Goal: Task Accomplishment & Management: Use online tool/utility

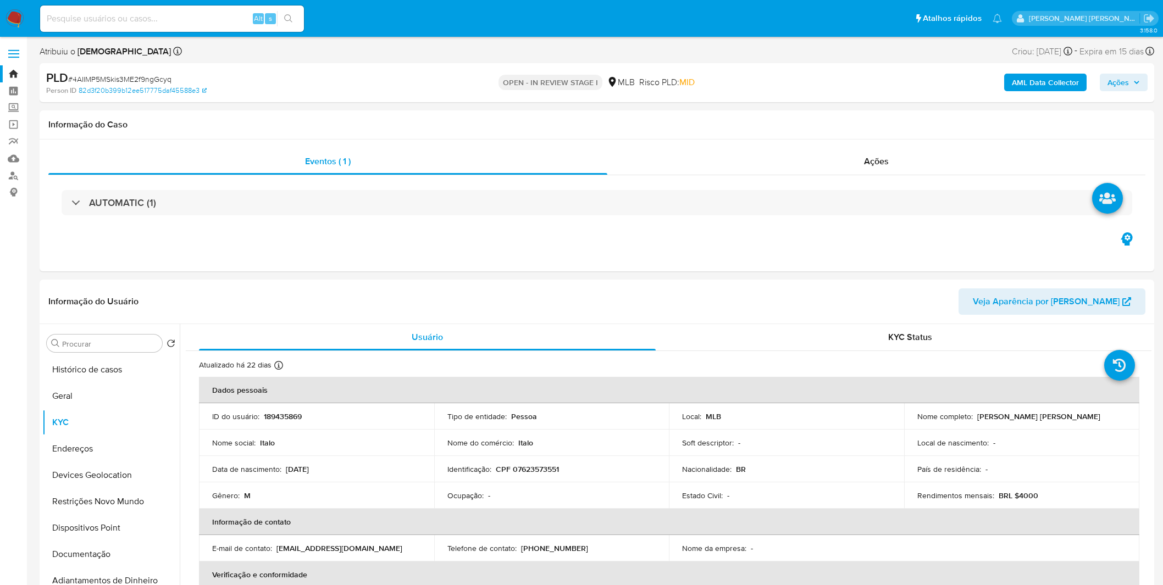
select select "10"
click at [12, 18] on img at bounding box center [14, 18] width 19 height 19
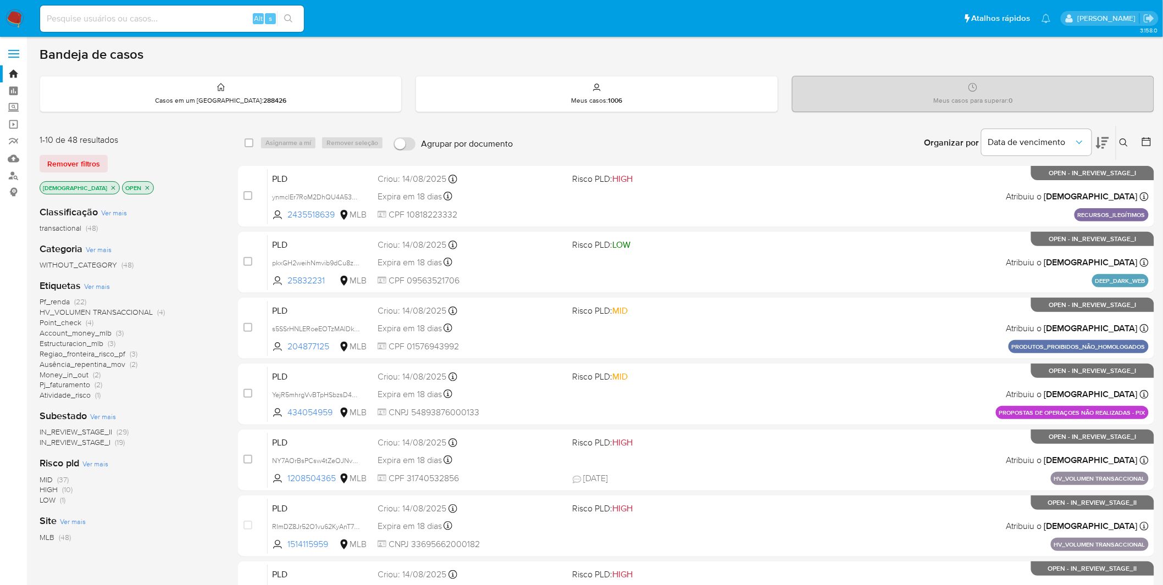
click at [82, 183] on p "[DEMOGRAPHIC_DATA]" at bounding box center [79, 188] width 79 height 12
click at [82, 183] on p "isadacostaes" at bounding box center [79, 188] width 79 height 12
click at [112, 187] on icon "close-filter" at bounding box center [114, 188] width 4 height 4
click at [84, 187] on div "isadacostaes OPEN" at bounding box center [128, 188] width 176 height 15
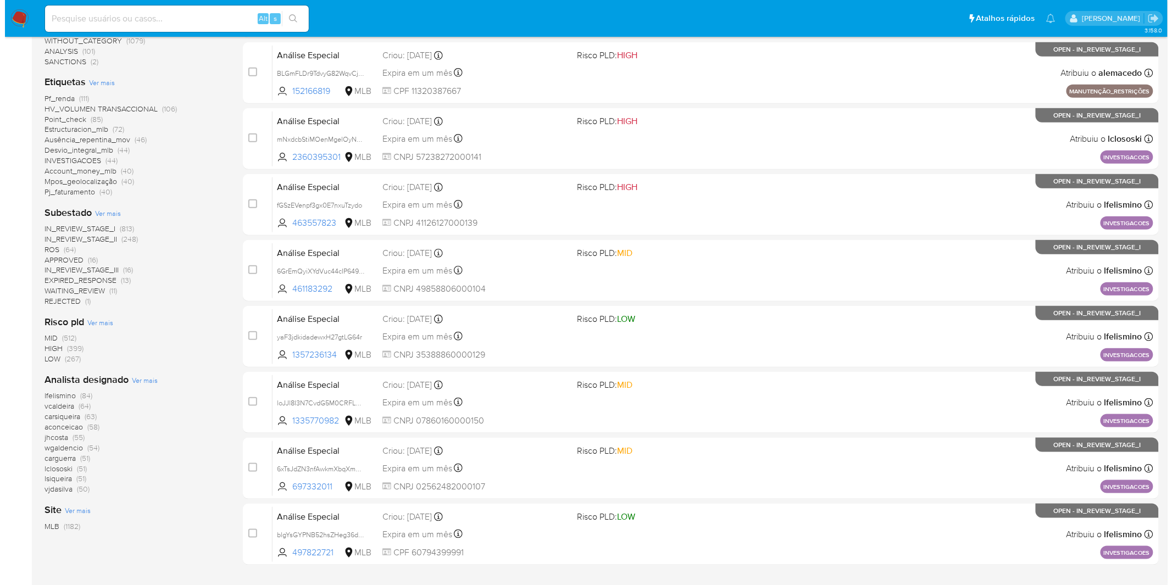
scroll to position [305, 0]
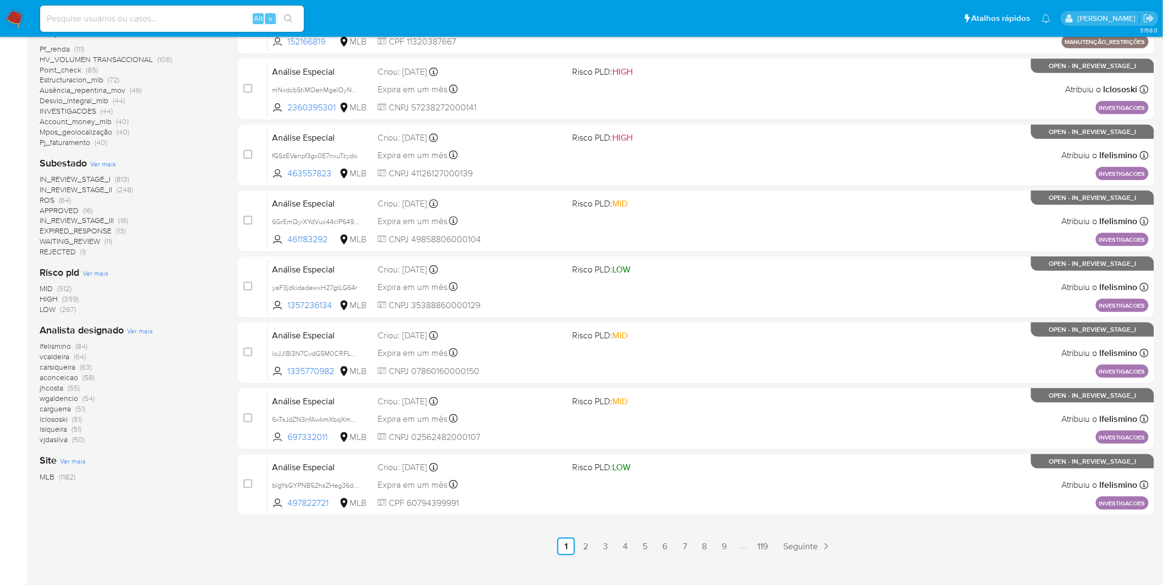
click at [141, 329] on span "Ver mais" at bounding box center [140, 331] width 26 height 10
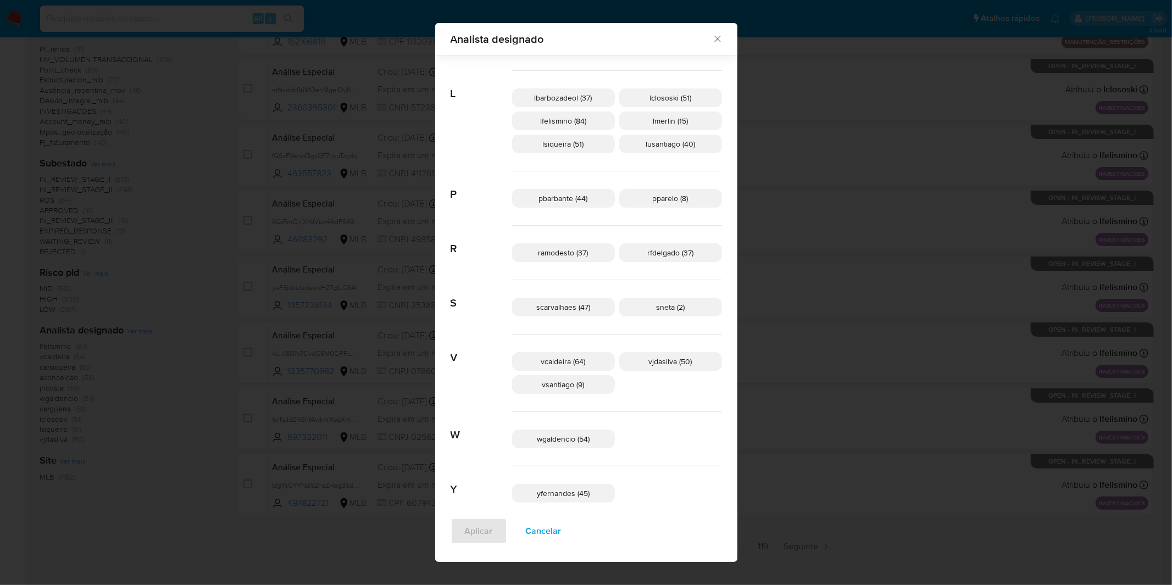
scroll to position [462, 0]
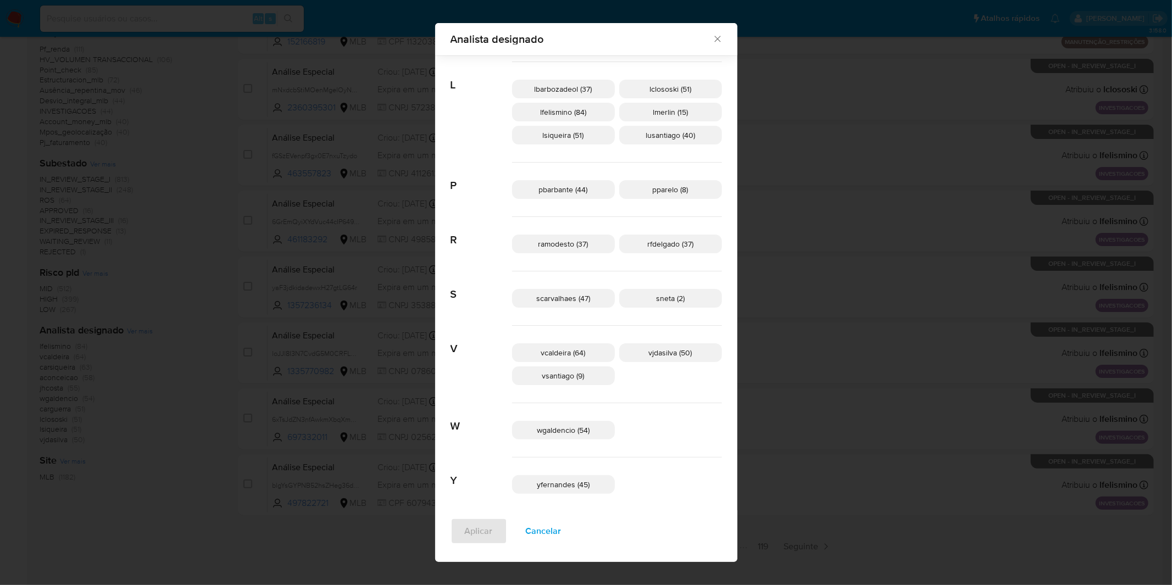
click at [561, 536] on span "Cancelar" at bounding box center [544, 531] width 36 height 24
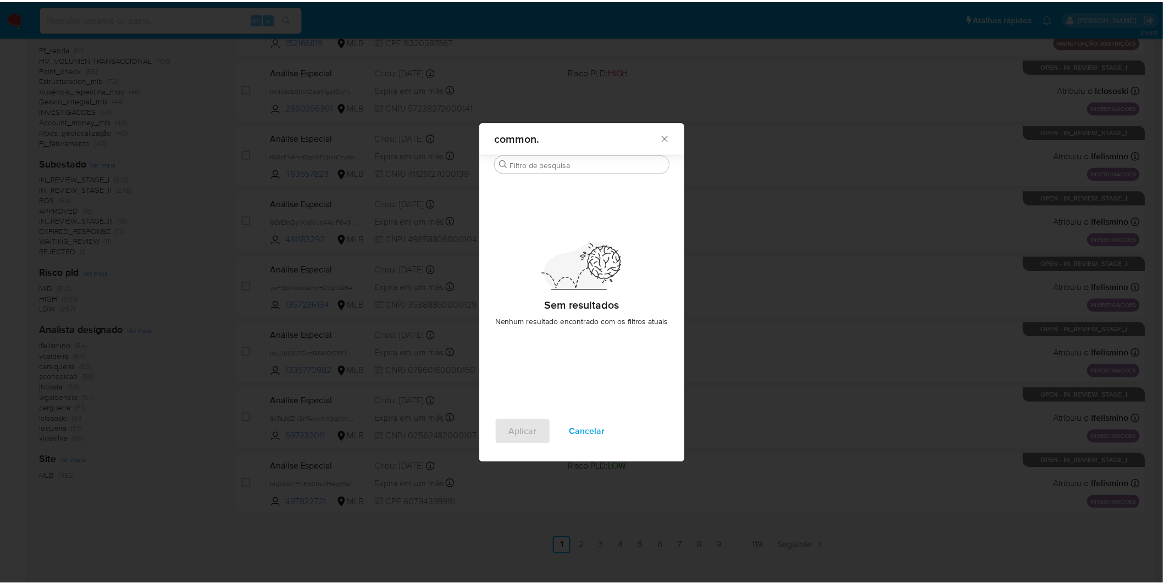
scroll to position [0, 0]
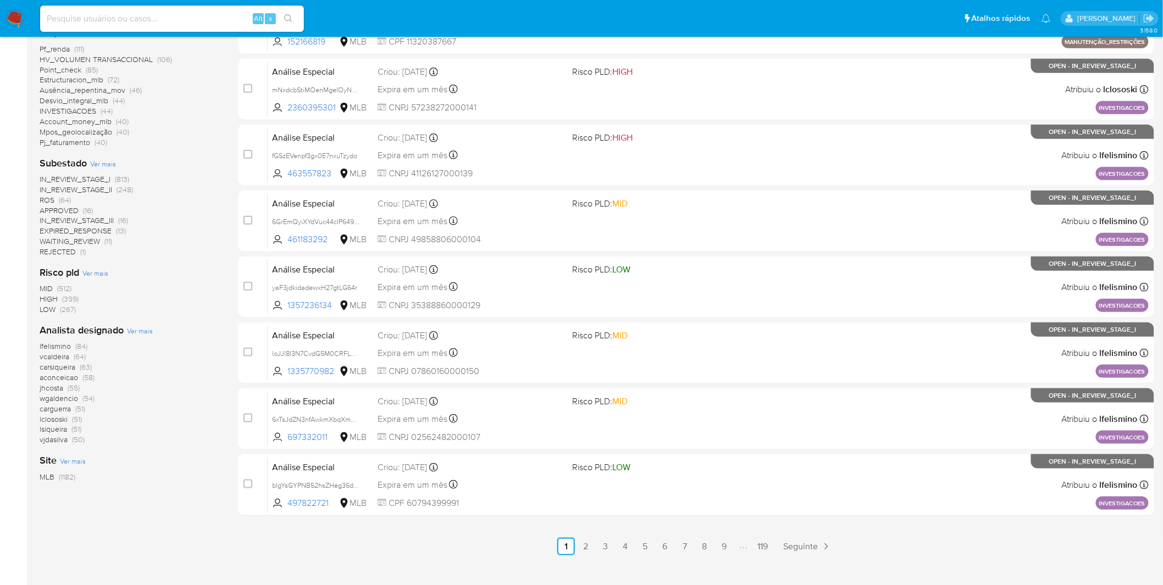
click at [156, 22] on input at bounding box center [172, 19] width 264 height 14
paste input "Djyk1rJzcv7n2oDaEVchINlW"
type input "Djyk1rJzcv7n2oDaEVchINlW"
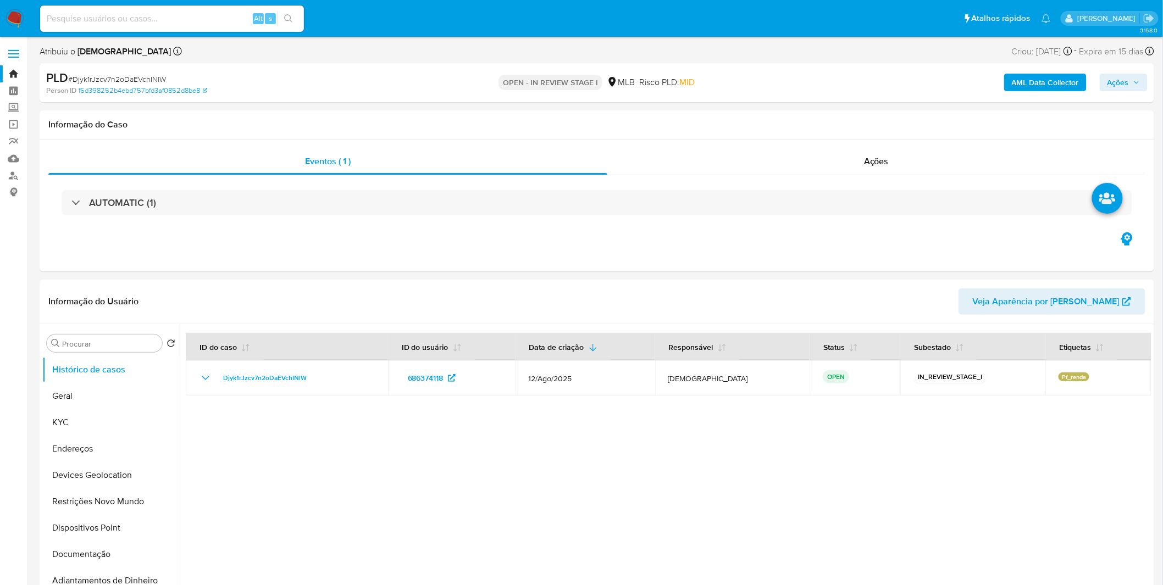
select select "10"
click at [129, 398] on button "Geral" at bounding box center [106, 396] width 129 height 26
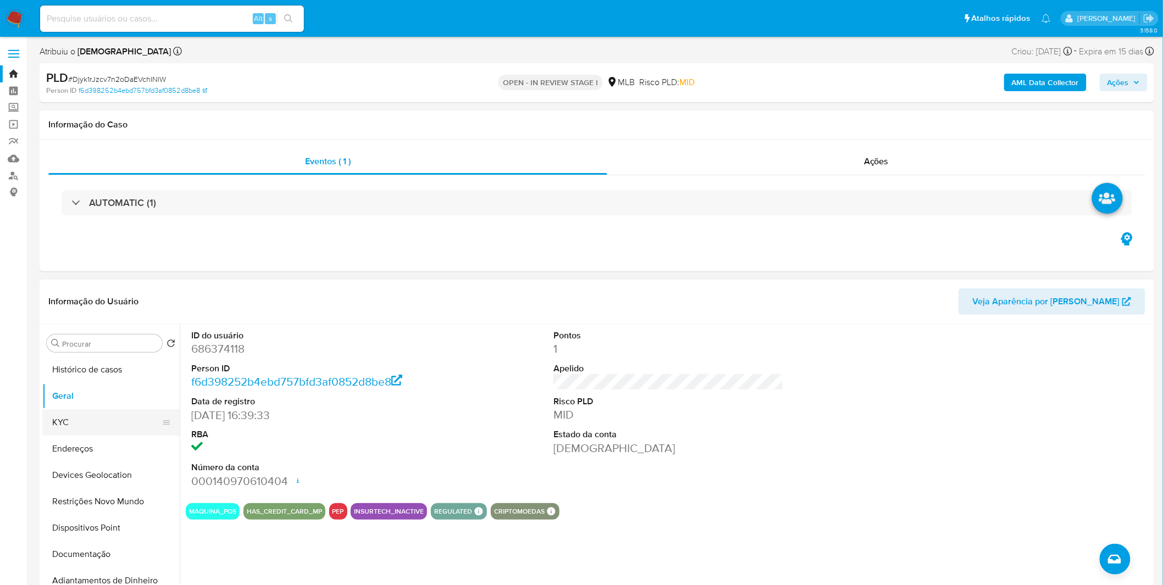
click at [93, 432] on button "KYC" at bounding box center [106, 422] width 129 height 26
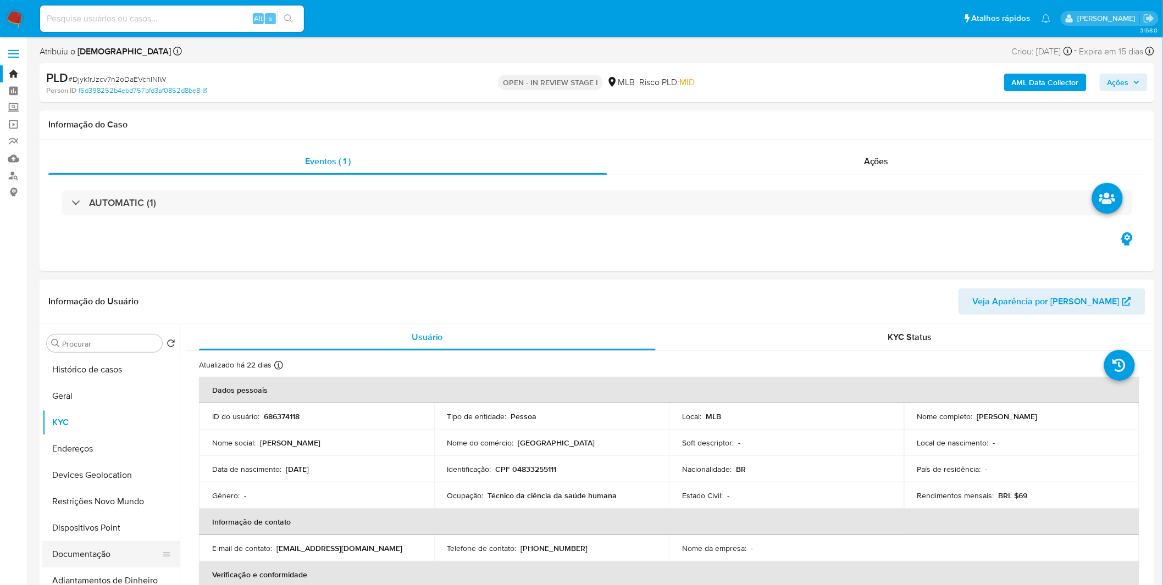
click at [130, 558] on button "Documentação" at bounding box center [106, 554] width 129 height 26
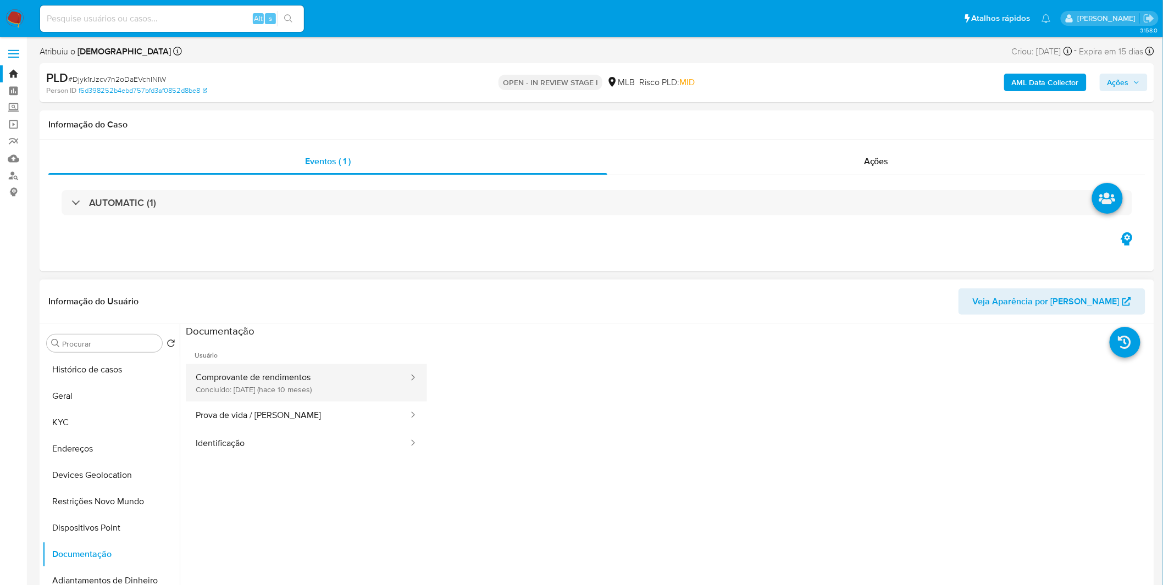
click at [328, 383] on button "Comprovante de rendimentos Concluído: 29/10/2024 (hace 10 meses)" at bounding box center [298, 382] width 224 height 37
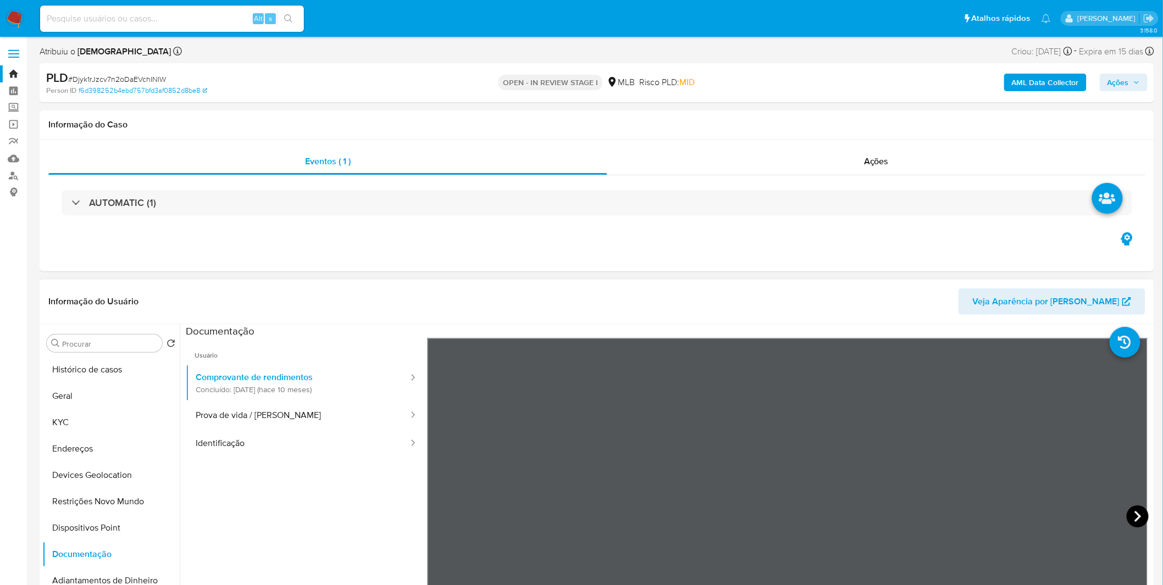
click at [1130, 515] on icon at bounding box center [1138, 517] width 22 height 22
click at [80, 409] on button "Geral" at bounding box center [106, 396] width 129 height 26
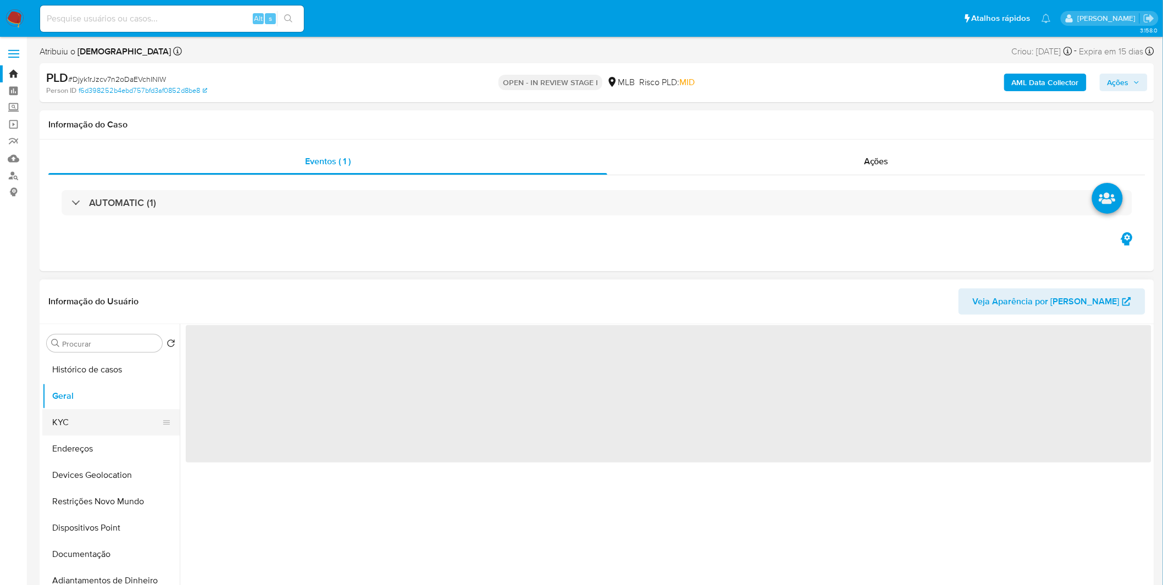
click at [91, 419] on button "KYC" at bounding box center [106, 422] width 129 height 26
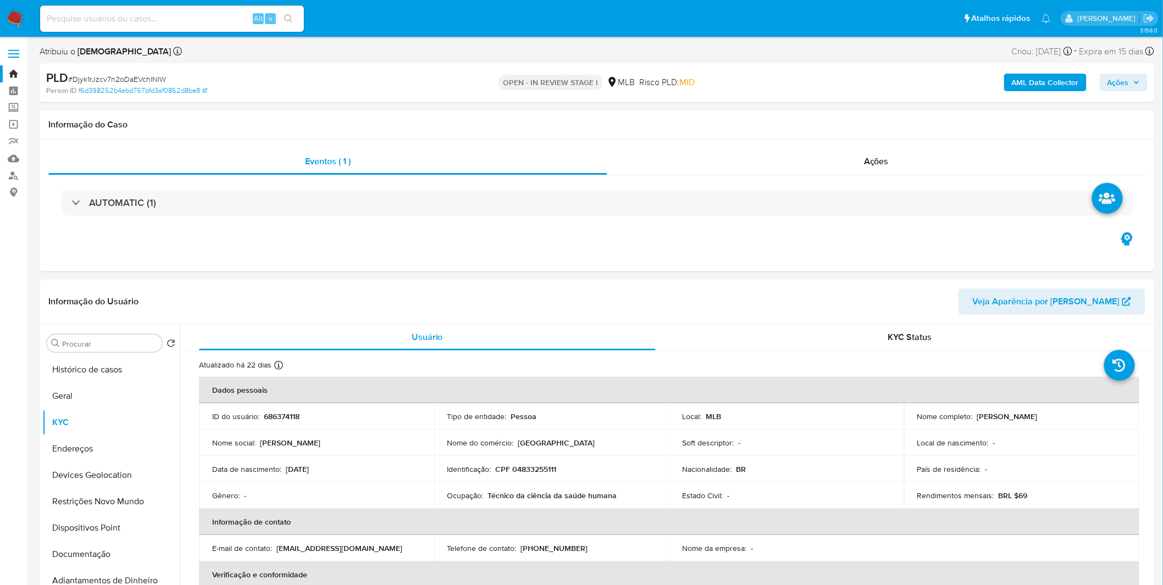
click at [21, 20] on img at bounding box center [14, 18] width 19 height 19
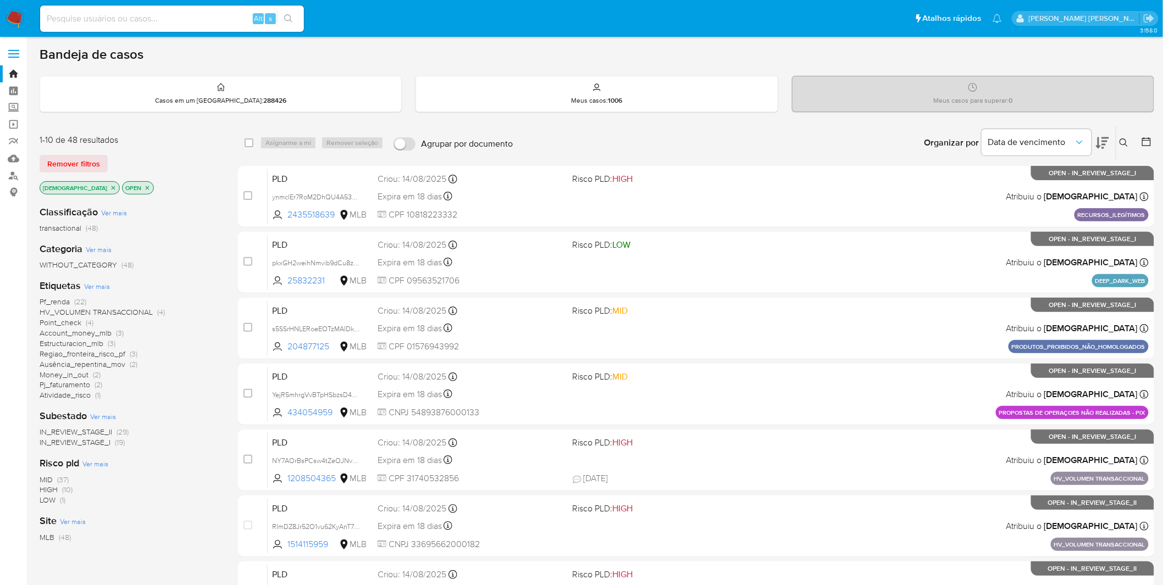
click at [79, 188] on p "[DEMOGRAPHIC_DATA]" at bounding box center [79, 188] width 79 height 12
click at [110, 186] on icon "close-filter" at bounding box center [113, 188] width 7 height 7
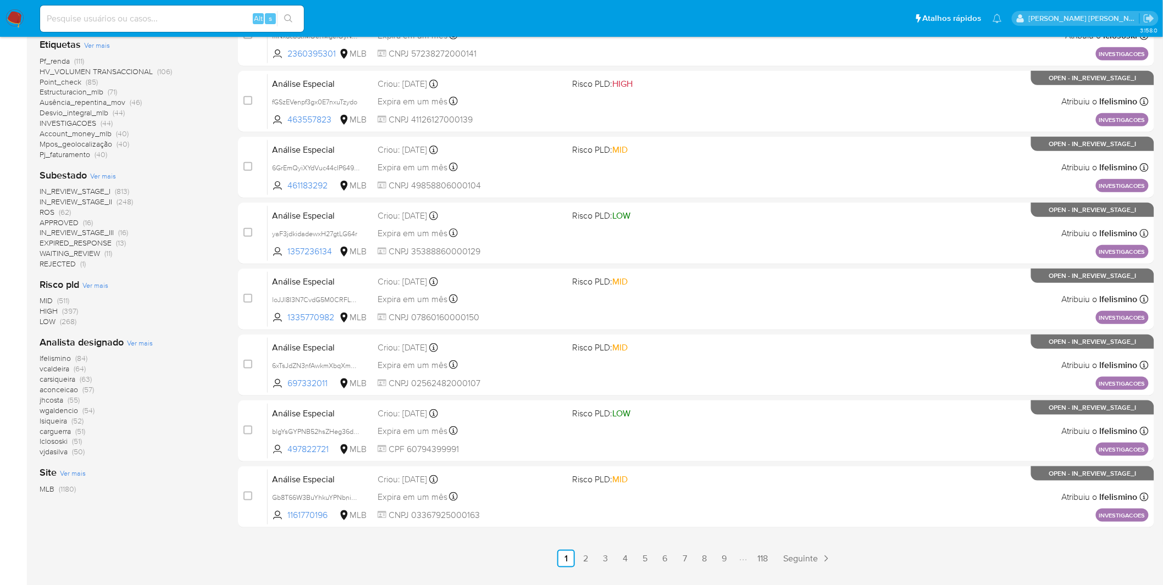
scroll to position [305, 0]
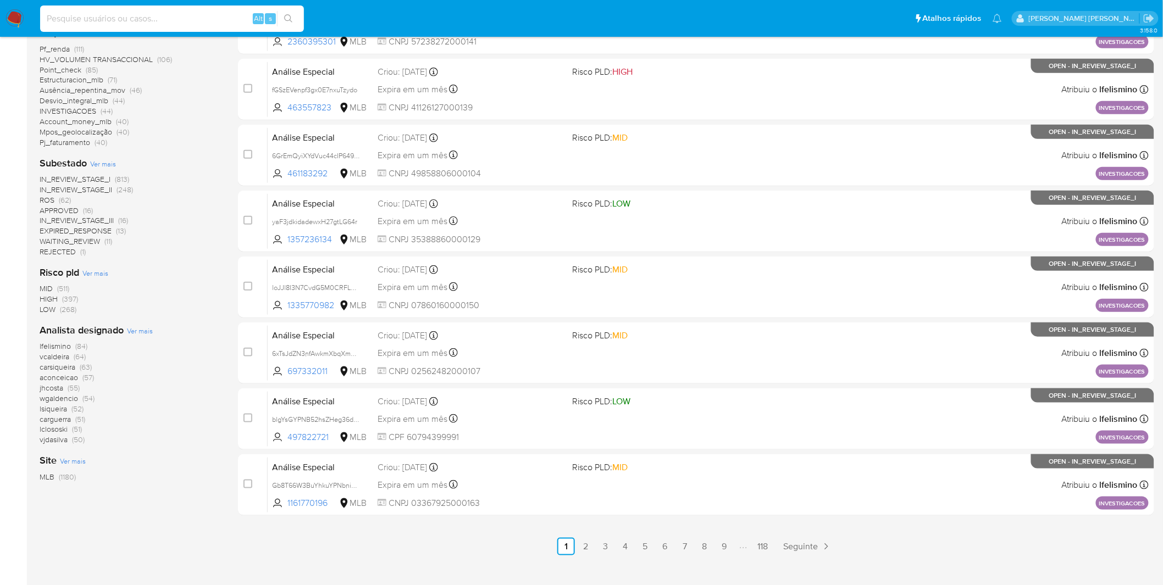
click at [216, 18] on input at bounding box center [172, 19] width 264 height 14
paste input "QNDsBLVUm3M5eGMdo3bpdj1o"
type input "QNDsBLVUm3M5eGMdo3bpdj1o"
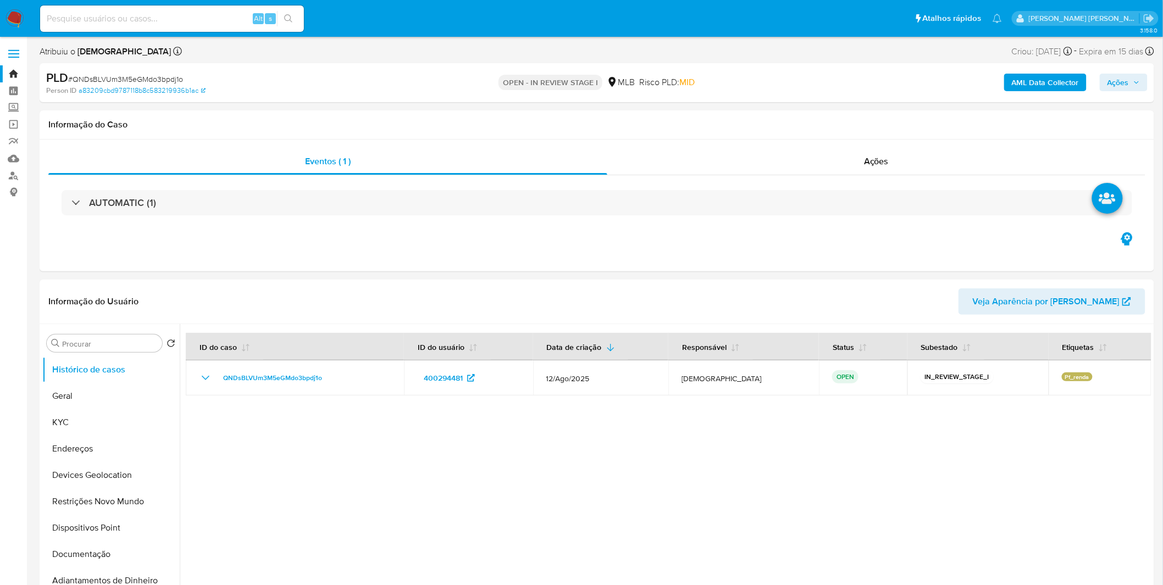
select select "10"
click at [119, 420] on button "KYC" at bounding box center [106, 422] width 129 height 26
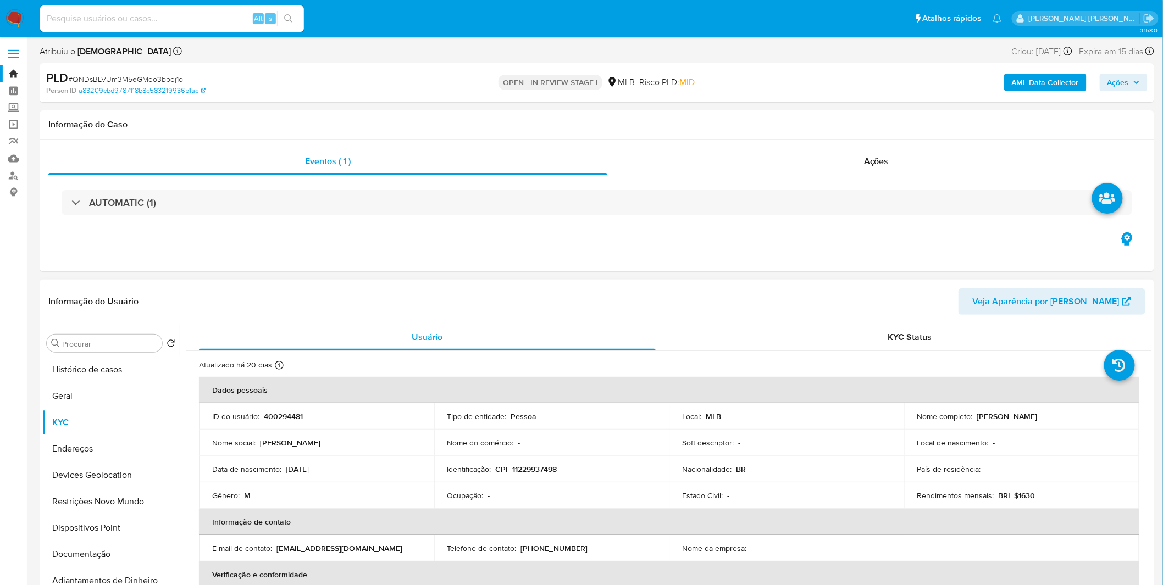
click at [325, 457] on td "Data de nascimento : 18/09/1995" at bounding box center [316, 469] width 235 height 26
click at [130, 367] on button "Histórico de casos" at bounding box center [106, 370] width 129 height 26
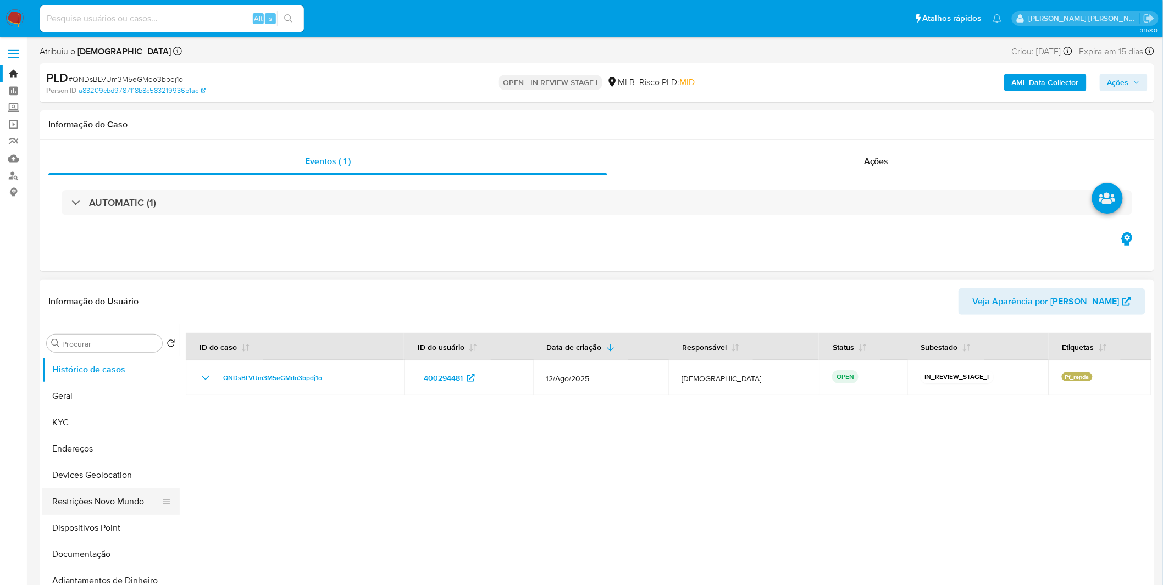
click at [136, 503] on button "Restrições Novo Mundo" at bounding box center [106, 502] width 129 height 26
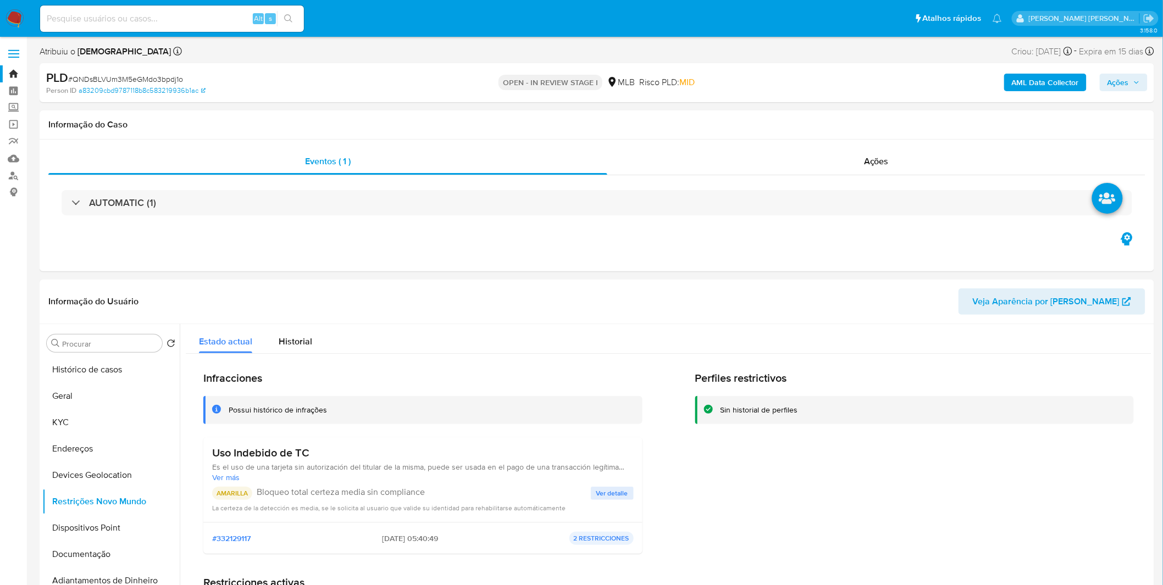
click at [184, 29] on div "Alt s" at bounding box center [172, 18] width 264 height 26
click at [187, 15] on input at bounding box center [172, 19] width 264 height 14
paste input "pemY9qfnUgV4wSiWJfMtEp2J"
type input "pemY9qfnUgV4wSiWJfMtEp2J"
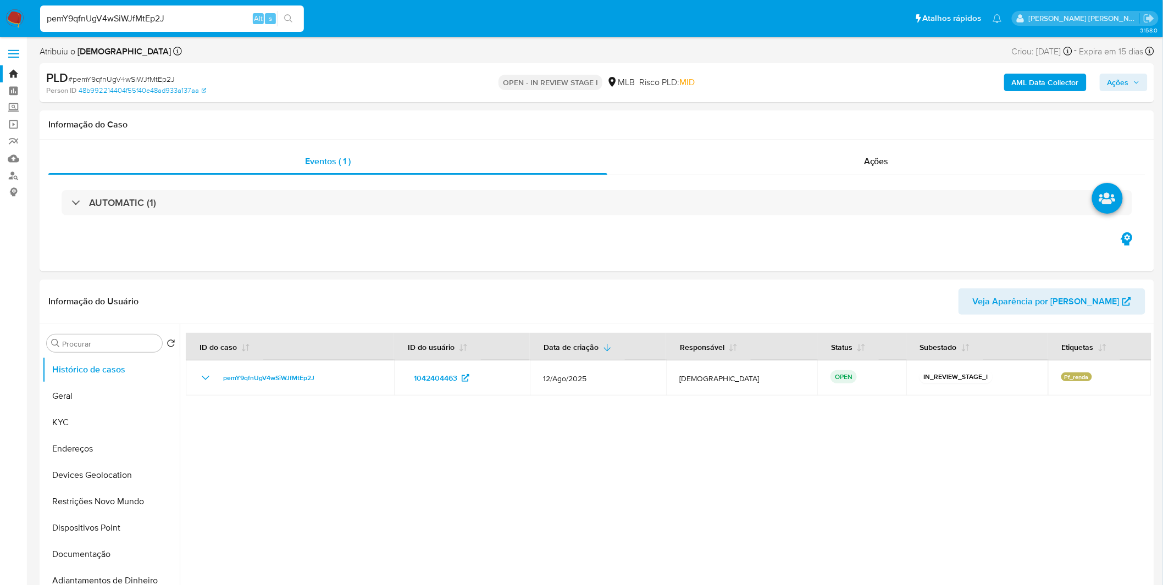
select select "10"
click at [117, 420] on button "KYC" at bounding box center [106, 422] width 129 height 26
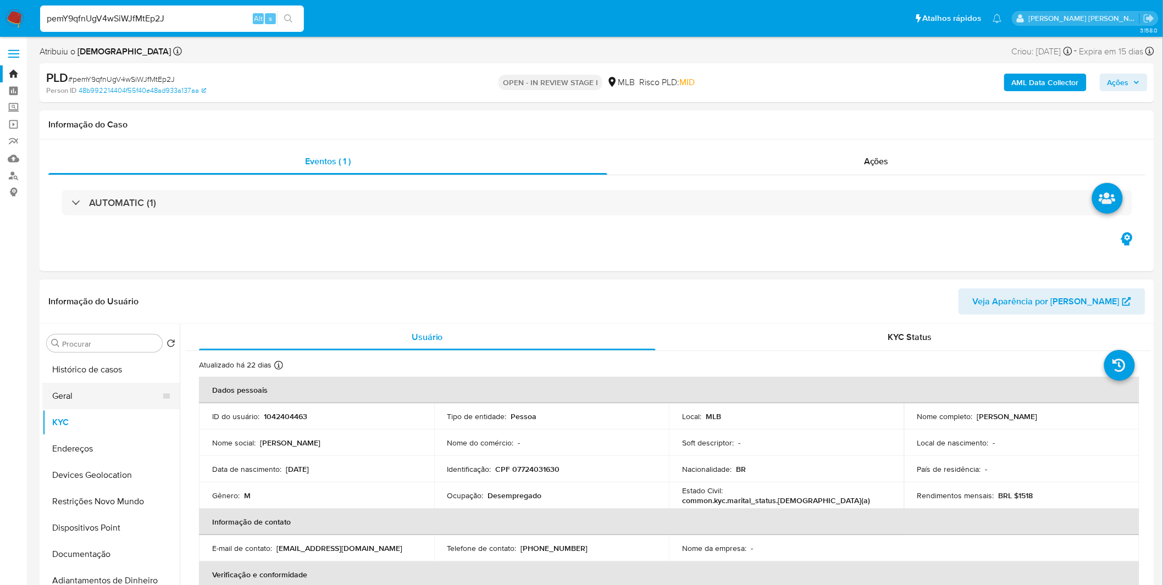
click at [69, 398] on button "Geral" at bounding box center [106, 396] width 129 height 26
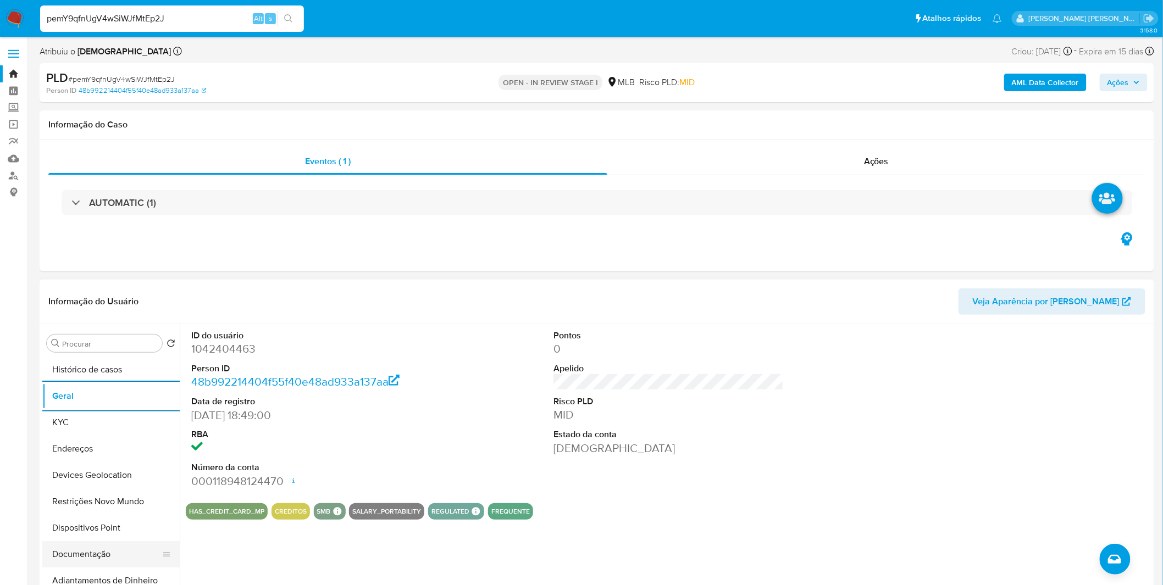
click at [142, 558] on button "Documentação" at bounding box center [106, 554] width 129 height 26
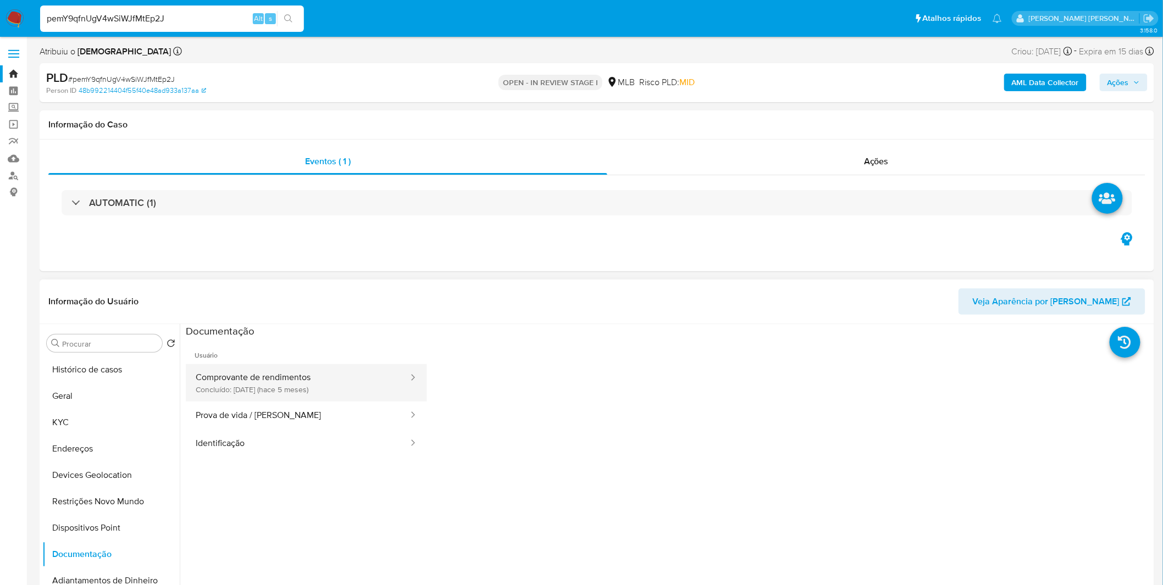
click at [238, 390] on button "Comprovante de rendimentos Concluído: 22/04/2025 (hace 5 meses)" at bounding box center [298, 382] width 224 height 37
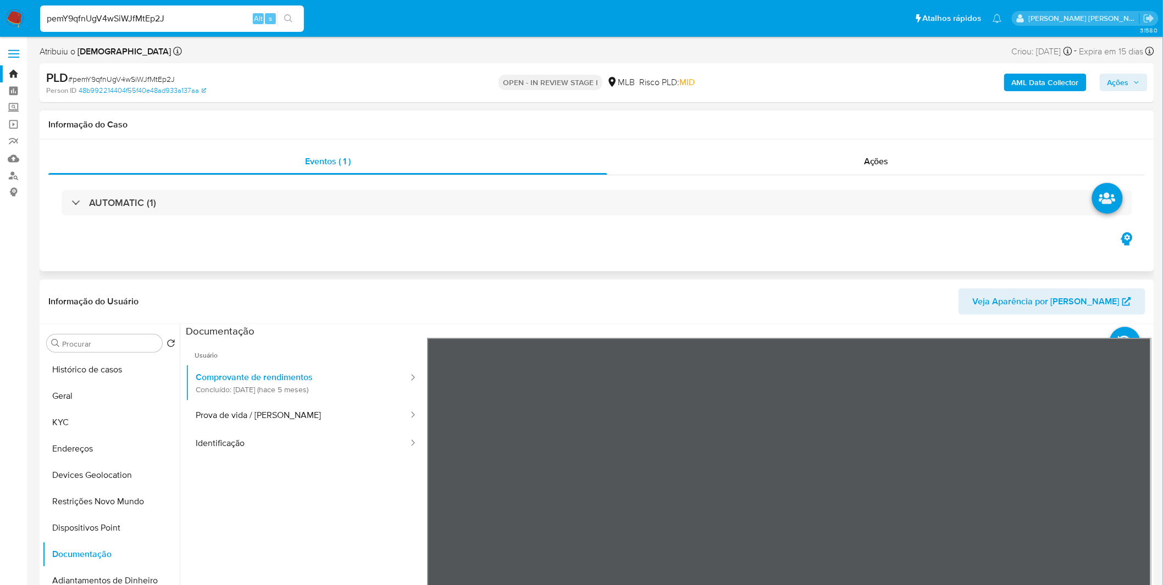
click at [113, 419] on button "KYC" at bounding box center [106, 422] width 129 height 26
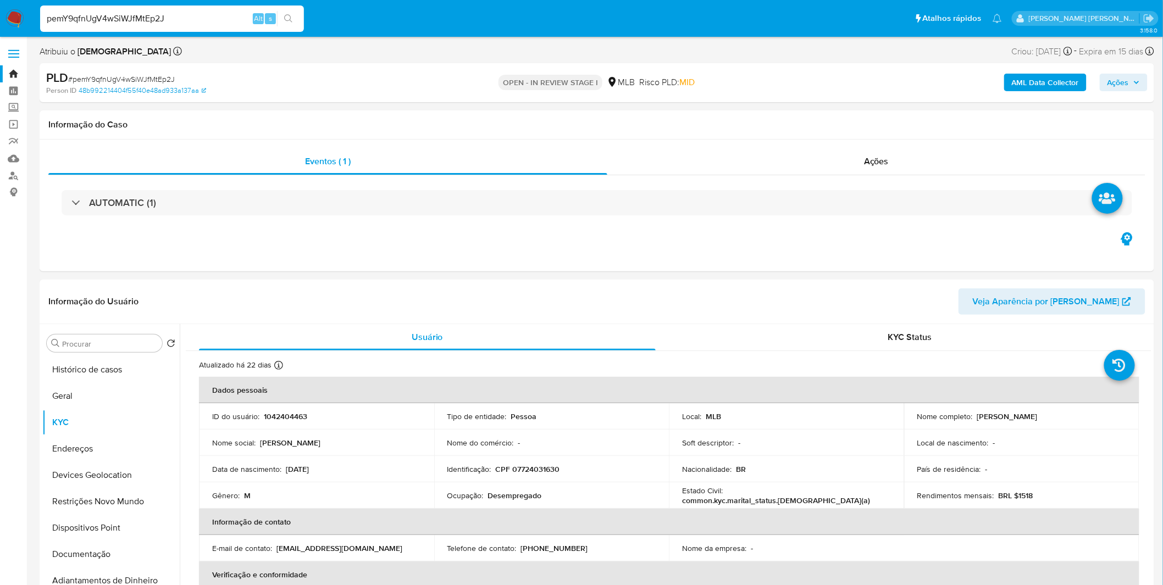
click at [163, 16] on input "pemY9qfnUgV4wSiWJfMtEp2J" at bounding box center [172, 19] width 264 height 14
paste input "Q7ej8lfyWbjyv2TTbcVIAVLl"
type input "Q7ej8lfyWbjyv2TTbcVIAVLl"
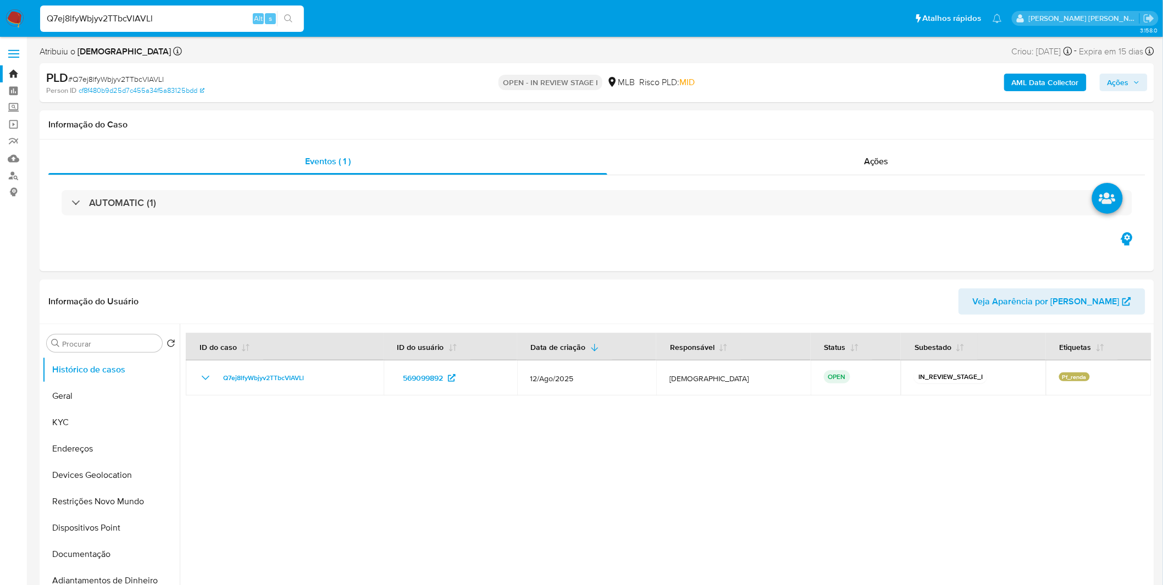
select select "10"
click at [129, 411] on button "KYC" at bounding box center [106, 422] width 129 height 26
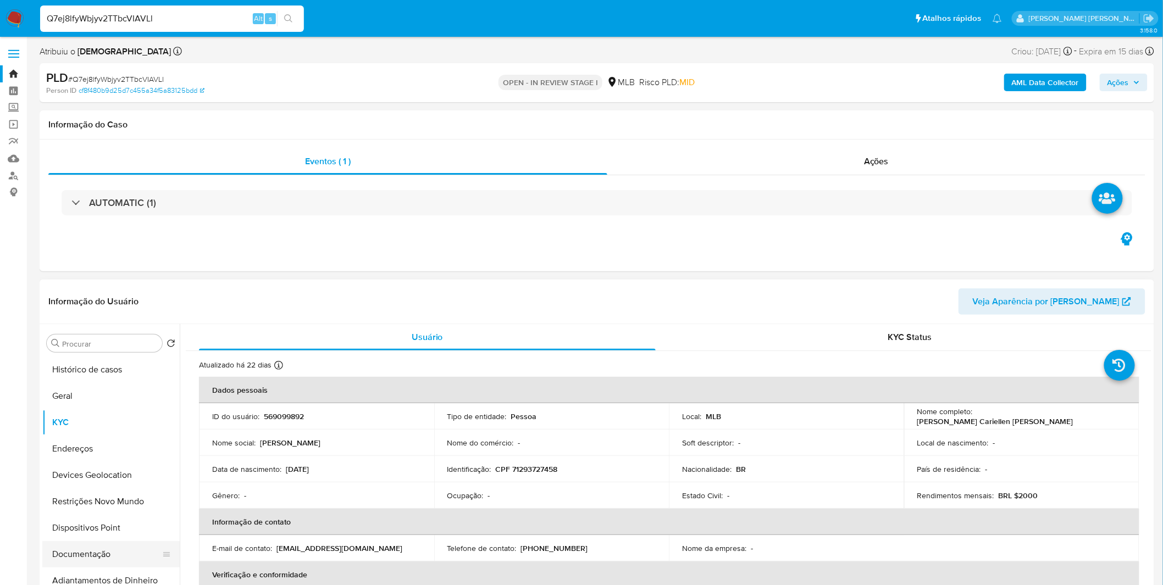
click at [109, 562] on button "Documentação" at bounding box center [106, 554] width 129 height 26
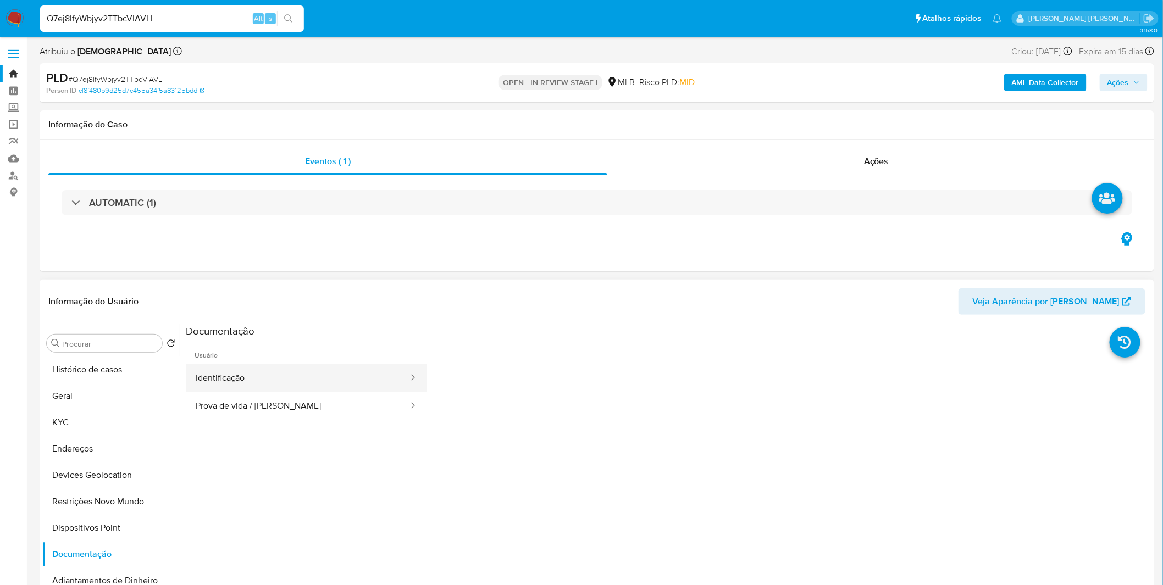
click at [254, 382] on button "Identificação" at bounding box center [298, 378] width 224 height 28
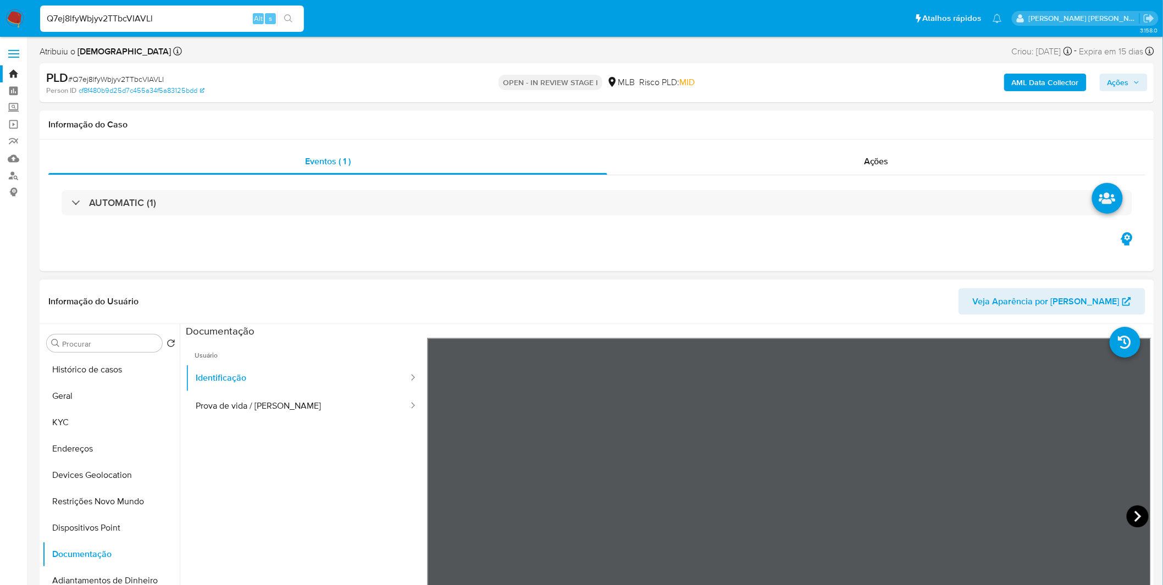
click at [1134, 519] on icon at bounding box center [1137, 516] width 7 height 11
click at [94, 24] on input "Q7ej8lfyWbjyv2TTbcVIAVLl" at bounding box center [172, 19] width 264 height 14
paste input "LLFG2pSl1odv1nK8zyhFEGNa"
type input "LLFG2pSl1odv1nK8zyhFEGNa"
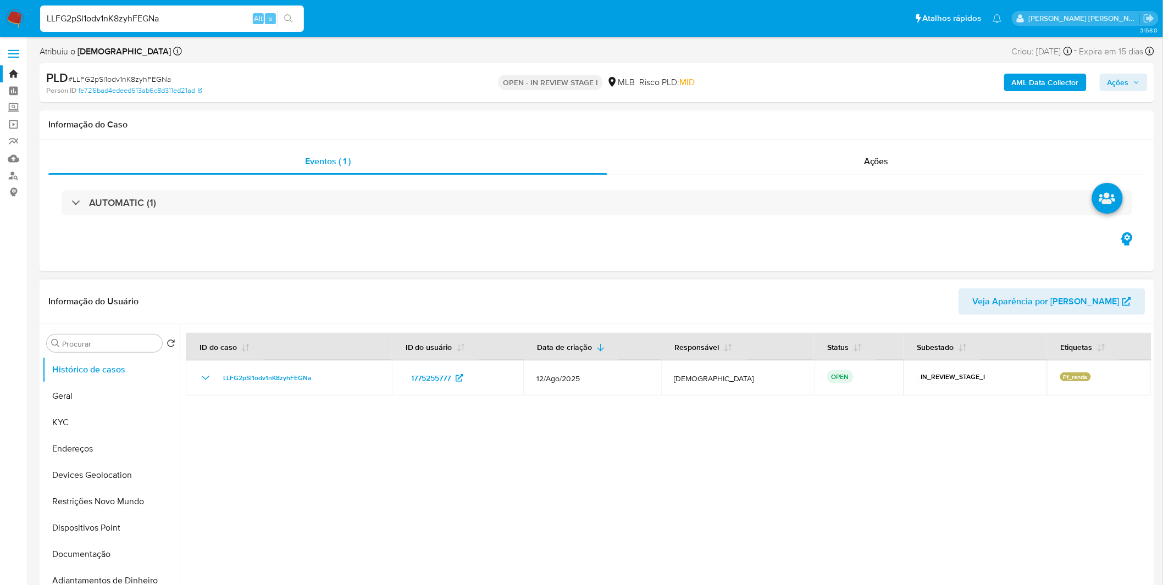
select select "10"
click at [56, 427] on button "KYC" at bounding box center [106, 422] width 129 height 26
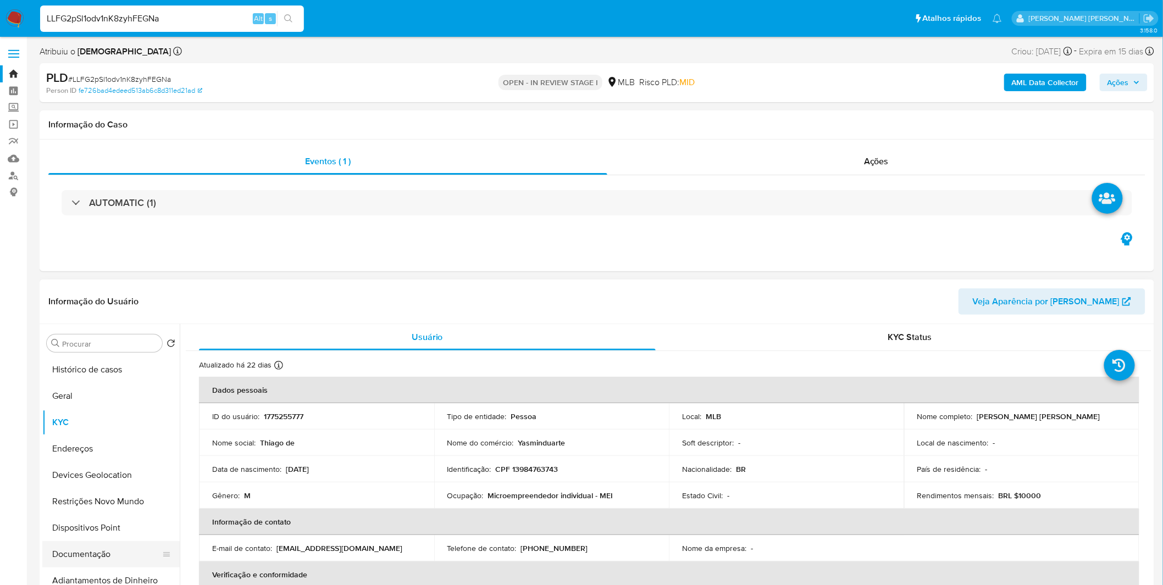
click at [129, 551] on button "Documentação" at bounding box center [106, 554] width 129 height 26
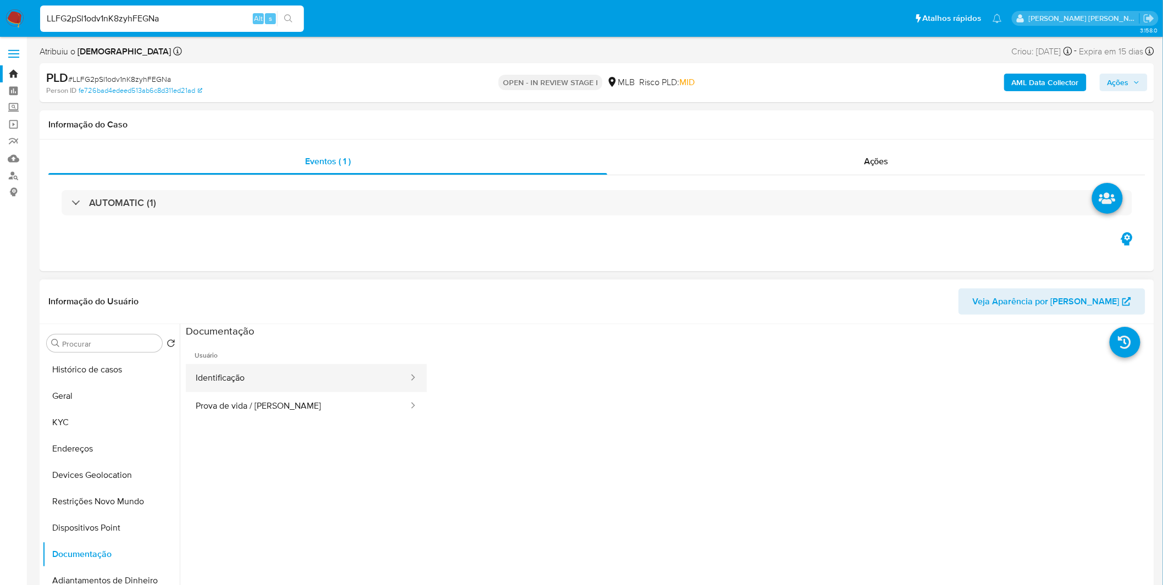
click at [284, 381] on button "Identificação" at bounding box center [298, 378] width 224 height 28
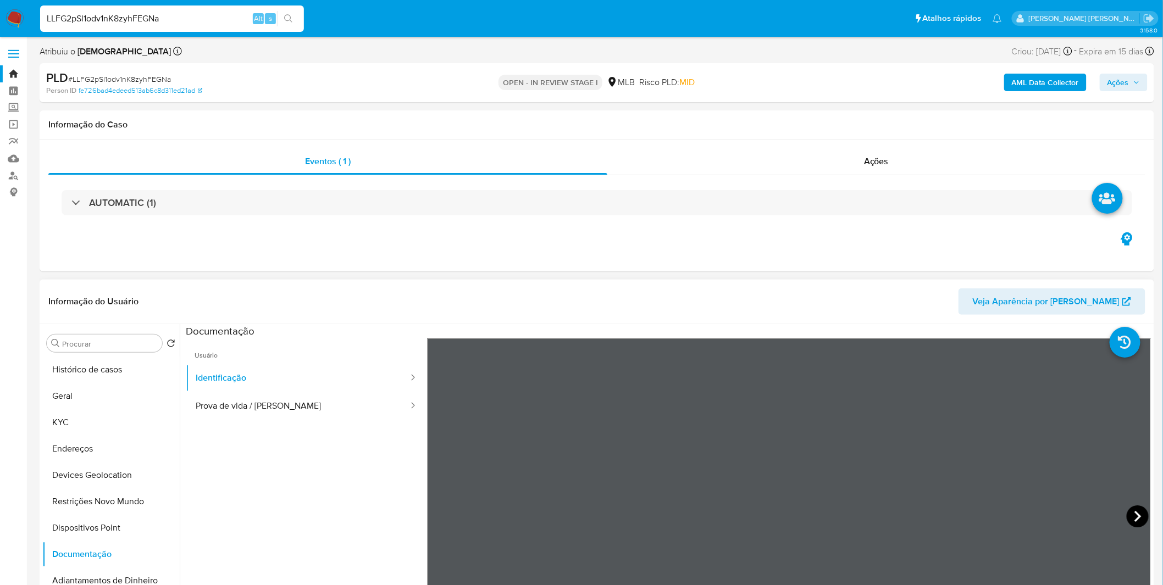
click at [1127, 508] on icon at bounding box center [1138, 517] width 22 height 22
click at [90, 23] on input "LLFG2pSl1odv1nK8zyhFEGNa" at bounding box center [172, 19] width 264 height 14
paste input "Fu3Y1d989ZjY4smE0doob4yd"
type input "Fu3Y1d989ZjY4smE0doob4yd"
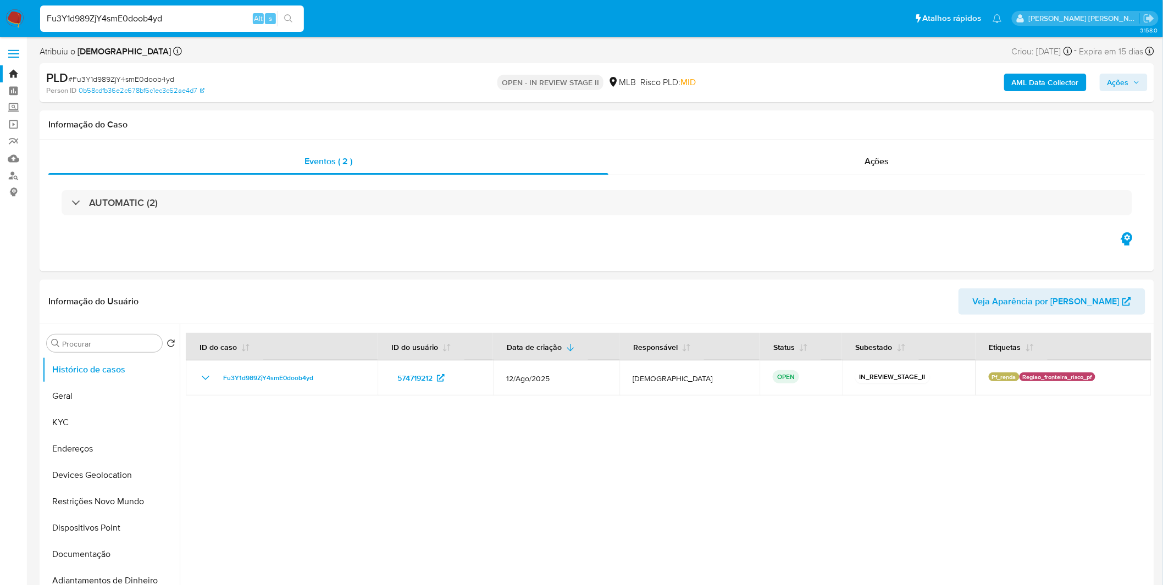
select select "10"
click at [123, 432] on button "KYC" at bounding box center [106, 422] width 129 height 26
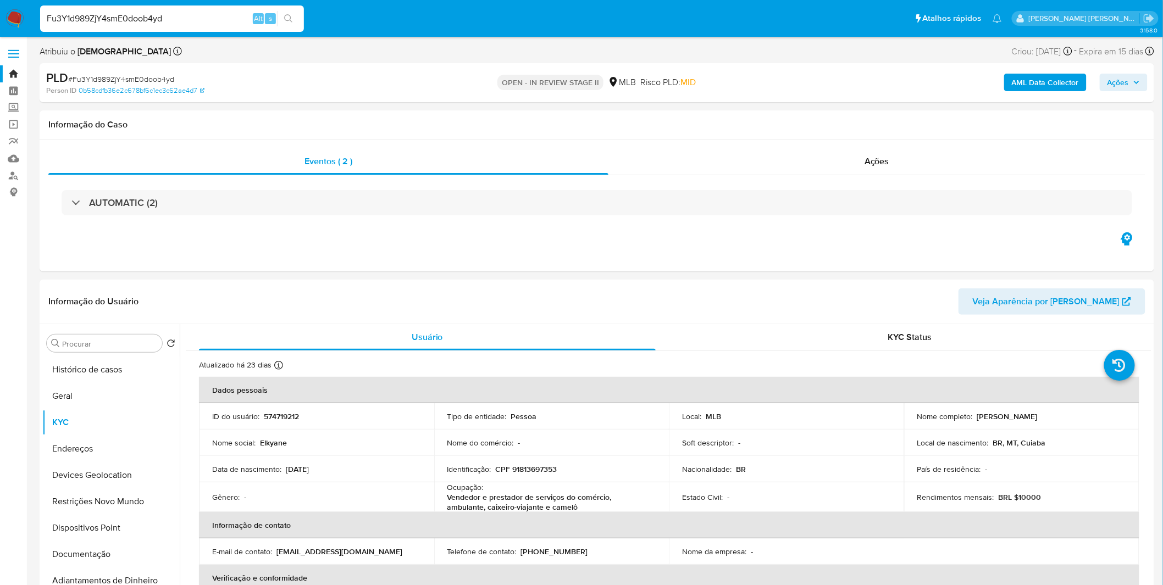
click at [204, 17] on input "Fu3Y1d989ZjY4smE0doob4yd" at bounding box center [172, 19] width 264 height 14
click at [1053, 86] on b "AML Data Collector" at bounding box center [1045, 83] width 67 height 18
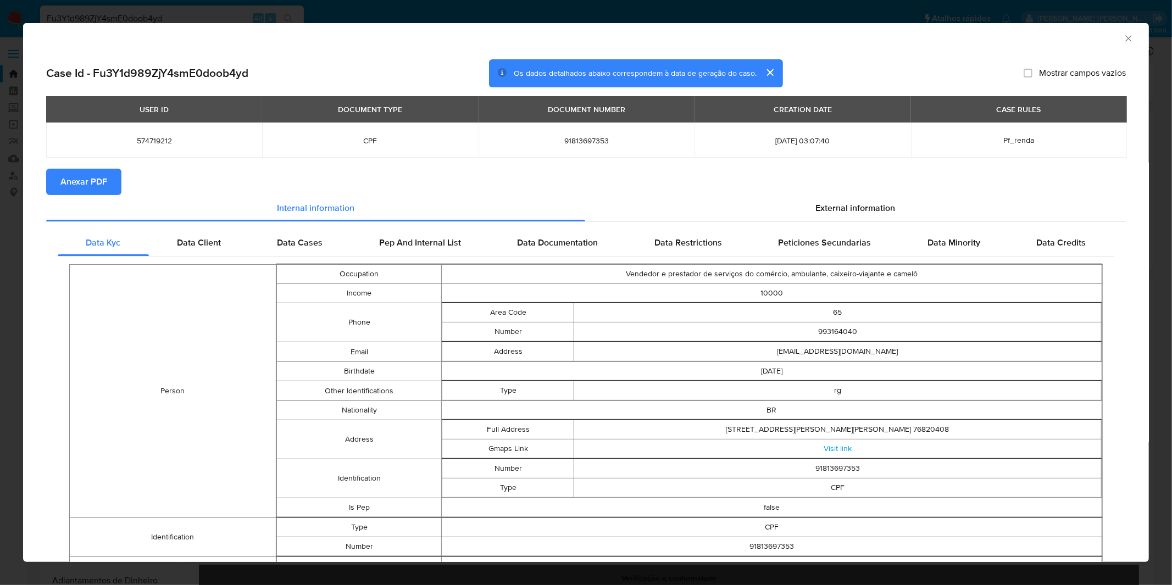
click at [95, 182] on span "Anexar PDF" at bounding box center [83, 182] width 47 height 24
click at [398, 19] on div "AML Data Collector Case Id - Fu3Y1d989ZjY4smE0doob4yd Os dados detalhados abaix…" at bounding box center [586, 292] width 1172 height 585
click at [401, 13] on ul "Pausado Ver notificaciones Fu3Y1d989ZjY4smE0doob4yd Alt s Atalhos rápidos Presi…" at bounding box center [526, 17] width 982 height 27
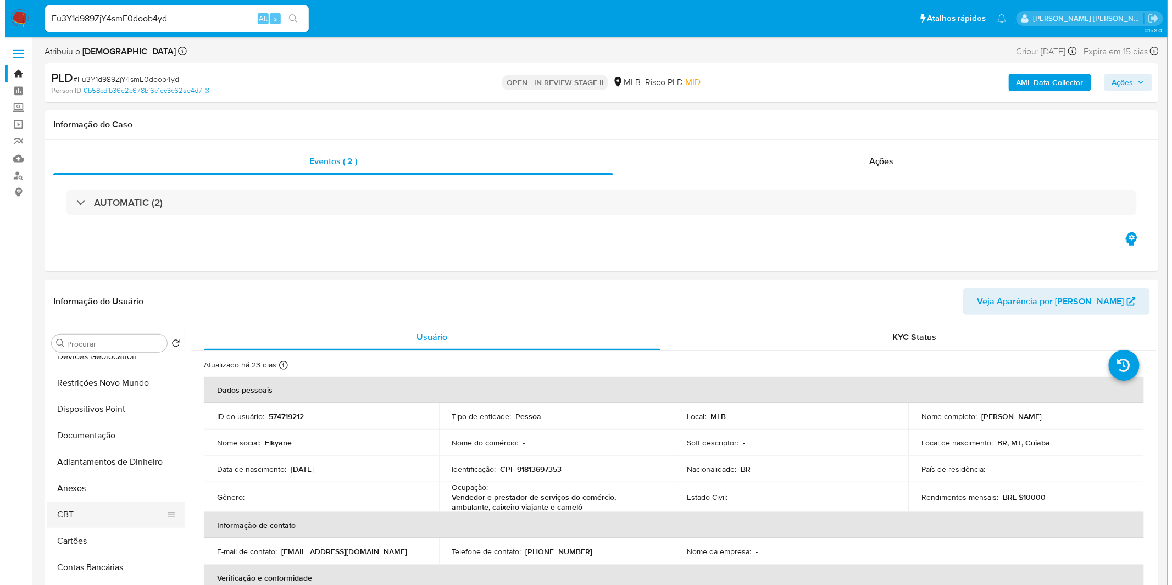
scroll to position [122, 0]
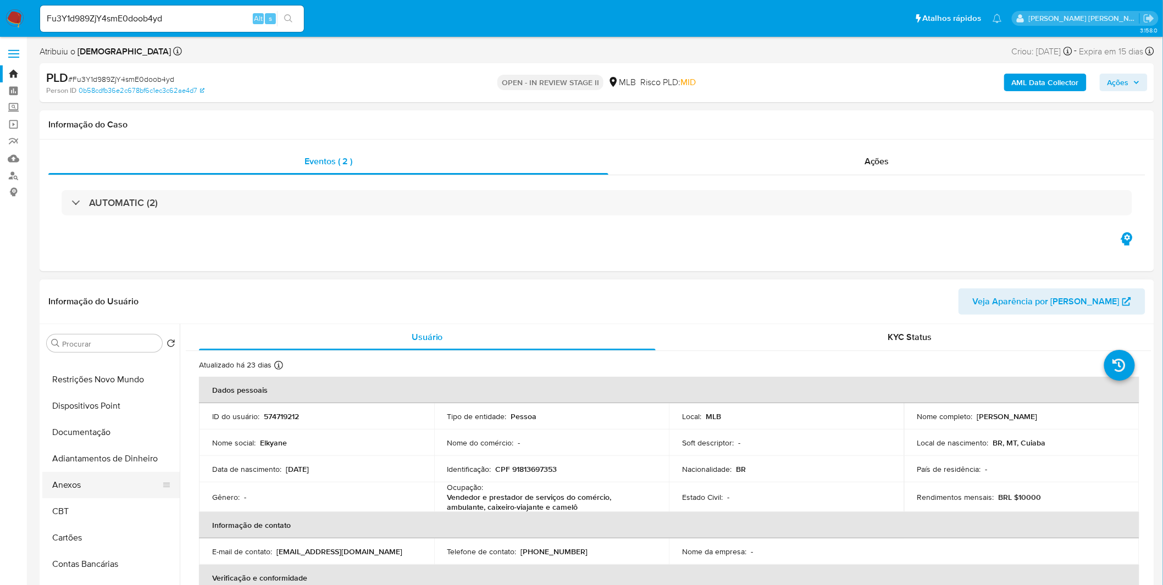
click at [85, 488] on button "Anexos" at bounding box center [106, 485] width 129 height 26
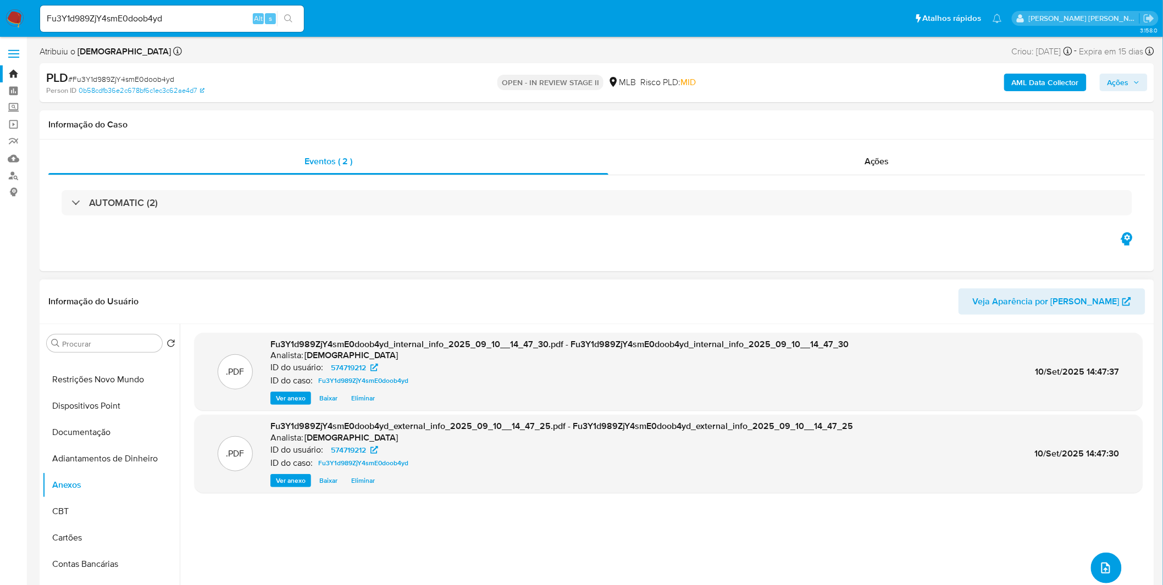
click at [1095, 557] on button "upload-file" at bounding box center [1106, 568] width 31 height 31
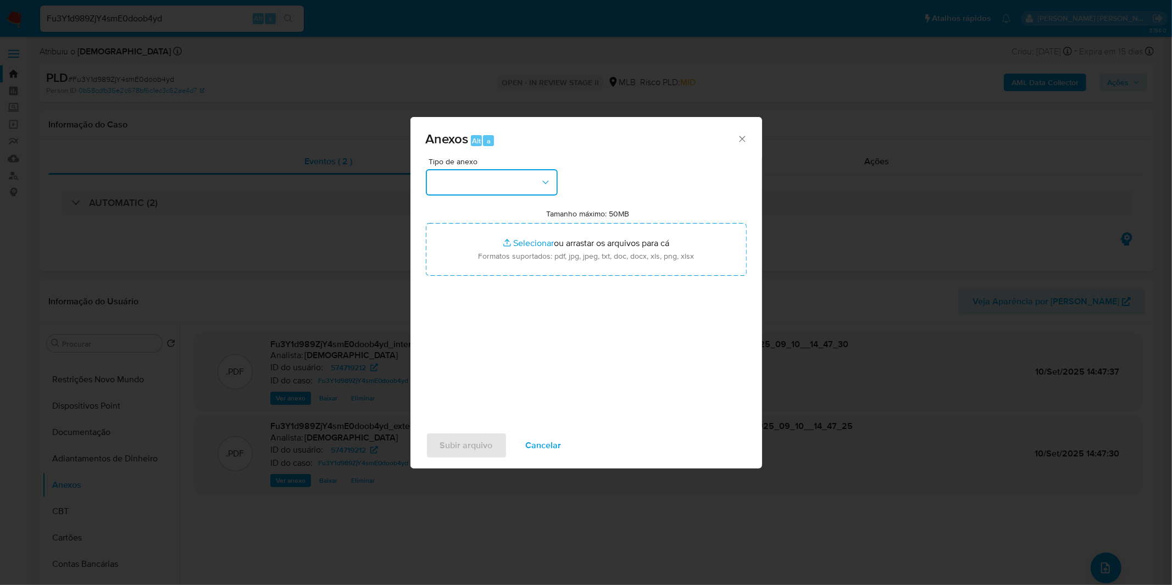
click at [512, 191] on button "button" at bounding box center [492, 182] width 132 height 26
click at [490, 288] on div "OUTROS" at bounding box center [488, 275] width 112 height 26
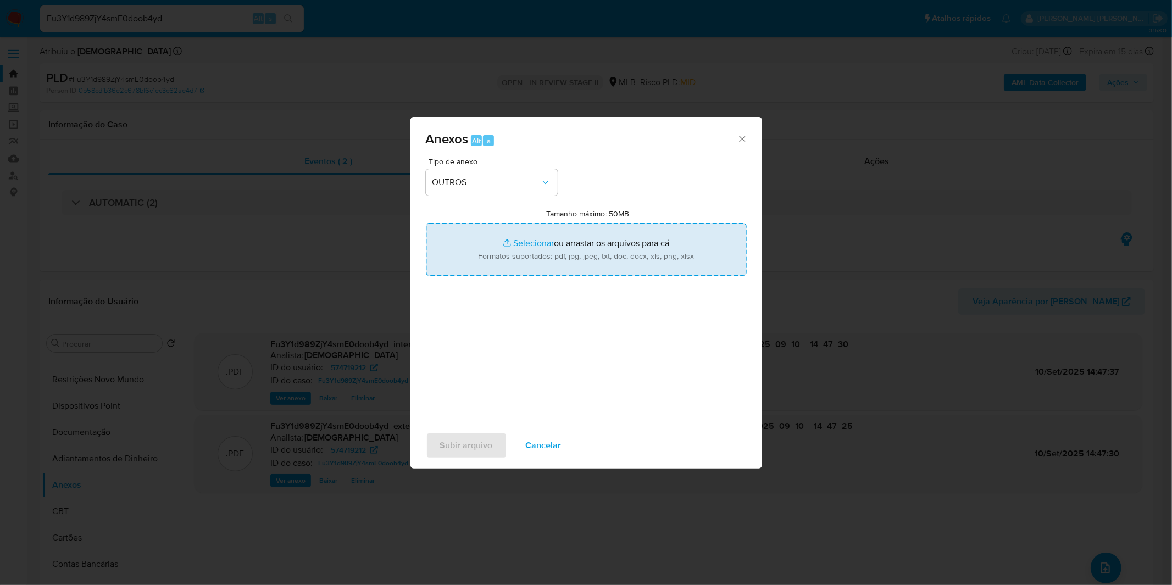
click at [513, 254] on input "Tamanho máximo: 50MB Selecionar arquivos" at bounding box center [586, 249] width 321 height 53
type input "C:\fakepath\DECLINIO - Fu3Y1d989ZjY4smE0doob4yd - CPF 91813697353 - ELKYANE MAC…"
click at [480, 441] on span "Subir arquivo" at bounding box center [466, 446] width 53 height 24
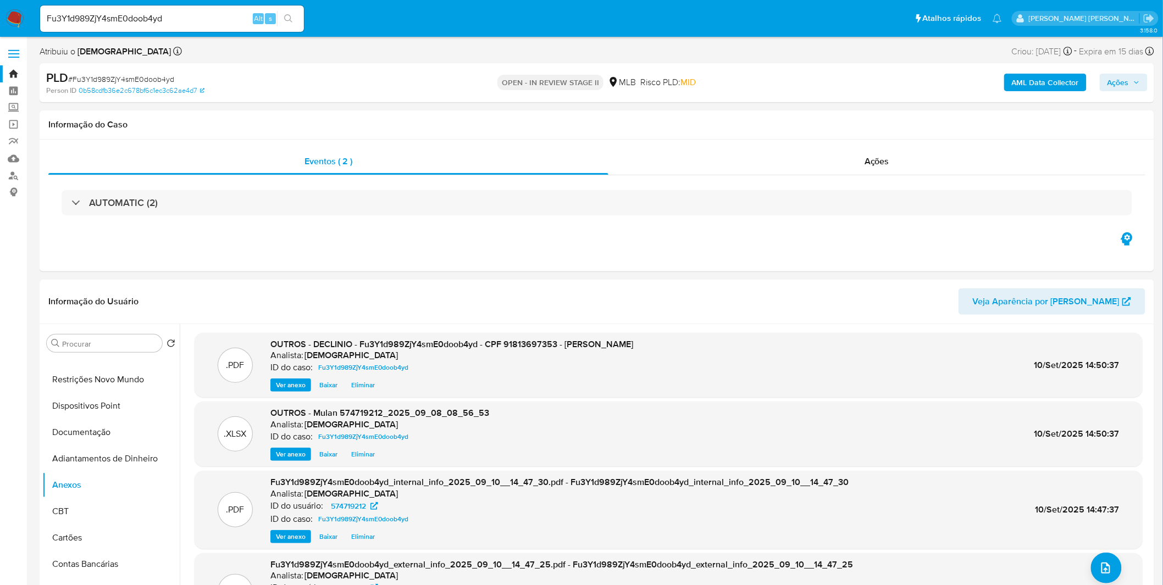
click at [1098, 80] on div "AML Data Collector Ações" at bounding box center [965, 83] width 364 height 26
click at [1114, 84] on span "Ações" at bounding box center [1117, 83] width 21 height 18
drag, startPoint x: 806, startPoint y: 118, endPoint x: 797, endPoint y: 135, distance: 19.2
click at [806, 119] on span "Resolução do caso" at bounding box center [804, 117] width 74 height 13
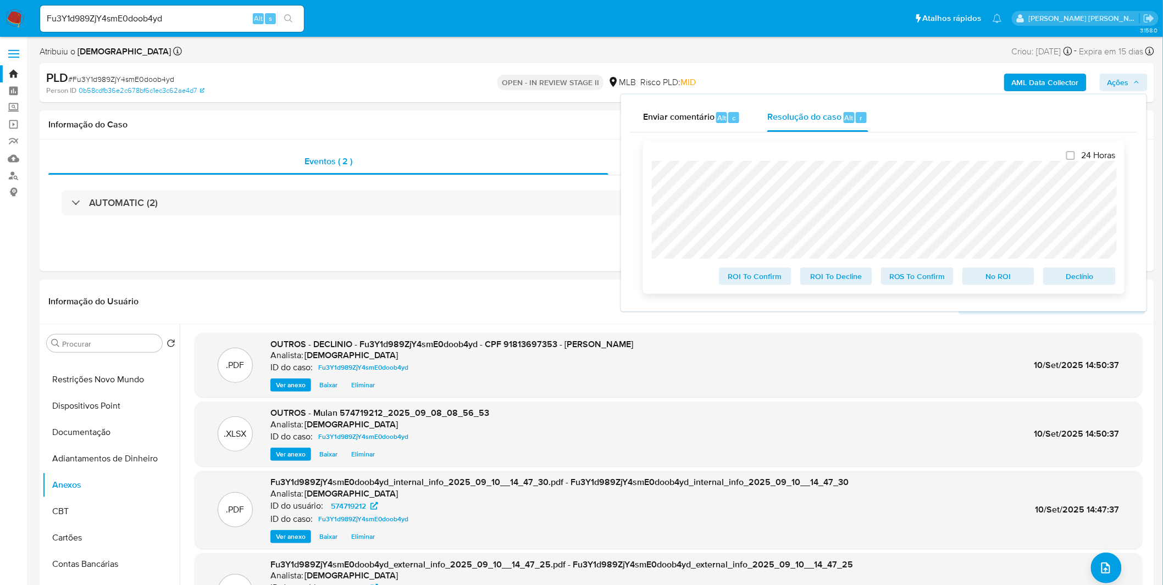
click at [987, 279] on span "No ROI" at bounding box center [998, 276] width 57 height 15
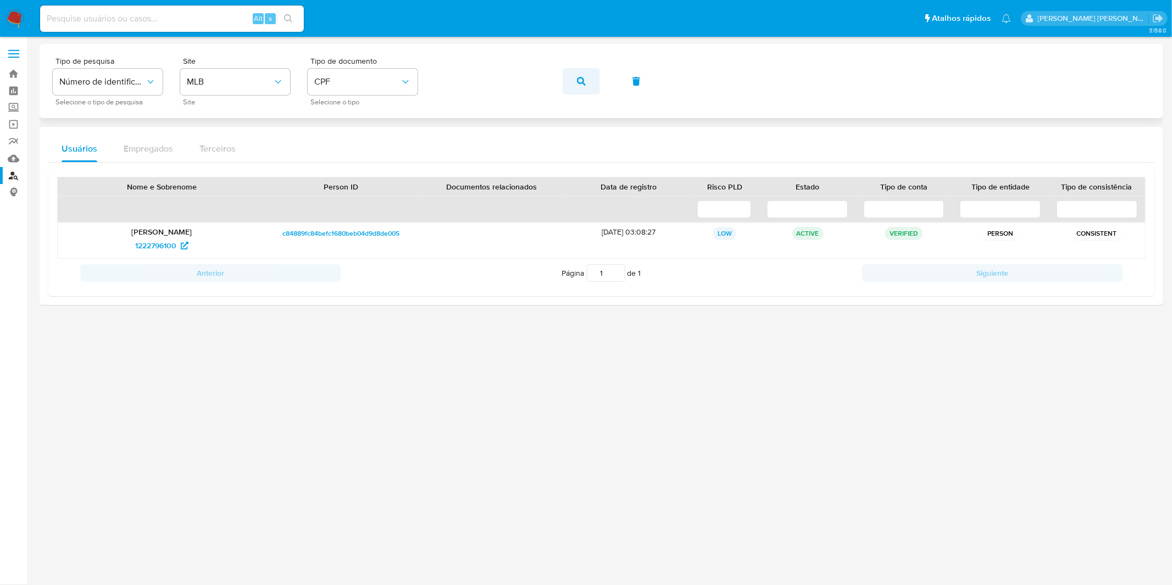
click at [587, 87] on button "button" at bounding box center [581, 81] width 37 height 26
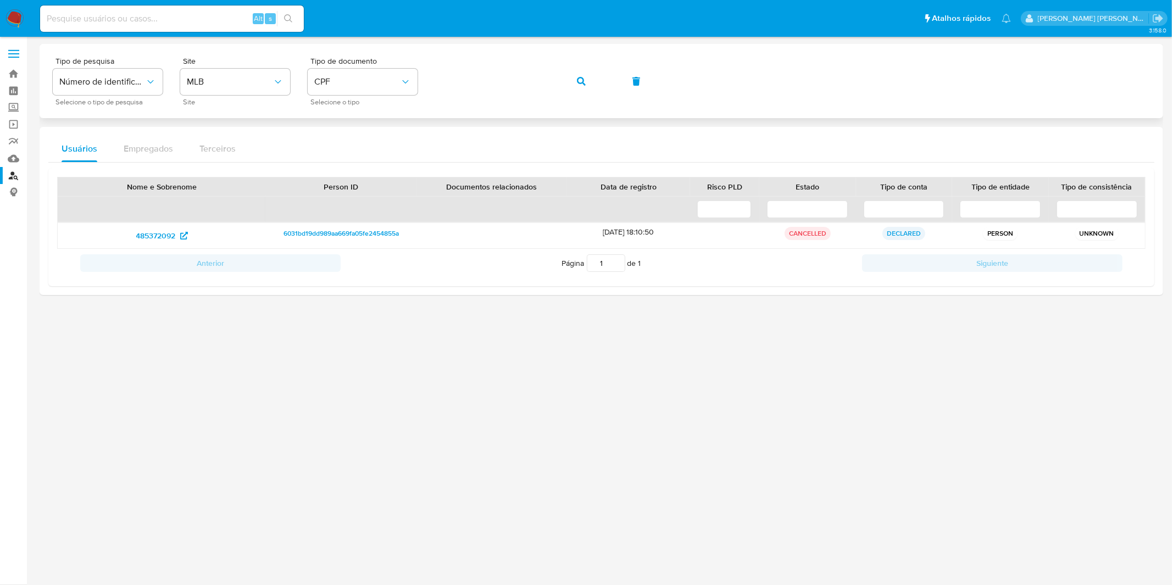
click at [579, 86] on span "button" at bounding box center [581, 81] width 9 height 24
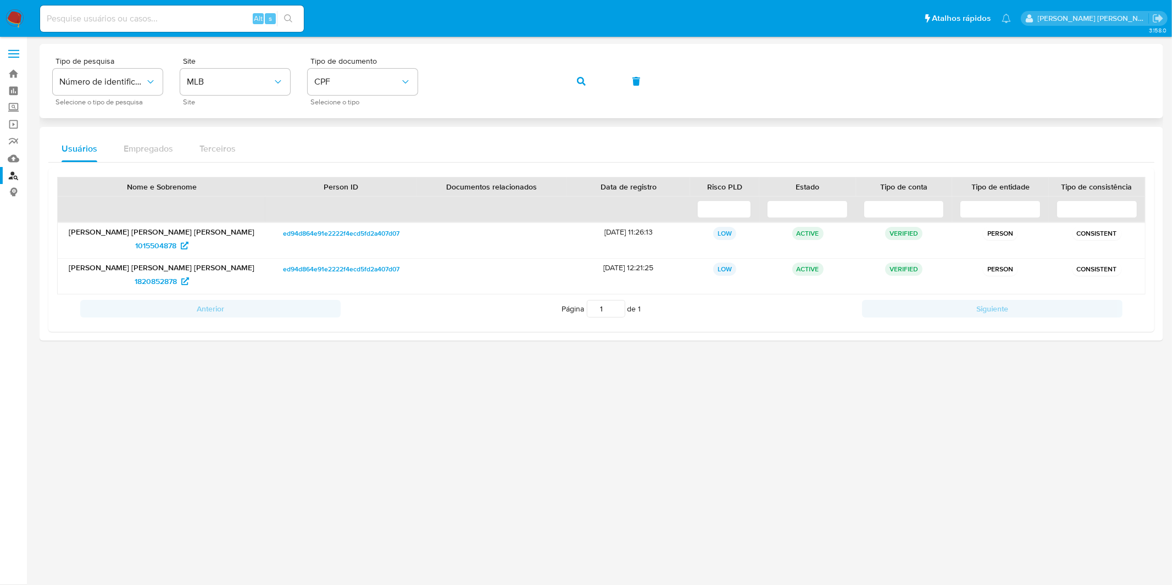
click at [569, 81] on button "button" at bounding box center [581, 81] width 37 height 26
click at [569, 81] on div "Tipo de pesquisa Número de identificação Selecione o tipo de pesquisa Site MLB …" at bounding box center [601, 81] width 1097 height 48
click at [570, 78] on button "button" at bounding box center [581, 81] width 37 height 26
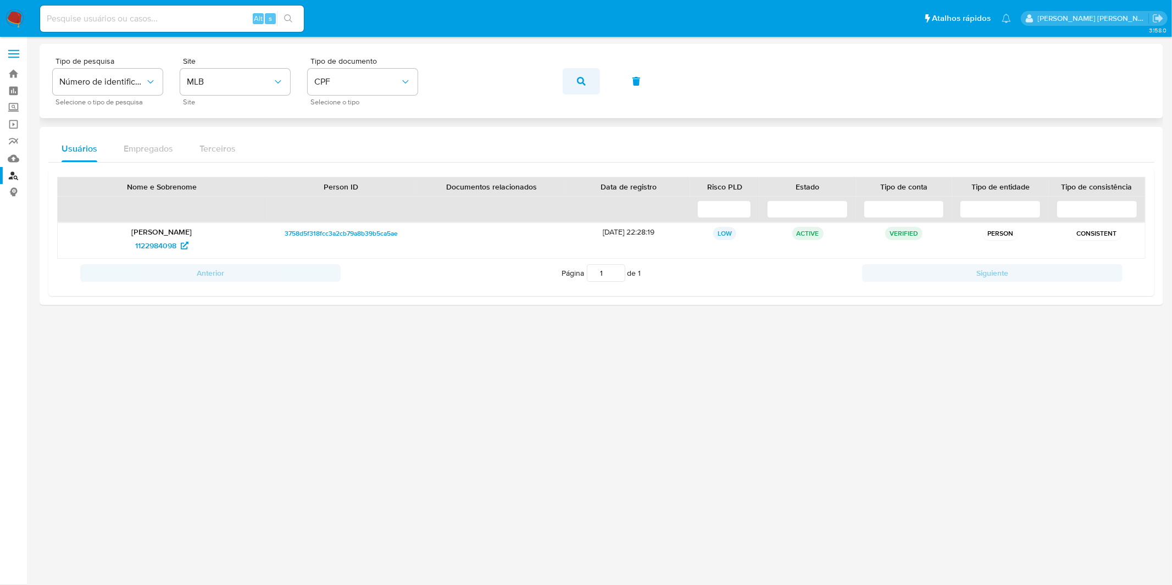
click at [584, 84] on icon "button" at bounding box center [581, 81] width 9 height 9
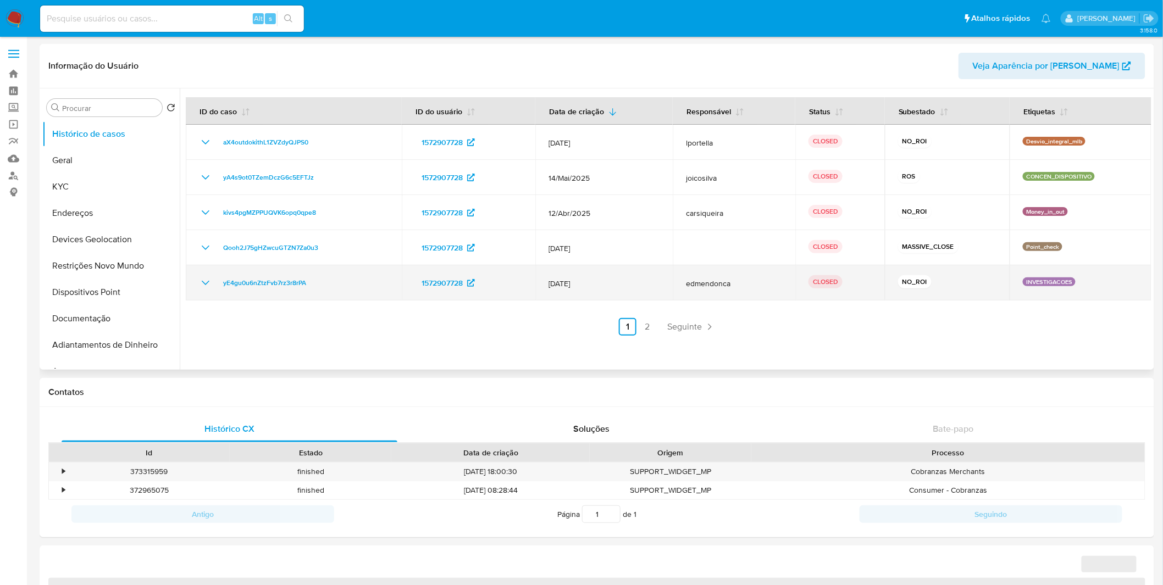
select select "10"
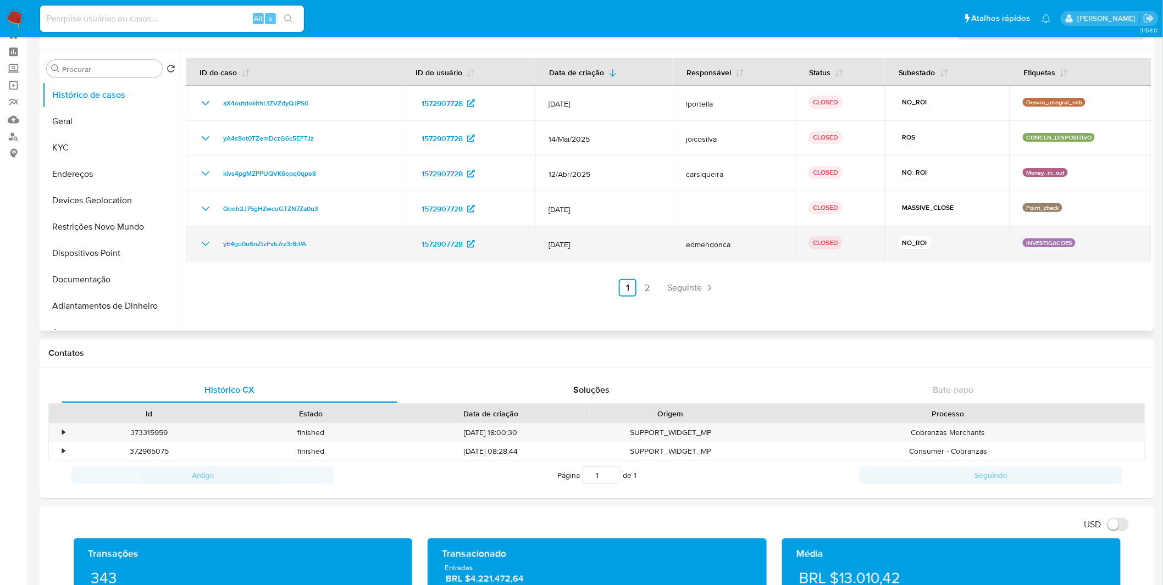
scroll to position [61, 0]
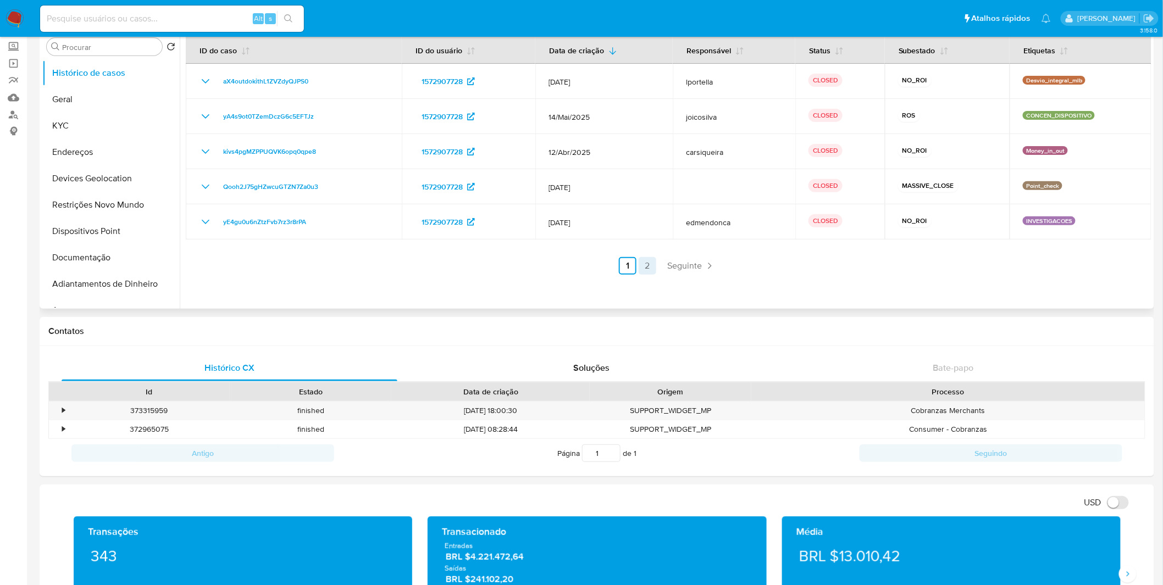
click at [647, 270] on link "2" at bounding box center [648, 266] width 18 height 18
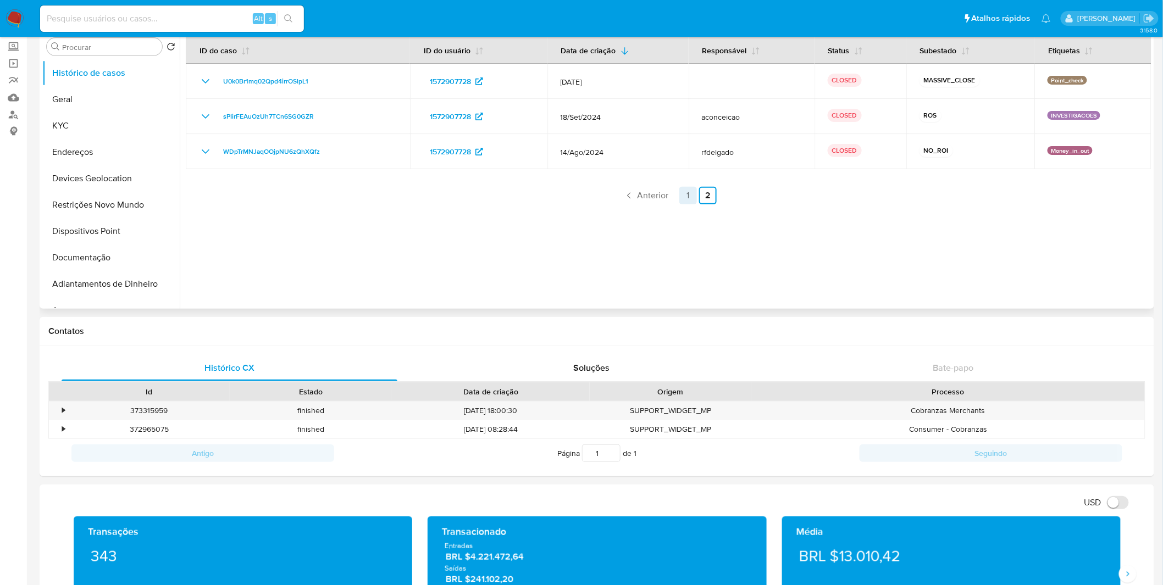
click at [676, 195] on ul "Anterior 1 2 Seguinte" at bounding box center [669, 196] width 966 height 18
click at [679, 194] on link "1" at bounding box center [688, 196] width 18 height 18
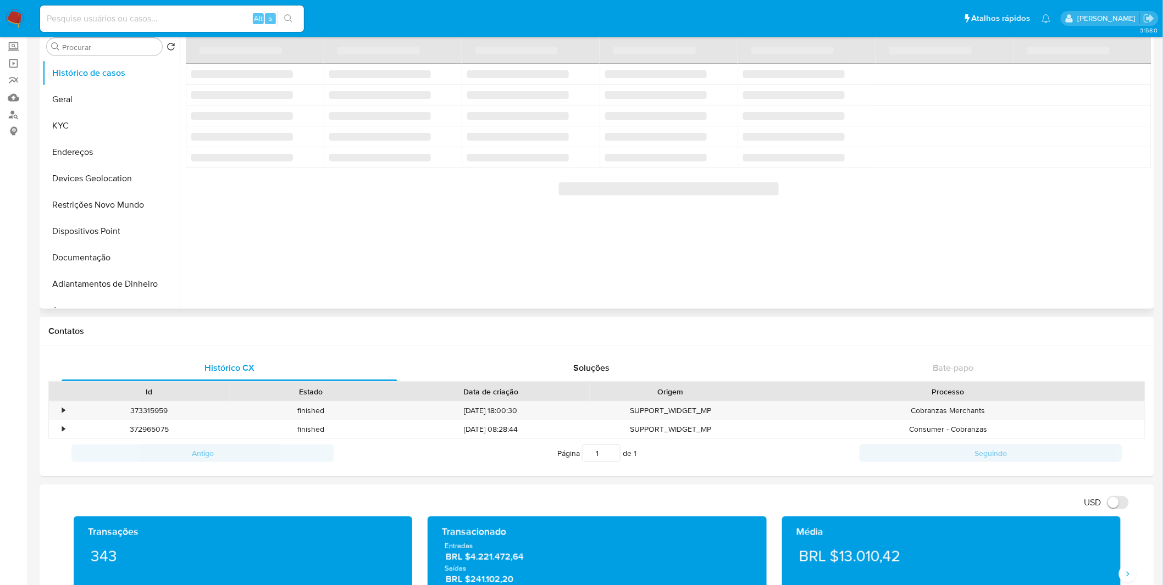
click at [678, 194] on span "‌" at bounding box center [669, 188] width 220 height 13
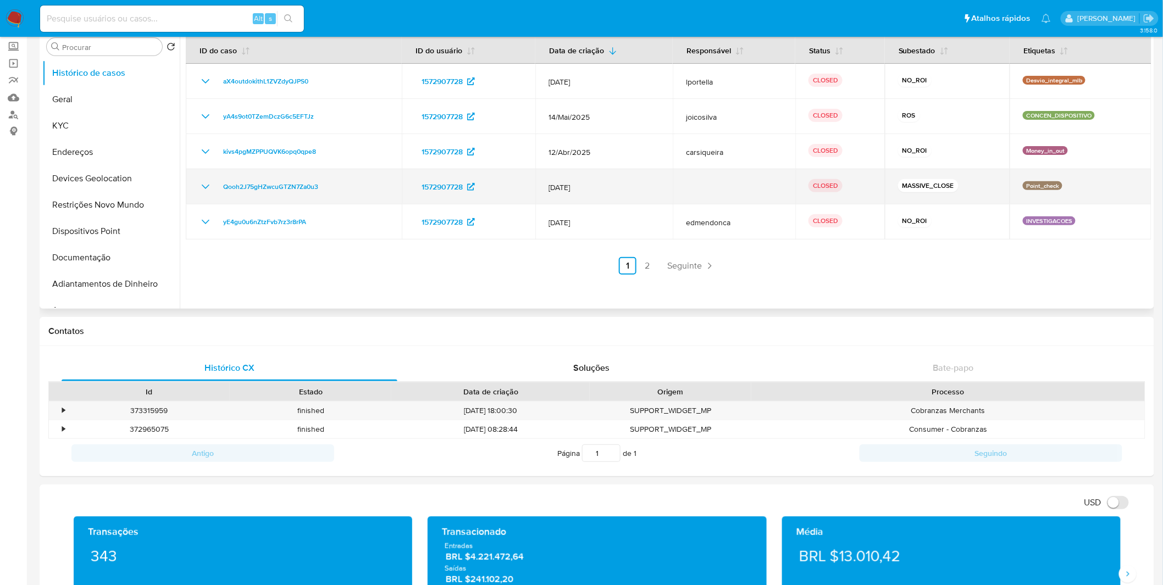
click at [653, 201] on td "12/Jan/2025" at bounding box center [603, 186] width 137 height 35
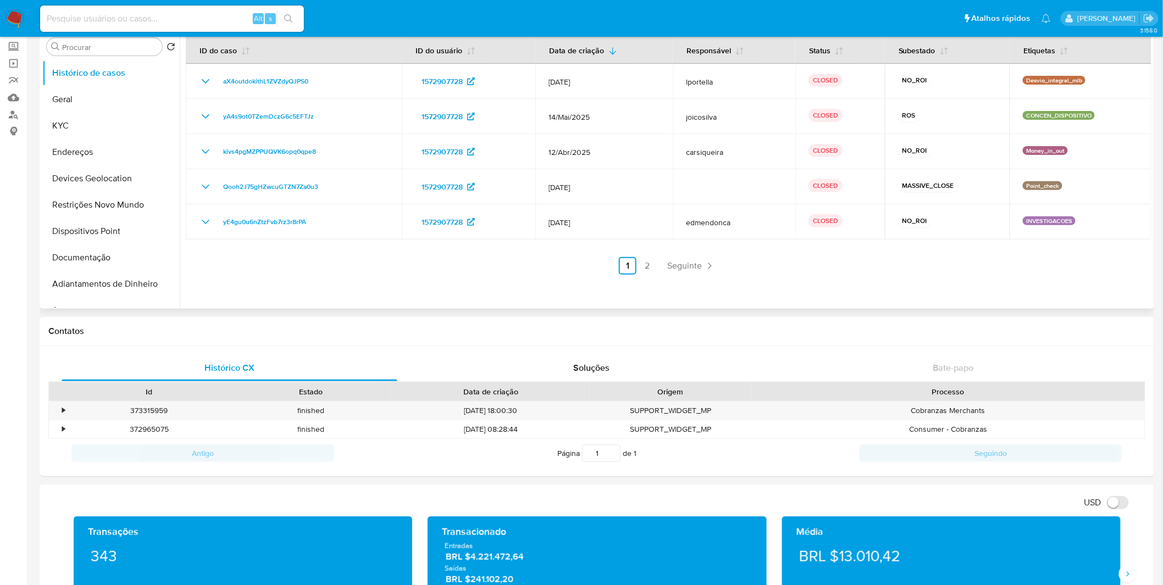
click at [646, 268] on link "2" at bounding box center [648, 266] width 18 height 18
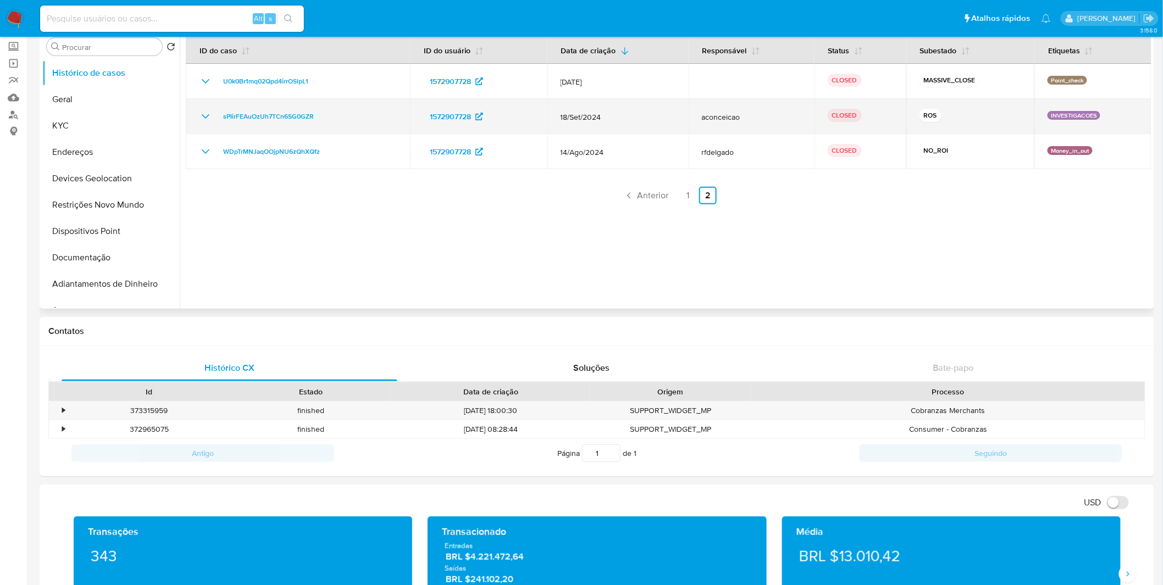
click at [199, 124] on td "sPIirFEAuOzUh7TCn6SG0GZR" at bounding box center [298, 116] width 224 height 35
click at [199, 113] on icon "Mostrar/Ocultar" at bounding box center [205, 116] width 13 height 13
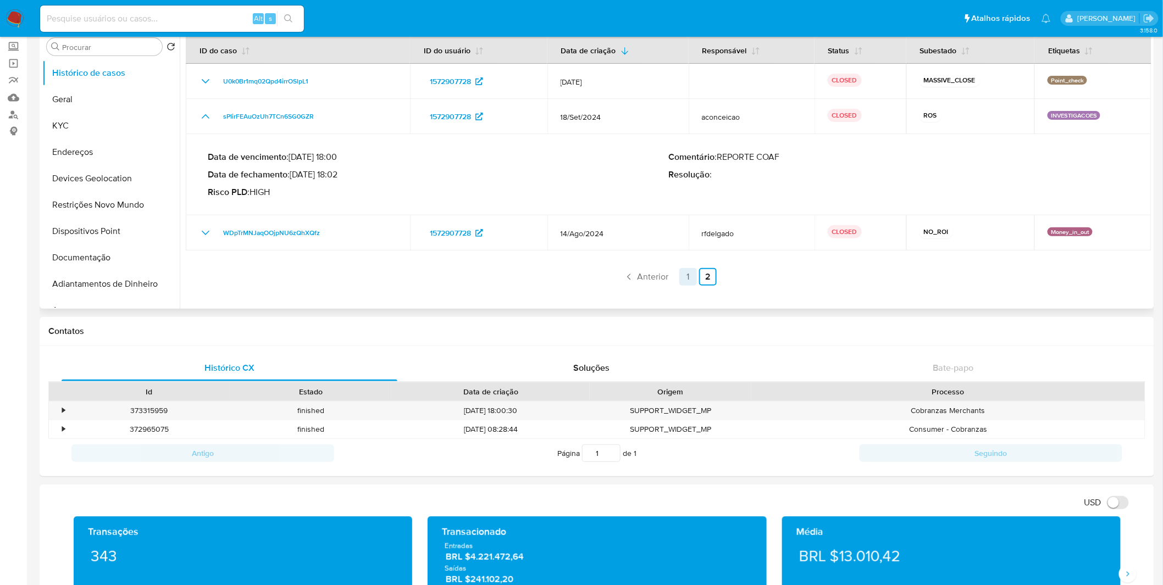
click at [685, 268] on div "ID do caso ID do usuário Data de criação Responsável Status Subestado Etiquetas…" at bounding box center [669, 160] width 966 height 249
click at [683, 271] on link "1" at bounding box center [688, 277] width 18 height 18
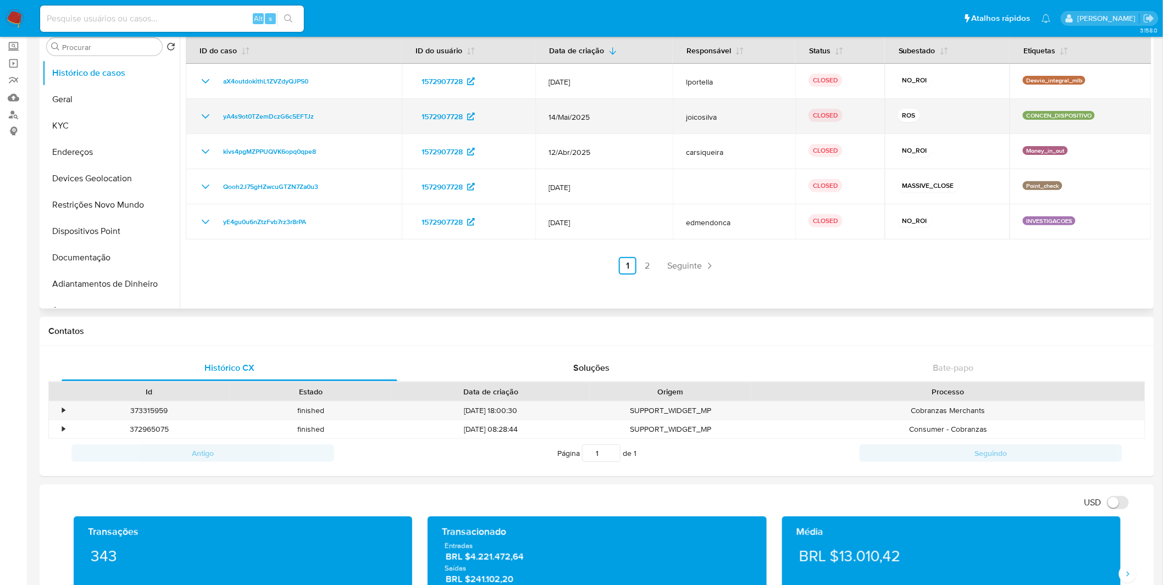
click at [201, 117] on icon "Mostrar/Ocultar" at bounding box center [205, 116] width 13 height 13
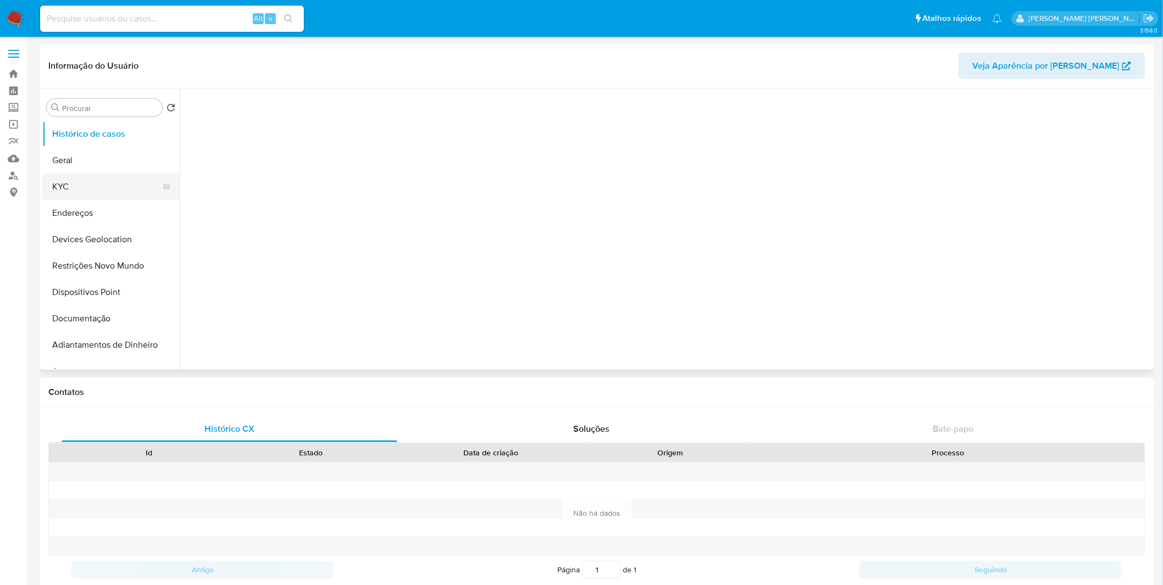
click at [95, 184] on button "KYC" at bounding box center [106, 187] width 129 height 26
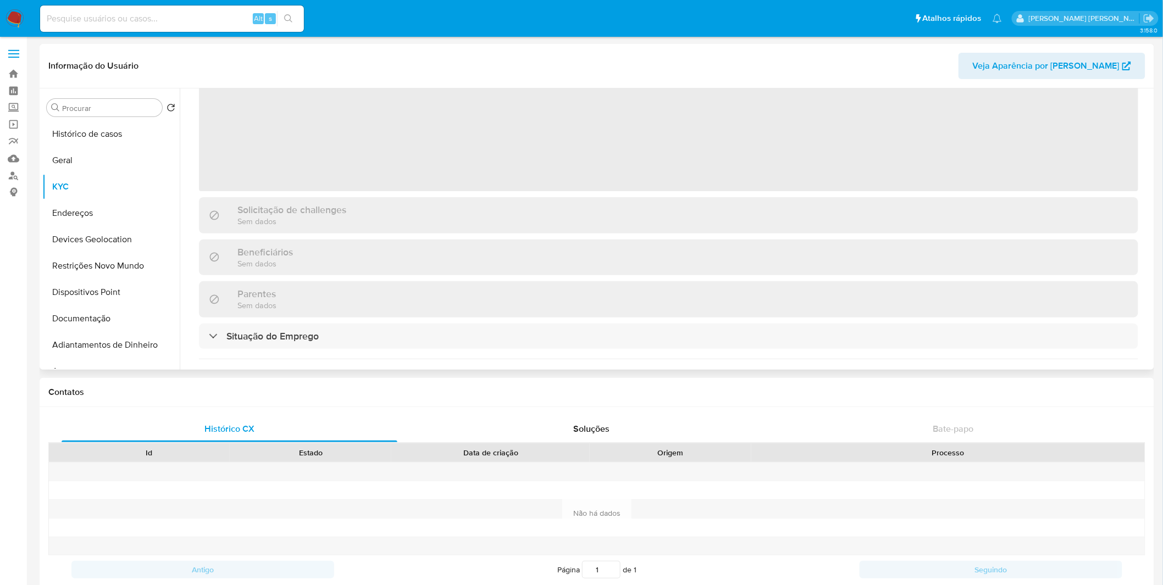
select select "10"
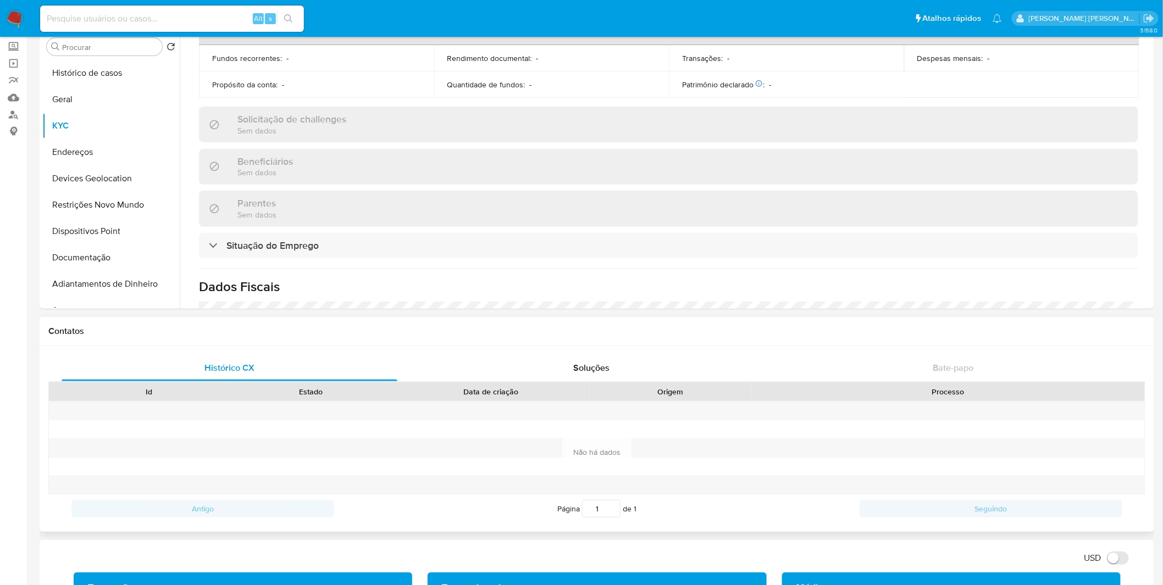
scroll to position [479, 0]
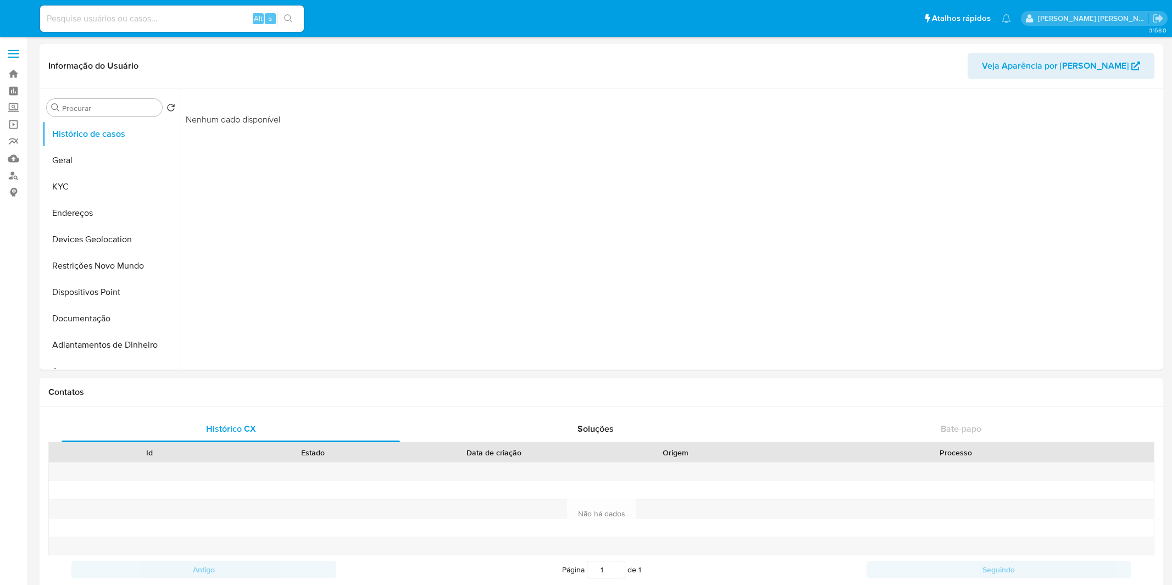
select select "10"
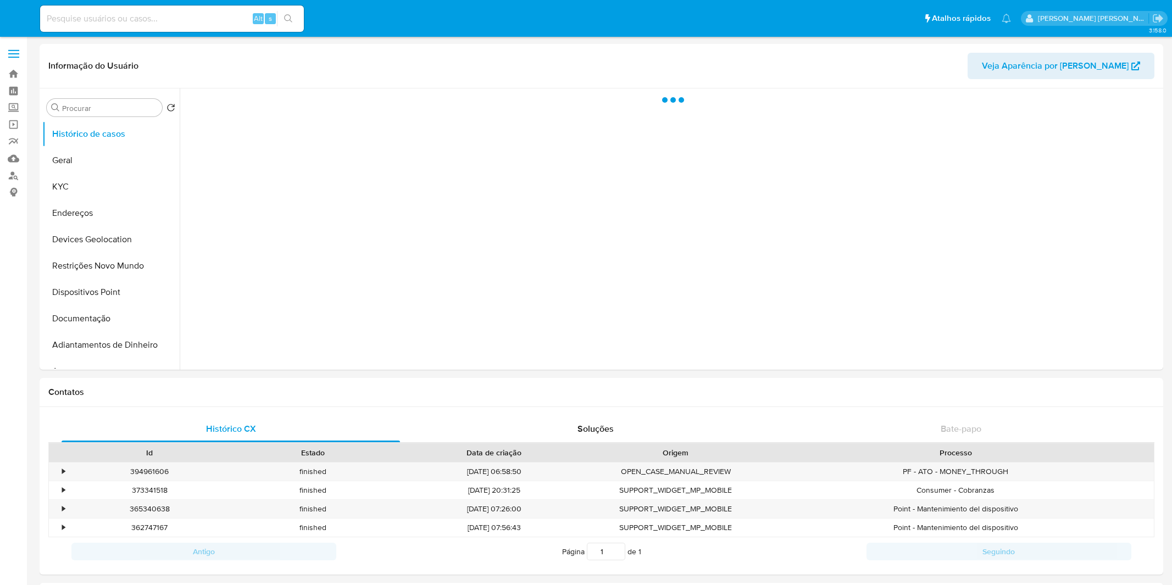
select select "10"
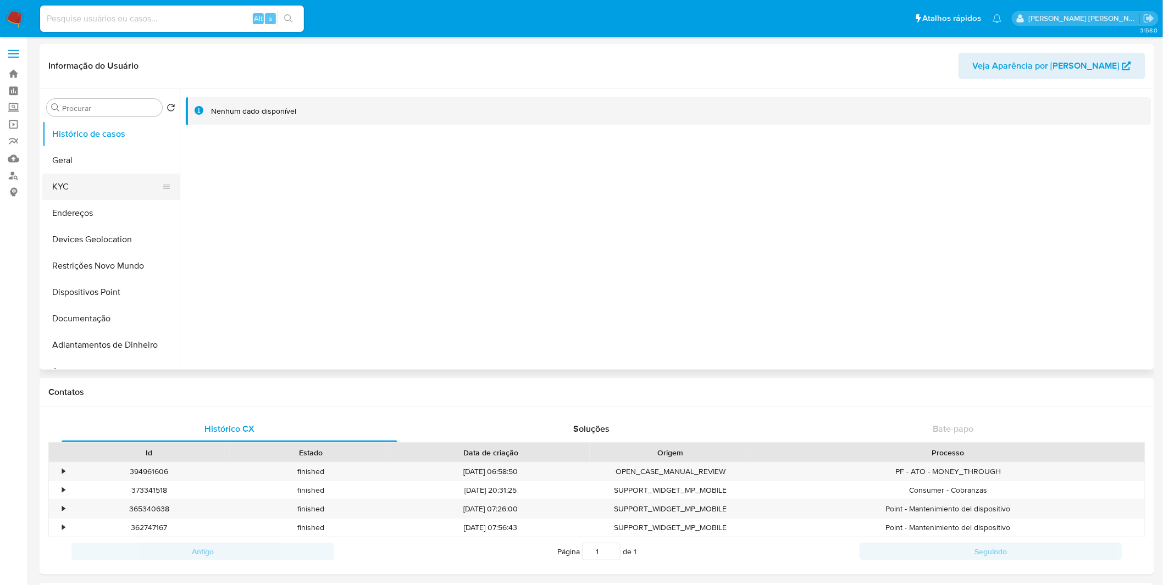
drag, startPoint x: 117, startPoint y: 190, endPoint x: 138, endPoint y: 190, distance: 20.9
click at [114, 194] on button "KYC" at bounding box center [106, 187] width 129 height 26
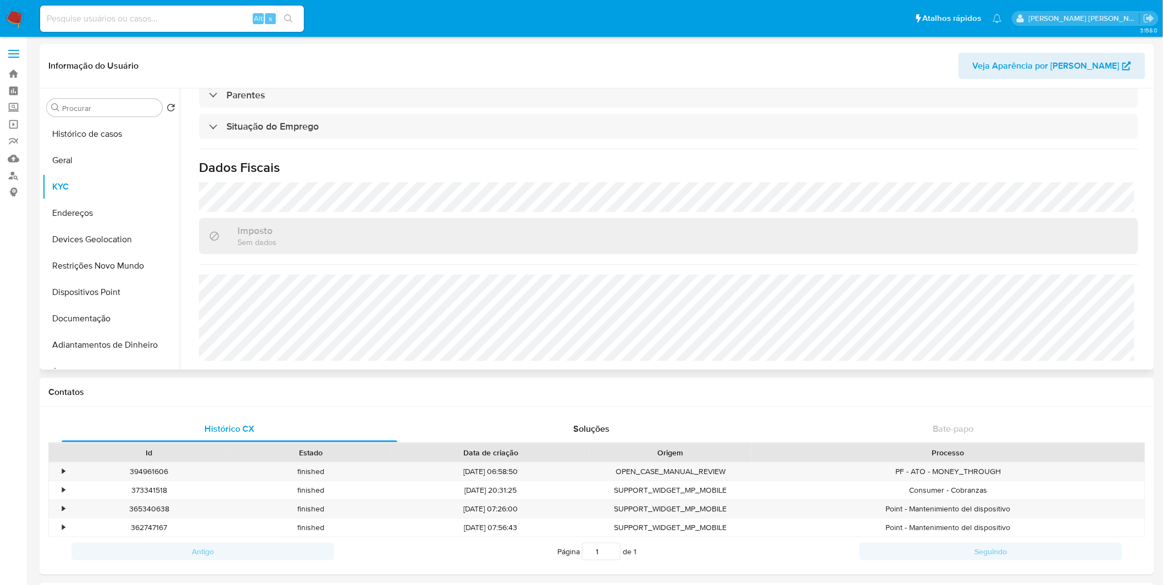
scroll to position [471, 0]
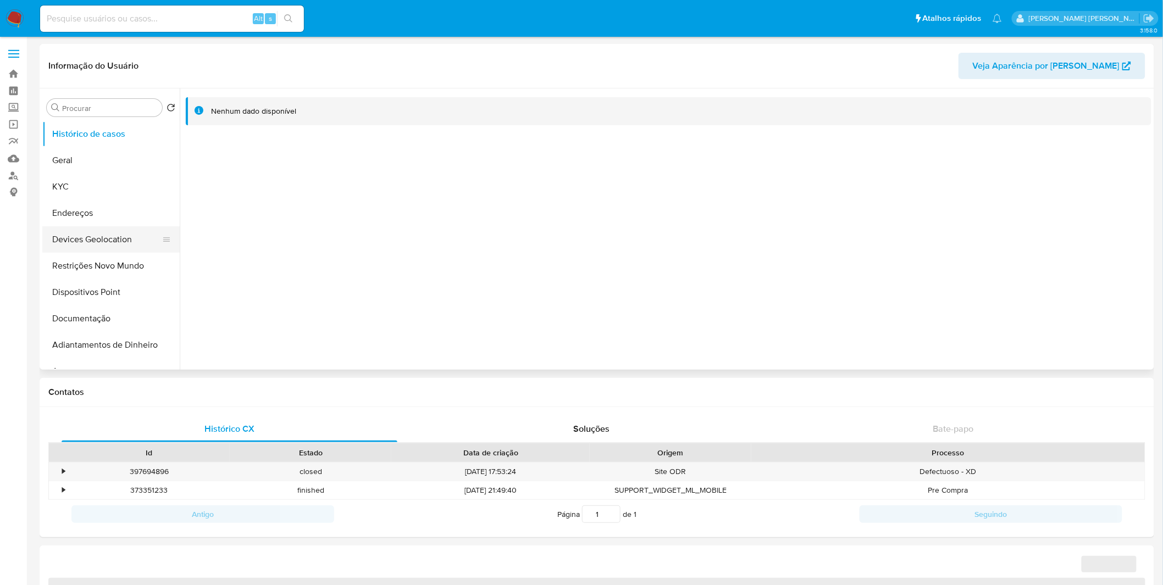
select select "10"
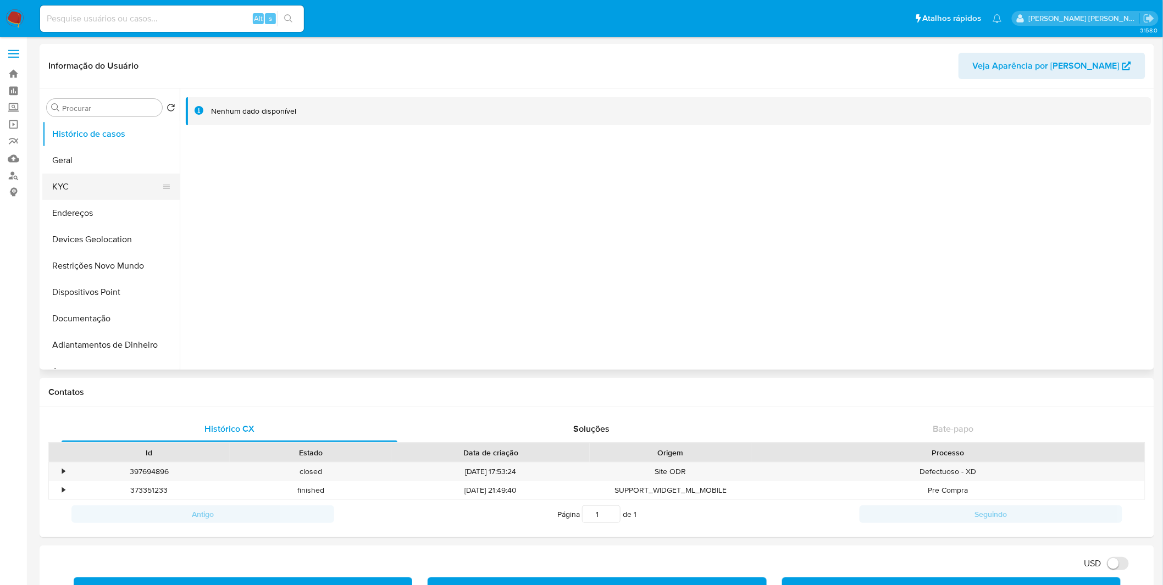
click at [78, 188] on button "KYC" at bounding box center [106, 187] width 129 height 26
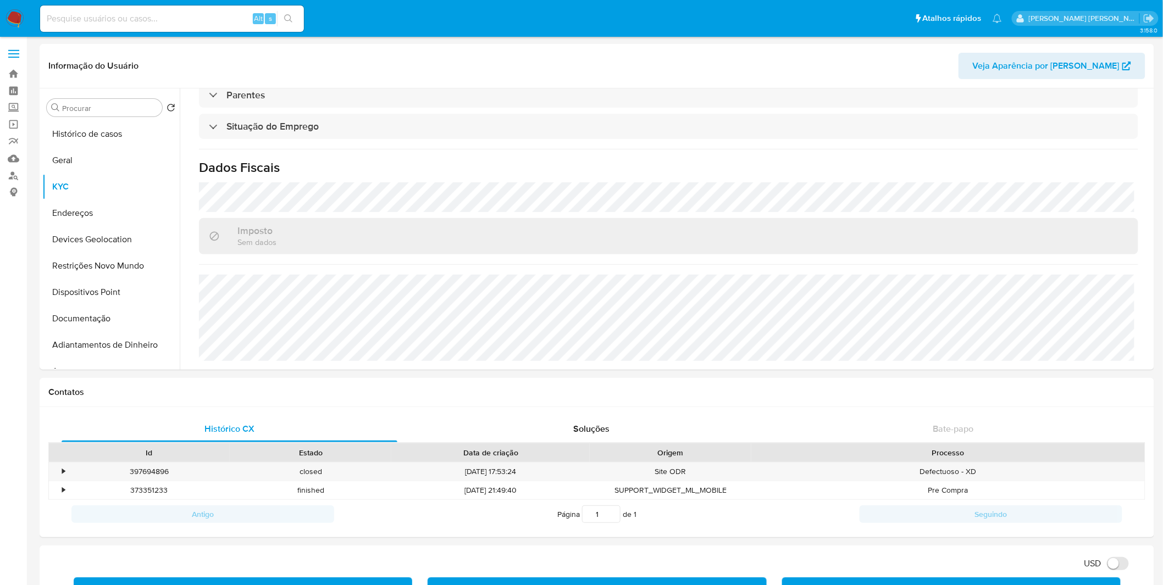
scroll to position [468, 0]
click at [125, 319] on button "Documentação" at bounding box center [106, 319] width 129 height 26
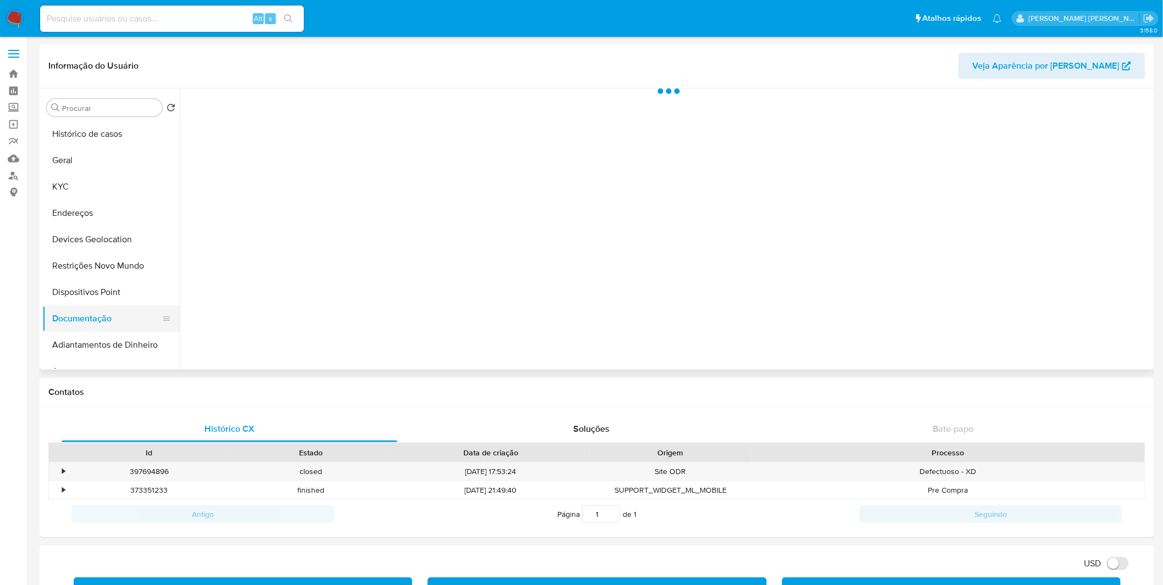
scroll to position [0, 0]
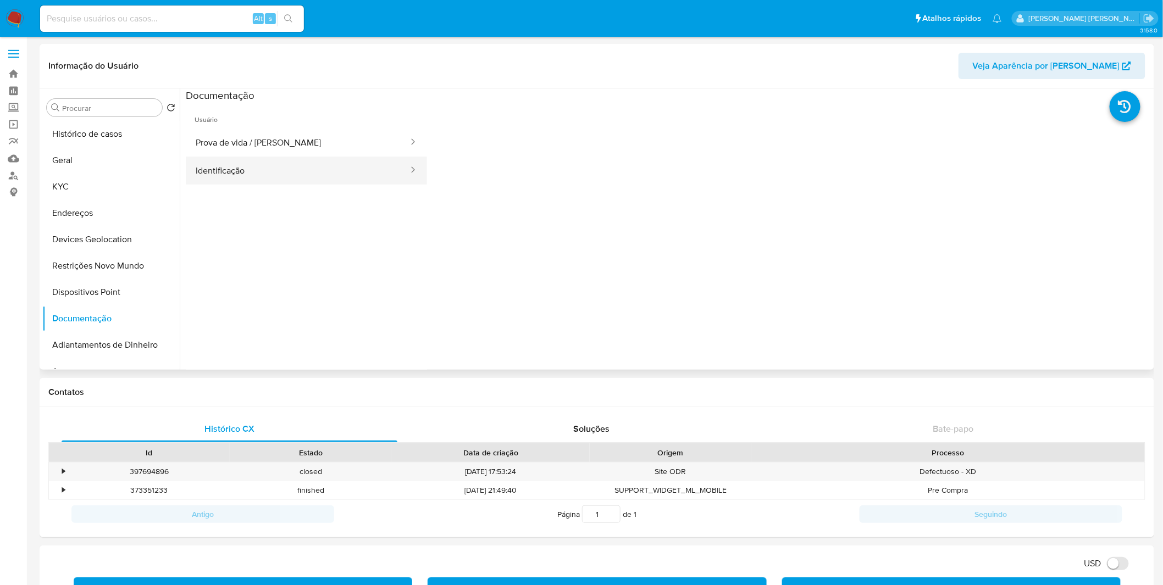
click at [246, 167] on button "Identificação" at bounding box center [298, 171] width 224 height 28
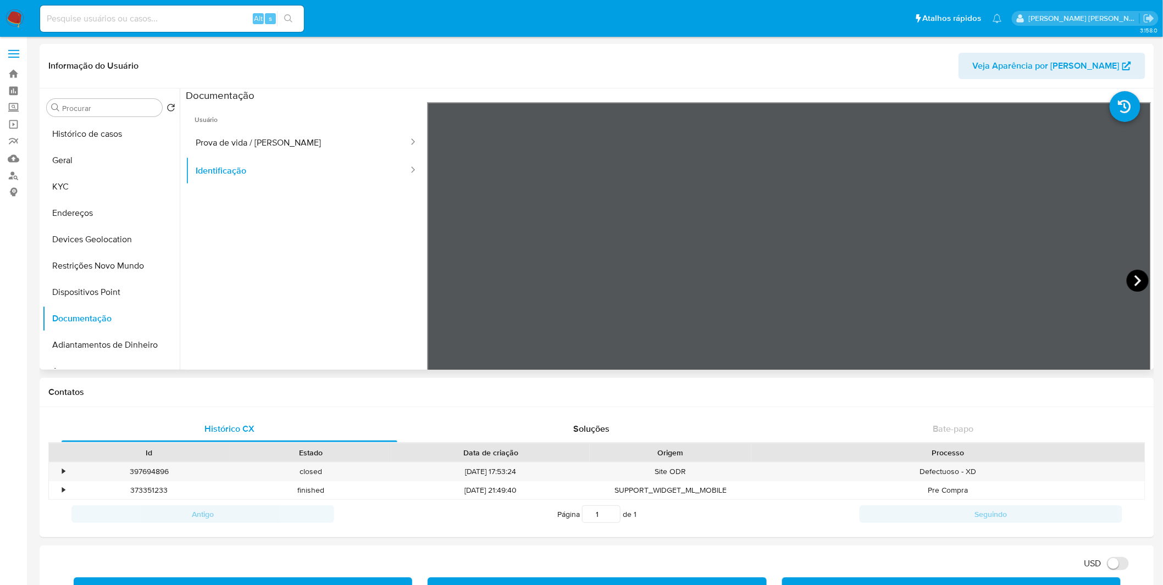
click at [1133, 282] on icon at bounding box center [1138, 281] width 22 height 22
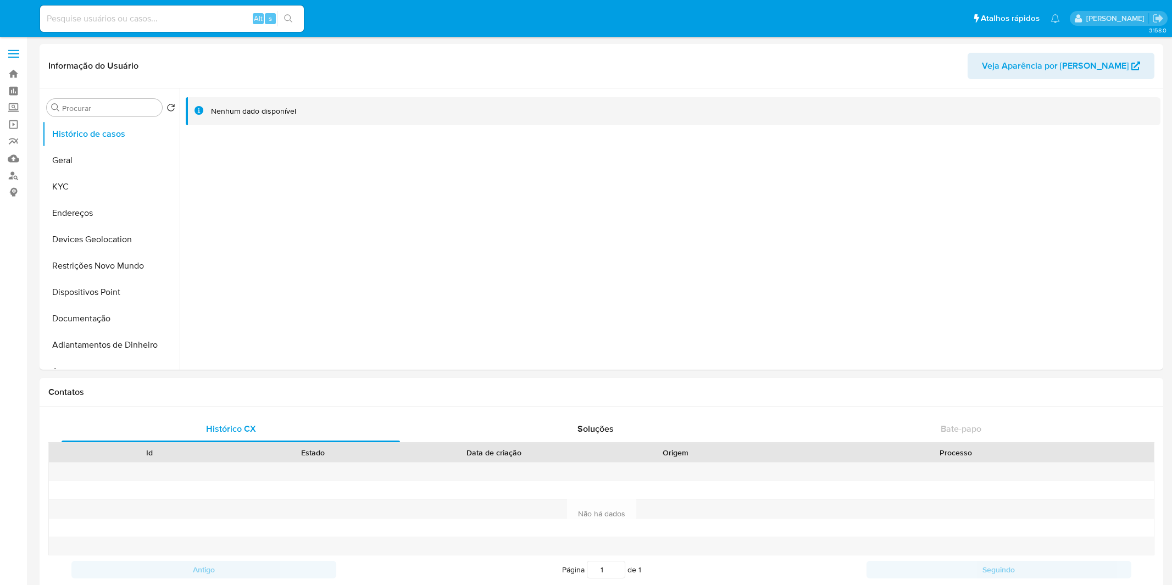
select select "10"
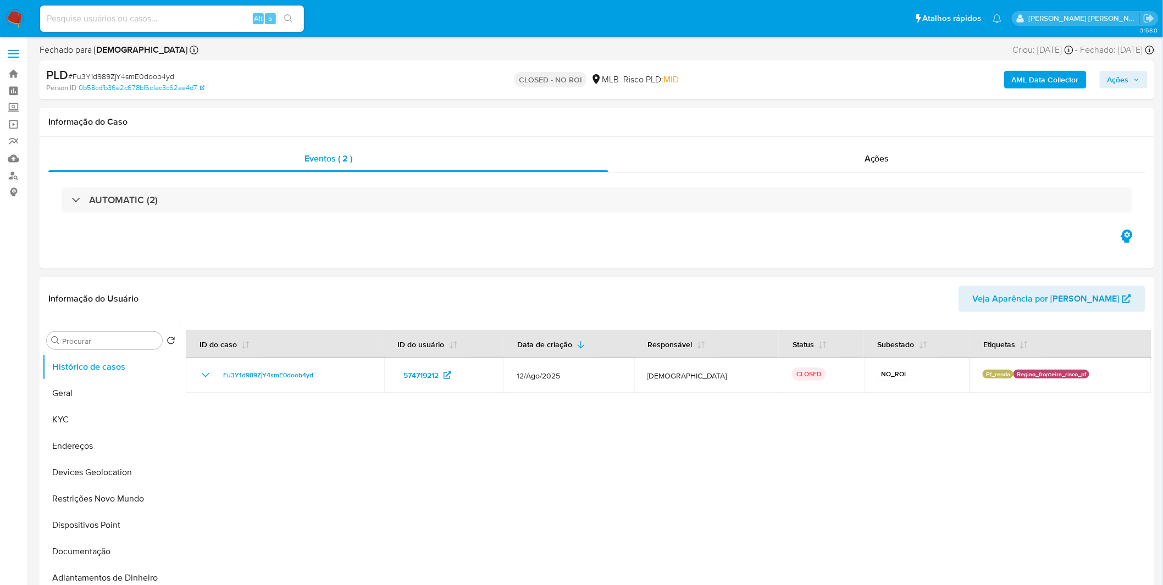
select select "10"
click at [338, 433] on div at bounding box center [666, 461] width 972 height 281
click at [10, 14] on img at bounding box center [14, 18] width 19 height 19
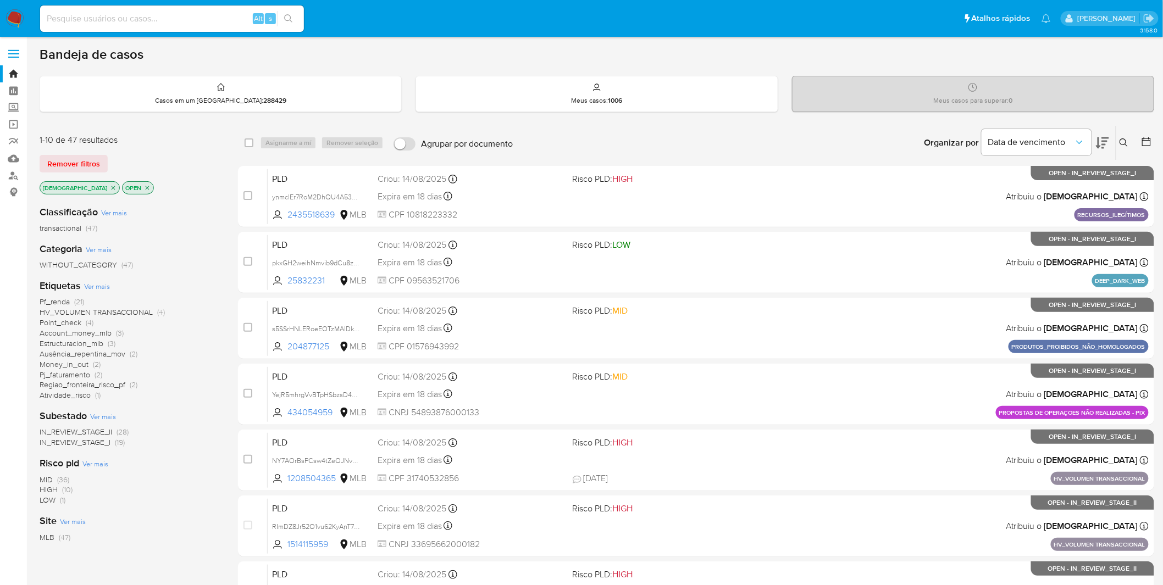
drag, startPoint x: 128, startPoint y: 32, endPoint x: 135, endPoint y: 26, distance: 8.9
click at [128, 32] on div "Alt s" at bounding box center [172, 18] width 264 height 31
click at [138, 22] on input at bounding box center [172, 19] width 264 height 14
paste input "W45xMBUsi9h8TWW00e4GRW9k"
type input "W45xMBUsi9h8TWW00e4GRW9k"
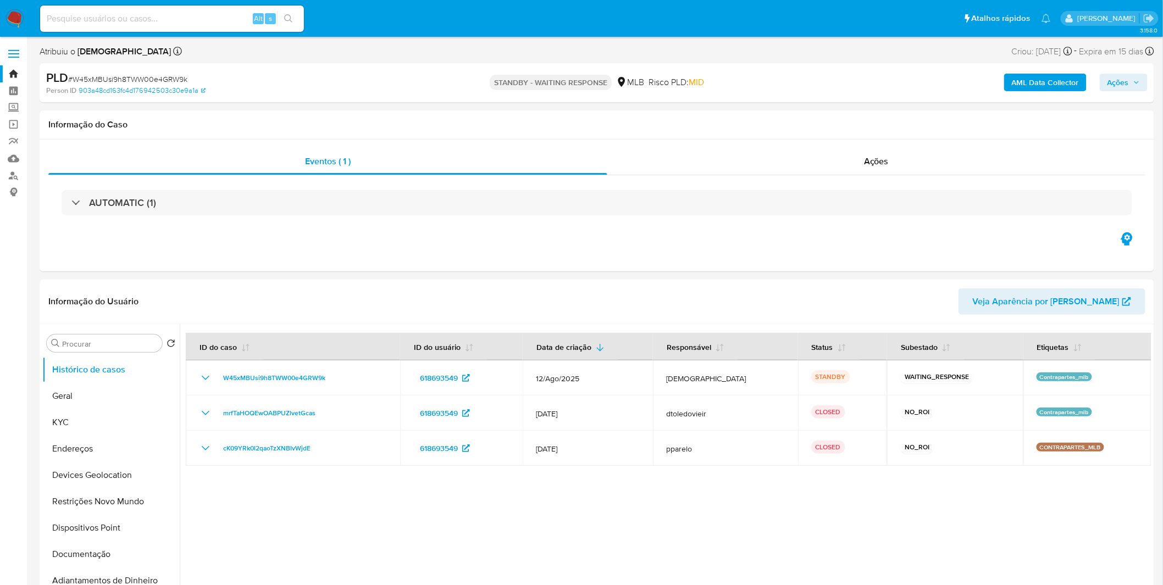
select select "10"
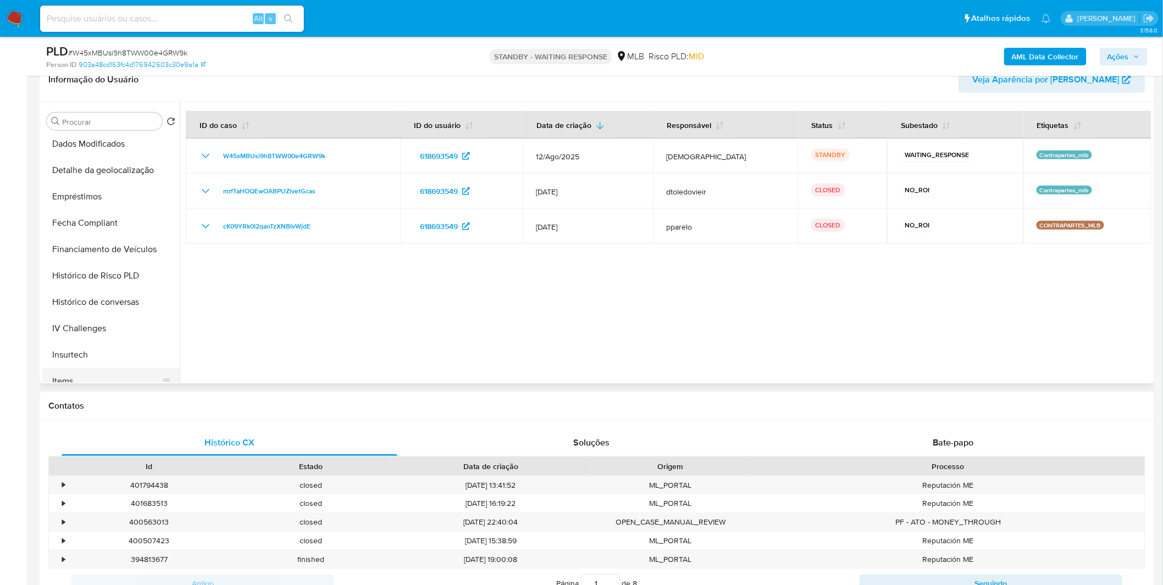
scroll to position [366, 0]
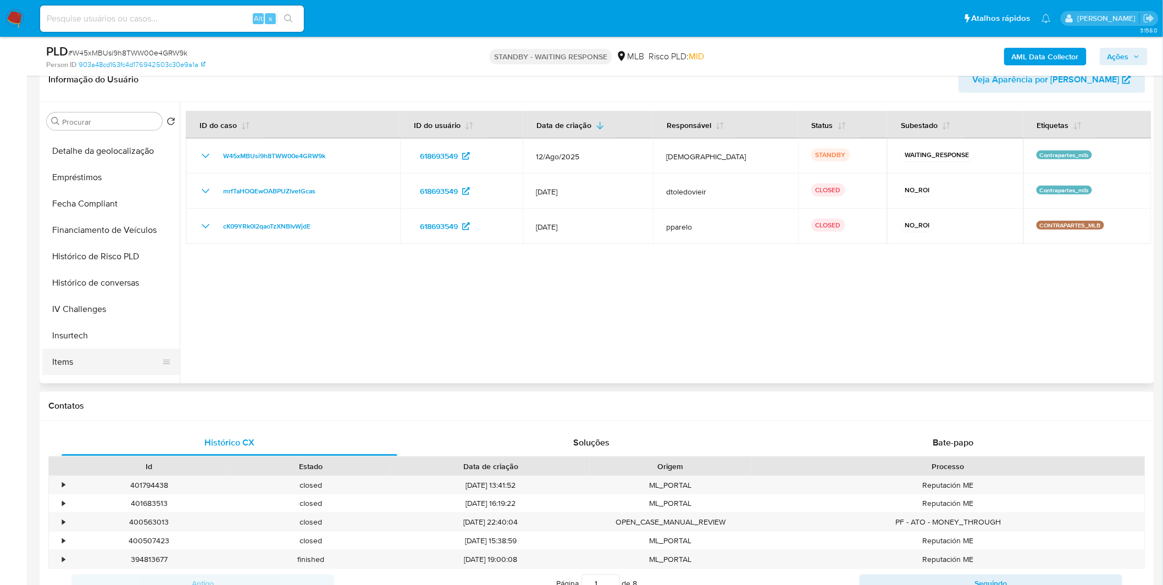
click at [102, 353] on button "Items" at bounding box center [106, 362] width 129 height 26
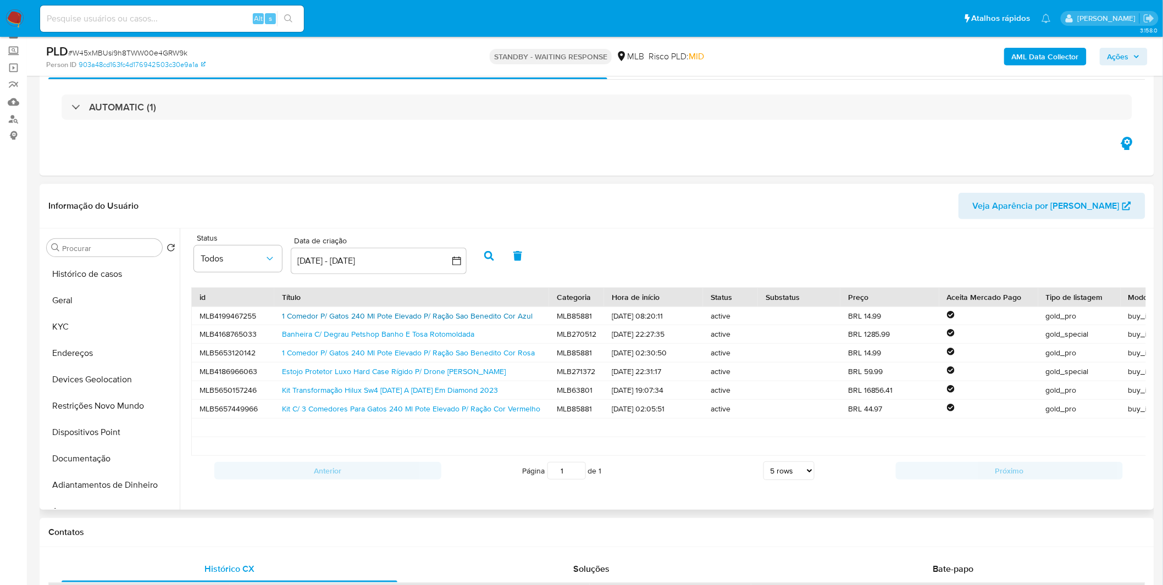
scroll to position [0, 0]
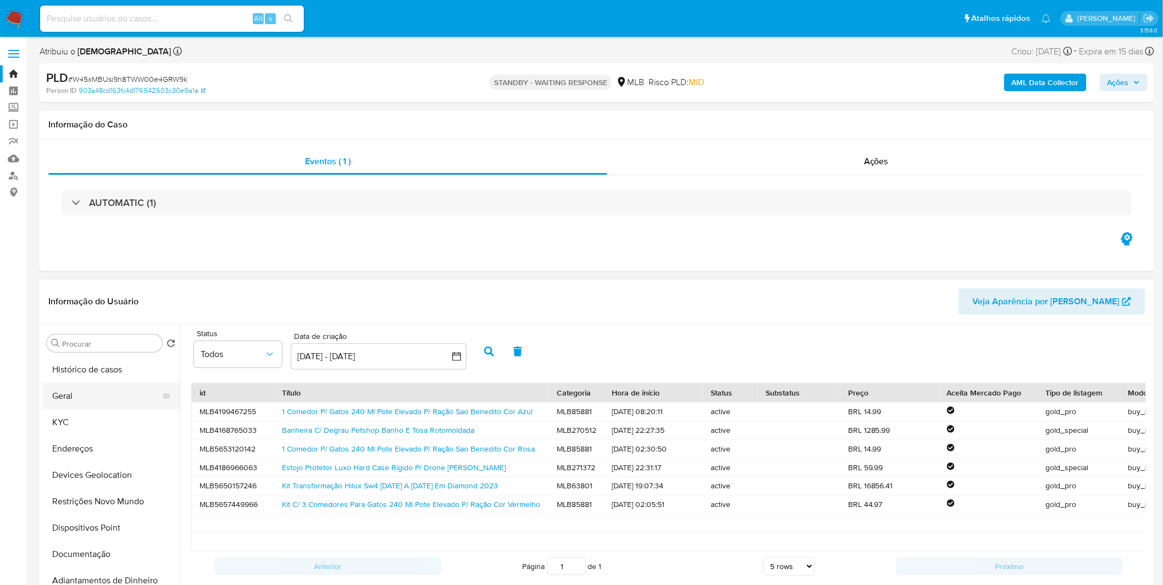
click at [116, 400] on button "Geral" at bounding box center [106, 396] width 129 height 26
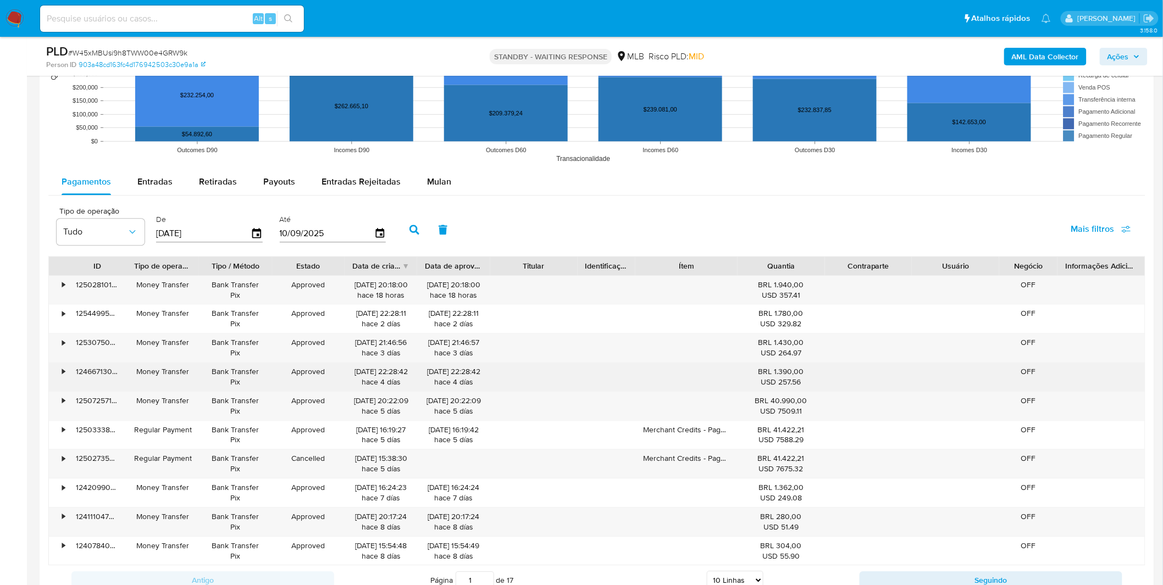
scroll to position [1182, 0]
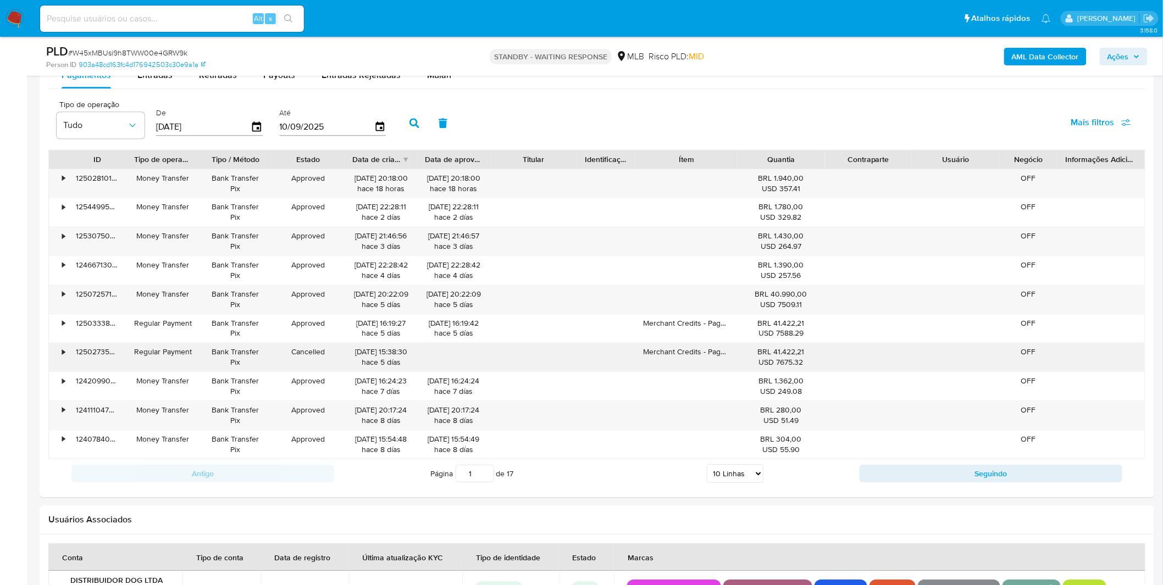
click at [790, 356] on div "BRL 41.422,21 USD 7675.32" at bounding box center [781, 357] width 72 height 21
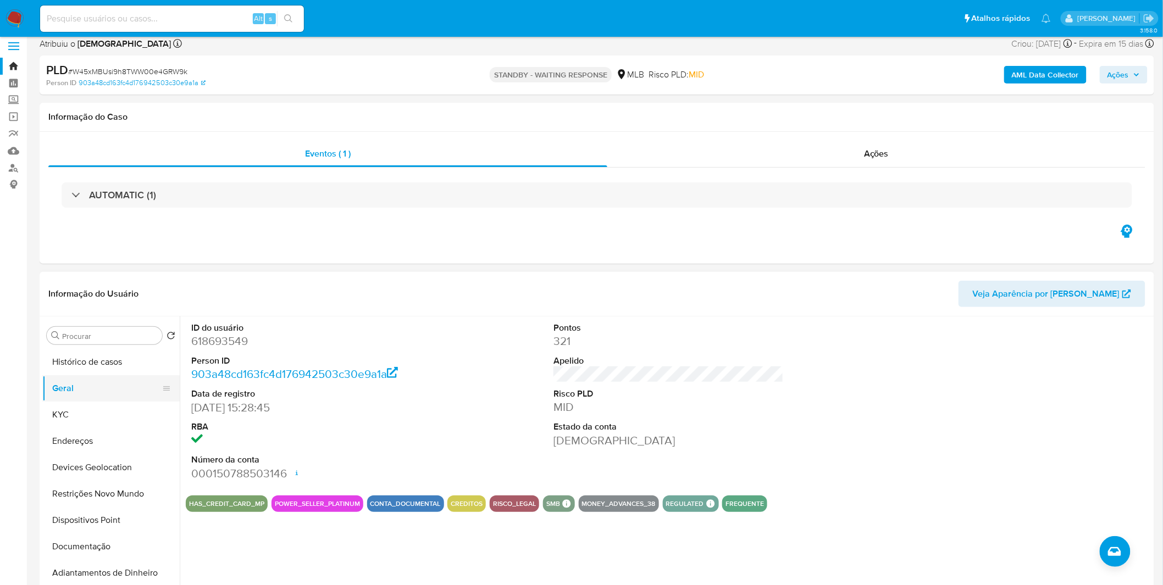
scroll to position [0, 0]
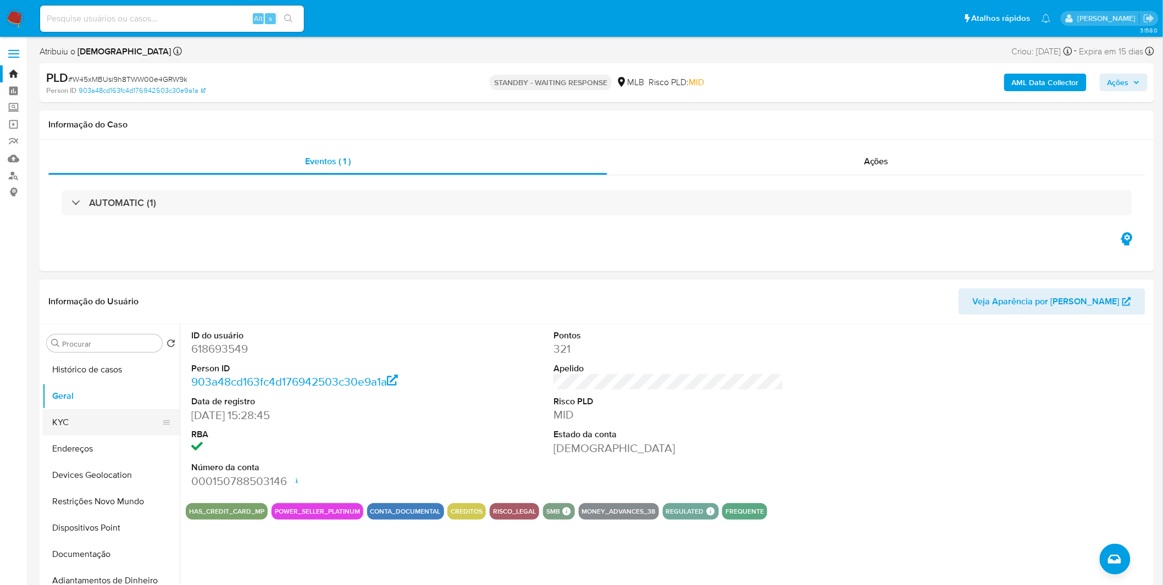
click at [115, 433] on button "KYC" at bounding box center [106, 422] width 129 height 26
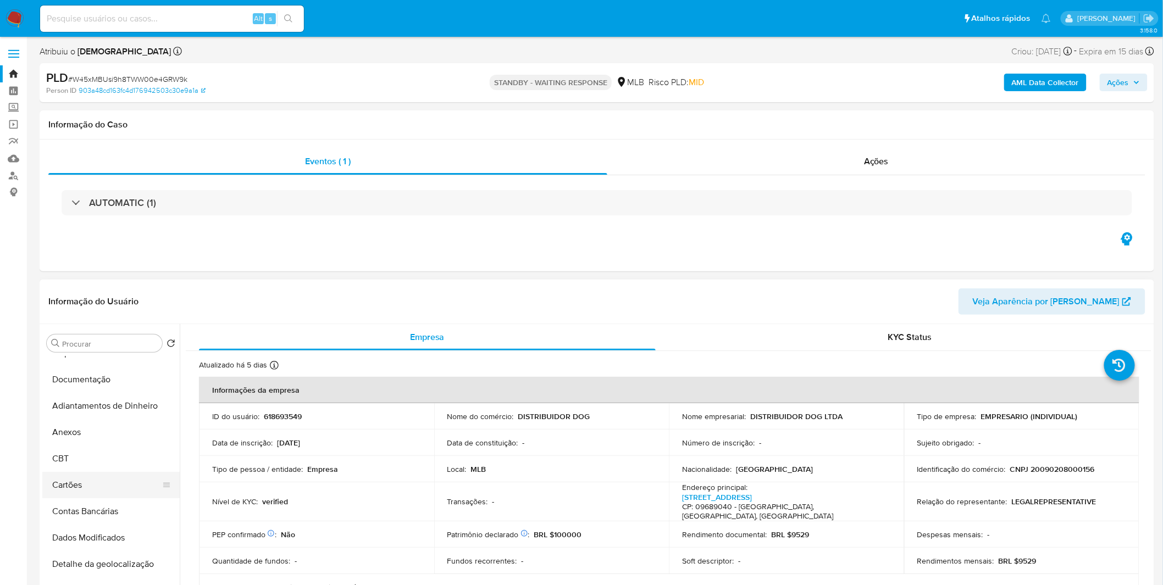
scroll to position [183, 0]
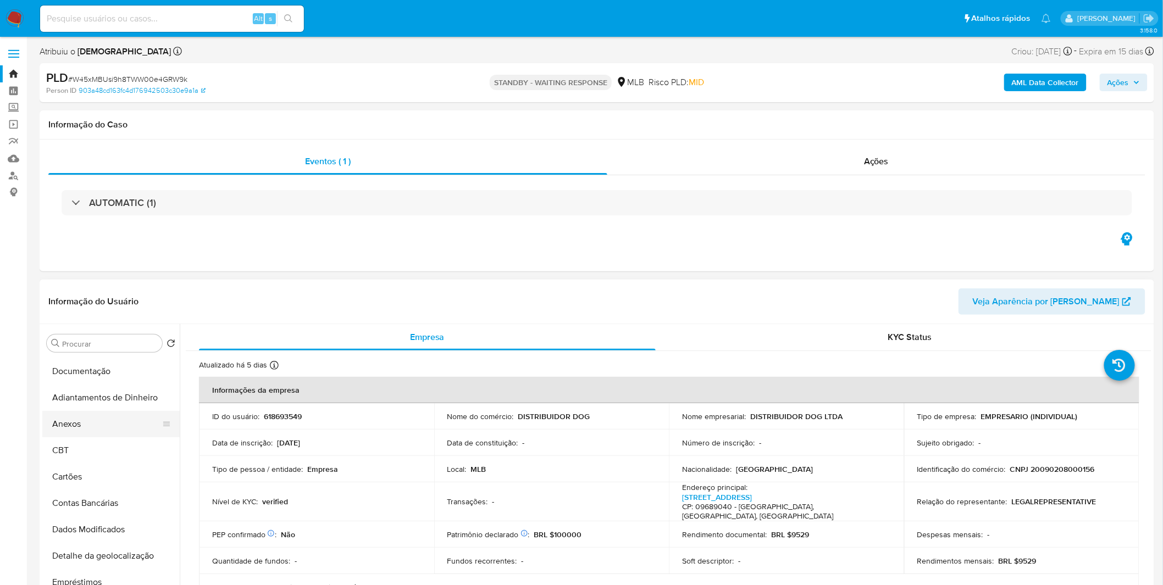
click at [77, 424] on button "Anexos" at bounding box center [106, 424] width 129 height 26
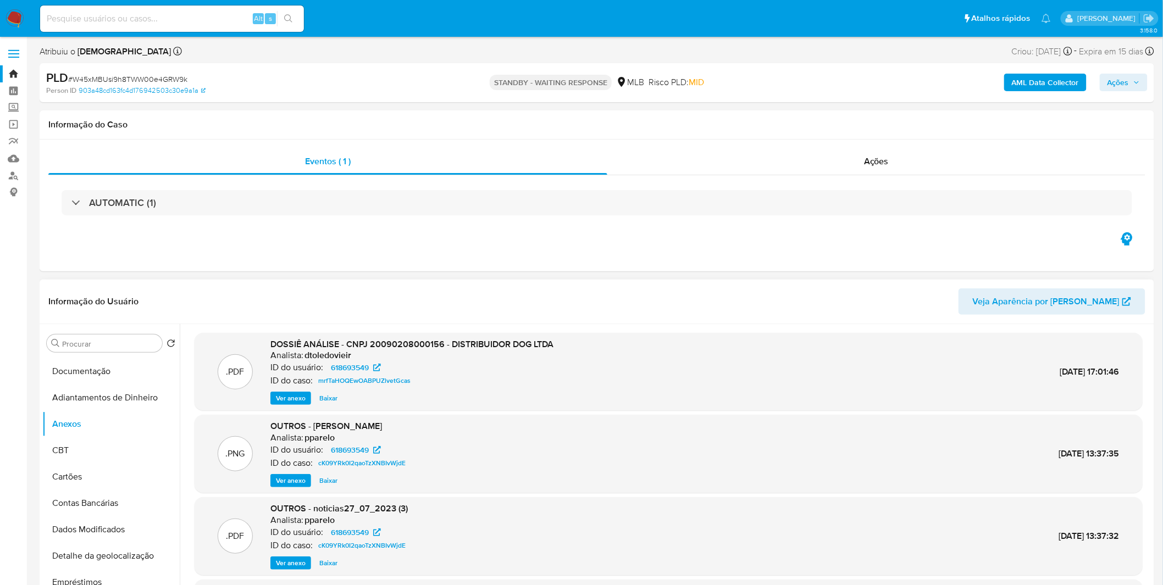
click at [294, 410] on div ".PDF DOSSIÊ ANÁLISE - CNPJ 20090208000156 - DISTRIBUIDOR DOG LTDA Analista: dto…" at bounding box center [669, 372] width 948 height 78
click at [280, 400] on span "Ver anexo" at bounding box center [291, 398] width 30 height 11
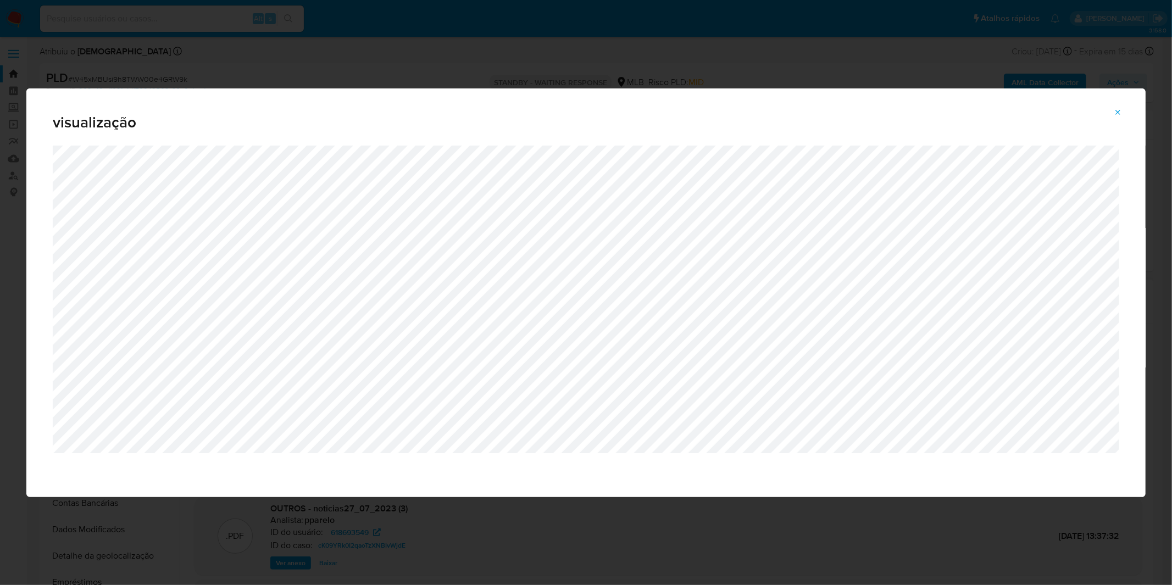
click at [112, 56] on div "visualização" at bounding box center [586, 292] width 1172 height 585
click at [114, 28] on div "visualização" at bounding box center [586, 292] width 1172 height 585
click at [662, 73] on div "visualização" at bounding box center [586, 292] width 1172 height 585
click at [1122, 113] on icon "Attachment preview" at bounding box center [1118, 112] width 9 height 9
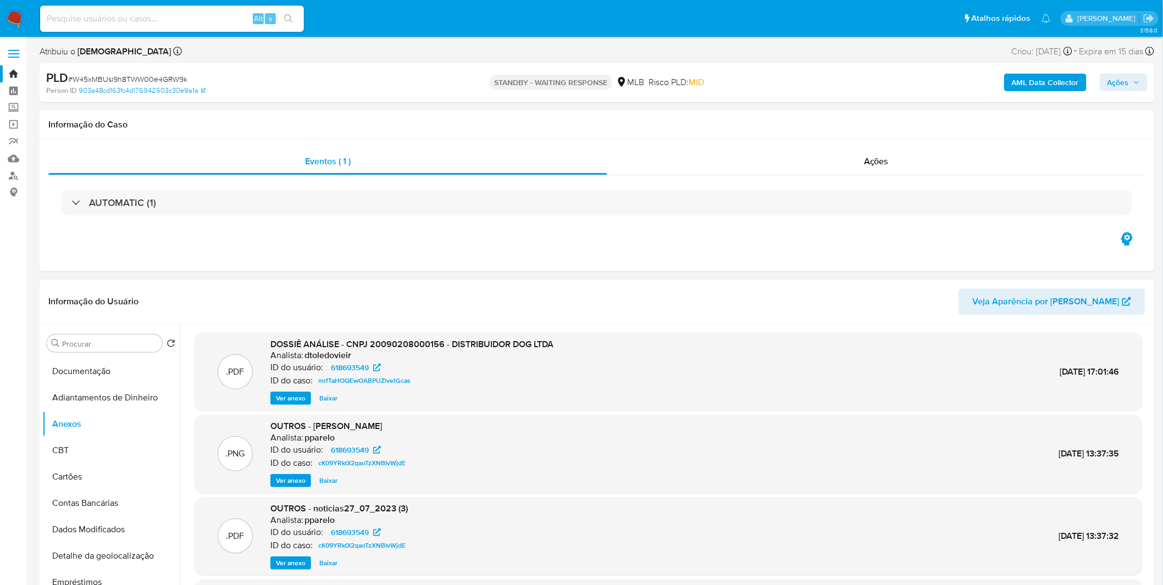
click at [209, 13] on input at bounding box center [172, 19] width 264 height 14
paste input "tUEtzDnzGgF30HtNX4MgKhQr"
type input "tUEtzDnzGgF30HtNX4MgKhQr"
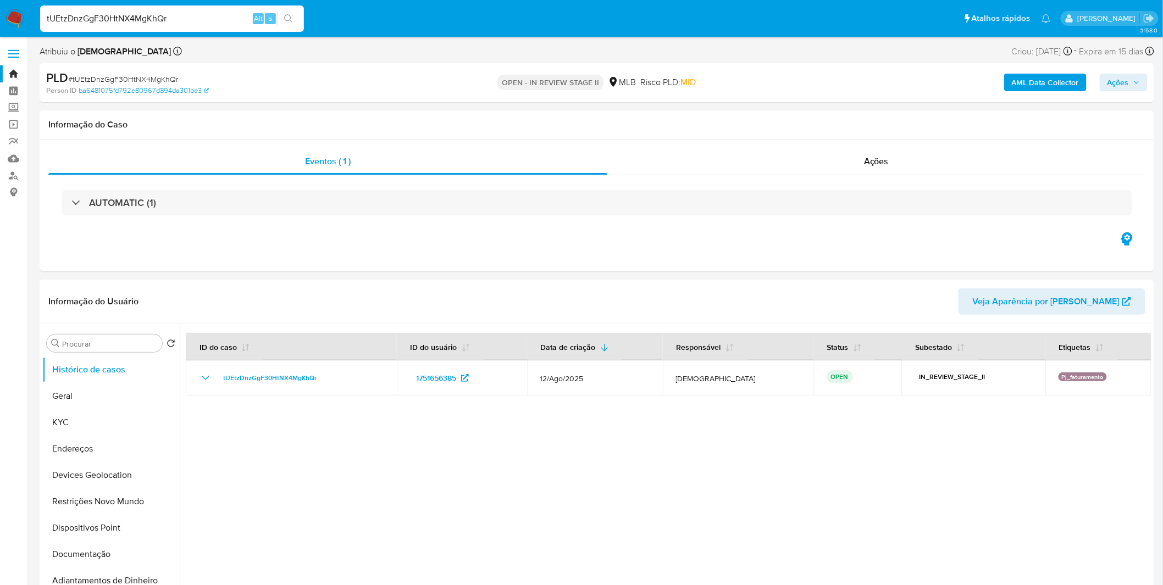
select select "10"
click at [126, 424] on button "KYC" at bounding box center [106, 422] width 129 height 26
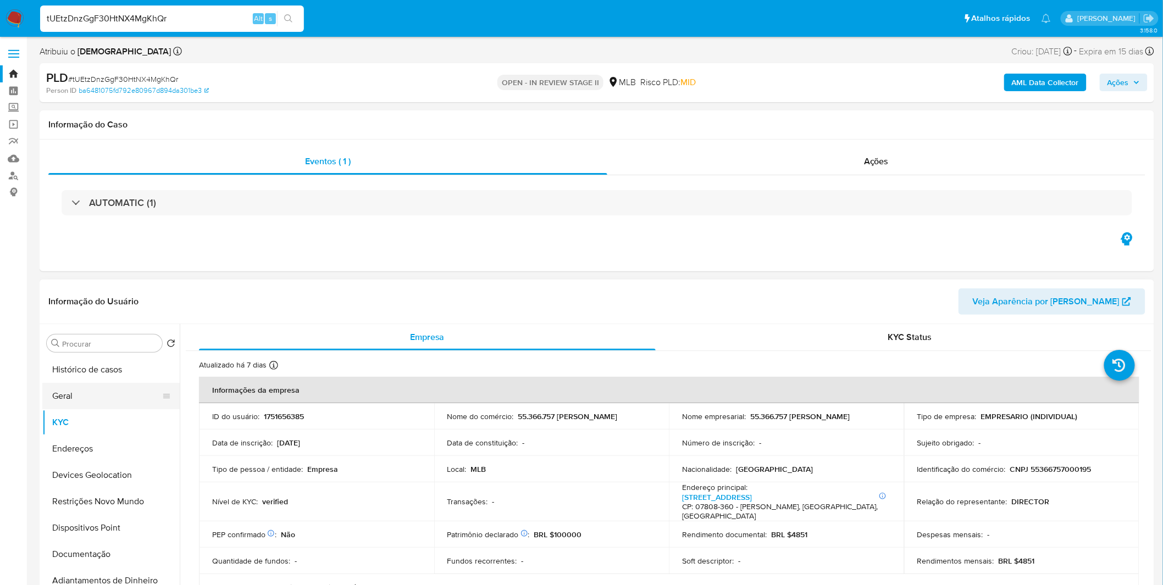
click at [101, 399] on button "Geral" at bounding box center [106, 396] width 129 height 26
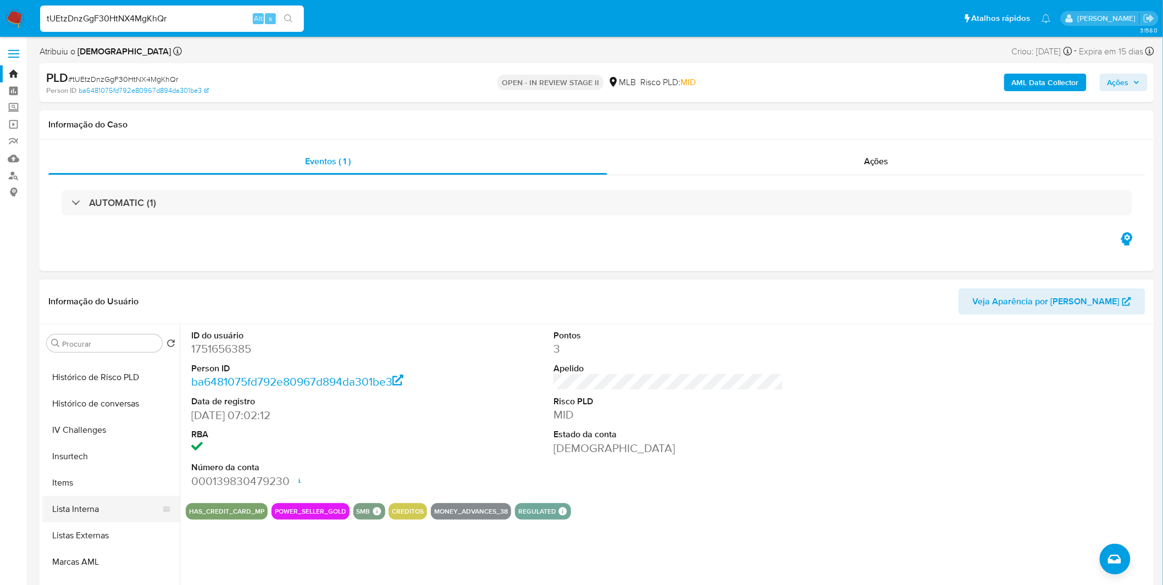
scroll to position [487, 0]
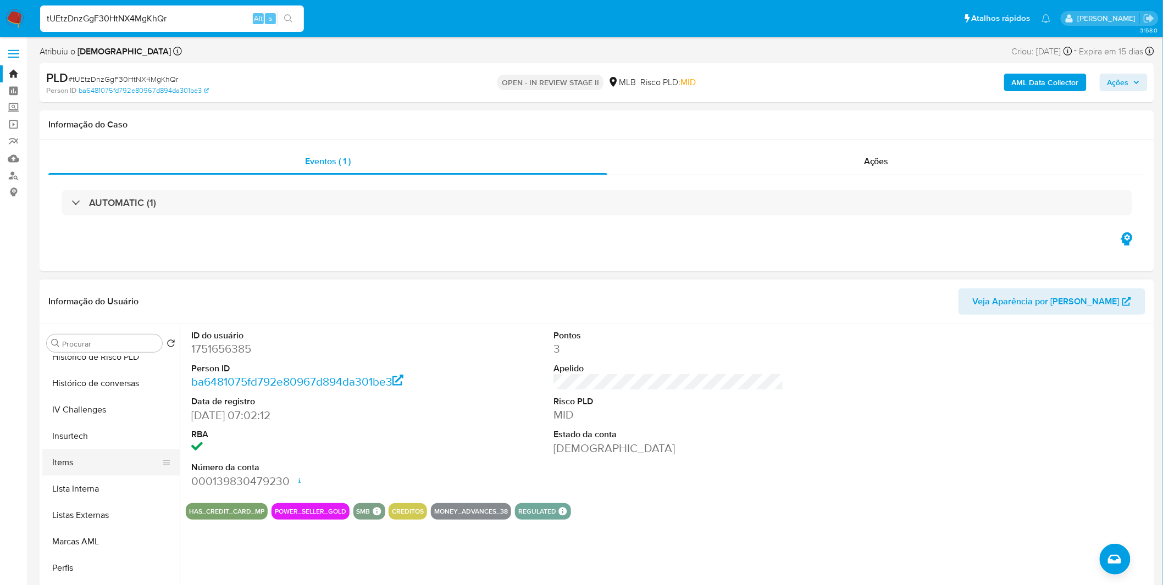
click at [82, 463] on button "Items" at bounding box center [106, 463] width 129 height 26
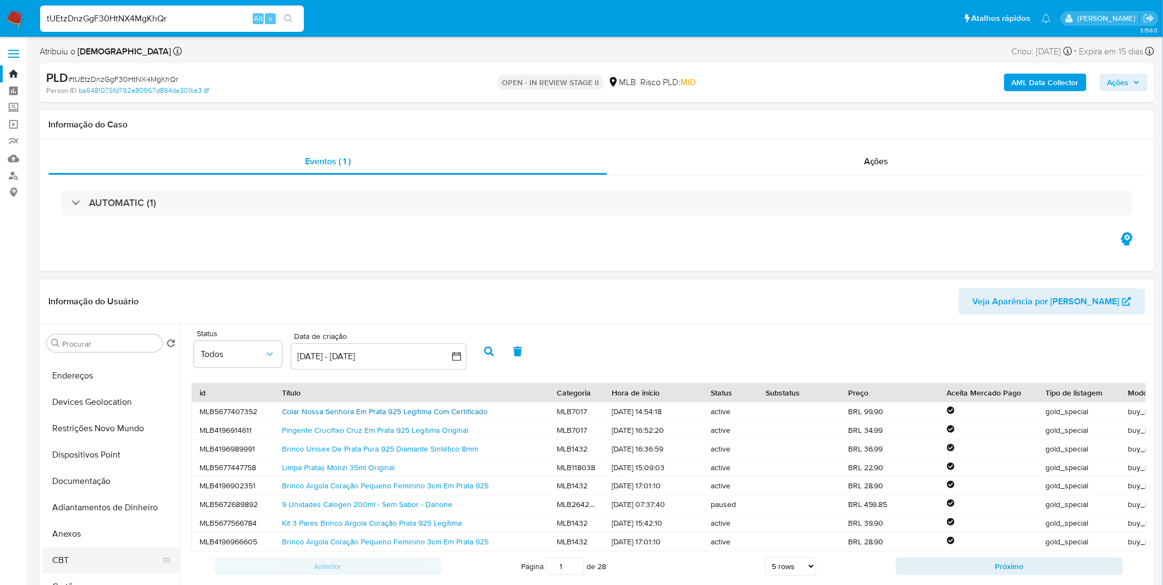
scroll to position [0, 0]
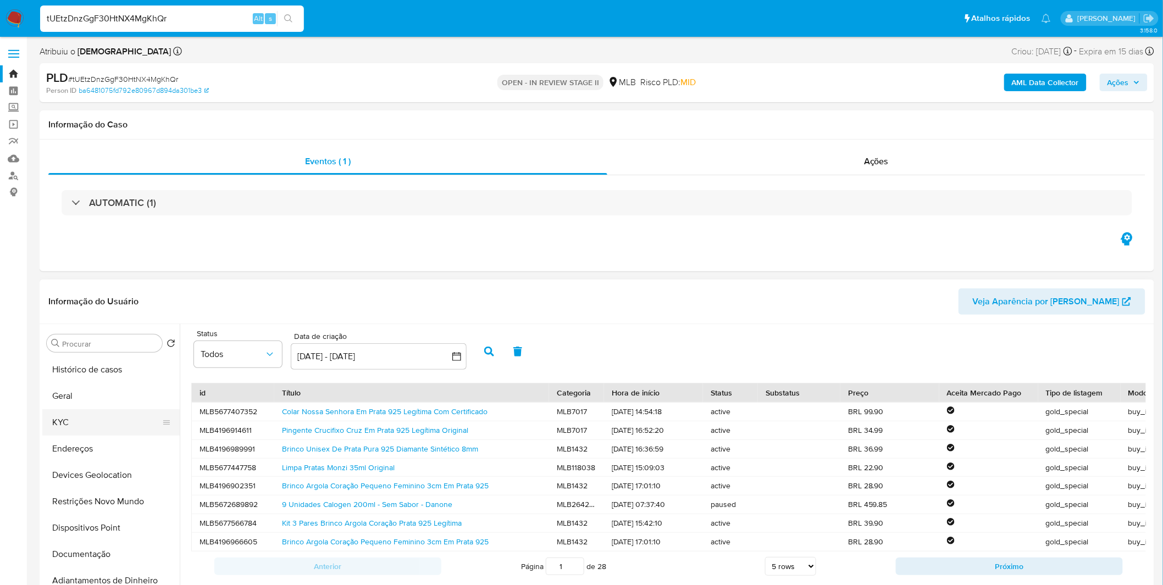
click at [112, 415] on button "KYC" at bounding box center [106, 422] width 129 height 26
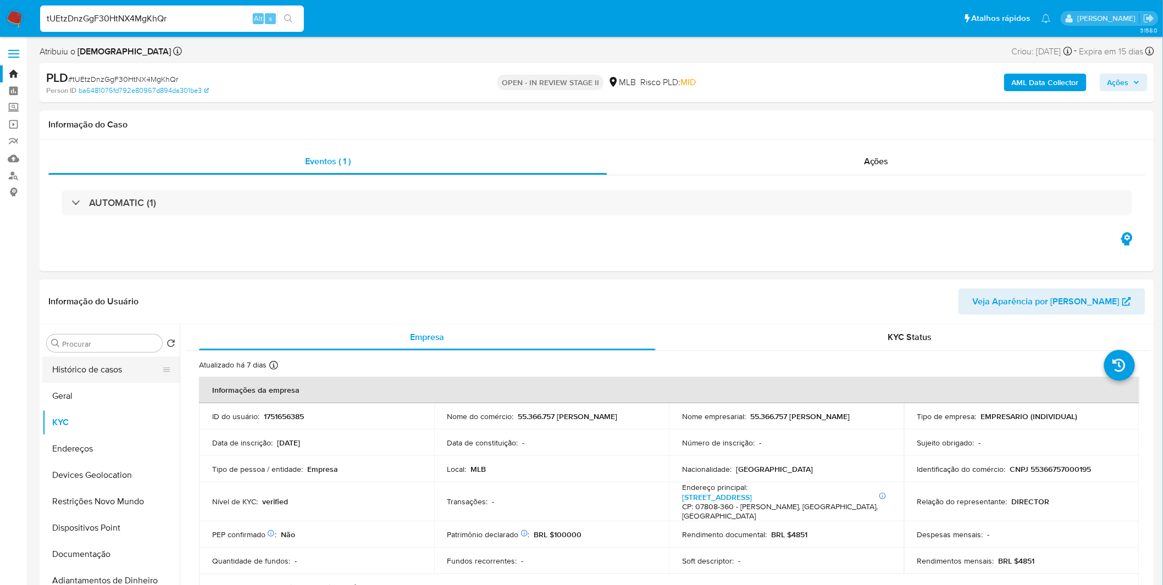
click at [112, 371] on button "Histórico de casos" at bounding box center [106, 370] width 129 height 26
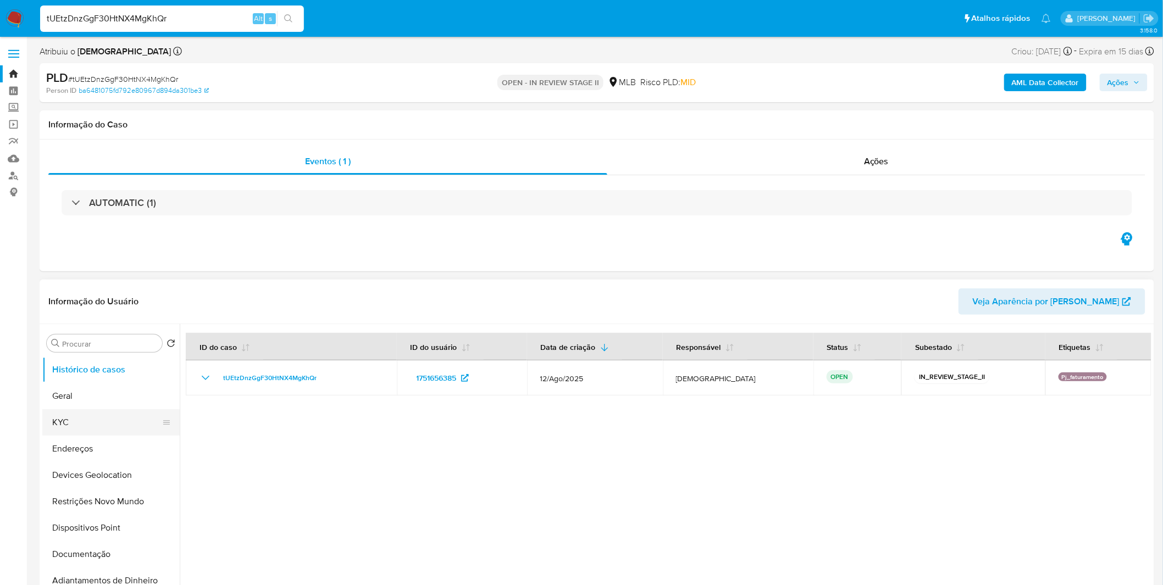
click at [89, 420] on button "KYC" at bounding box center [106, 422] width 129 height 26
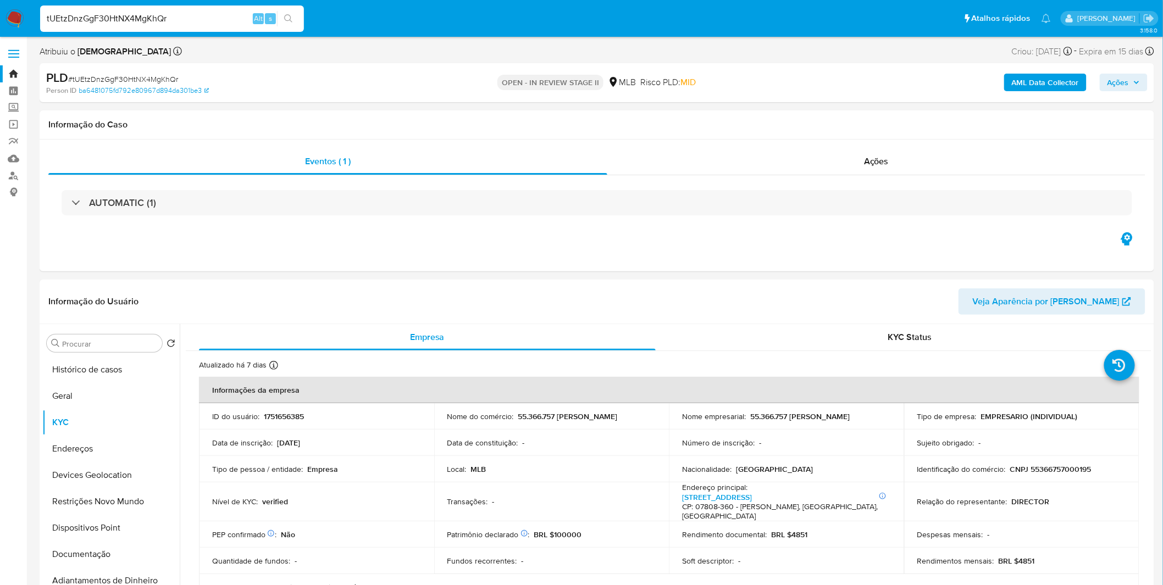
click at [78, 23] on input "tUEtzDnzGgF30HtNX4MgKhQr" at bounding box center [172, 19] width 264 height 14
paste input "x3CdE8dSzpbGQ9HL3aXNAnyI"
type input "x3CdE8dSzpbGQ9HL3aXNAnyI"
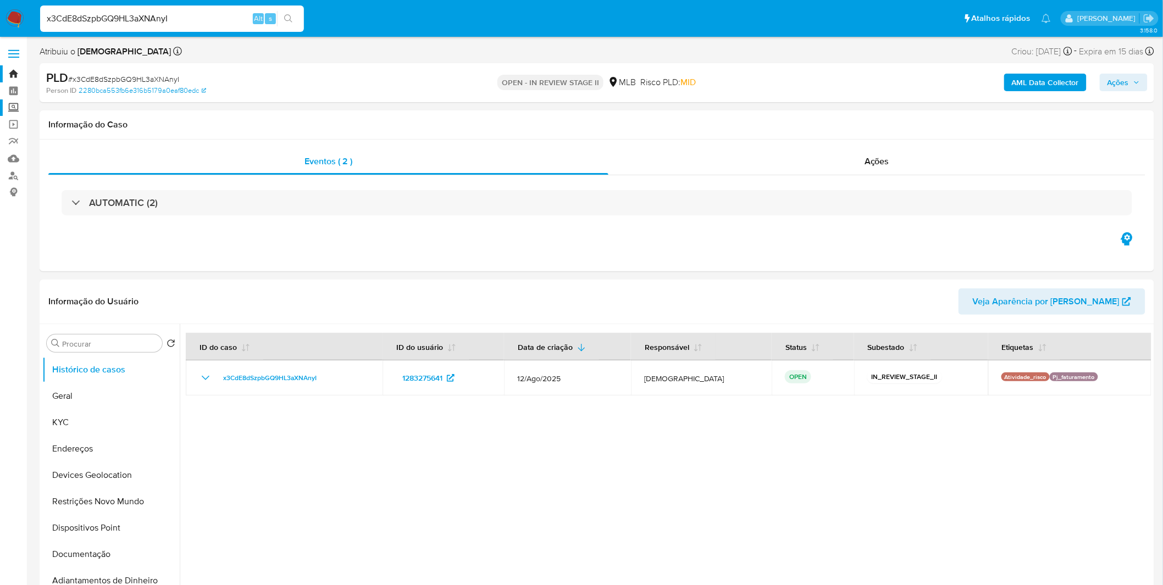
select select "10"
click at [110, 557] on button "Documentação" at bounding box center [106, 554] width 129 height 26
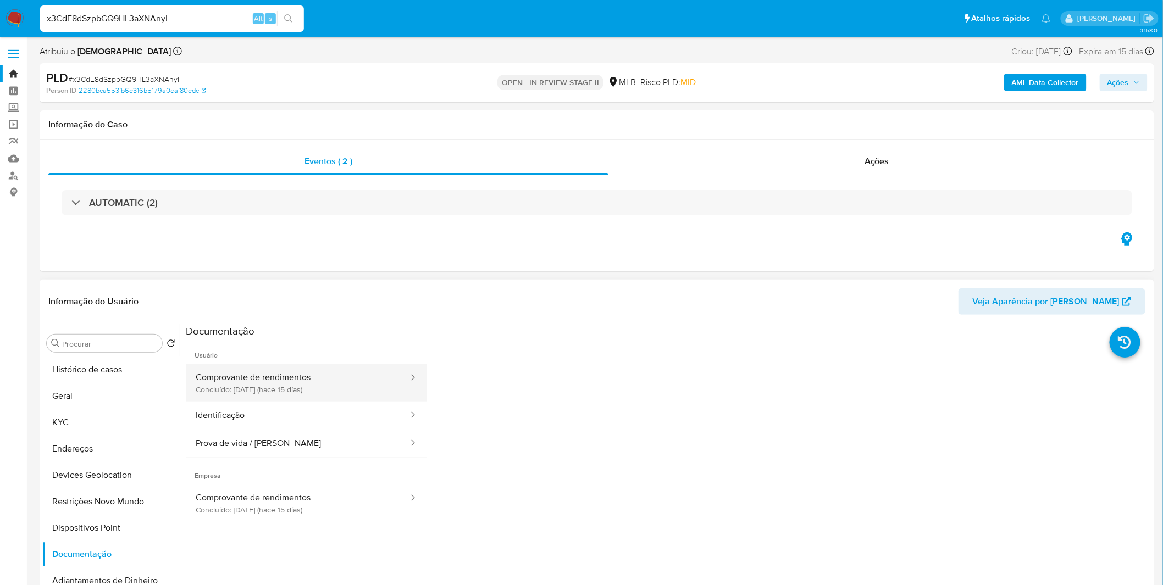
click at [253, 387] on button "Comprovante de rendimentos Concluído: 26/08/2025 (hace 15 días)" at bounding box center [298, 382] width 224 height 37
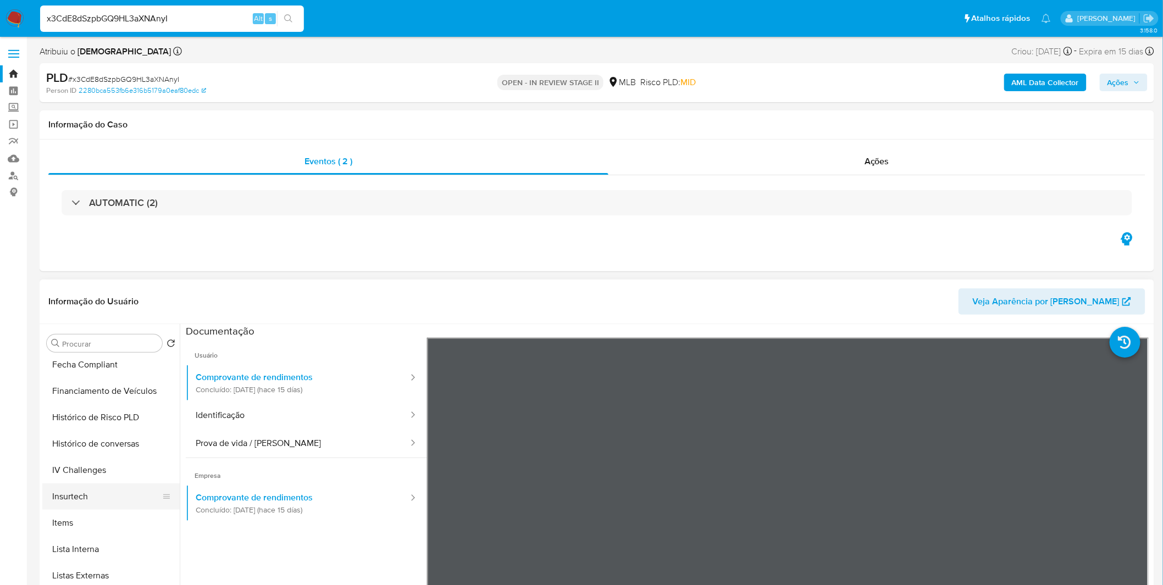
scroll to position [426, 0]
click at [68, 518] on button "Items" at bounding box center [106, 524] width 129 height 26
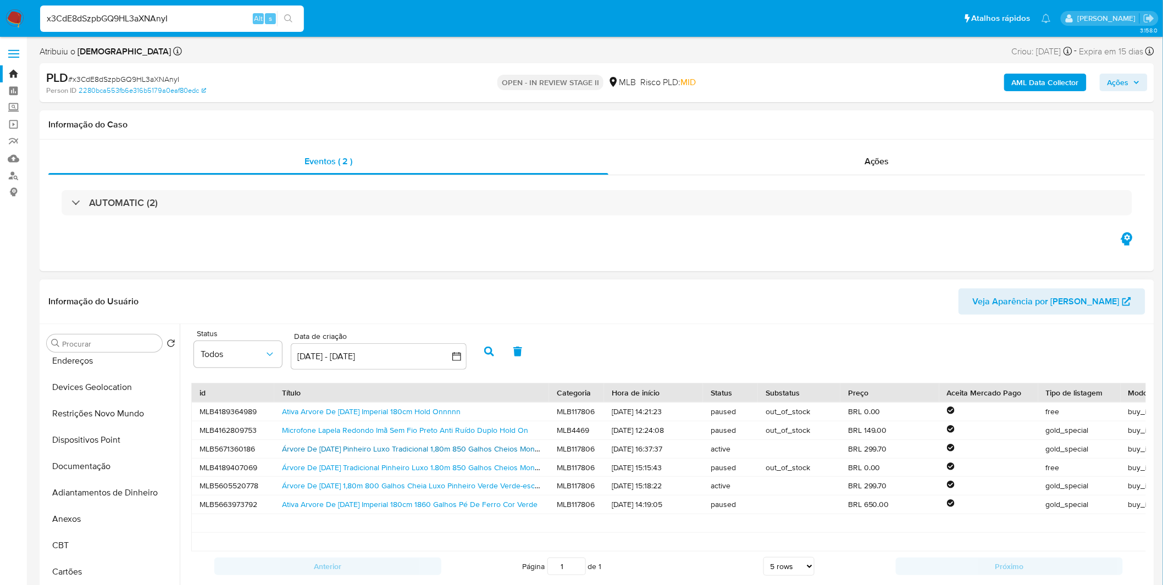
scroll to position [0, 0]
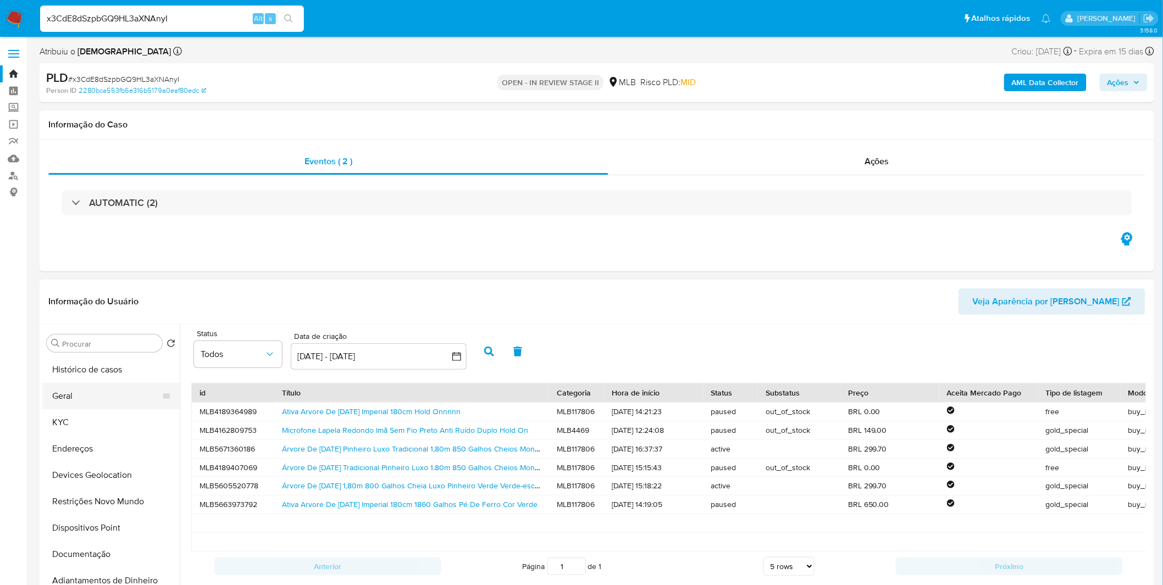
click at [113, 403] on button "Geral" at bounding box center [106, 396] width 129 height 26
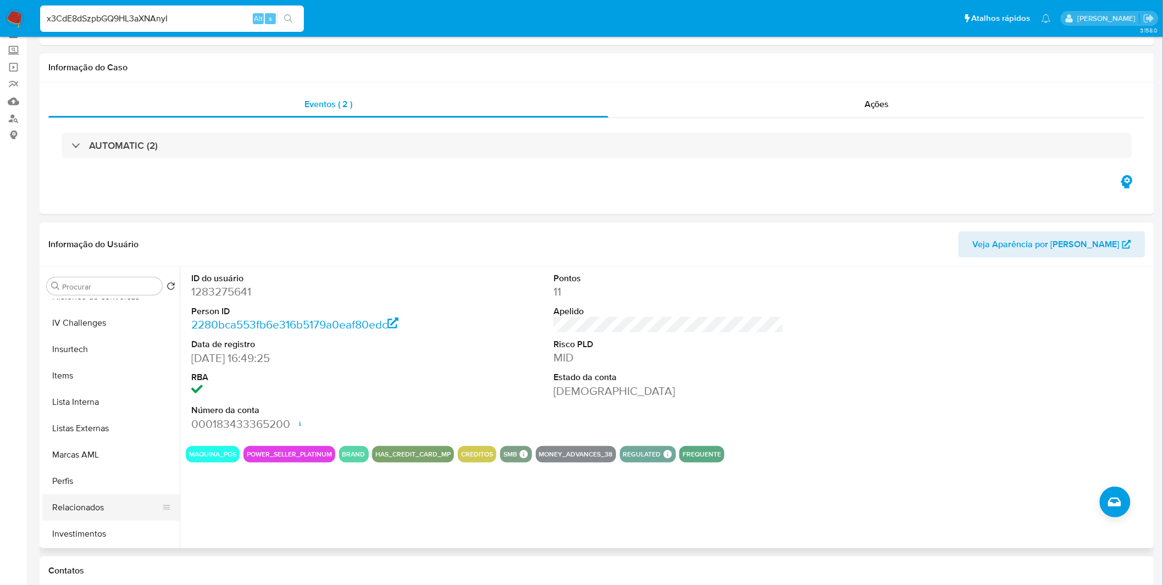
scroll to position [183, 0]
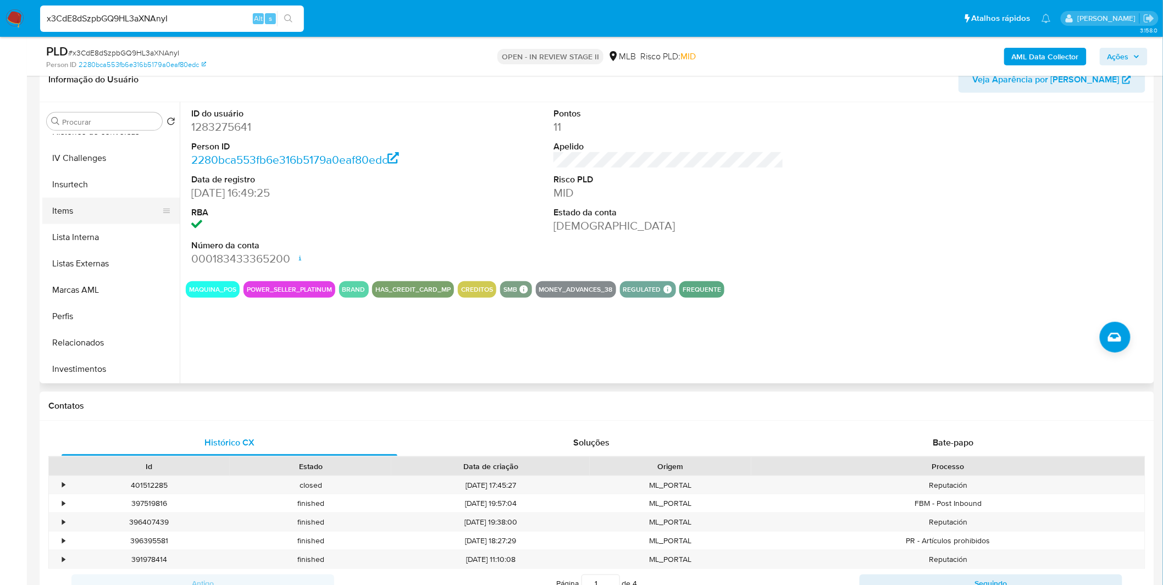
click at [74, 212] on button "Items" at bounding box center [106, 211] width 129 height 26
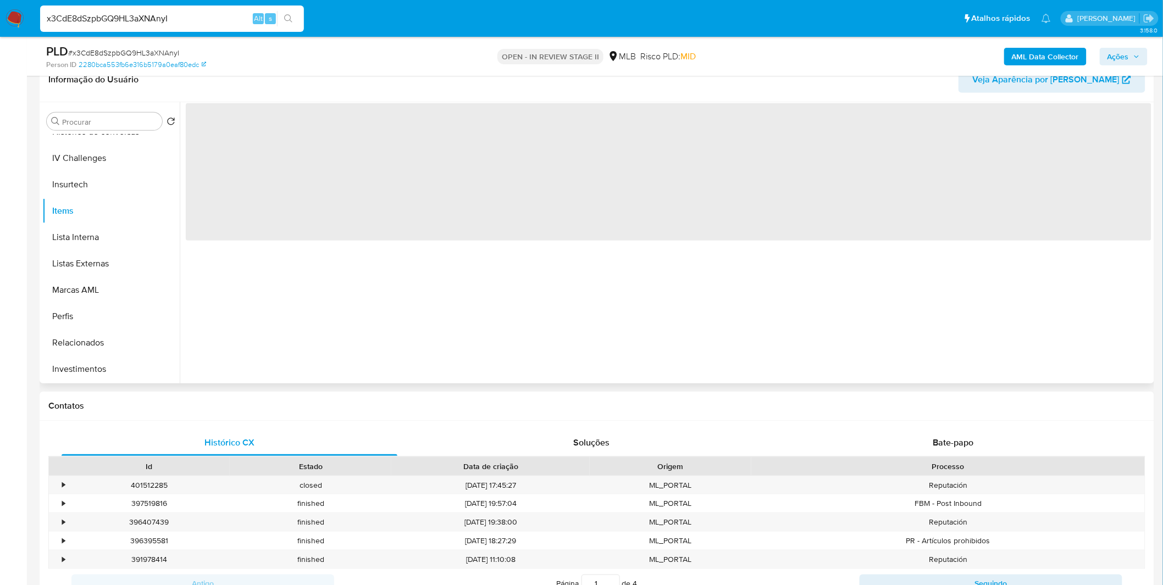
scroll to position [517, 0]
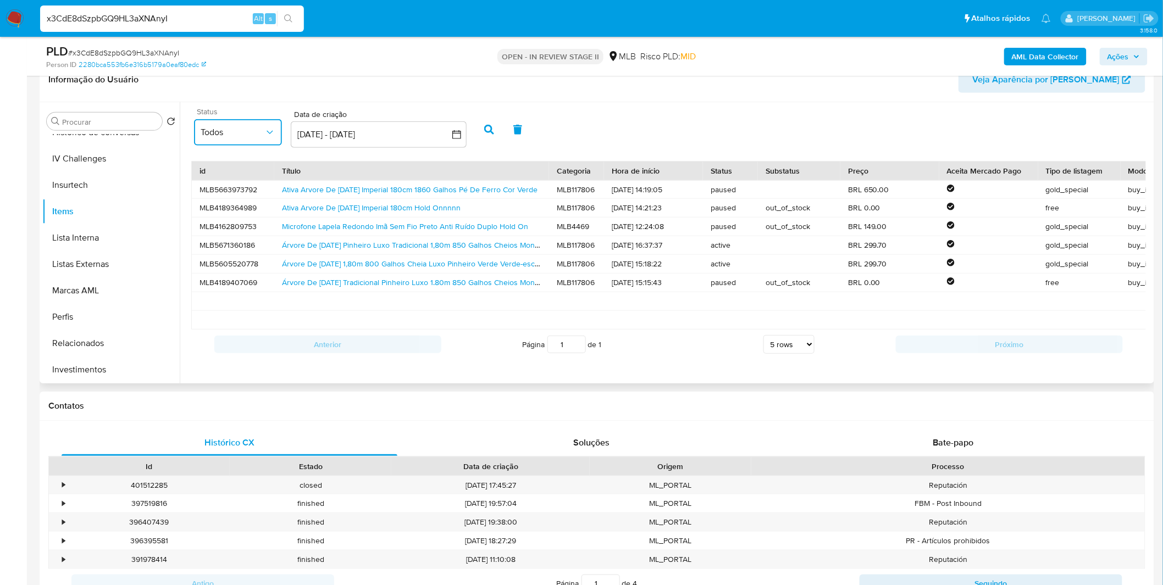
click at [237, 131] on span "Todos" at bounding box center [233, 132] width 64 height 11
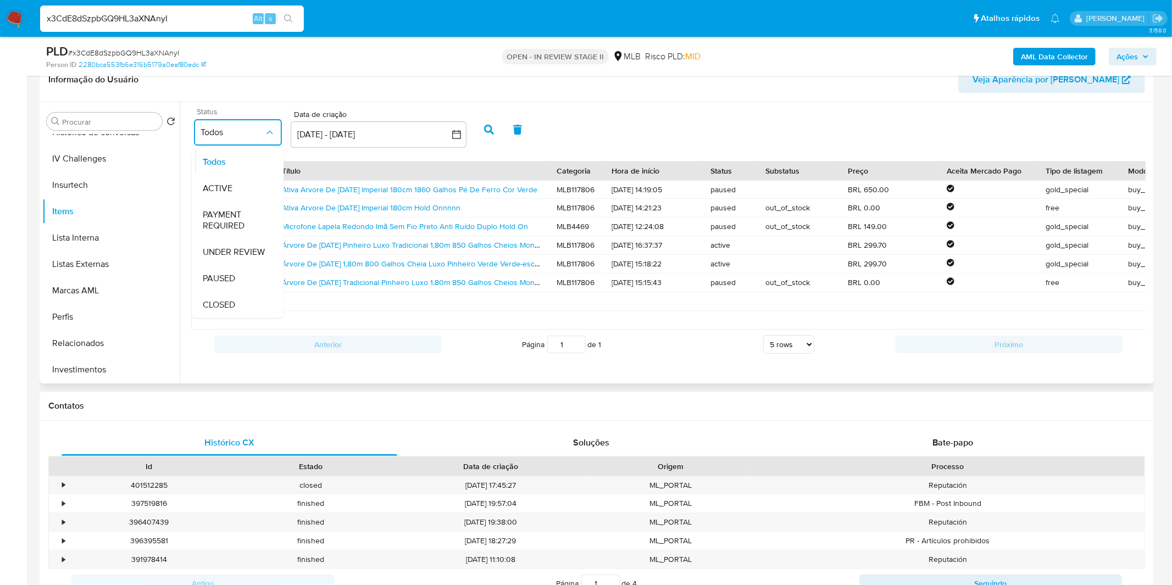
click at [237, 139] on button "Todos" at bounding box center [238, 132] width 88 height 26
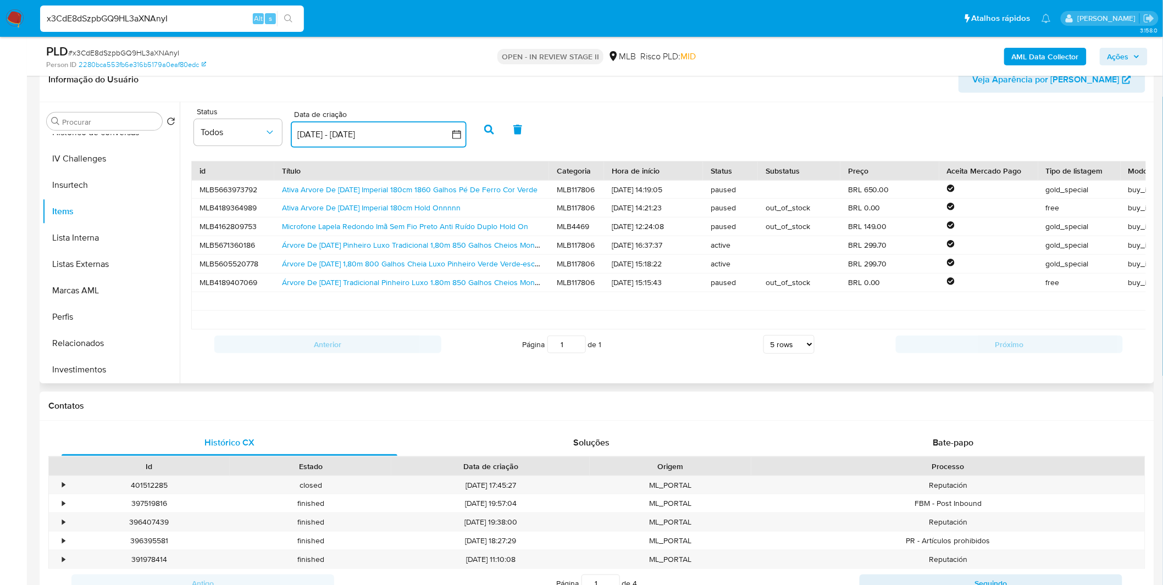
click at [348, 135] on button "11 ago 2025 - 10 sep 2025" at bounding box center [379, 134] width 176 height 26
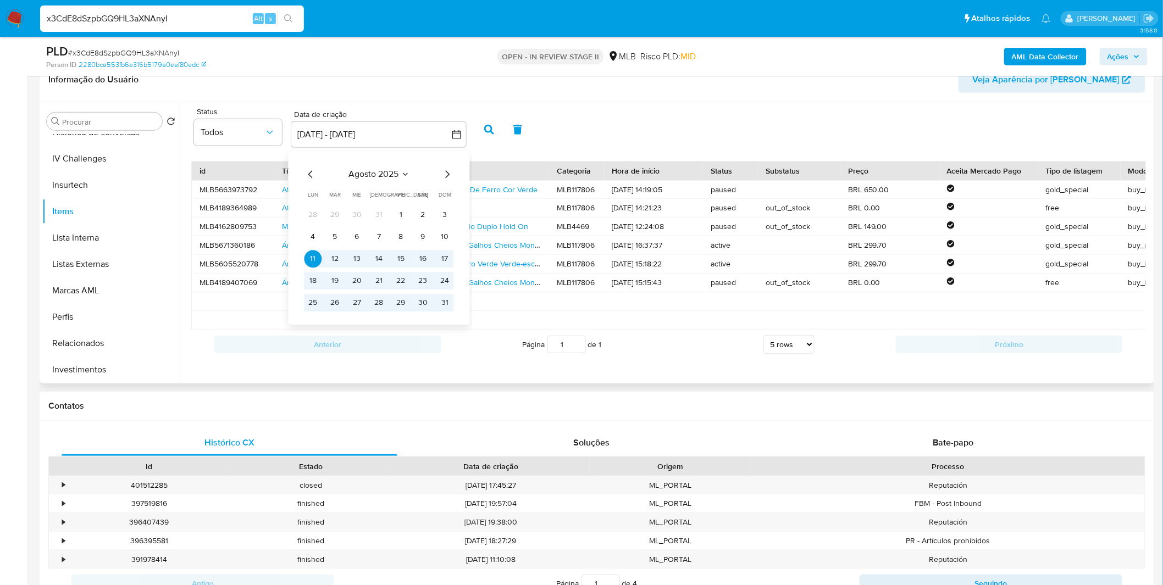
click at [310, 172] on icon "Mes anterior" at bounding box center [310, 174] width 4 height 8
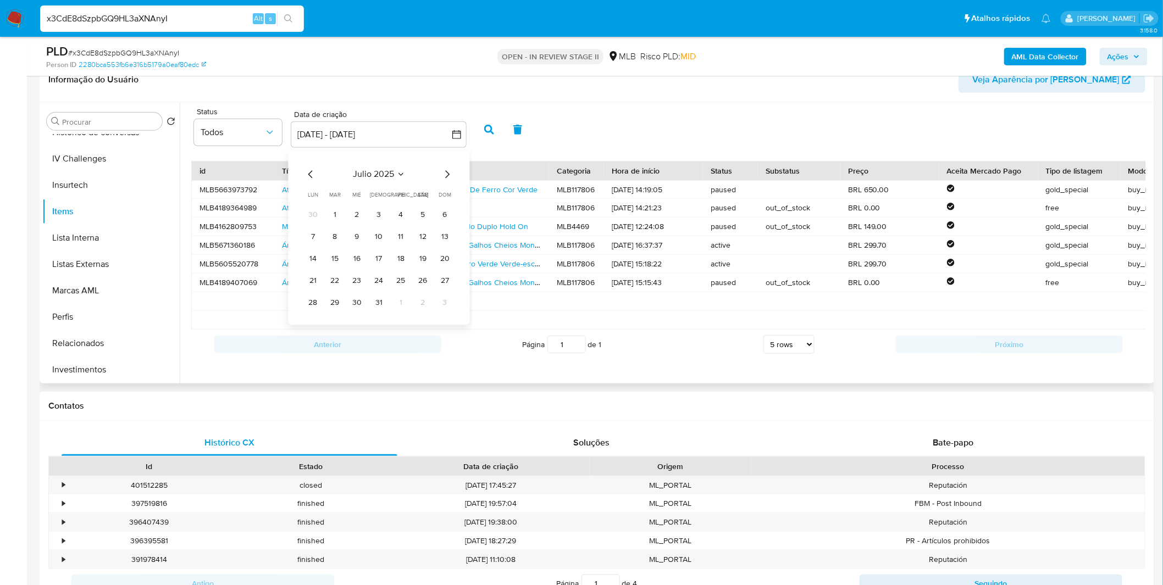
drag, startPoint x: 338, startPoint y: 215, endPoint x: 377, endPoint y: 193, distance: 44.8
click at [339, 215] on button "1" at bounding box center [335, 215] width 18 height 18
click at [449, 172] on icon "Mes siguiente" at bounding box center [447, 174] width 13 height 13
click at [400, 210] on button "1" at bounding box center [401, 215] width 18 height 18
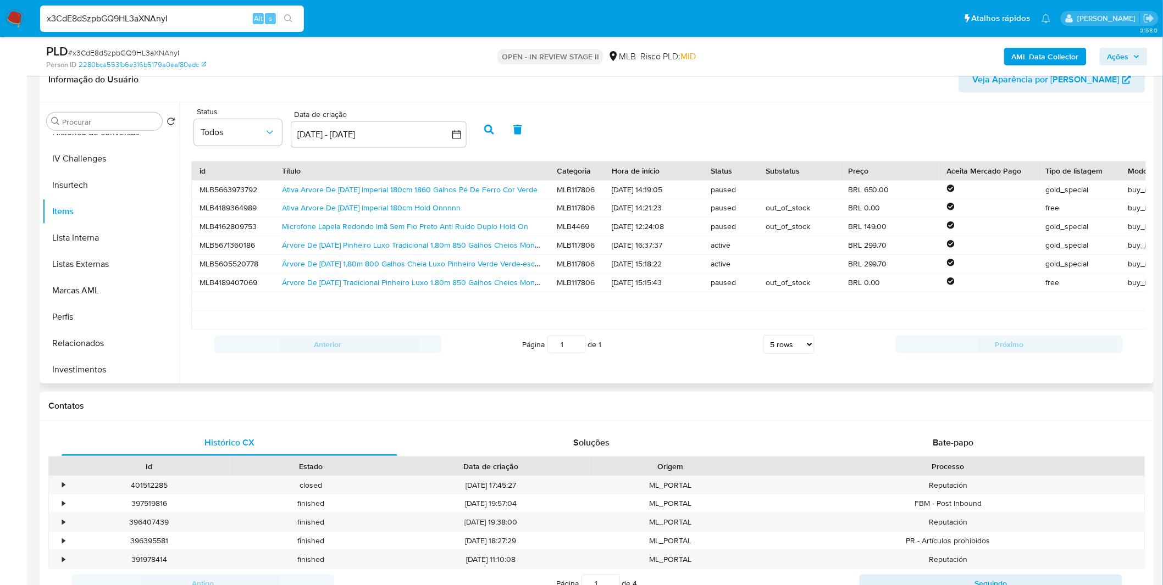
click at [486, 134] on icon "button" at bounding box center [489, 130] width 10 height 10
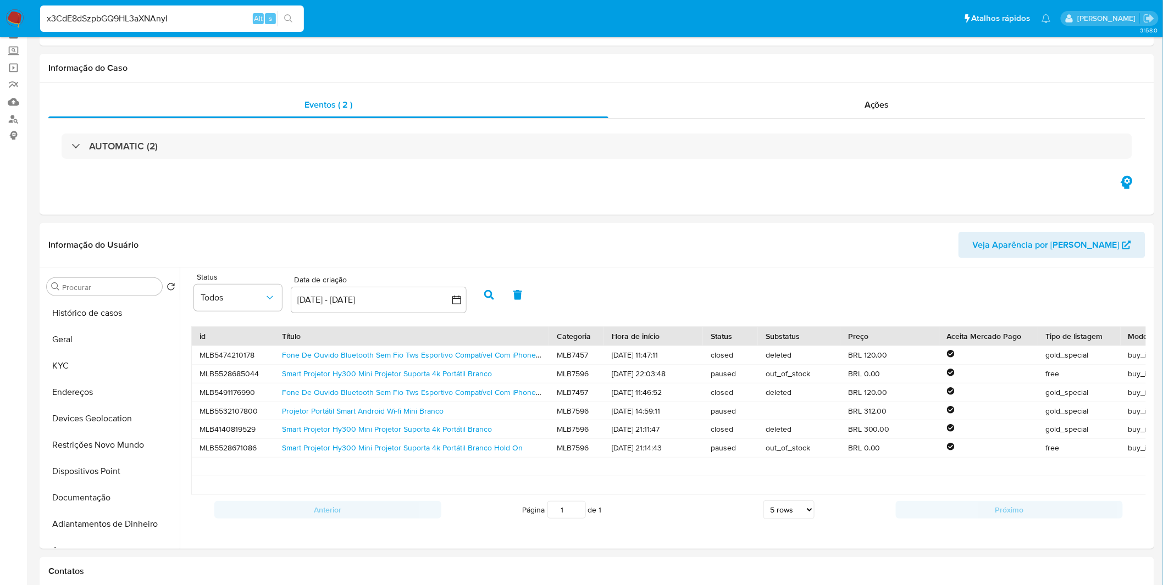
scroll to position [0, 0]
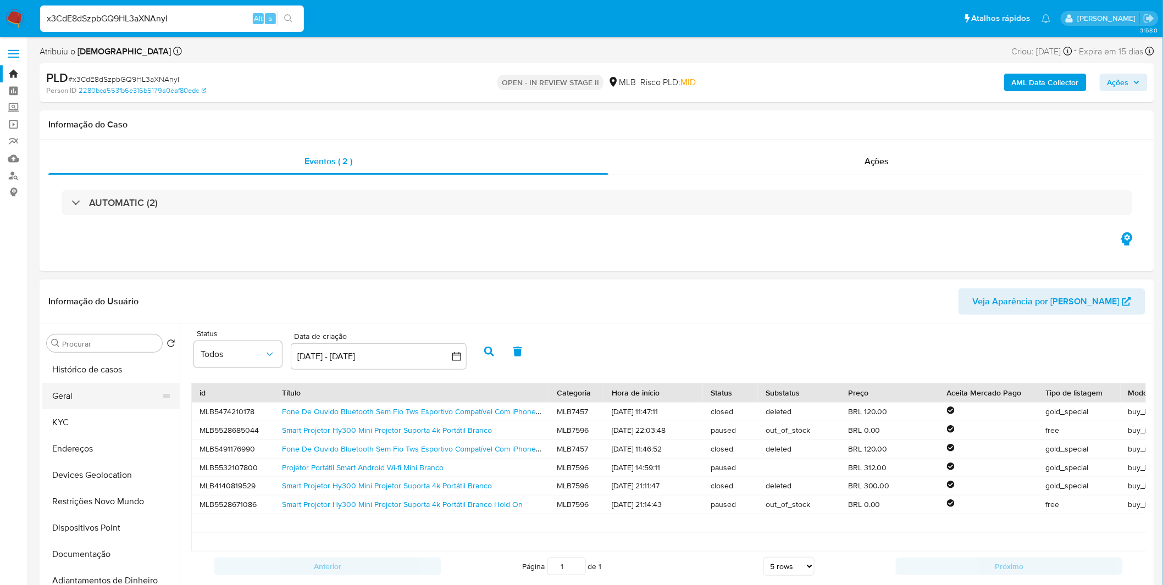
drag, startPoint x: 9, startPoint y: 323, endPoint x: 94, endPoint y: 391, distance: 109.1
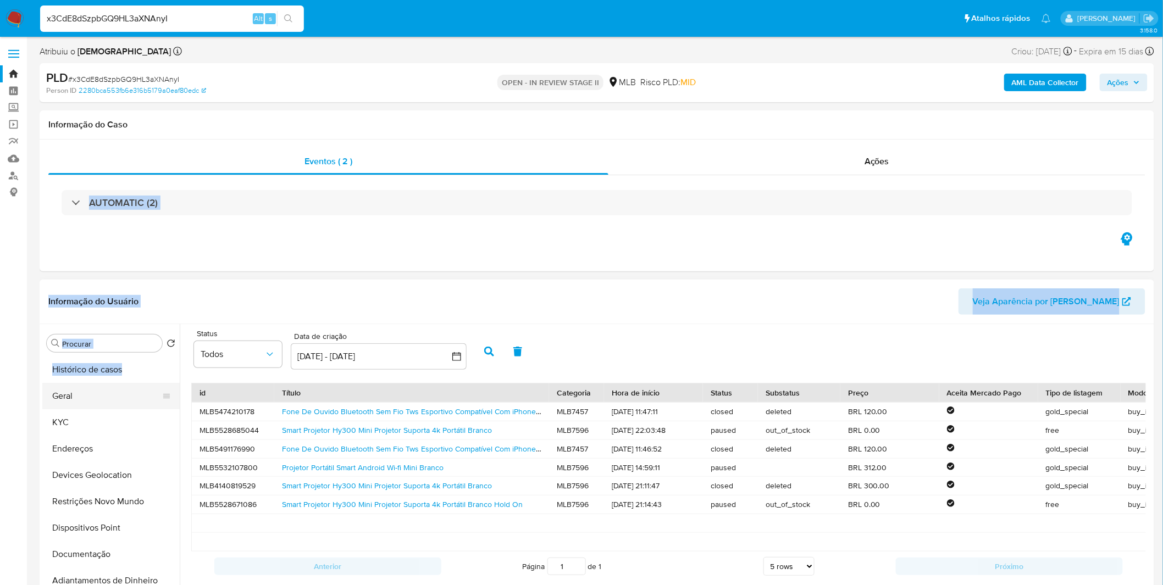
click at [108, 386] on button "Geral" at bounding box center [106, 396] width 129 height 26
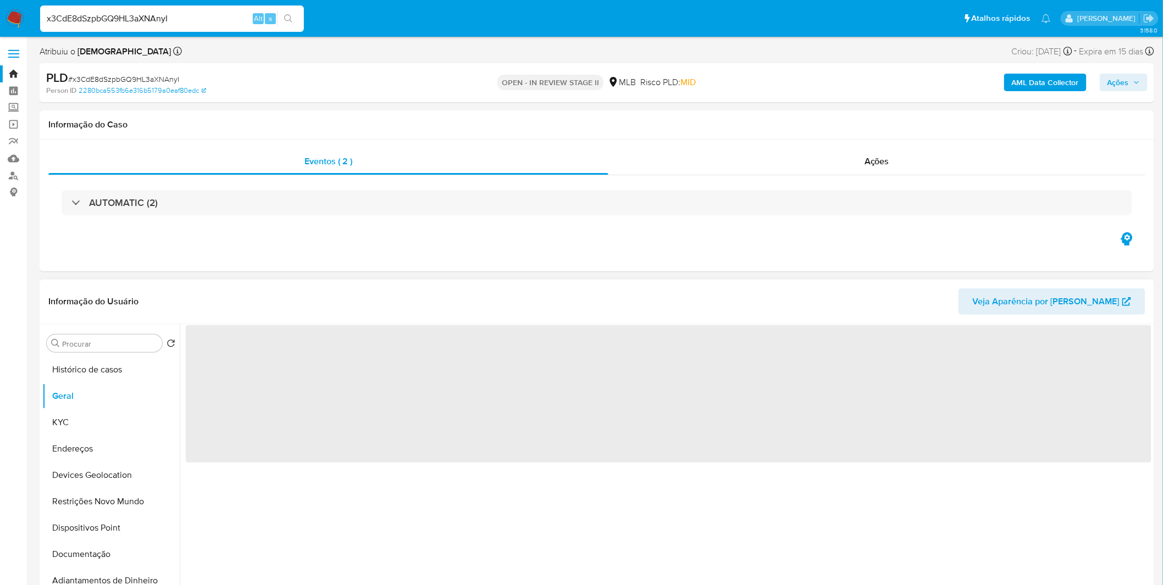
click at [540, 546] on div "‌" at bounding box center [666, 464] width 972 height 281
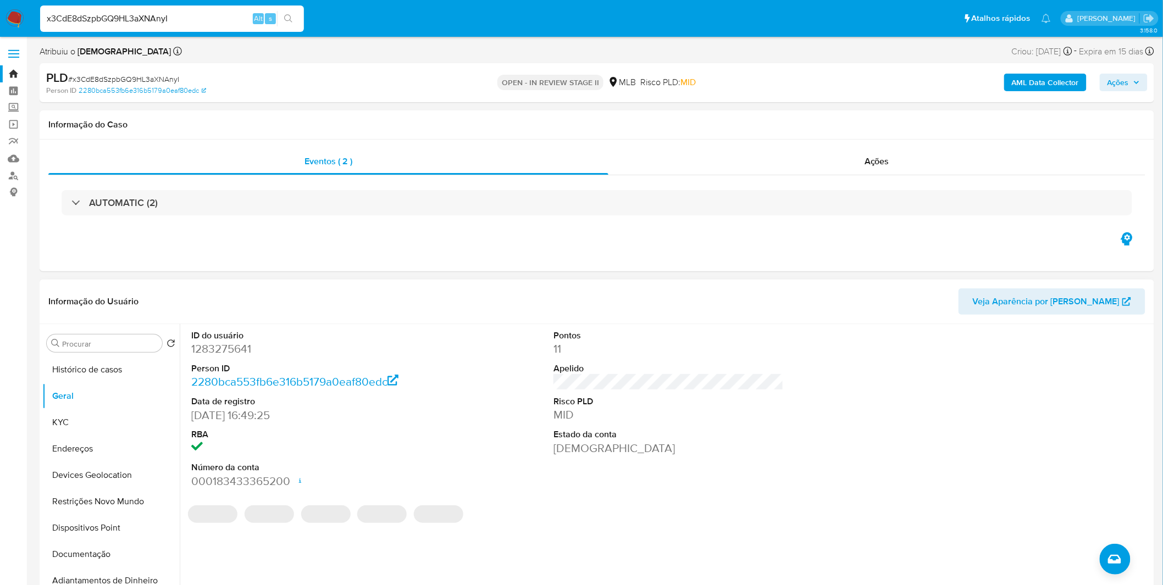
click at [228, 343] on dd "1283275641" at bounding box center [306, 348] width 230 height 15
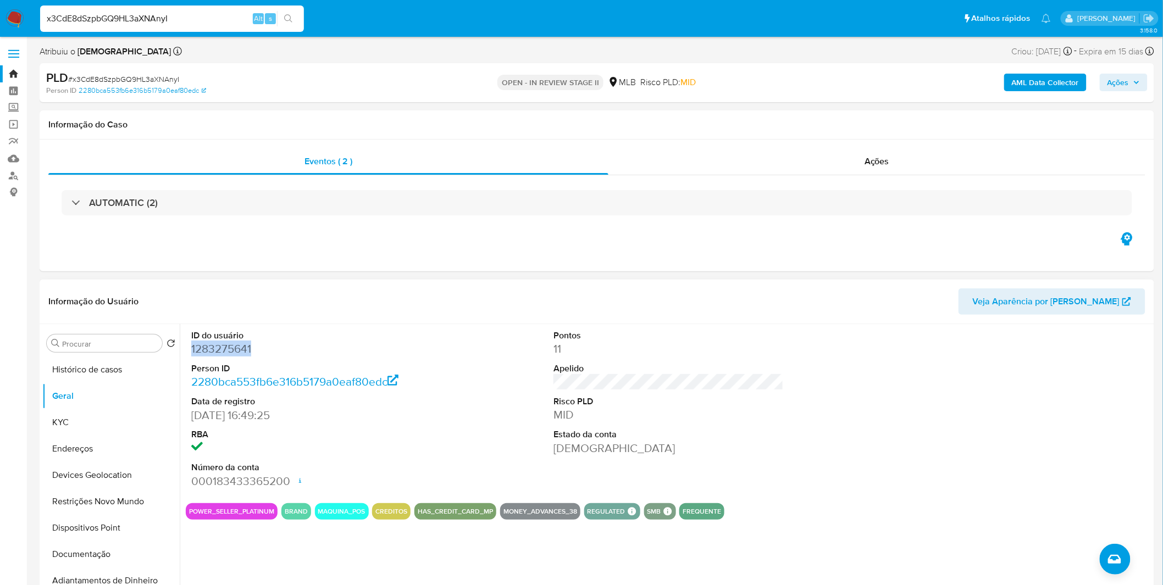
click at [228, 343] on dd "1283275641" at bounding box center [306, 348] width 230 height 15
copy dd "1283275641"
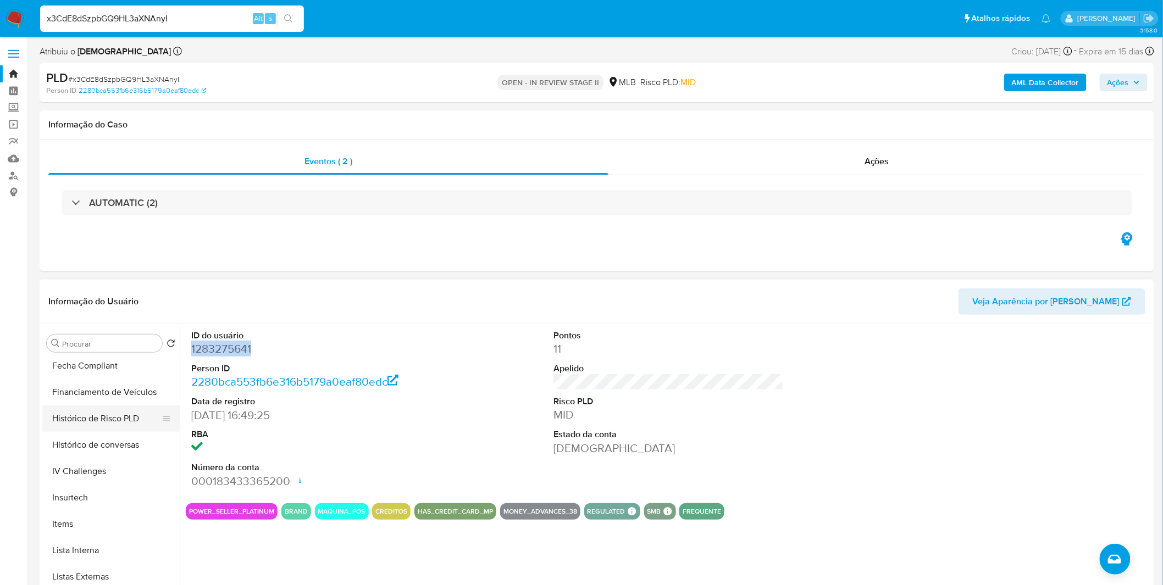
scroll to position [427, 0]
click at [97, 501] on button "Insurtech" at bounding box center [106, 497] width 129 height 26
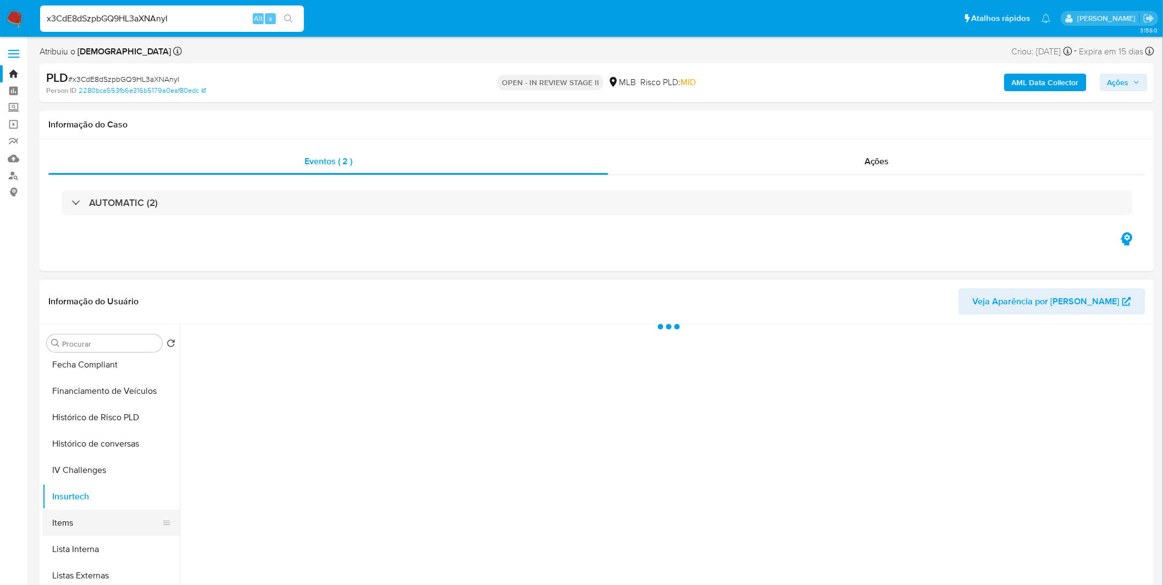
click at [98, 523] on button "Items" at bounding box center [106, 523] width 129 height 26
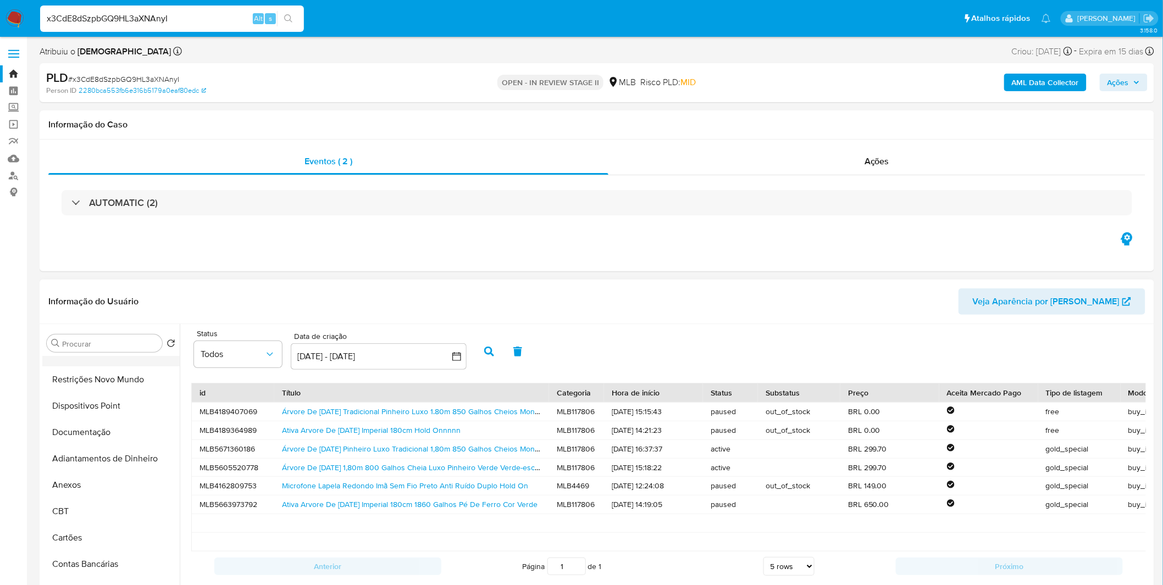
scroll to position [0, 0]
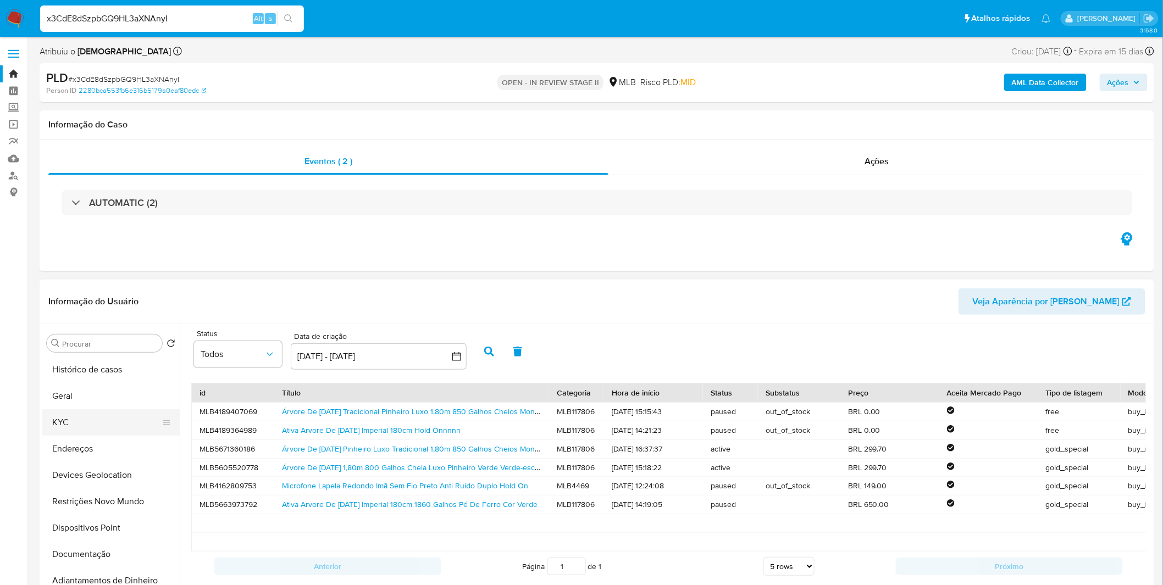
click at [101, 415] on button "KYC" at bounding box center [106, 422] width 129 height 26
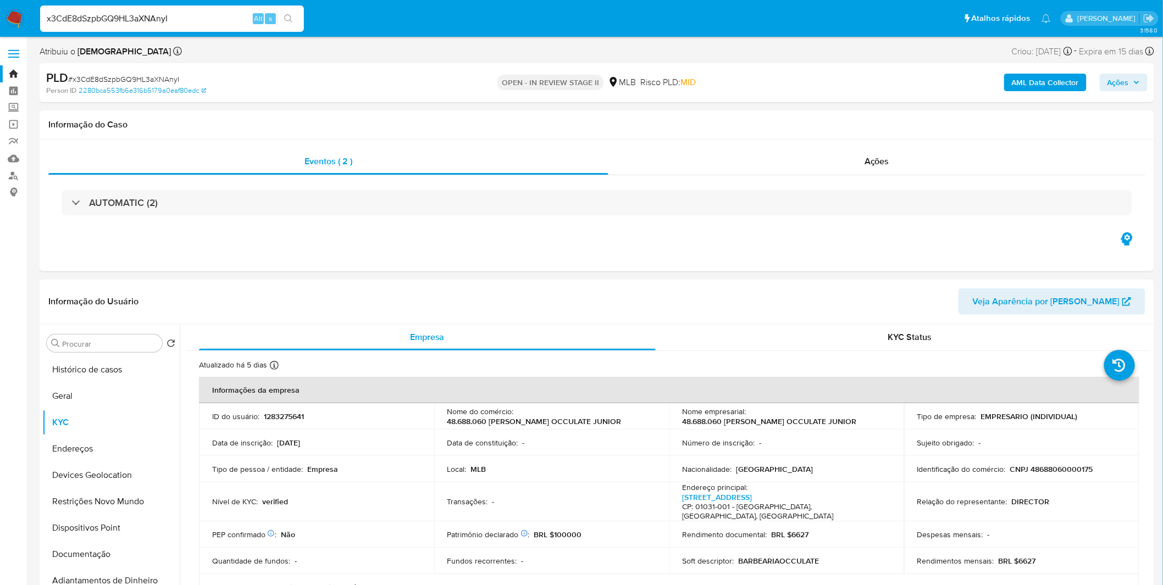
click at [23, 14] on img at bounding box center [14, 18] width 19 height 19
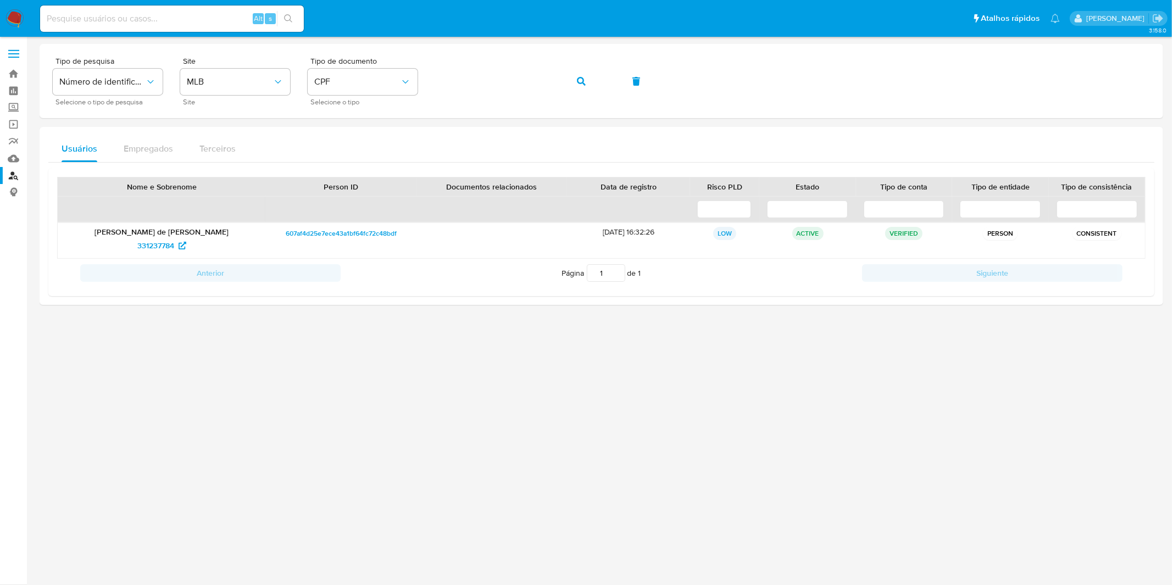
click at [19, 18] on img at bounding box center [14, 18] width 19 height 19
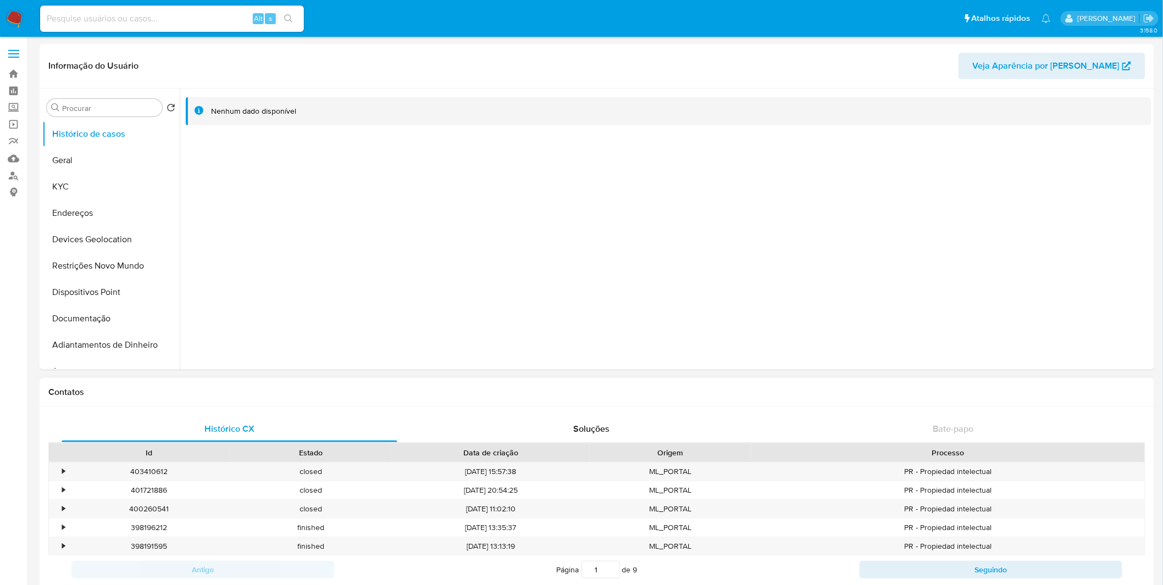
select select "10"
click at [129, 205] on button "Endereços" at bounding box center [106, 213] width 129 height 26
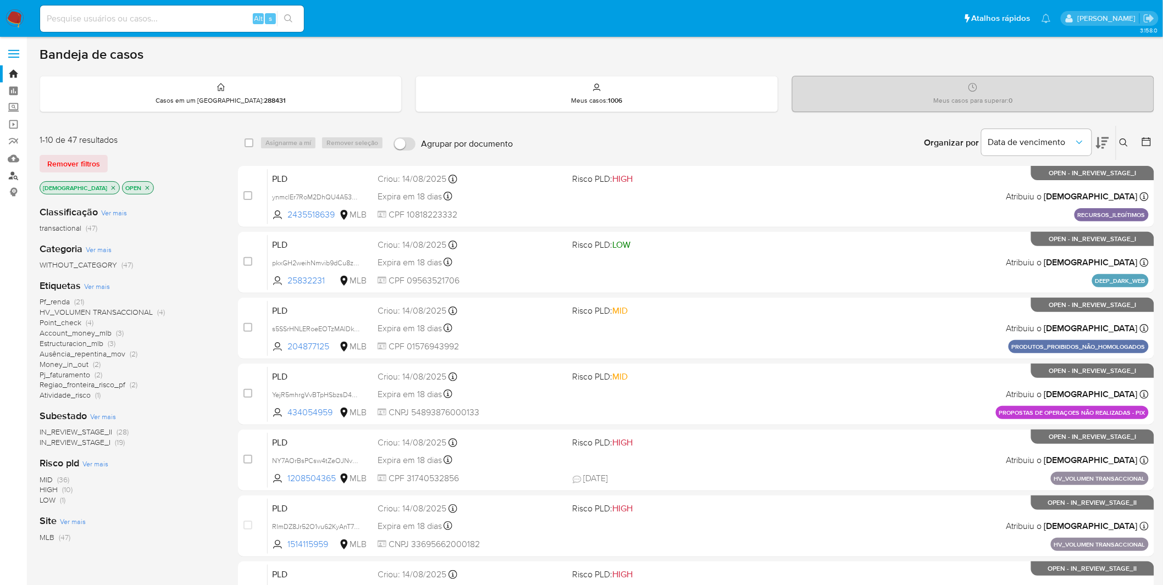
click at [13, 172] on link "Localizador de pessoas" at bounding box center [65, 175] width 131 height 17
click at [154, 18] on input at bounding box center [172, 19] width 264 height 14
paste input "JAAxh9HYha6idwxamv1xuaZx"
type input "JAAxh9HYha6idwxamv1xuaZx"
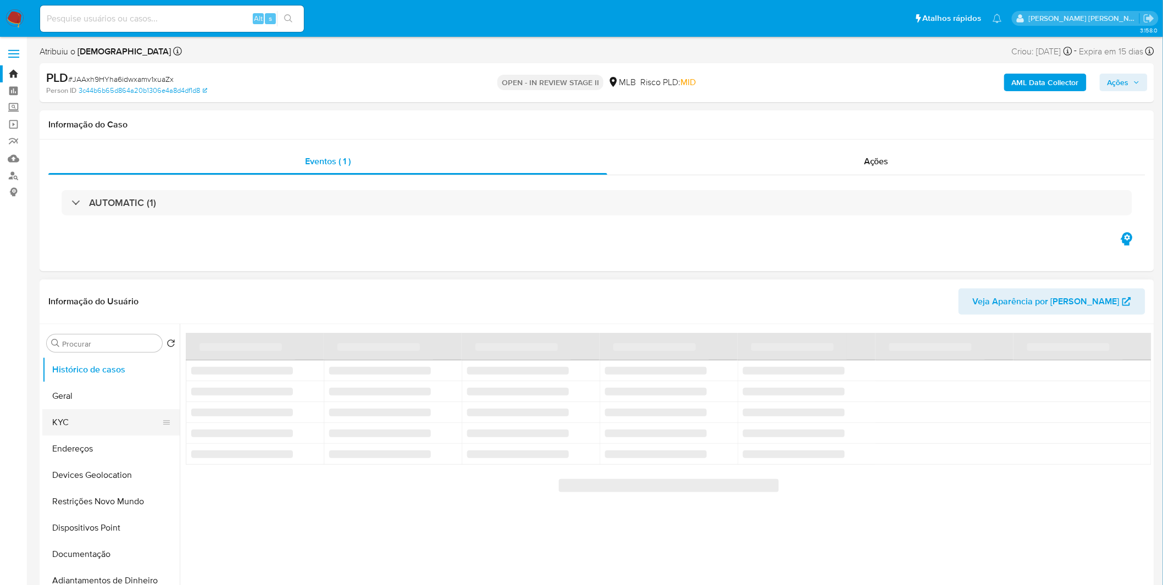
click at [101, 430] on button "KYC" at bounding box center [106, 422] width 129 height 26
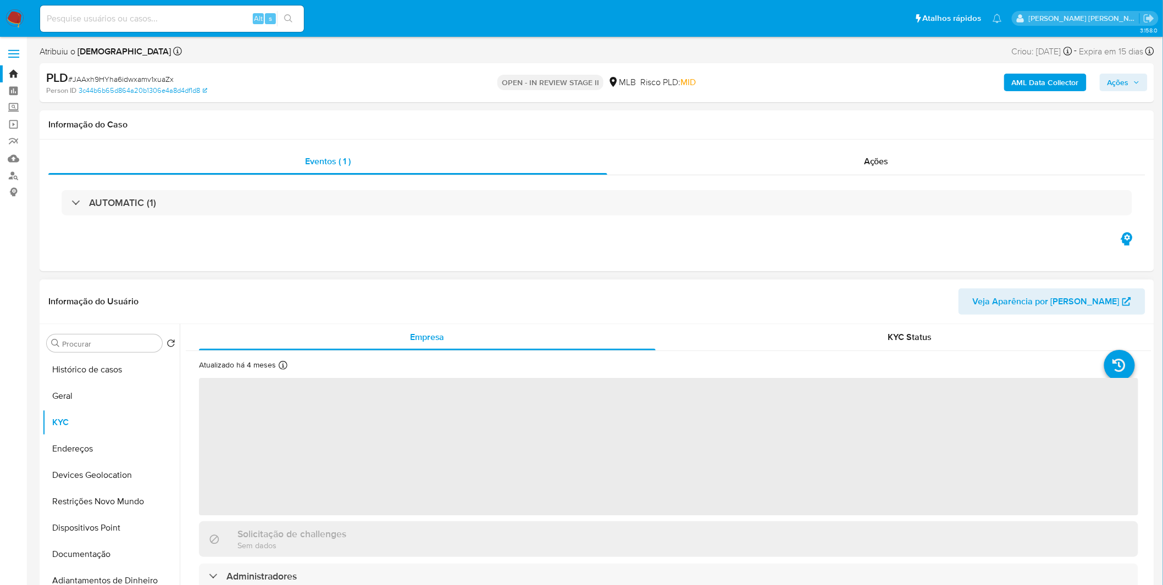
select select "10"
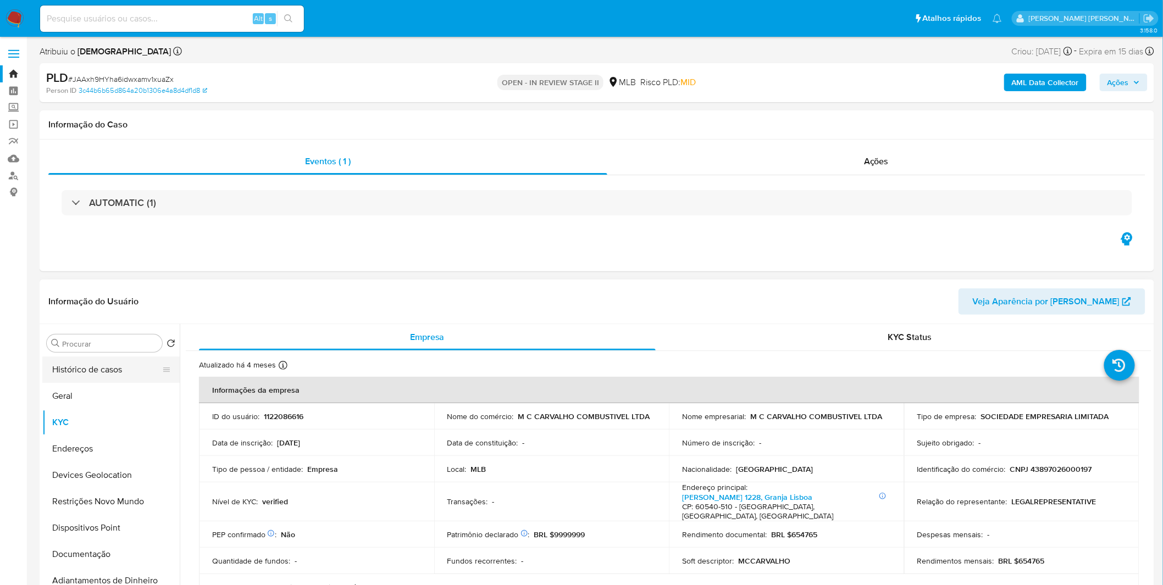
click at [108, 365] on button "Histórico de casos" at bounding box center [106, 370] width 129 height 26
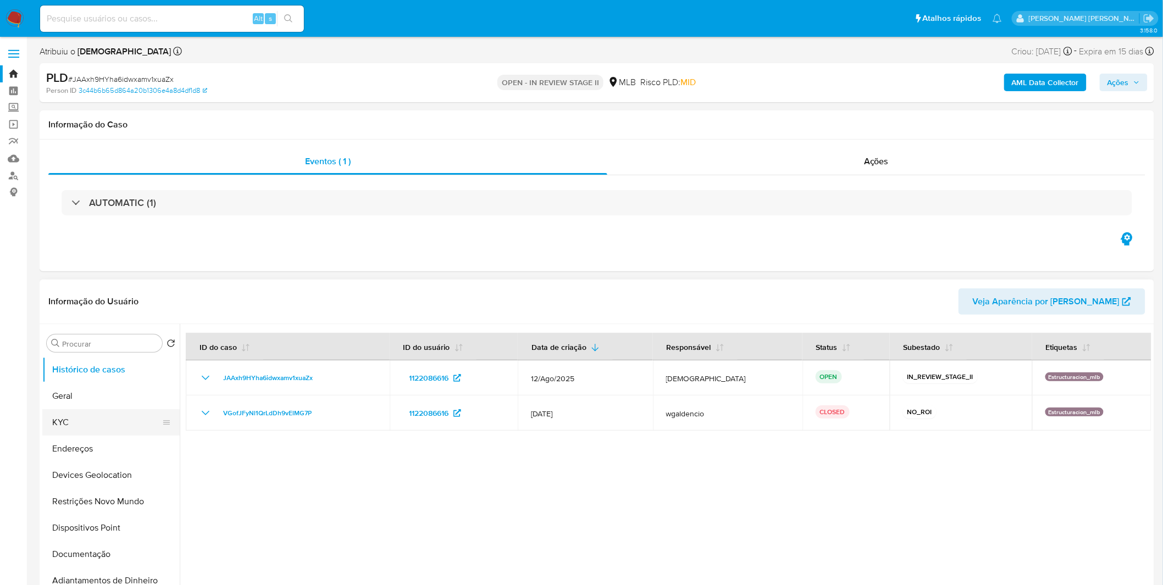
click at [133, 413] on button "KYC" at bounding box center [106, 422] width 129 height 26
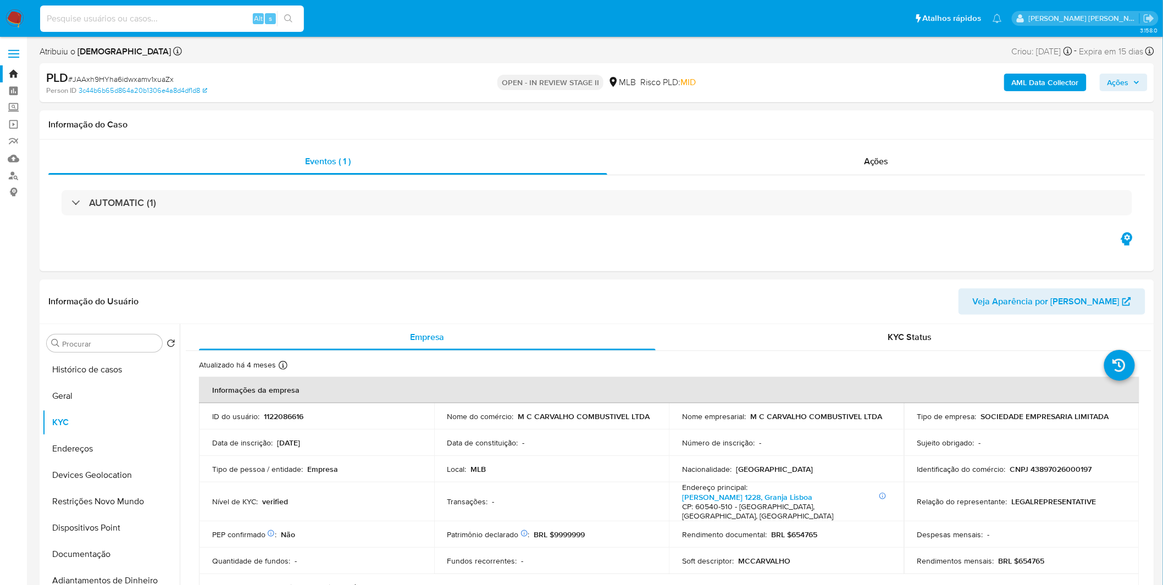
click at [212, 20] on input at bounding box center [172, 19] width 264 height 14
paste input "n7GblZGlqmcd8YTIVIdLV9v6"
type input "n7GblZGlqmcd8YTIVIdLV9v6"
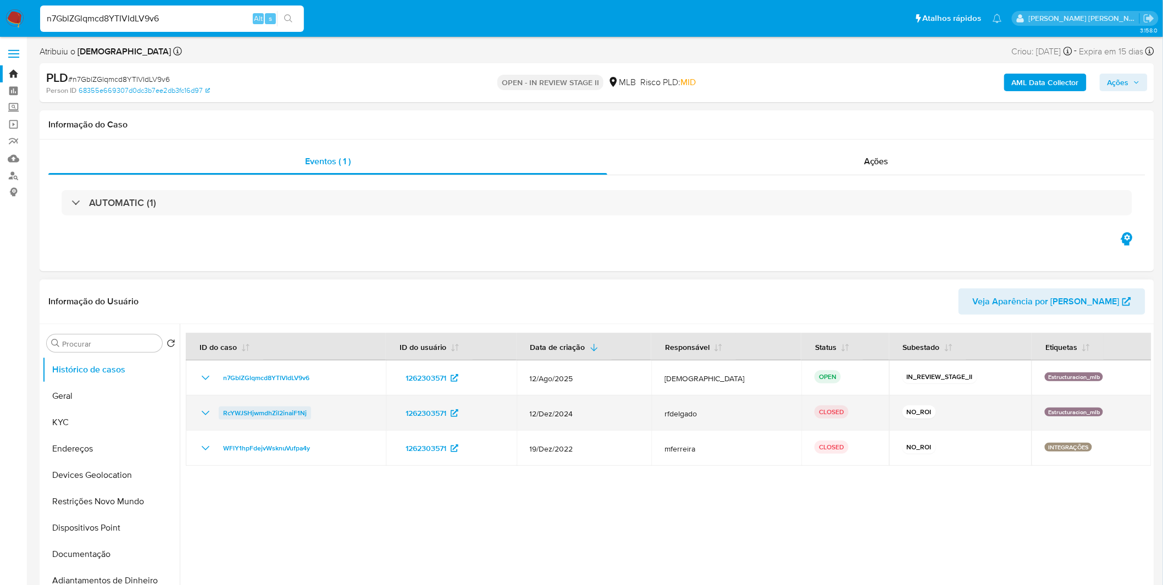
select select "10"
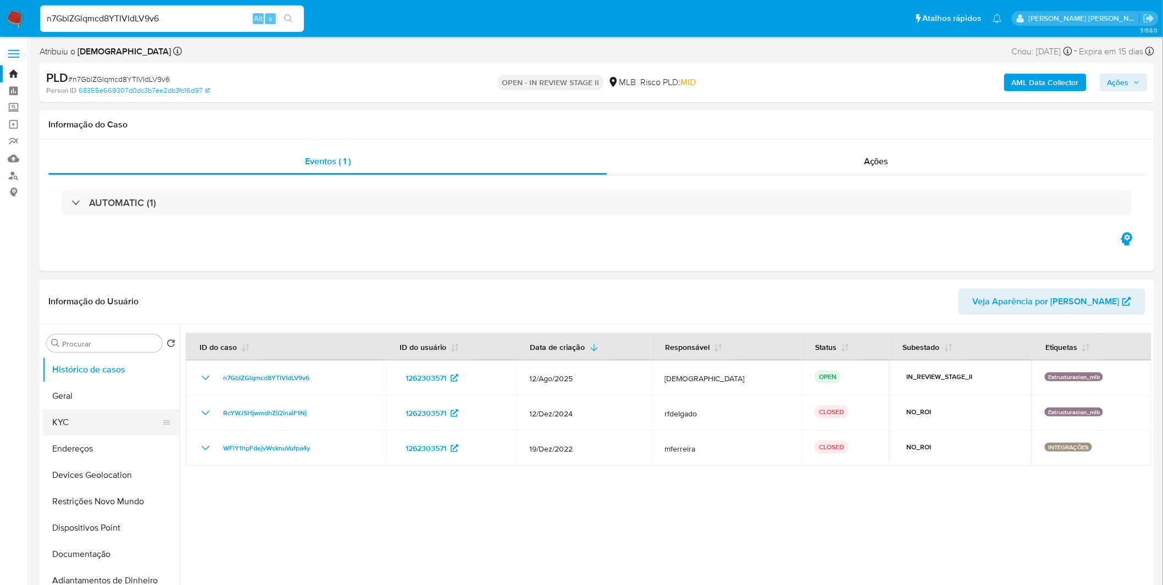
drag, startPoint x: 98, startPoint y: 404, endPoint x: 87, endPoint y: 413, distance: 13.7
click at [98, 404] on button "Geral" at bounding box center [110, 396] width 137 height 26
click at [85, 416] on button "KYC" at bounding box center [106, 422] width 129 height 26
click at [102, 423] on button "KYC" at bounding box center [106, 422] width 129 height 26
click at [64, 428] on button "KYC" at bounding box center [106, 422] width 129 height 26
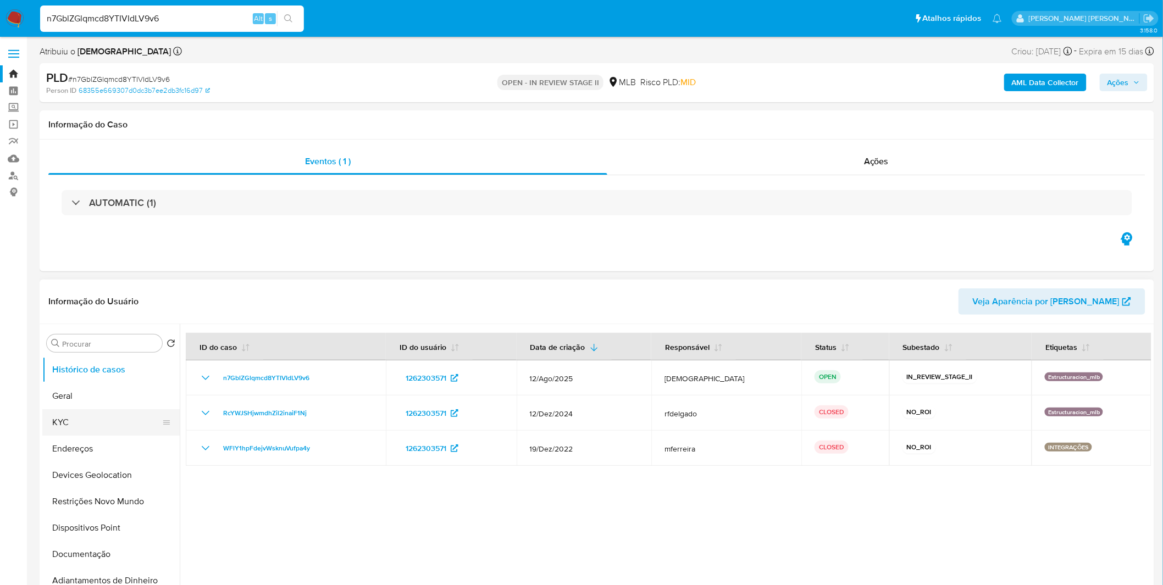
click at [64, 428] on button "KYC" at bounding box center [106, 422] width 129 height 26
click at [80, 464] on button "Devices Geolocation" at bounding box center [106, 475] width 129 height 26
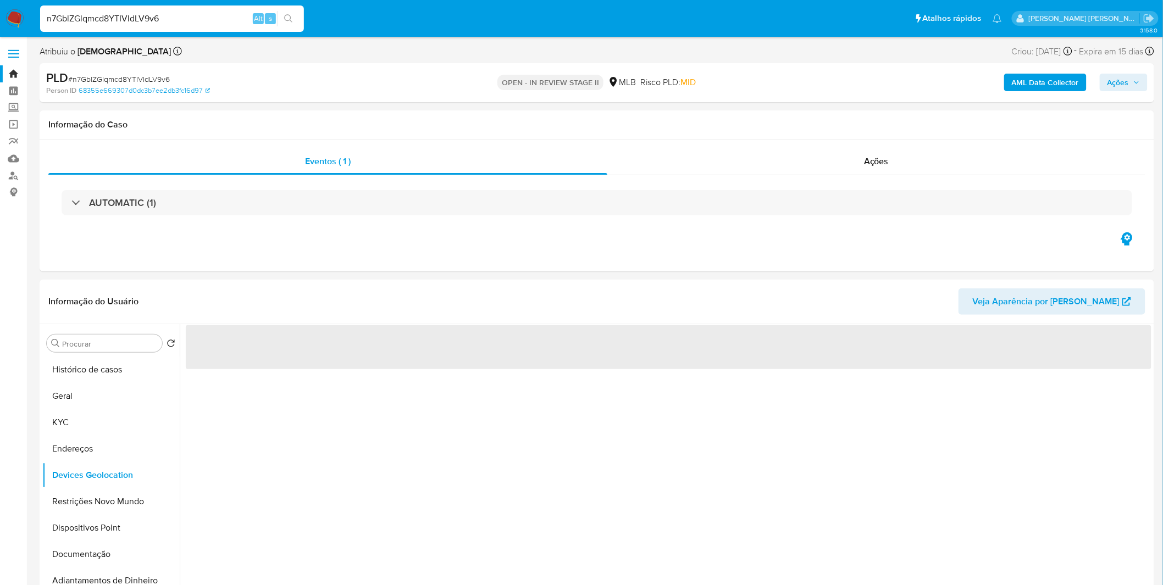
click at [42, 462] on button "Devices Geolocation" at bounding box center [110, 475] width 137 height 26
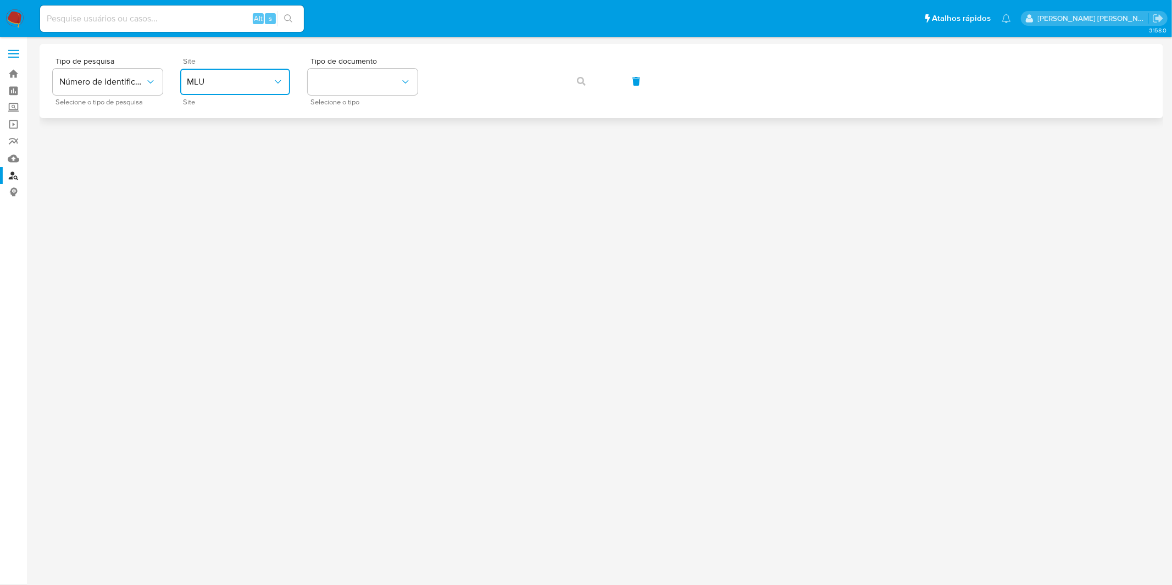
click at [217, 73] on button "MLU" at bounding box center [235, 82] width 110 height 26
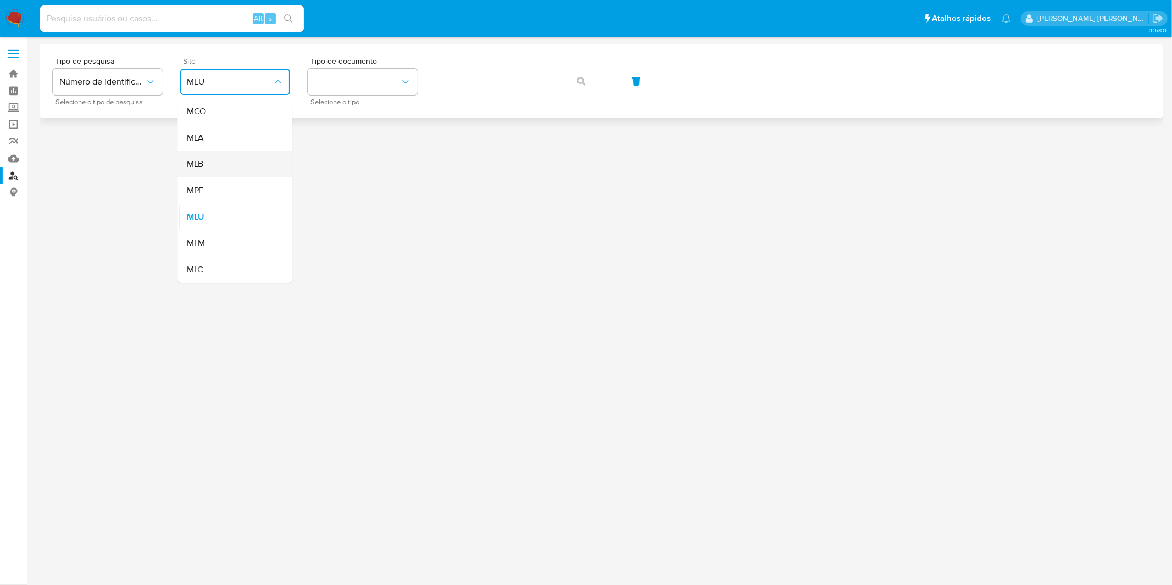
click at [215, 164] on div "MLB" at bounding box center [232, 164] width 90 height 26
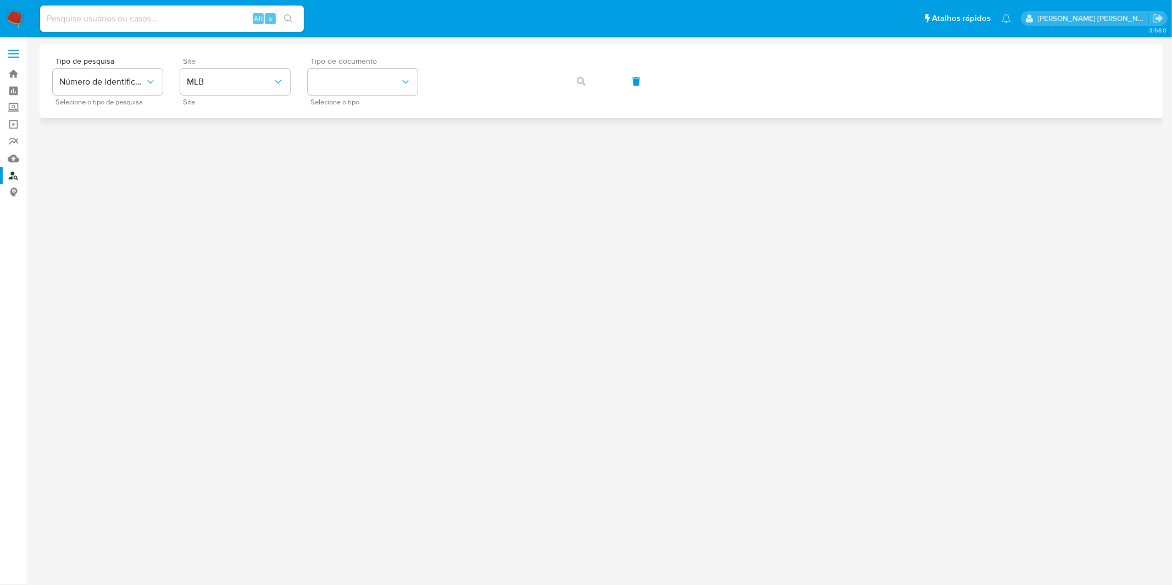
click at [391, 68] on div "Tipo de documento Selecione o tipo" at bounding box center [363, 81] width 110 height 48
click at [393, 85] on button "identificationType" at bounding box center [363, 82] width 110 height 26
drag, startPoint x: 375, startPoint y: 147, endPoint x: 430, endPoint y: 104, distance: 69.8
click at [375, 147] on div "CPF CPF" at bounding box center [359, 154] width 90 height 37
click at [583, 85] on icon "button" at bounding box center [581, 81] width 9 height 9
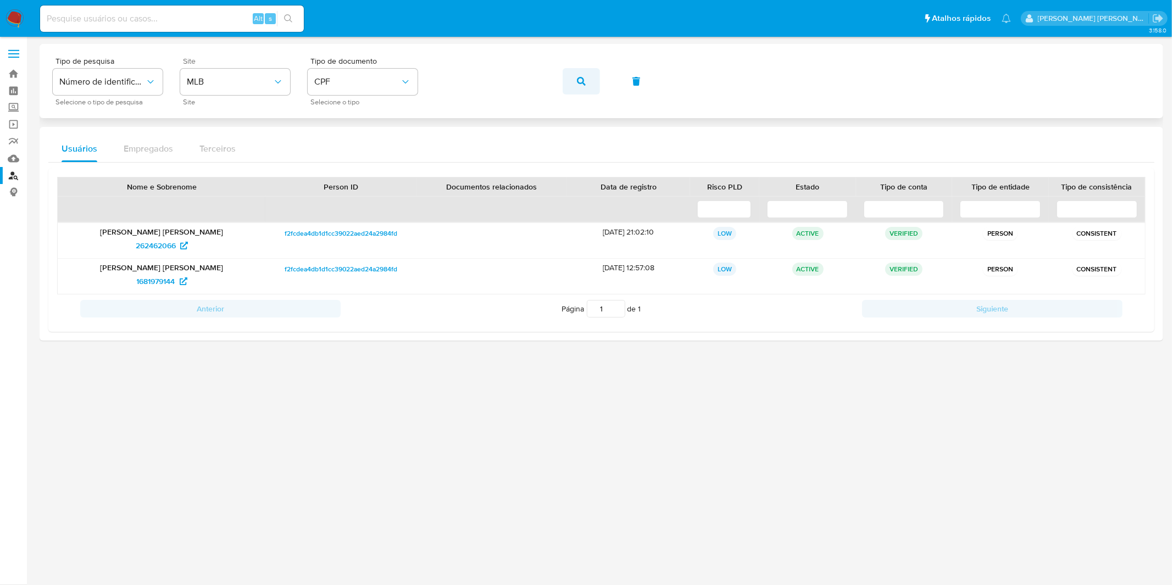
click at [581, 84] on icon "button" at bounding box center [581, 81] width 9 height 9
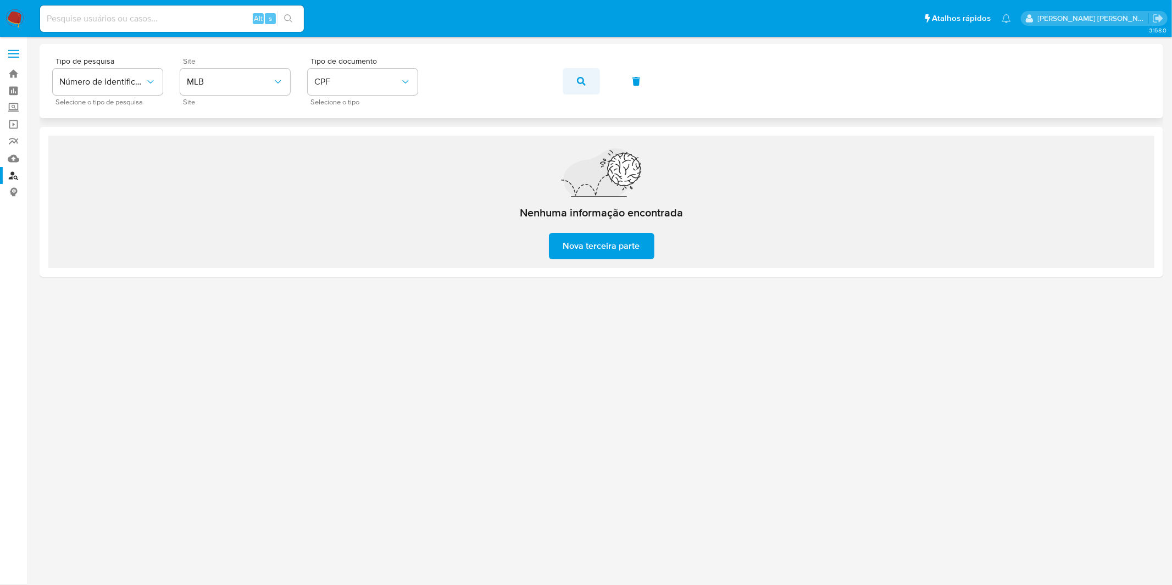
click at [586, 85] on button "button" at bounding box center [581, 81] width 37 height 26
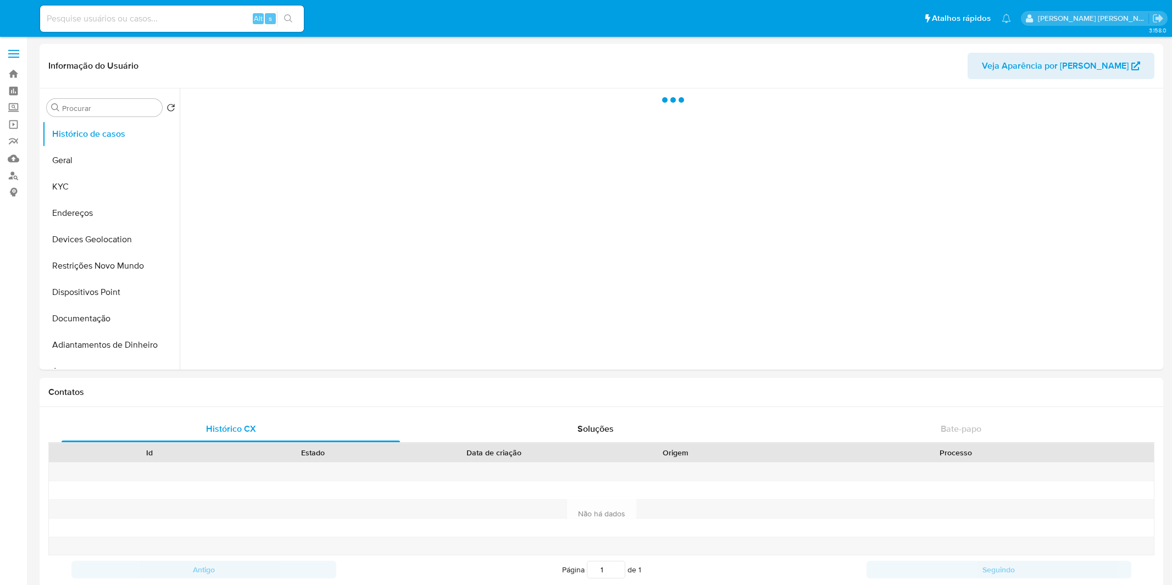
select select "10"
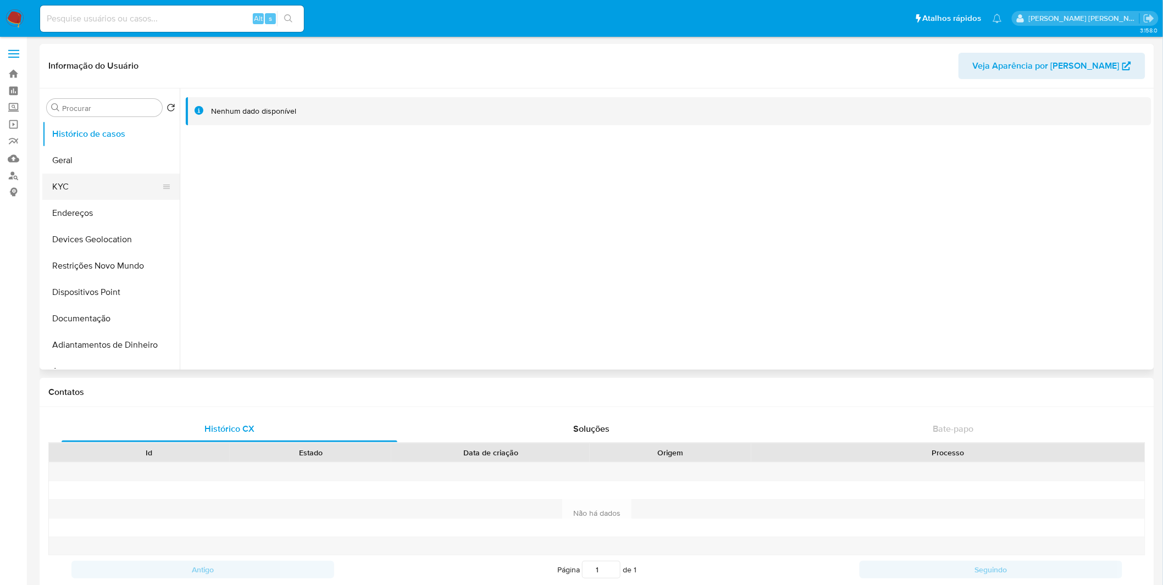
click at [96, 188] on button "KYC" at bounding box center [106, 187] width 129 height 26
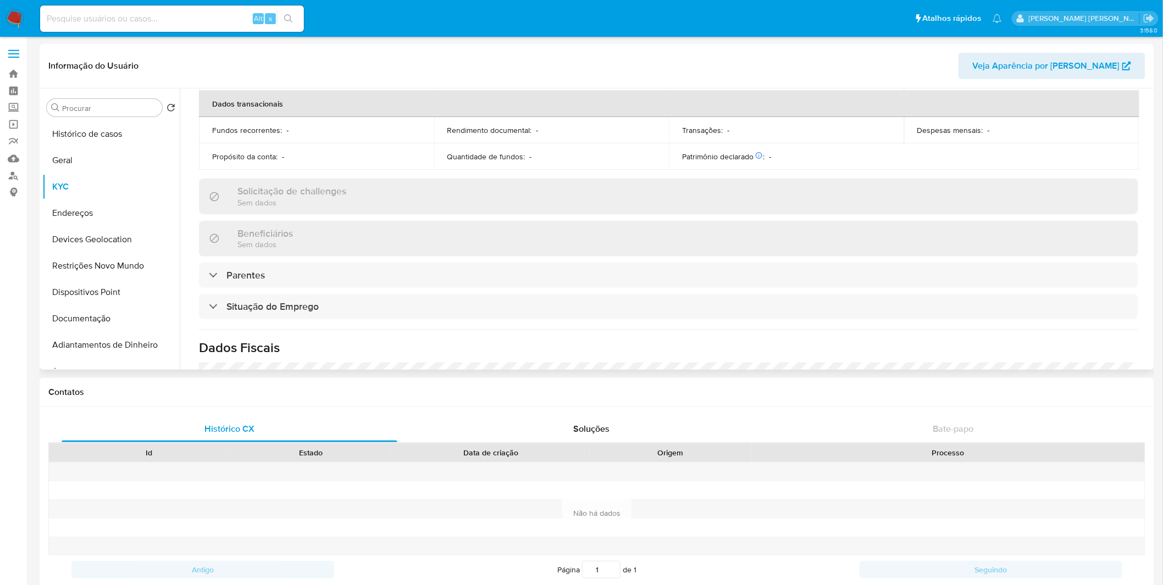
scroll to position [468, 0]
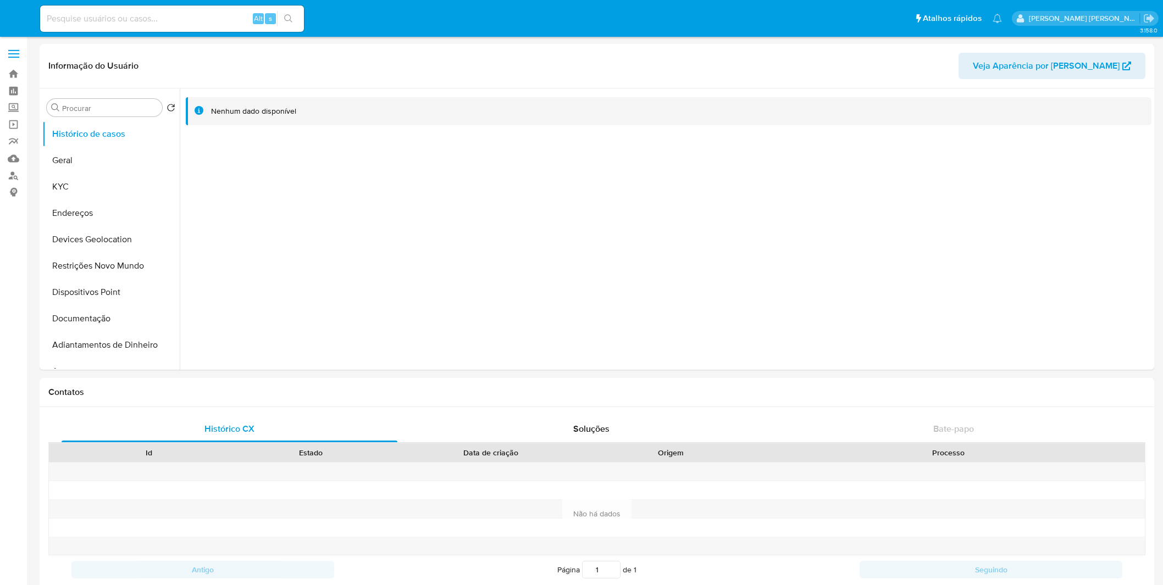
select select "10"
click at [96, 196] on button "KYC" at bounding box center [106, 187] width 129 height 26
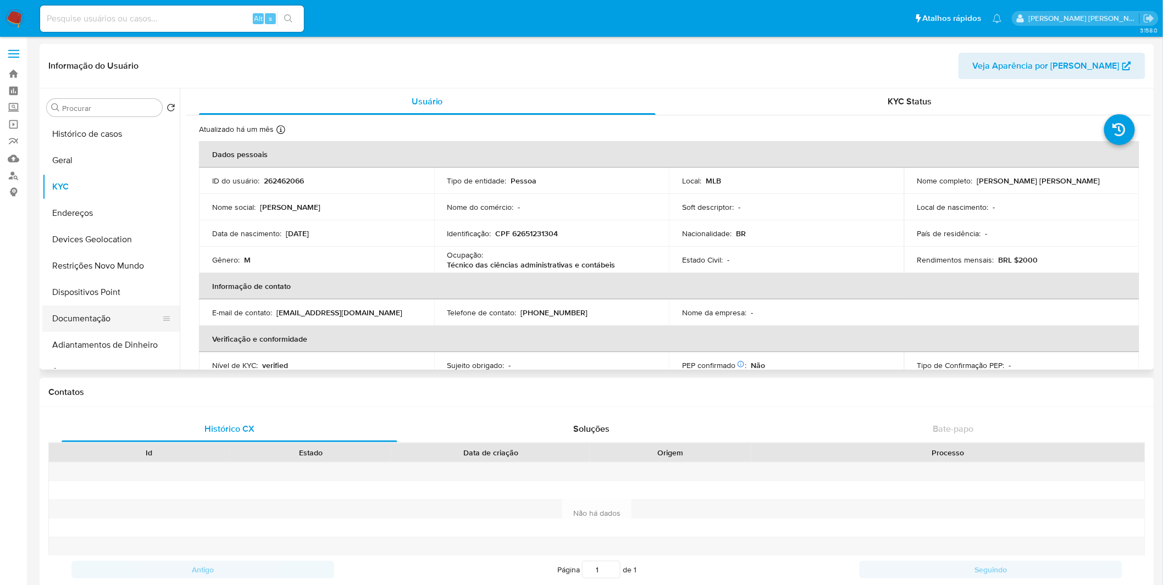
click at [124, 322] on button "Documentação" at bounding box center [106, 319] width 129 height 26
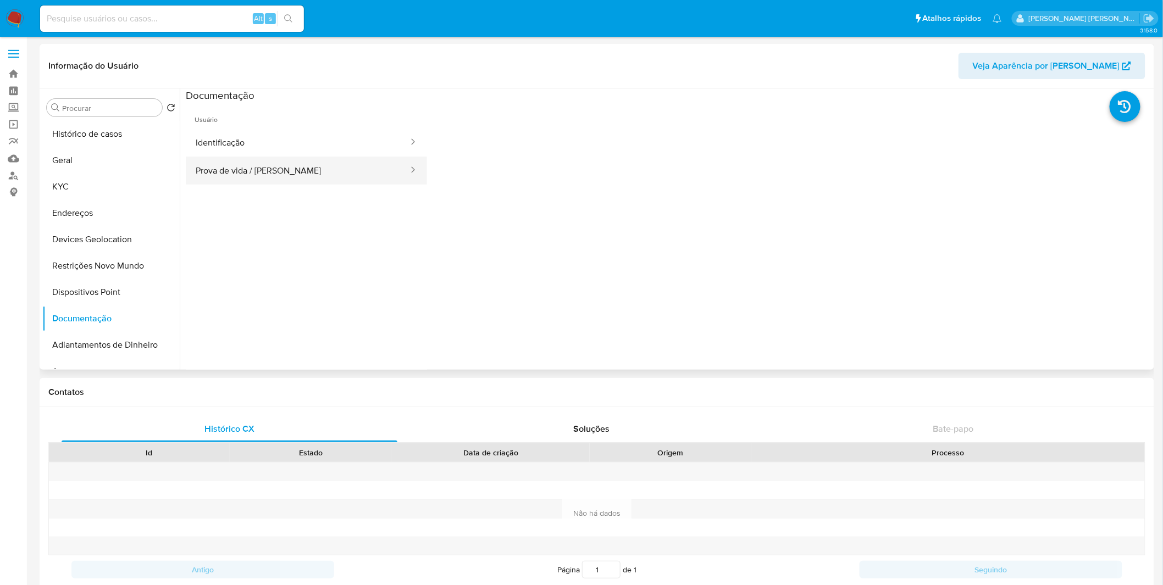
click at [286, 178] on button "Prova de vida / [PERSON_NAME]" at bounding box center [298, 171] width 224 height 28
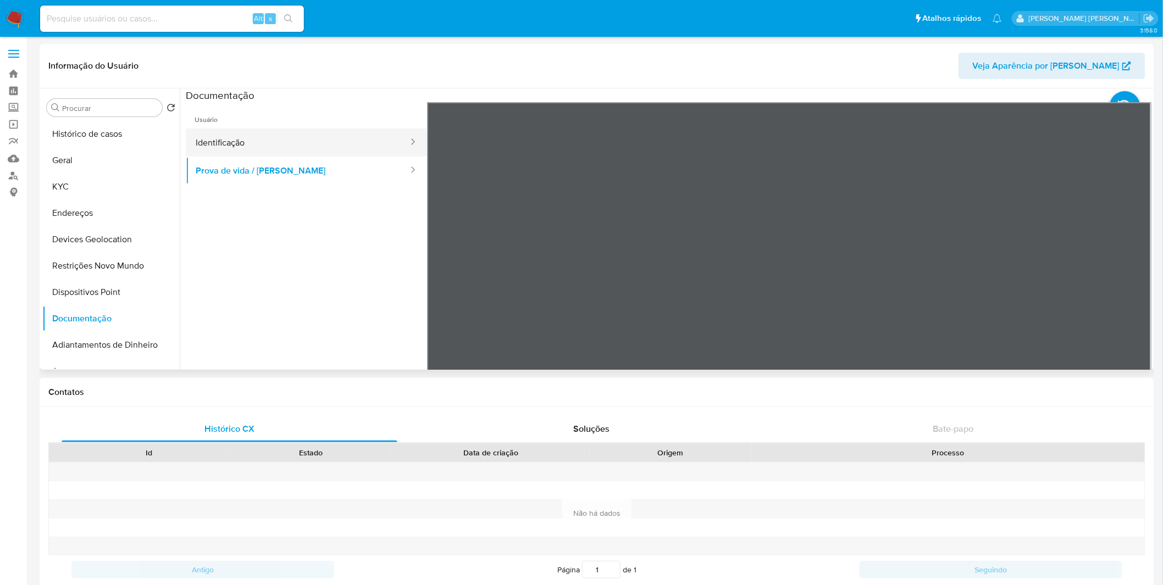
click at [289, 148] on button "Identificação" at bounding box center [298, 143] width 224 height 28
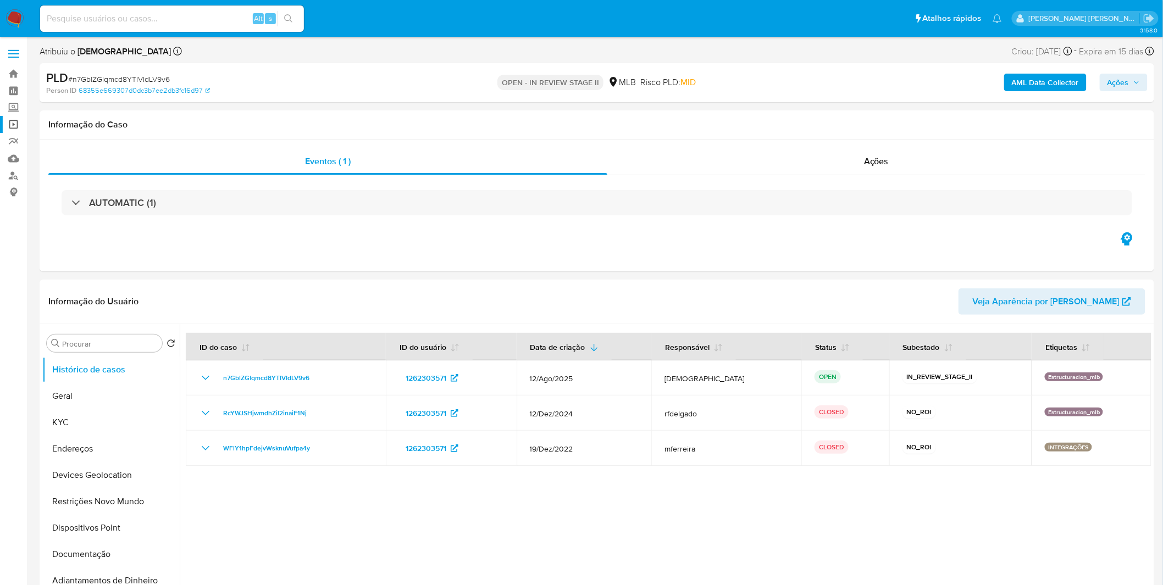
select select "10"
click at [92, 433] on button "KYC" at bounding box center [106, 422] width 129 height 26
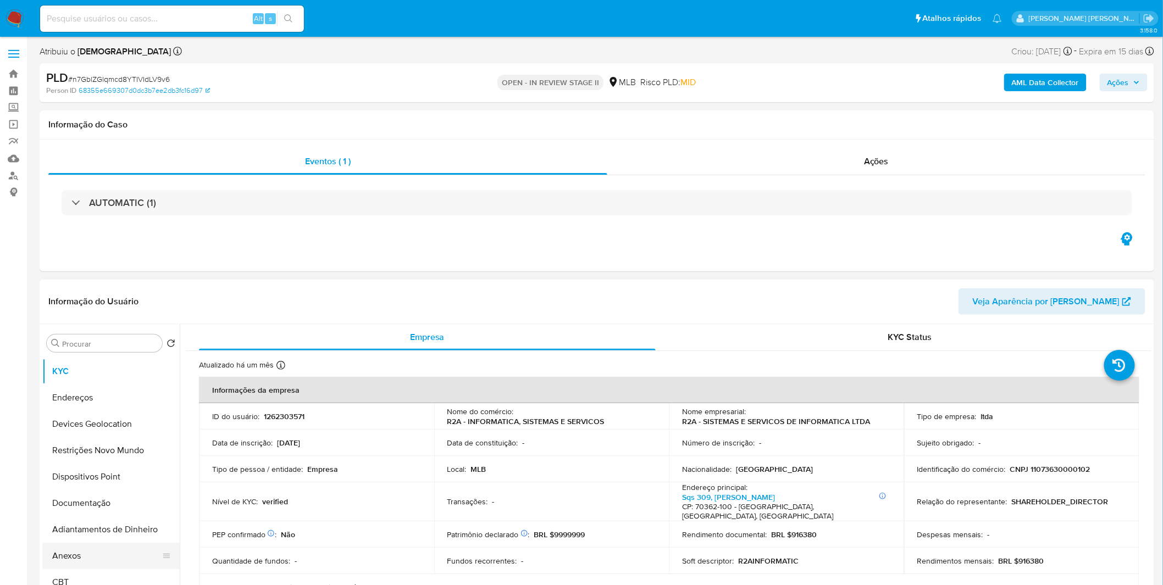
scroll to position [122, 0]
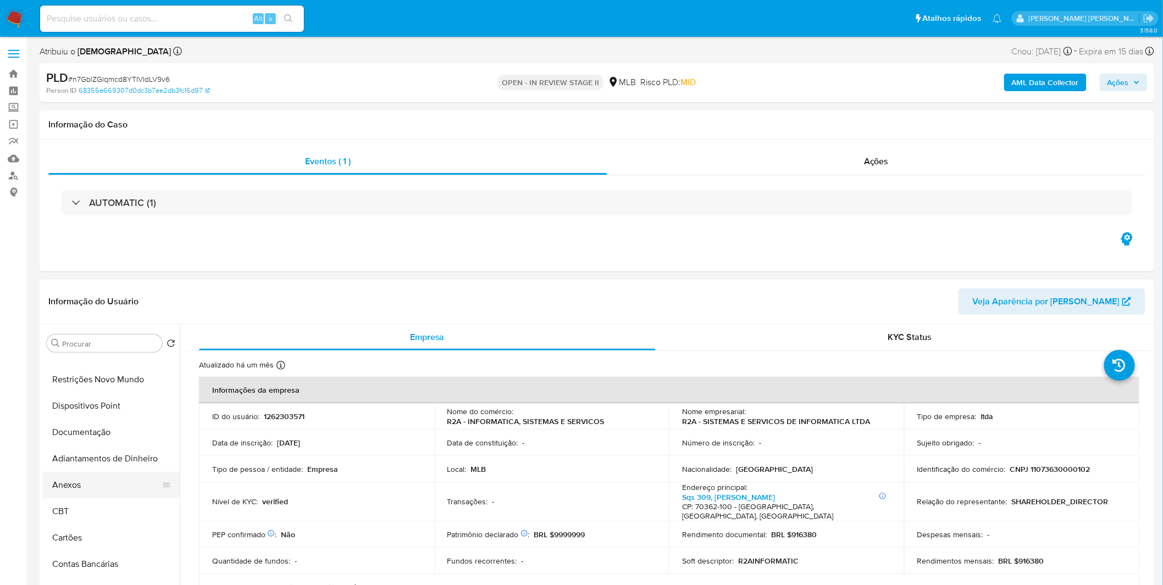
click at [93, 488] on button "Anexos" at bounding box center [106, 485] width 129 height 26
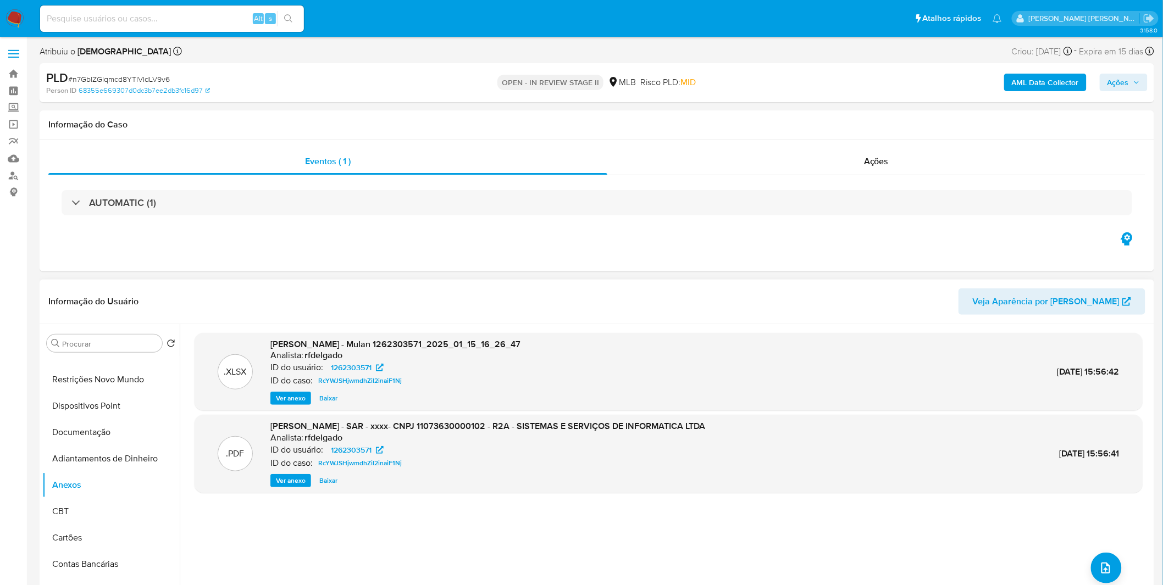
click at [294, 396] on span "Ver anexo" at bounding box center [291, 398] width 30 height 11
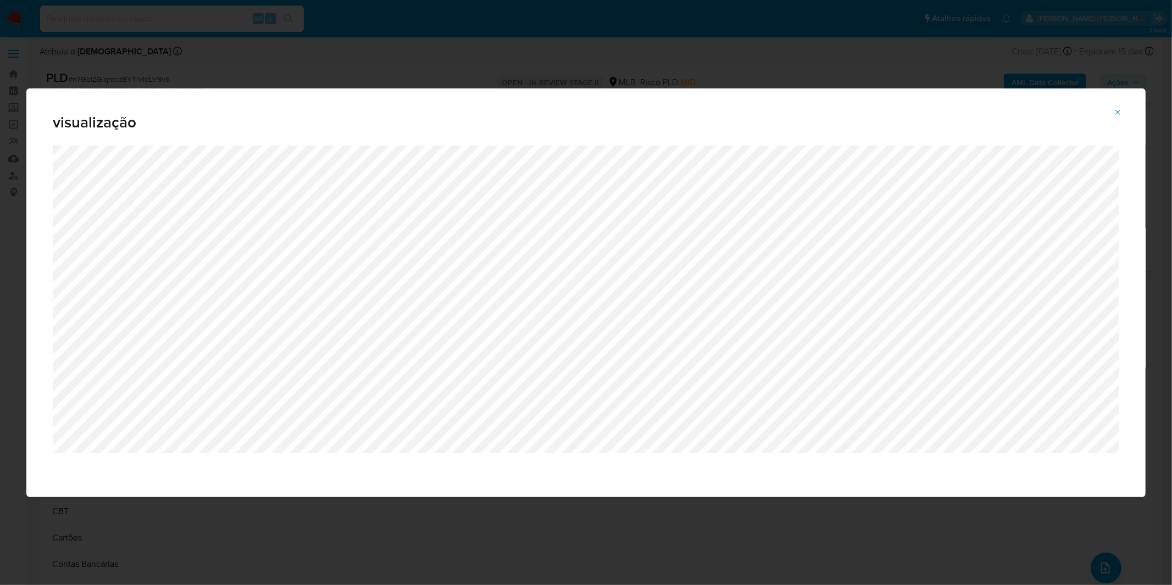
click at [359, 507] on div "visualização" at bounding box center [586, 292] width 1172 height 585
click at [1111, 115] on button "Attachment preview" at bounding box center [1118, 113] width 24 height 18
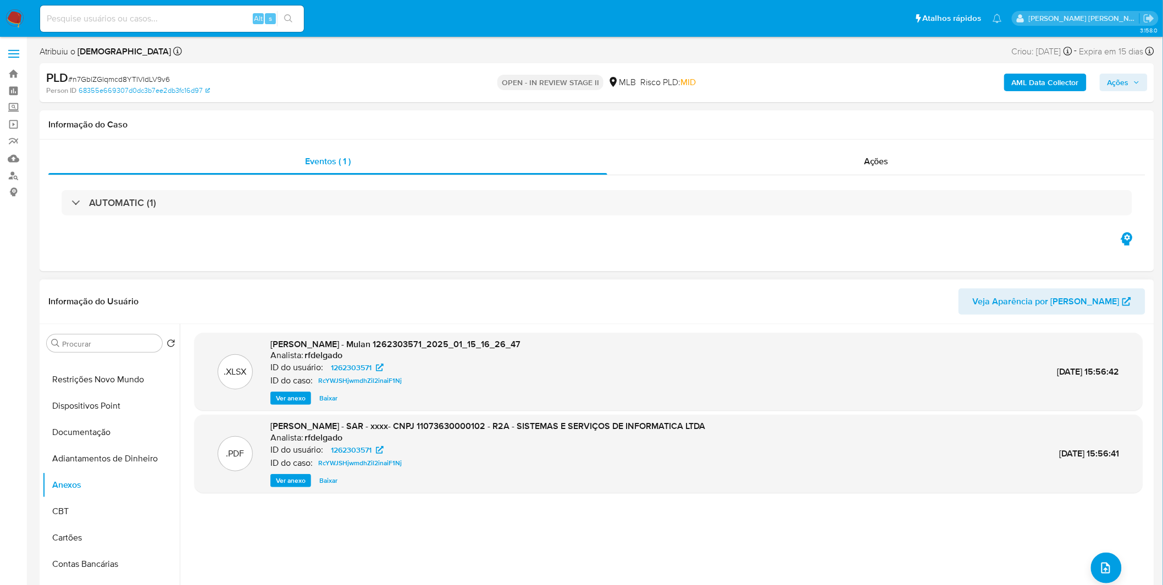
click at [298, 475] on span "Ver anexo" at bounding box center [291, 480] width 30 height 11
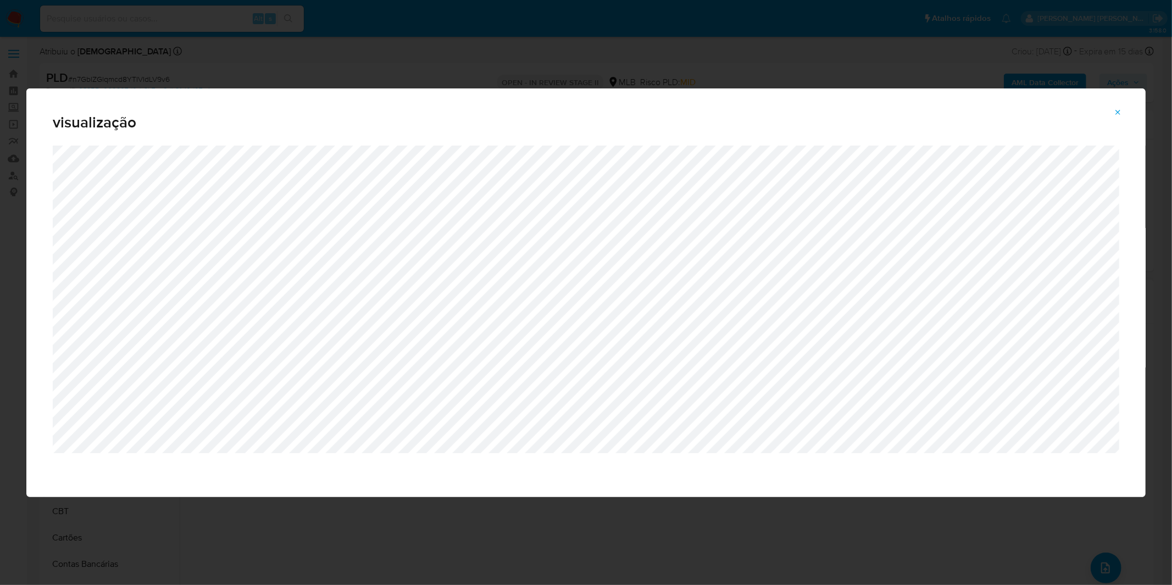
click at [234, 37] on div "visualização" at bounding box center [586, 292] width 1172 height 585
click at [226, 70] on div "visualização" at bounding box center [586, 292] width 1172 height 585
click at [1128, 106] on button "Attachment preview" at bounding box center [1118, 113] width 24 height 18
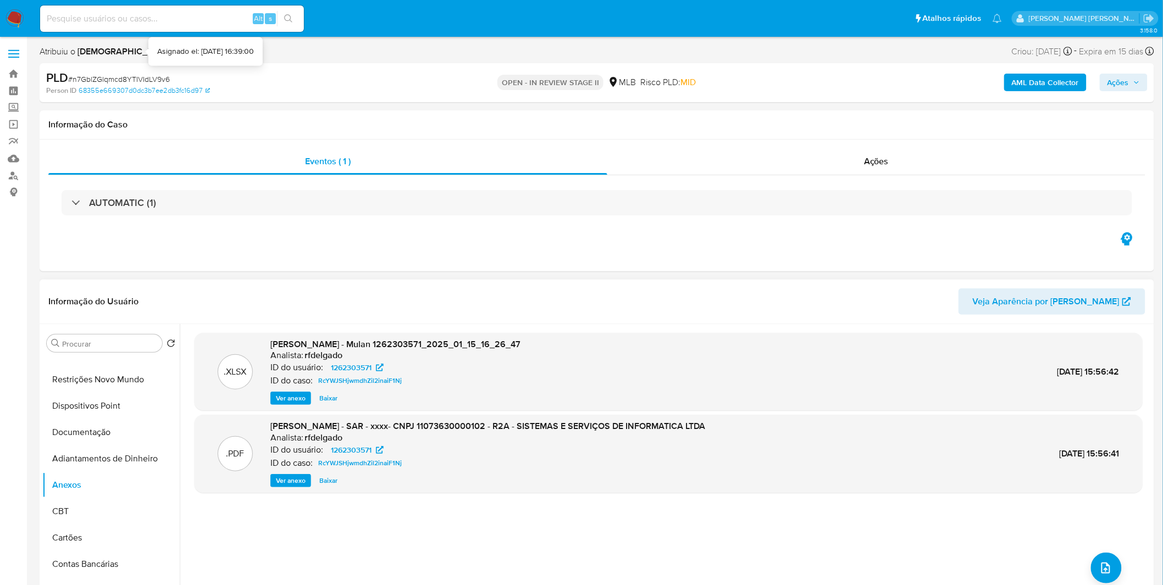
click at [152, 23] on input at bounding box center [172, 19] width 264 height 14
paste input "A9POcrEsFiJDWvhsQMwloFQ9"
type input "A9POcrEsFiJDWvhsQMwloFQ9"
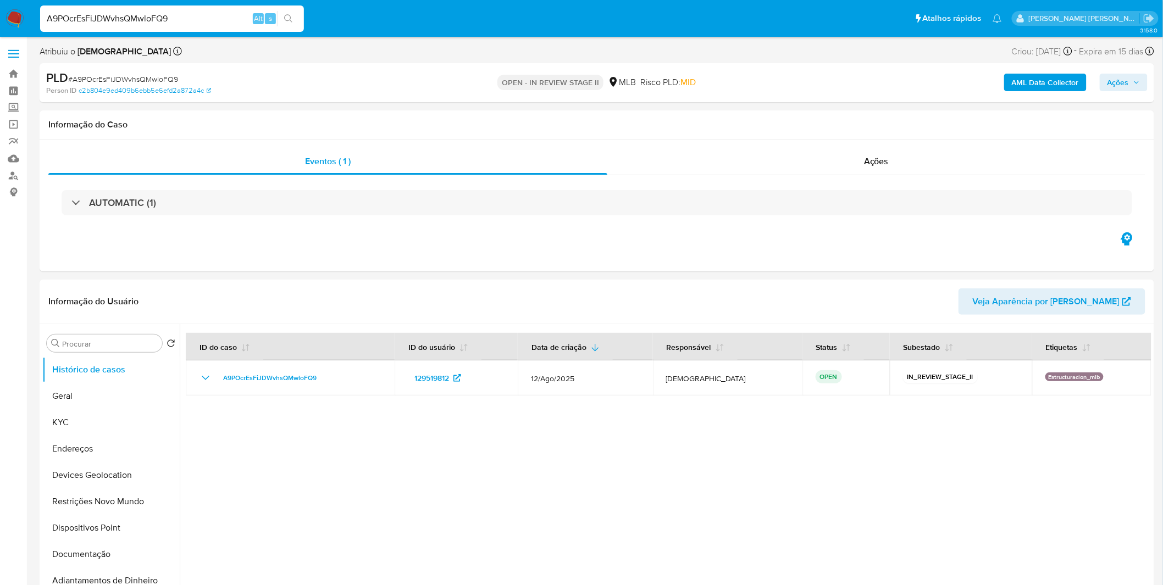
select select "10"
click at [118, 430] on button "KYC" at bounding box center [106, 422] width 129 height 26
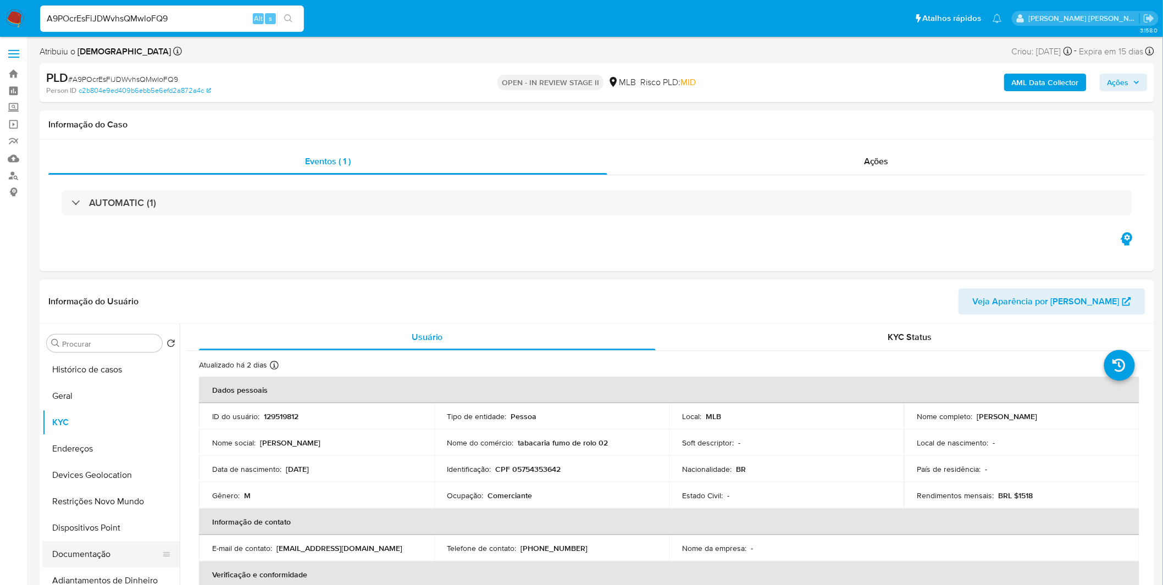
click at [106, 552] on button "Documentação" at bounding box center [106, 554] width 129 height 26
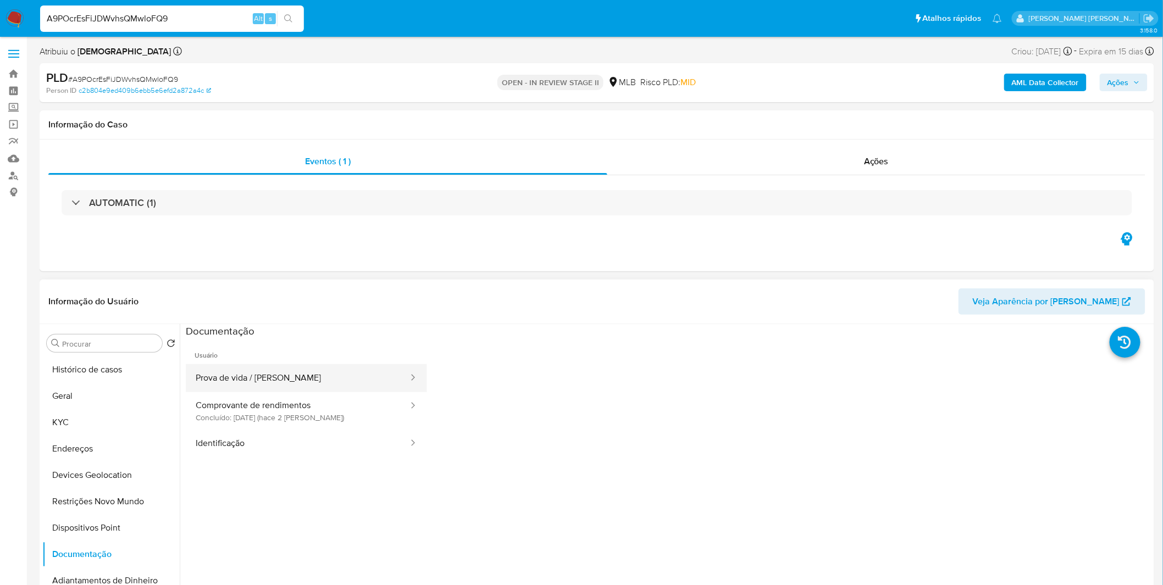
click at [285, 379] on button "Prova de vida / Selfie" at bounding box center [298, 378] width 224 height 28
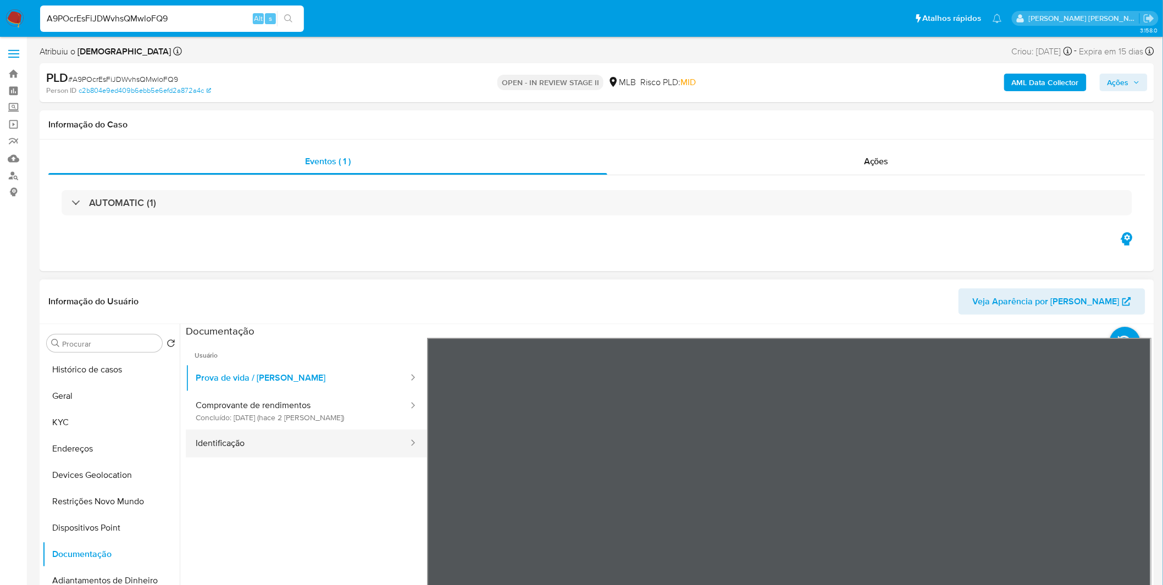
click at [266, 445] on button "Identificação" at bounding box center [298, 444] width 224 height 28
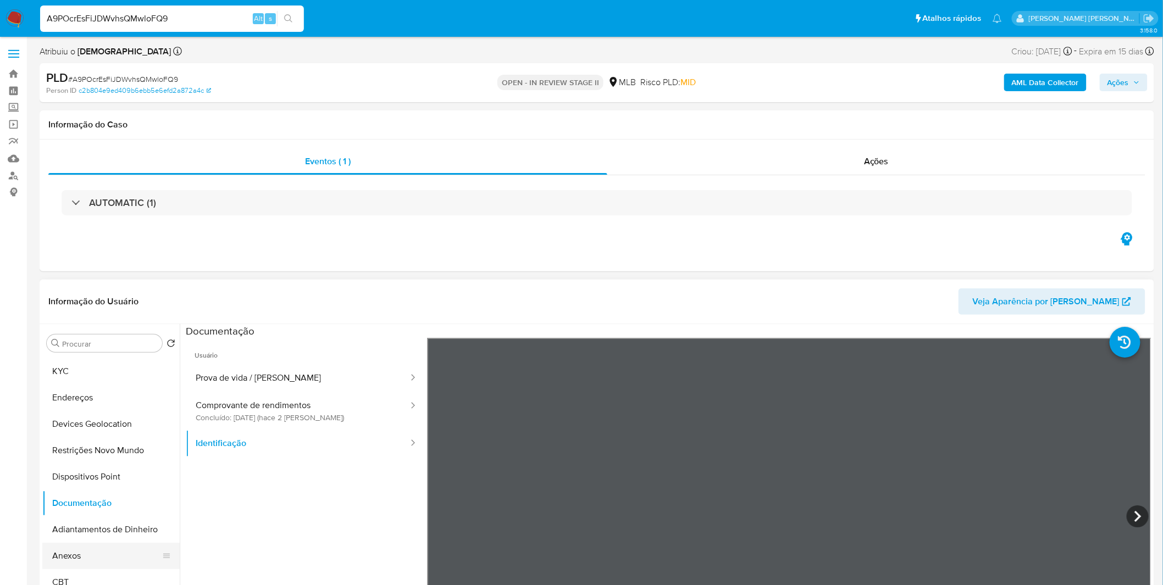
scroll to position [122, 0]
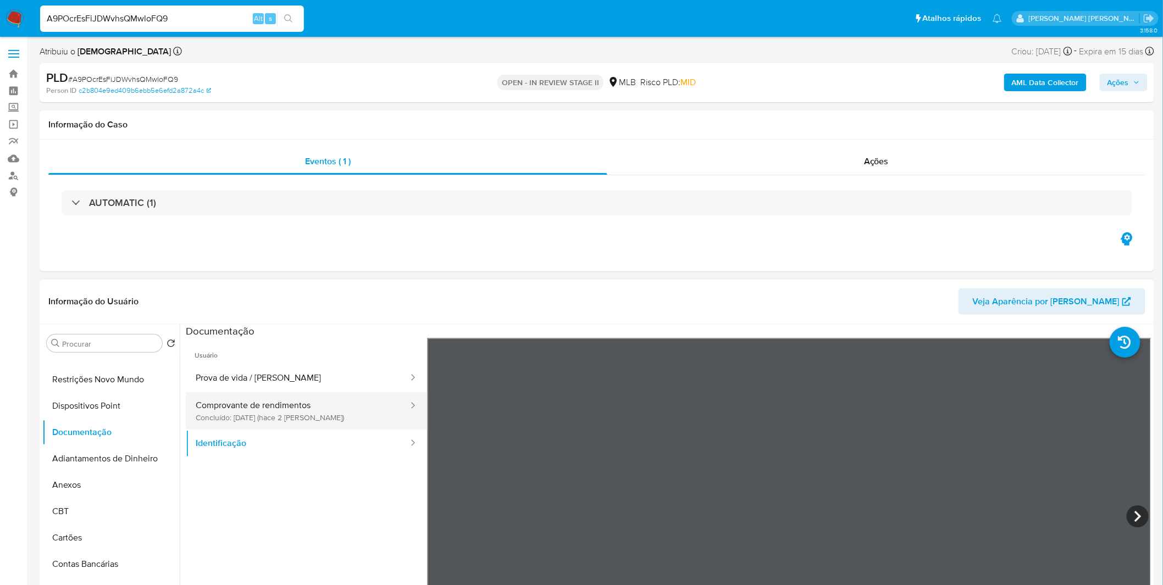
click at [228, 411] on button "Comprovante de rendimentos Concluído: 08/09/2025 (hace 2 días)" at bounding box center [298, 410] width 224 height 37
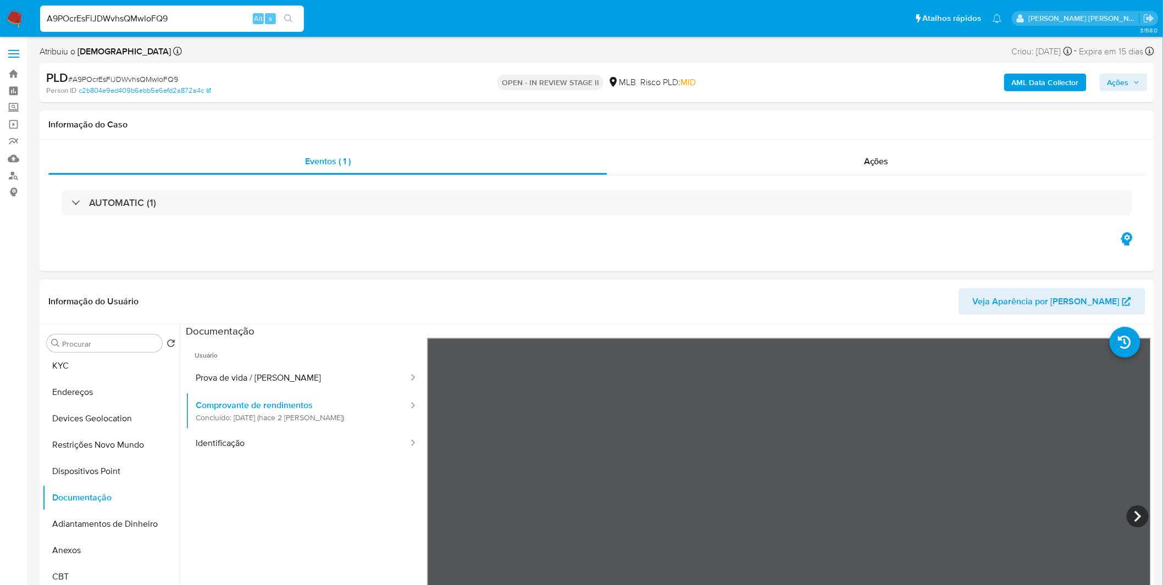
scroll to position [0, 0]
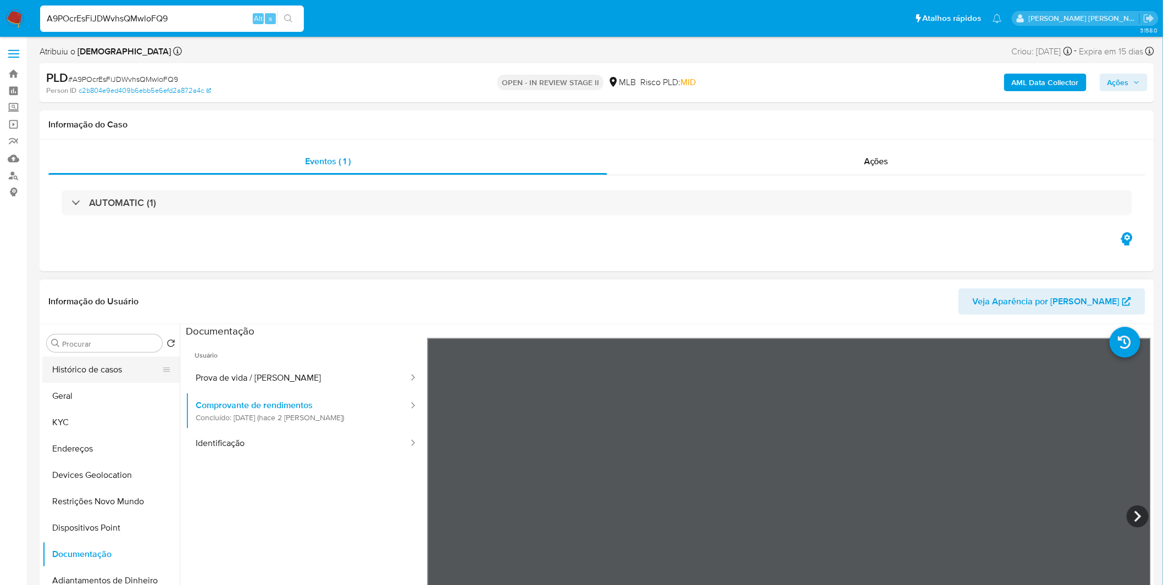
click at [110, 375] on button "Histórico de casos" at bounding box center [106, 370] width 129 height 26
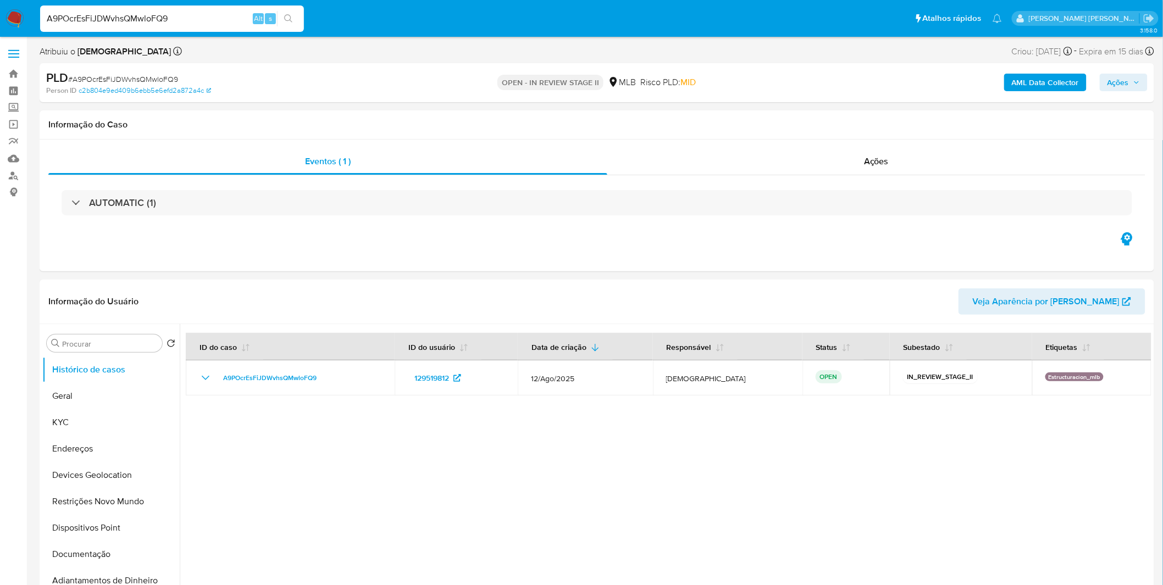
click at [21, 19] on img at bounding box center [14, 18] width 19 height 19
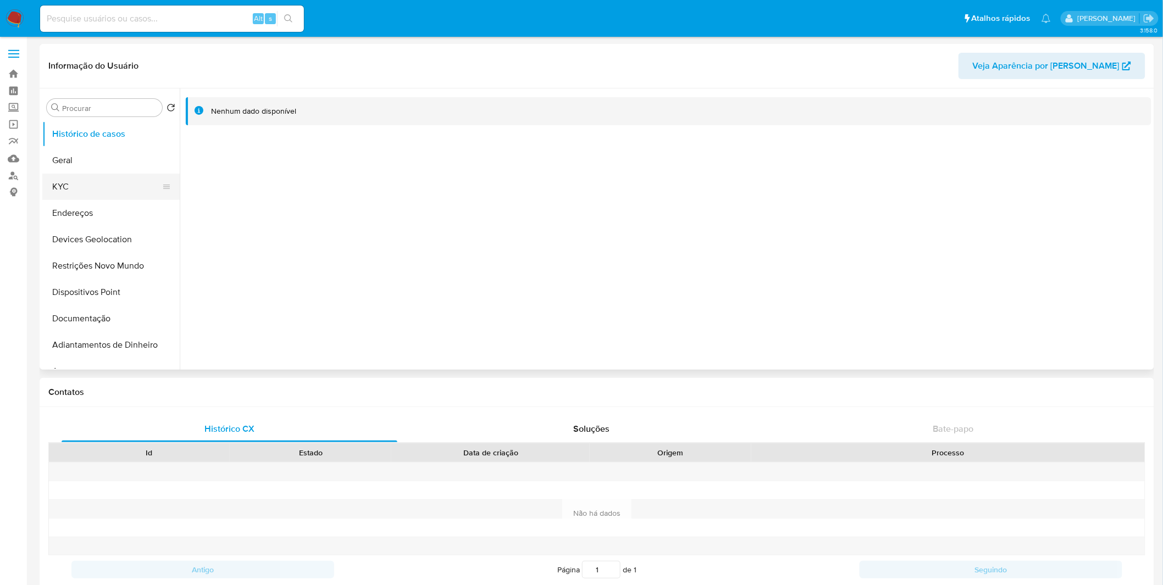
click at [100, 181] on button "KYC" at bounding box center [106, 187] width 129 height 26
select select "10"
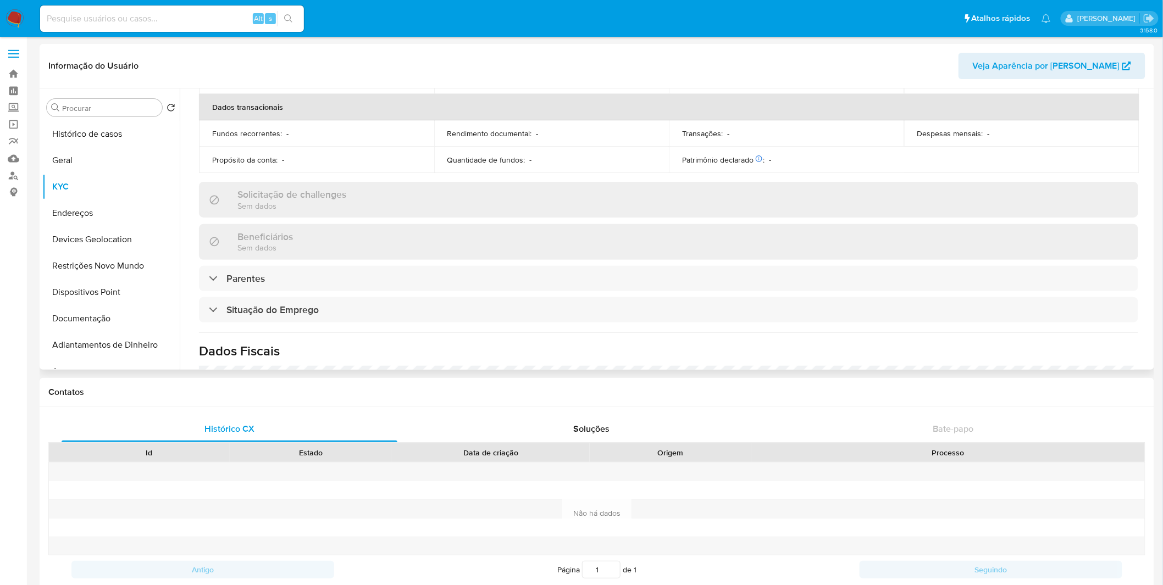
scroll to position [471, 0]
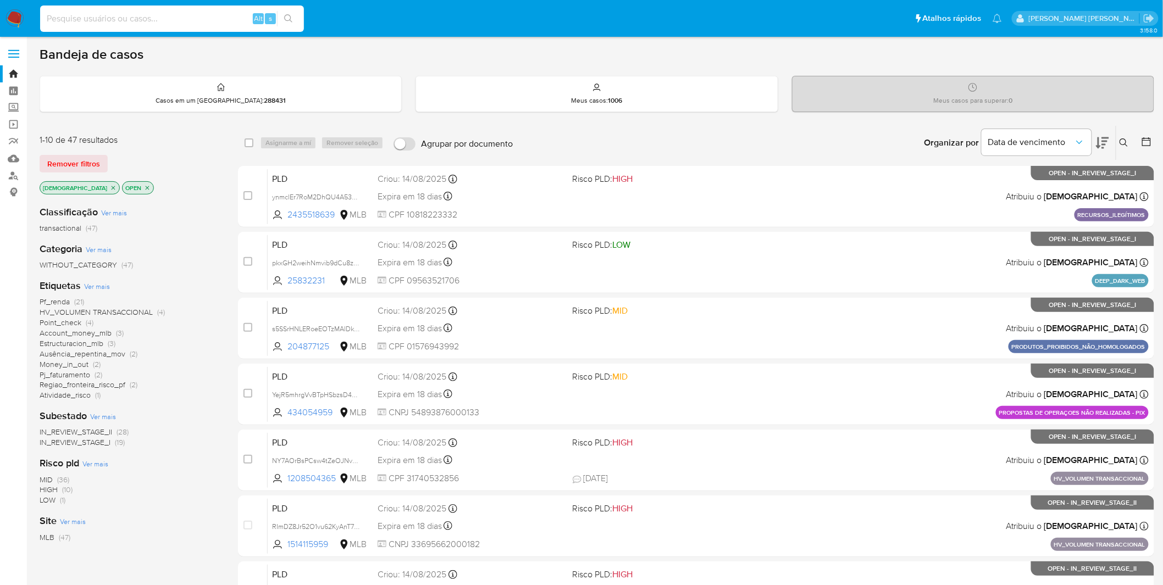
click at [133, 24] on input at bounding box center [172, 19] width 264 height 14
paste input "nSOQXE4YDBvicsBzaOCdqPoF"
type input "nSOQXE4YDBvicsBzaOCdqPoF"
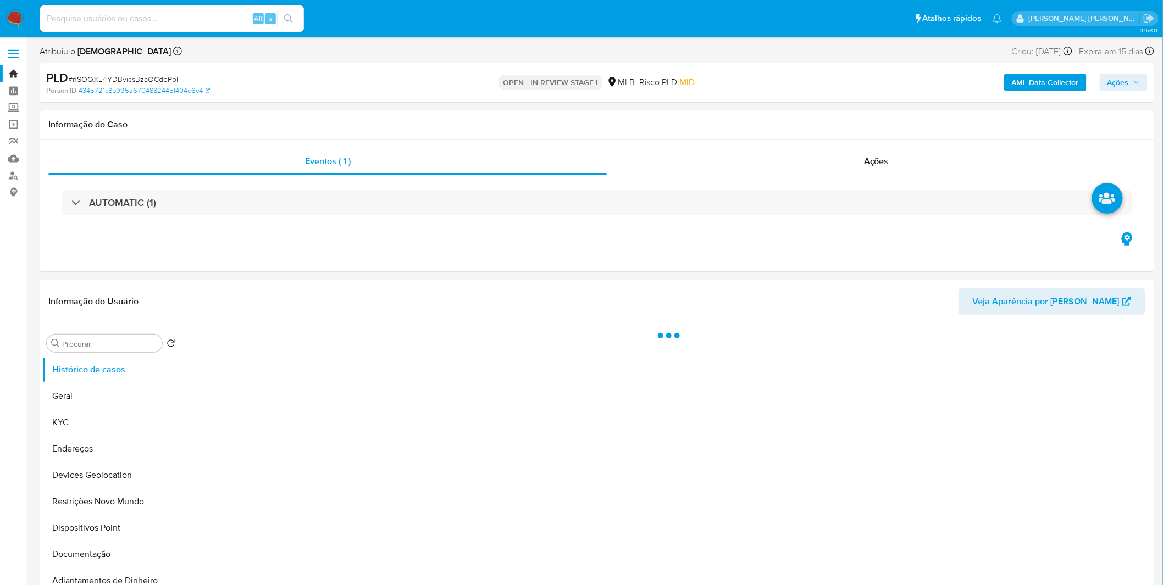
select select "10"
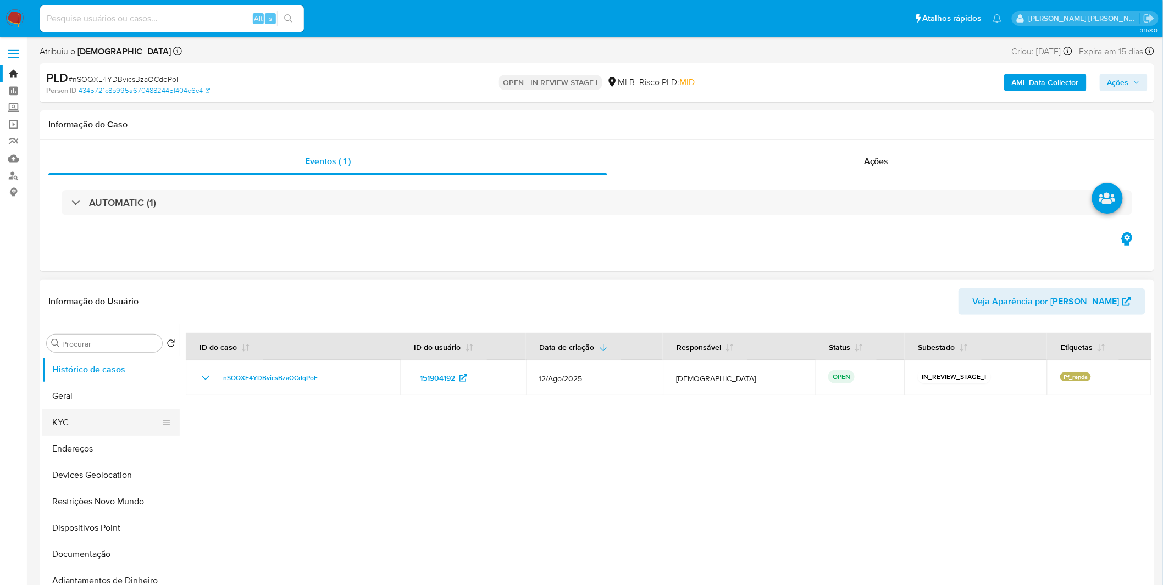
drag, startPoint x: 62, startPoint y: 419, endPoint x: 101, endPoint y: 409, distance: 40.3
click at [63, 419] on button "KYC" at bounding box center [106, 422] width 129 height 26
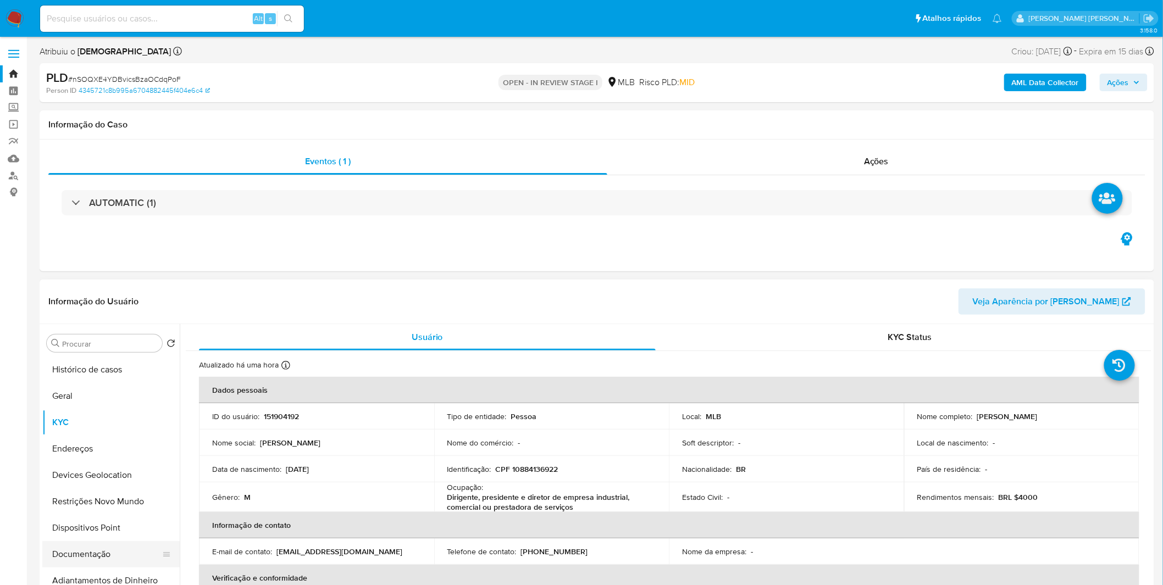
click at [117, 550] on button "Documentação" at bounding box center [106, 554] width 129 height 26
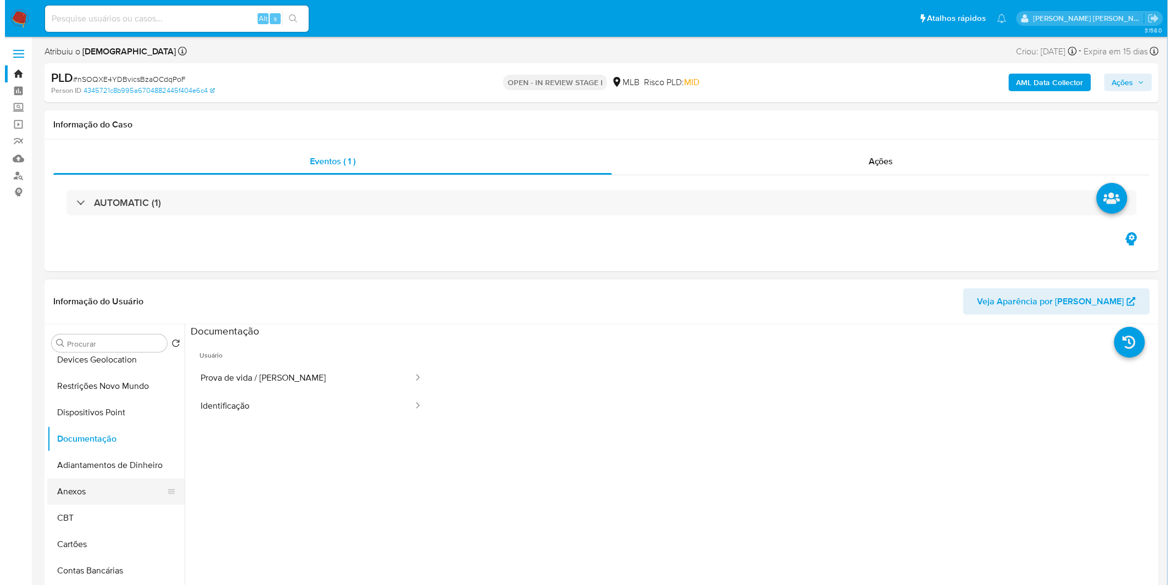
scroll to position [122, 0]
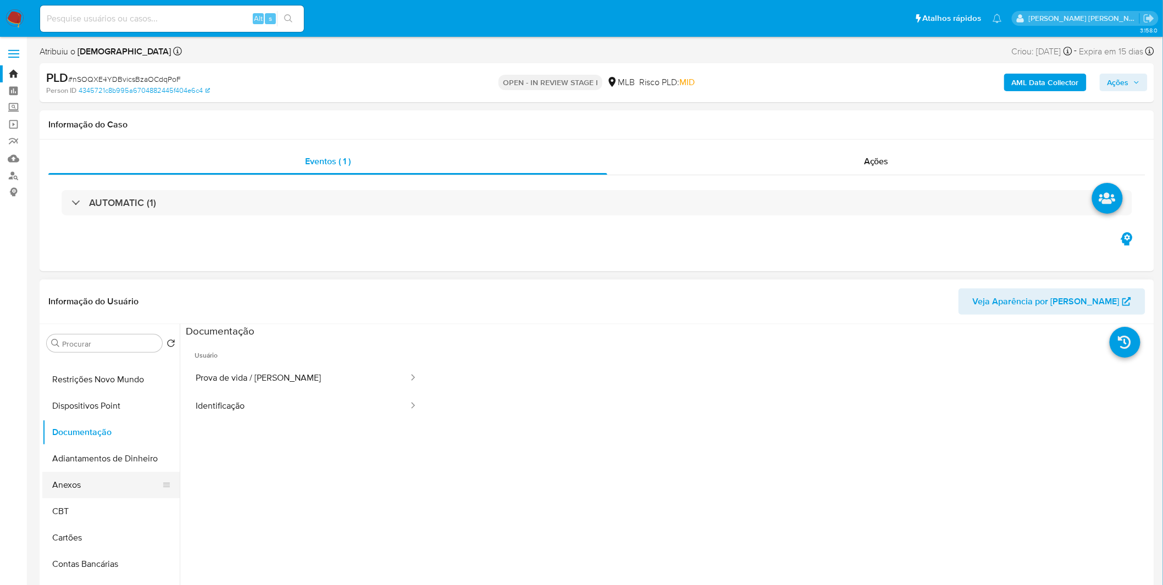
click at [91, 486] on button "Anexos" at bounding box center [106, 485] width 129 height 26
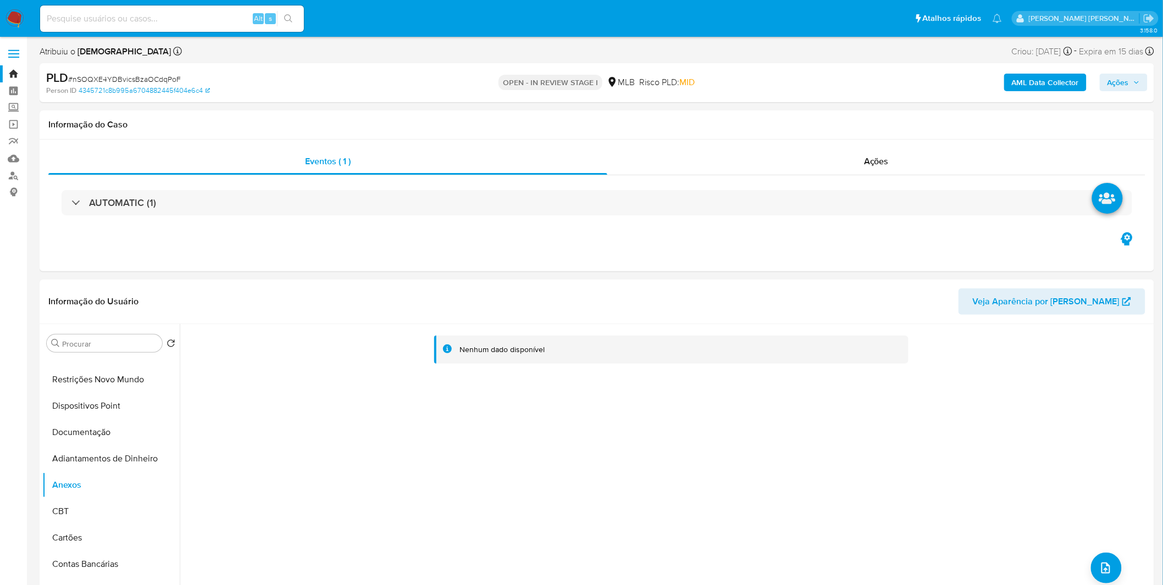
click at [1020, 80] on b "AML Data Collector" at bounding box center [1045, 83] width 67 height 18
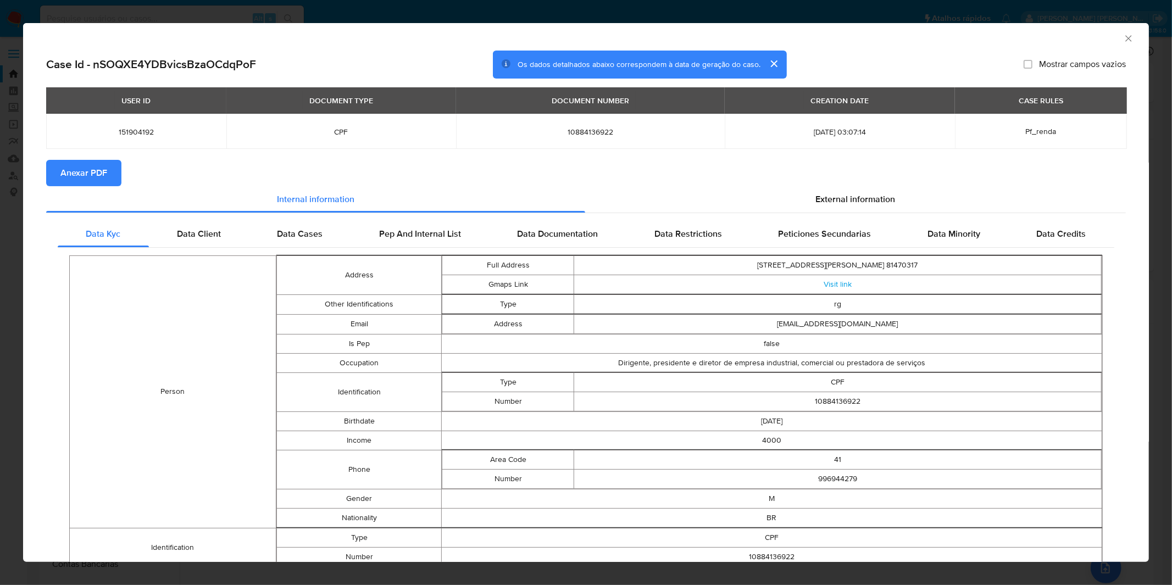
click at [89, 170] on span "Anexar PDF" at bounding box center [83, 173] width 47 height 24
click at [348, 12] on div "AML Data Collector Case Id - nSOQXE4YDBvicsBzaOCdqPoF Os dados detalhados abaix…" at bounding box center [586, 292] width 1172 height 585
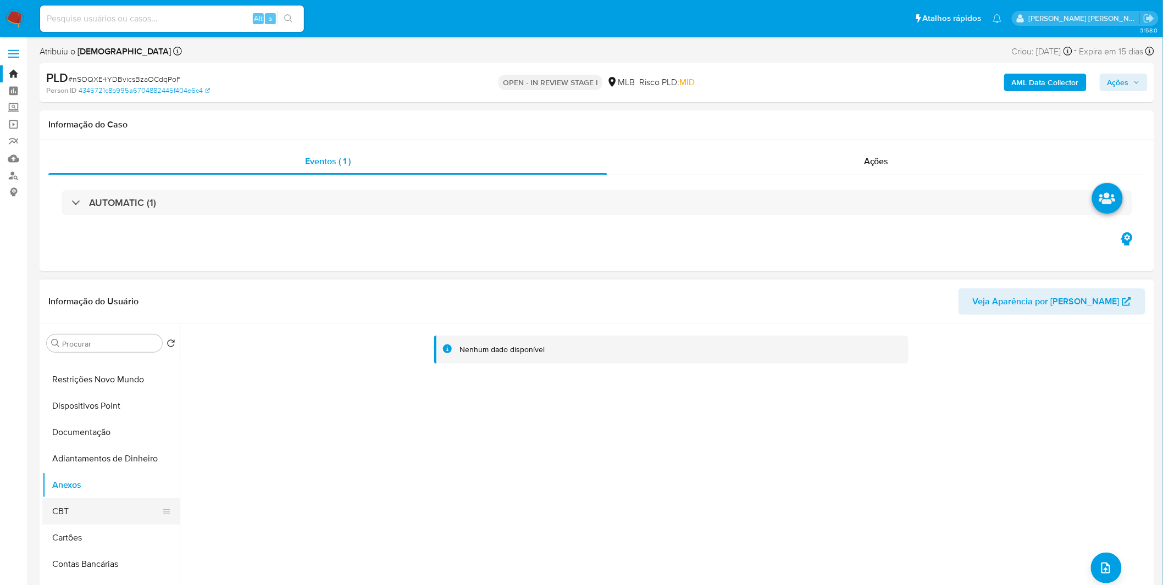
click at [82, 512] on button "CBT" at bounding box center [106, 511] width 129 height 26
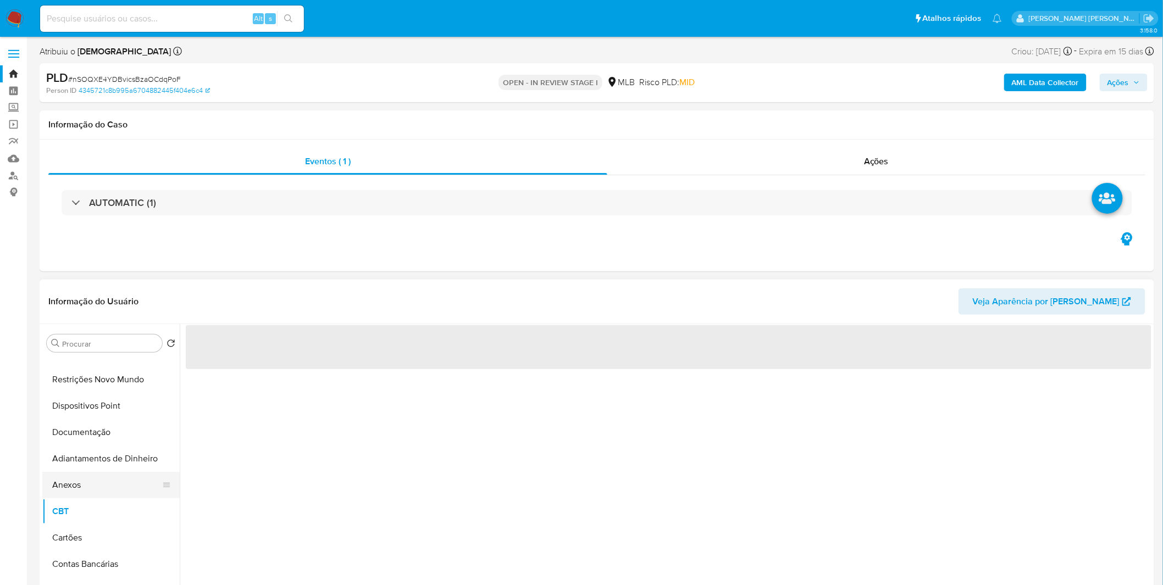
click at [86, 489] on button "Anexos" at bounding box center [106, 485] width 129 height 26
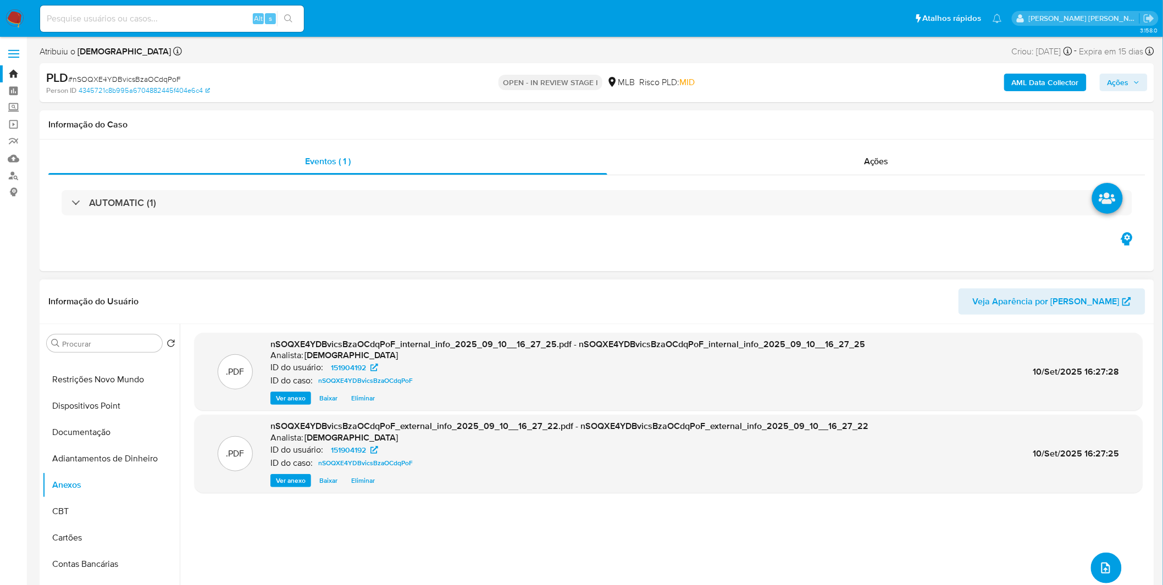
click at [1111, 568] on button "upload-file" at bounding box center [1106, 568] width 31 height 31
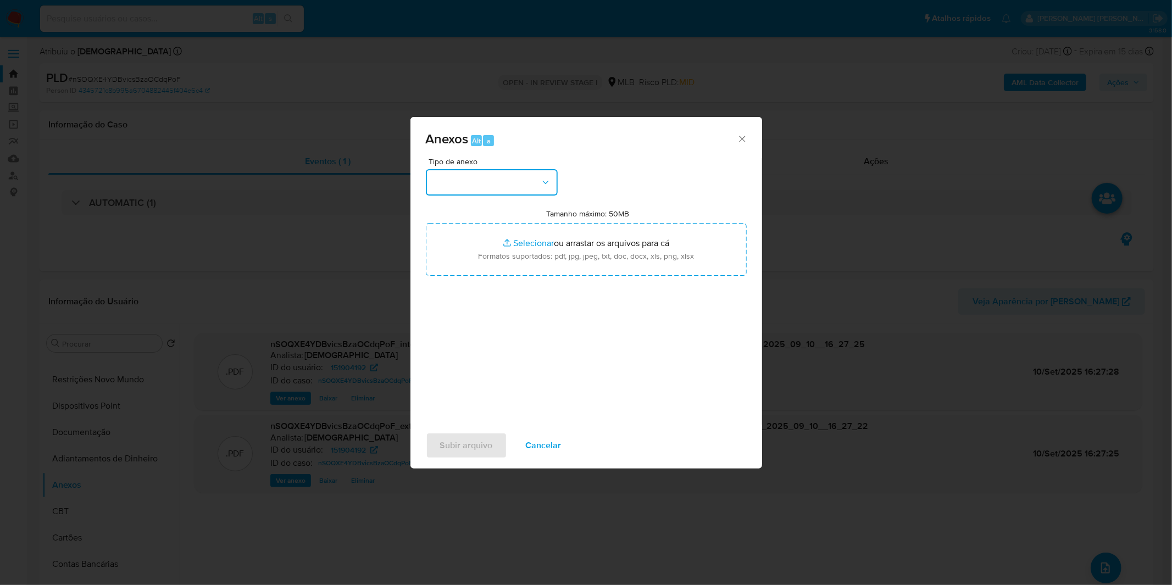
click at [517, 188] on button "button" at bounding box center [492, 182] width 132 height 26
click at [480, 288] on div "OUTROS" at bounding box center [488, 275] width 112 height 26
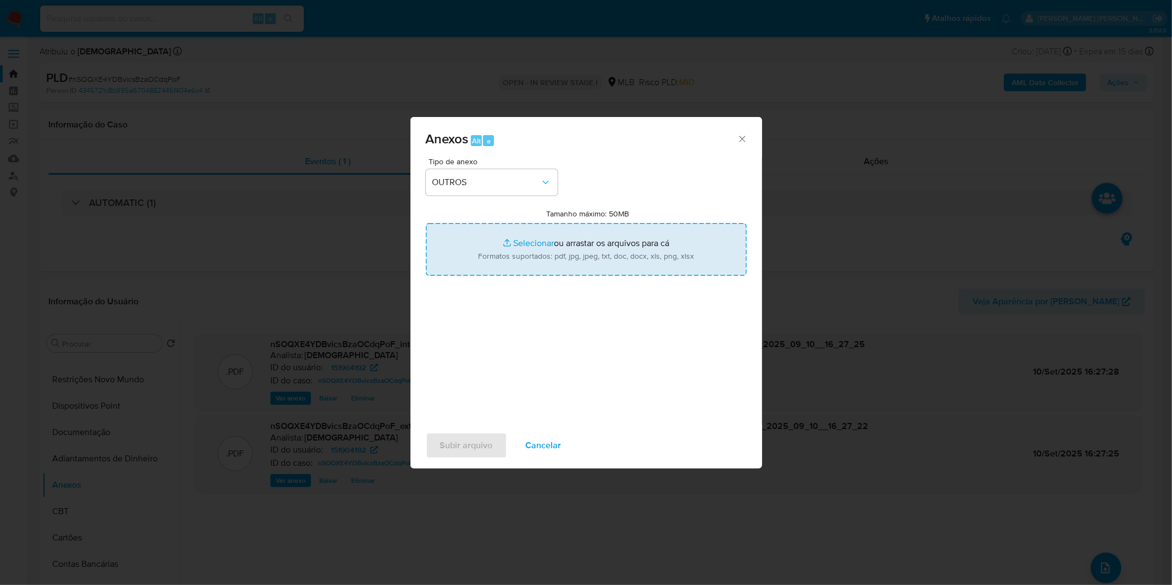
click at [492, 263] on input "Tamanho máximo: 50MB Selecionar arquivos" at bounding box center [586, 249] width 321 height 53
type input "C:\fakepath\Mulan 151904192_2025_09_01_09_14_41.xlsx"
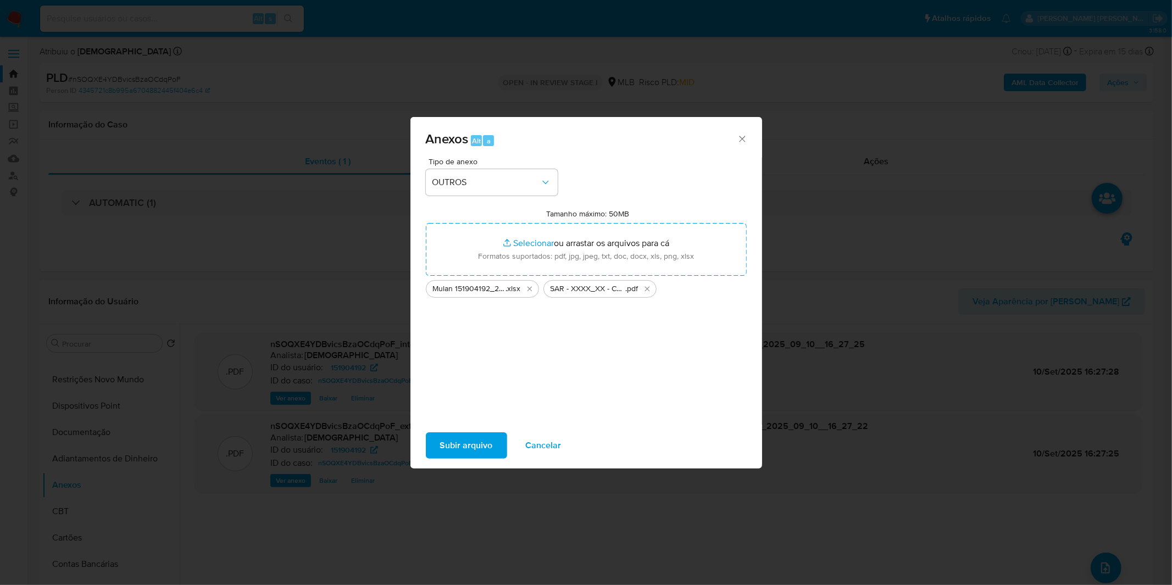
click at [467, 445] on span "Subir arquivo" at bounding box center [466, 446] width 53 height 24
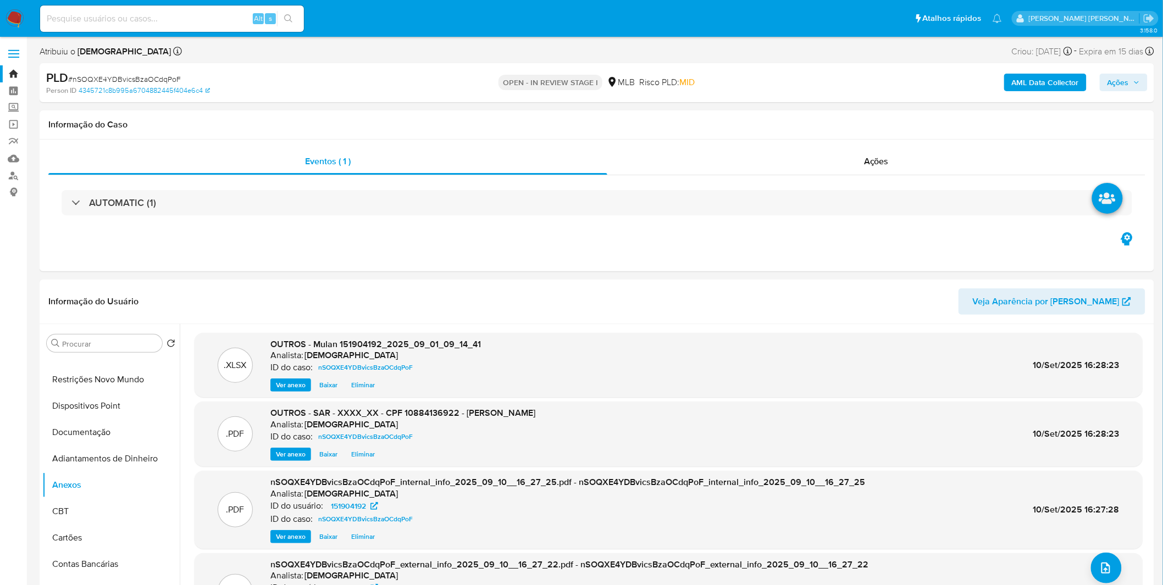
click at [1110, 82] on span "Ações" at bounding box center [1117, 83] width 21 height 18
click at [850, 124] on div "Resolução do caso Alt r" at bounding box center [817, 117] width 101 height 29
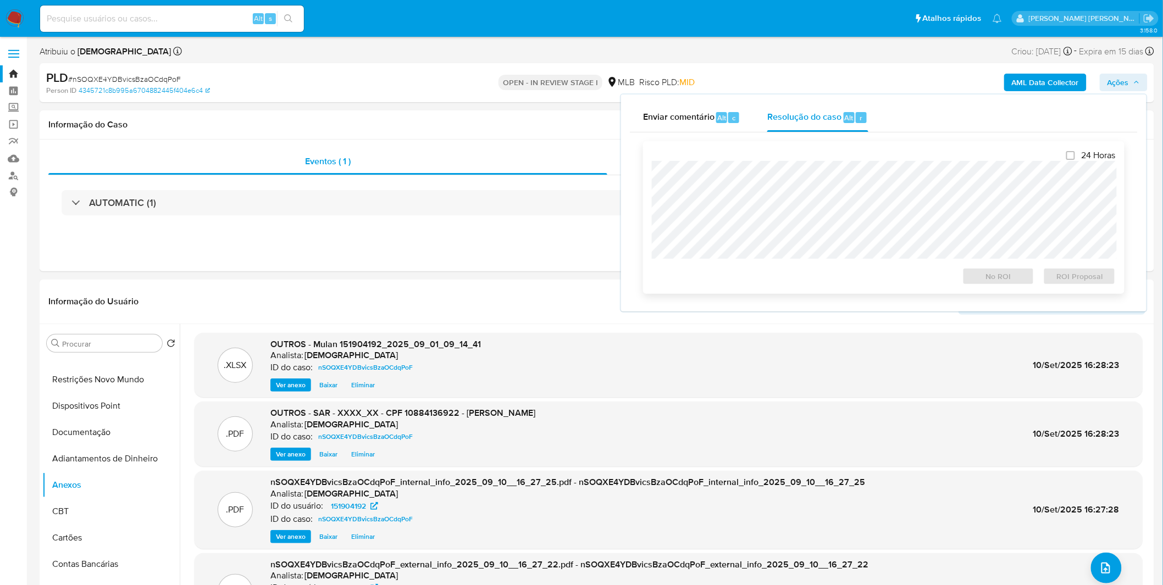
click at [812, 162] on div at bounding box center [884, 210] width 464 height 98
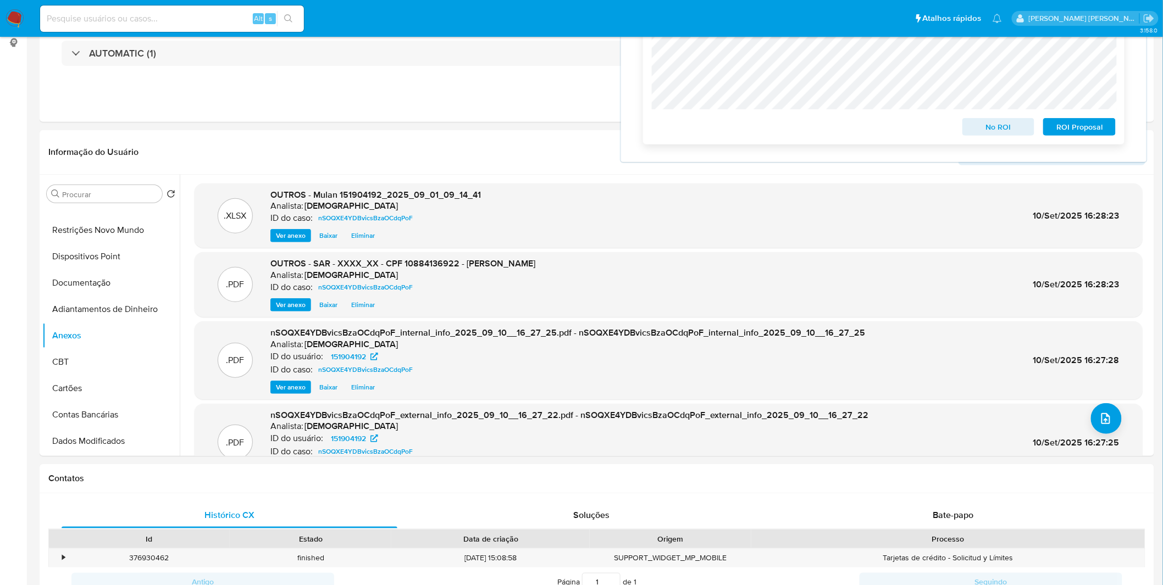
scroll to position [0, 0]
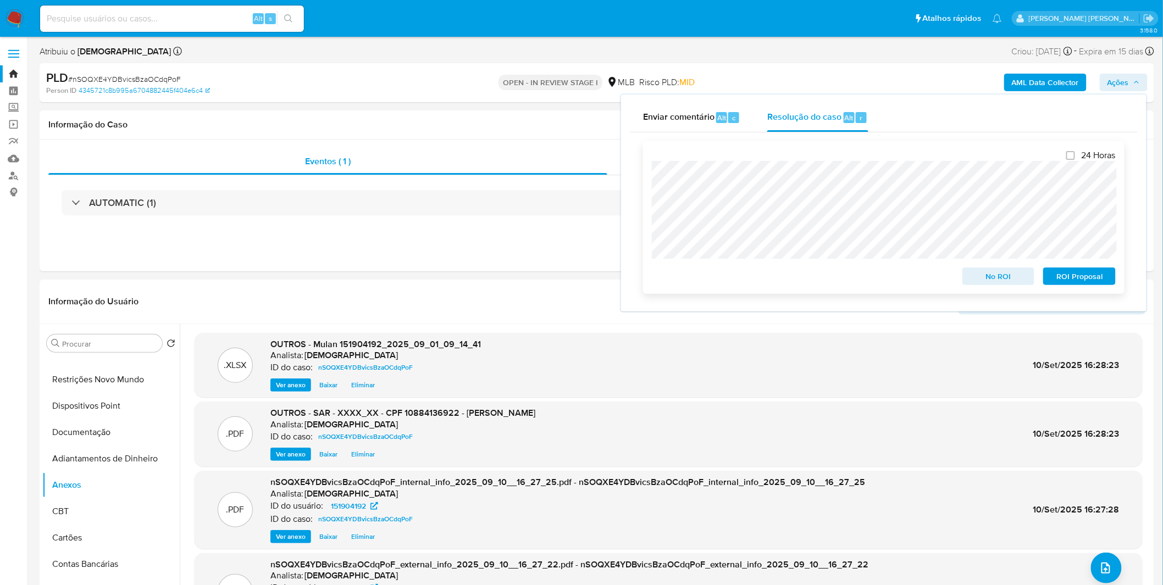
click at [1075, 279] on span "ROI Proposal" at bounding box center [1079, 276] width 57 height 15
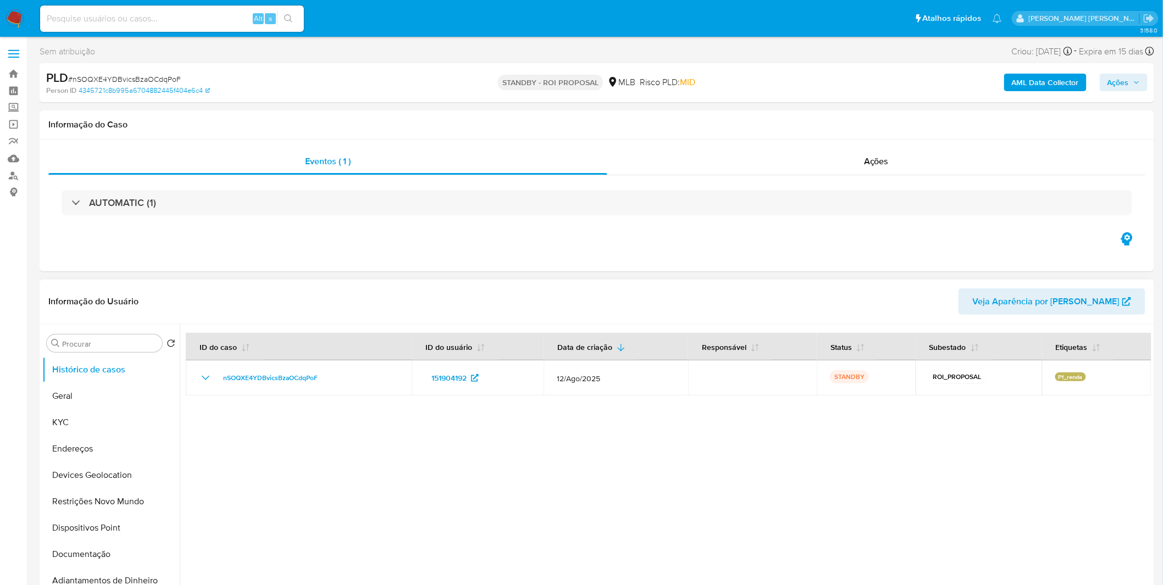
select select "10"
click at [200, 20] on input at bounding box center [172, 19] width 264 height 14
paste input "D1Ze14VfaU0AspOWtPH6l1um"
type input "D1Ze14VfaU0AspOWtPH6l1um"
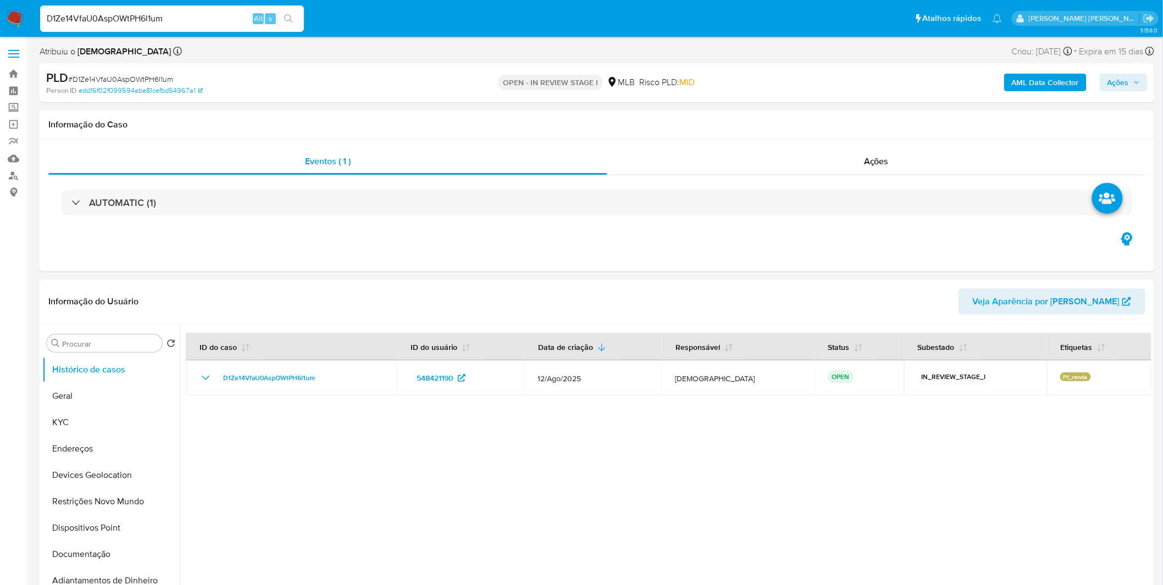
select select "10"
click at [96, 436] on button "Endereços" at bounding box center [106, 449] width 129 height 26
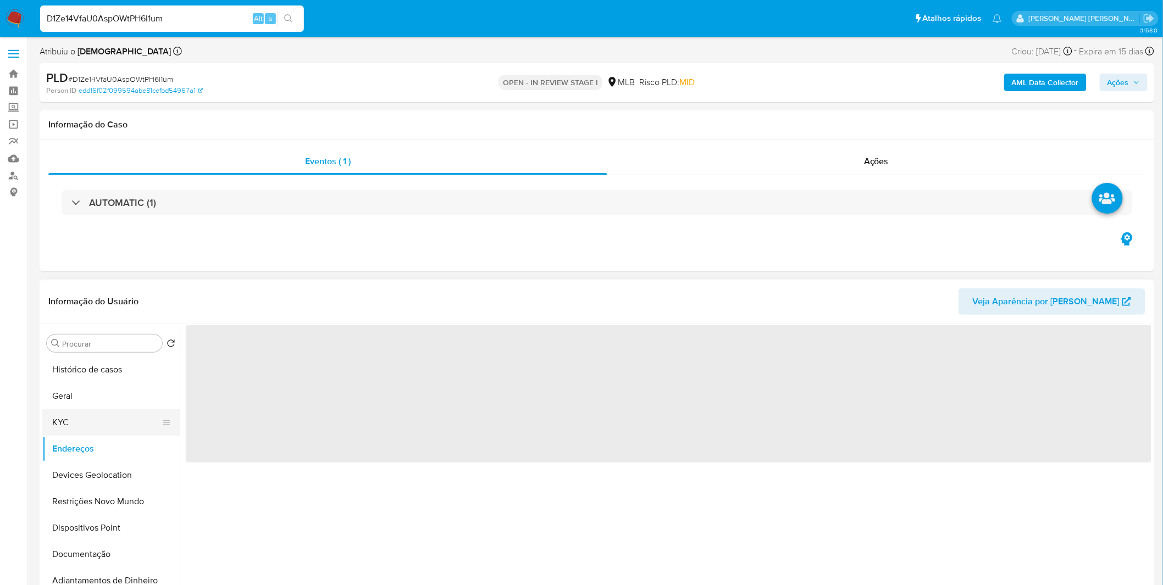
click at [94, 427] on button "KYC" at bounding box center [106, 422] width 129 height 26
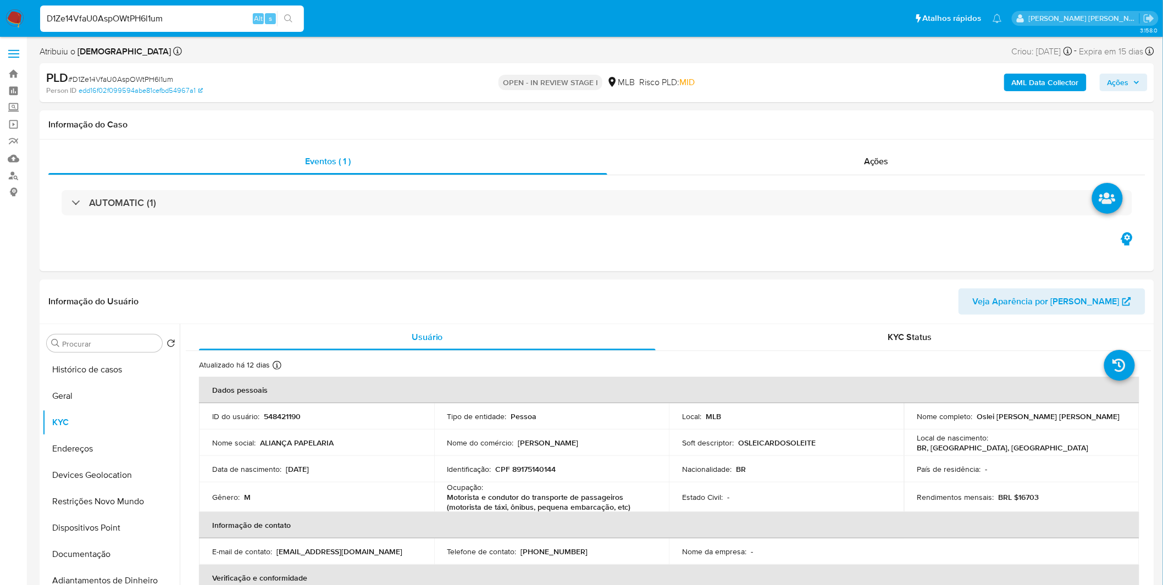
click at [1041, 85] on b "AML Data Collector" at bounding box center [1045, 83] width 67 height 18
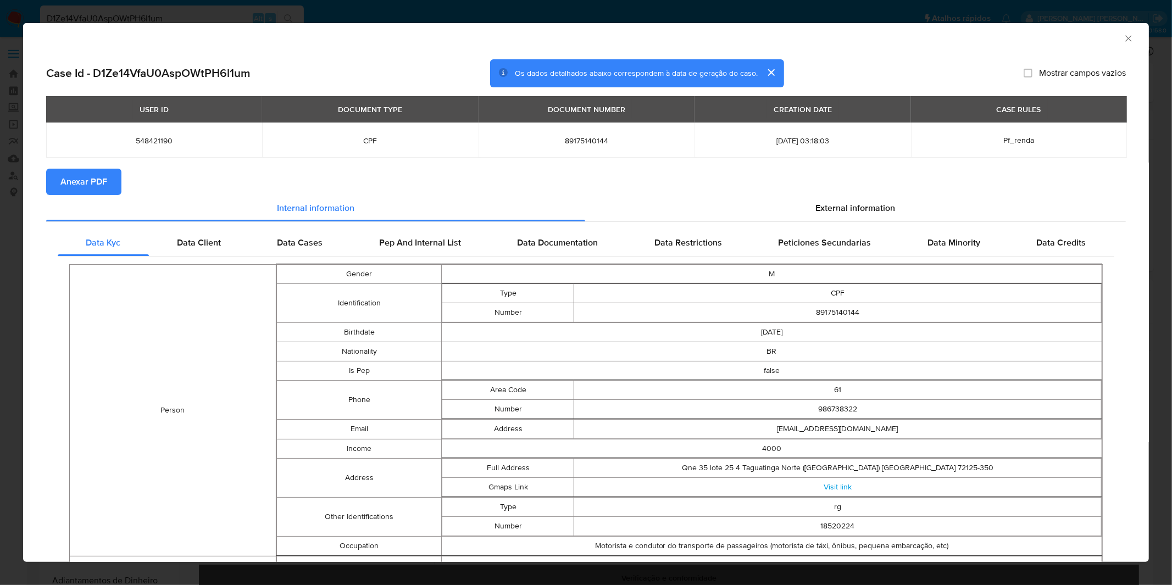
click at [107, 185] on button "Anexar PDF" at bounding box center [83, 182] width 75 height 26
click at [530, 9] on div "AML Data Collector Case Id - D1Ze14VfaU0AspOWtPH6l1um Os dados detalhados abaix…" at bounding box center [586, 292] width 1172 height 585
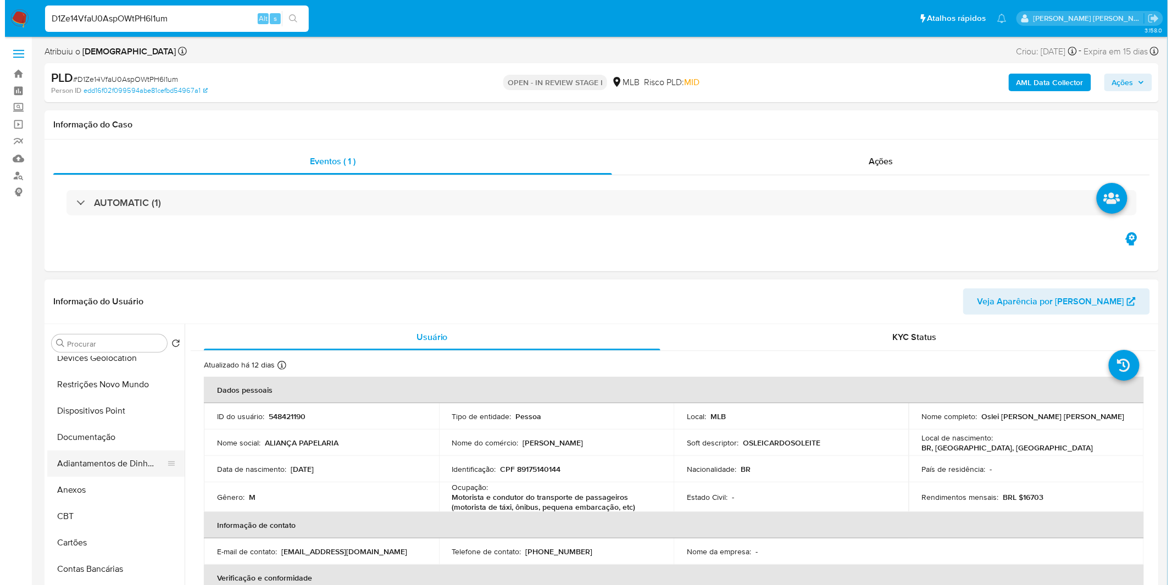
scroll to position [122, 0]
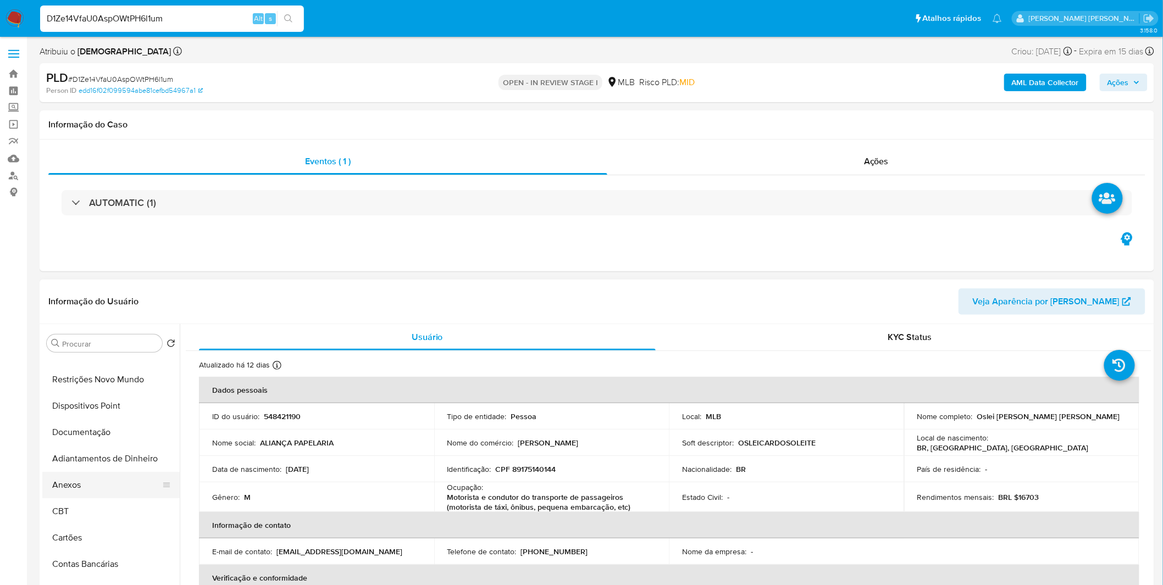
click at [93, 480] on button "Anexos" at bounding box center [106, 485] width 129 height 26
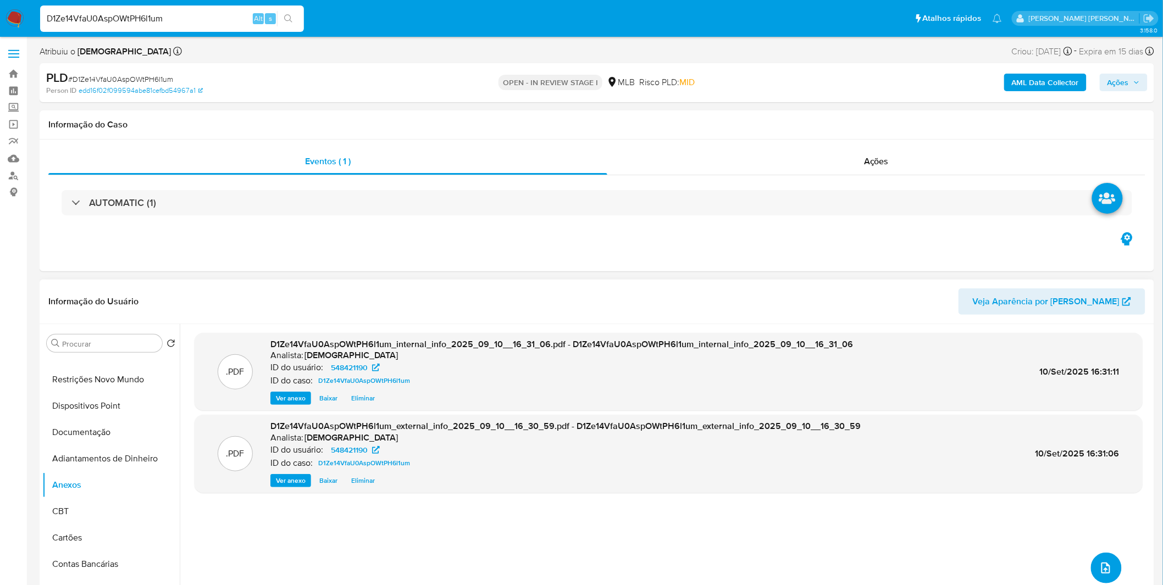
click at [1111, 578] on button "upload-file" at bounding box center [1106, 568] width 31 height 31
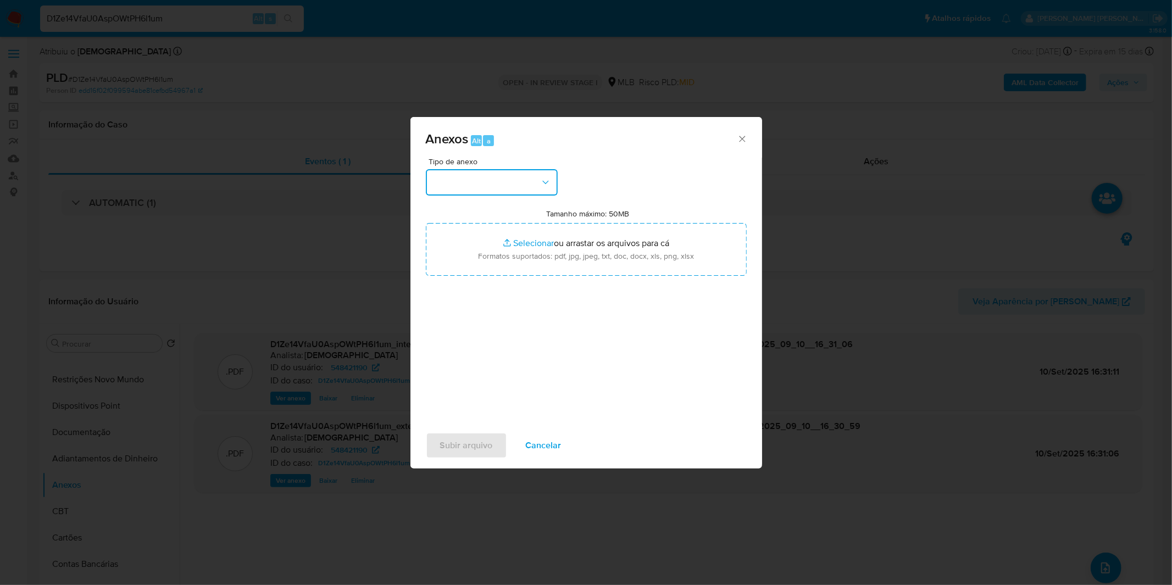
click at [510, 186] on button "button" at bounding box center [492, 182] width 132 height 26
click at [481, 287] on div "OUTROS" at bounding box center [488, 275] width 112 height 26
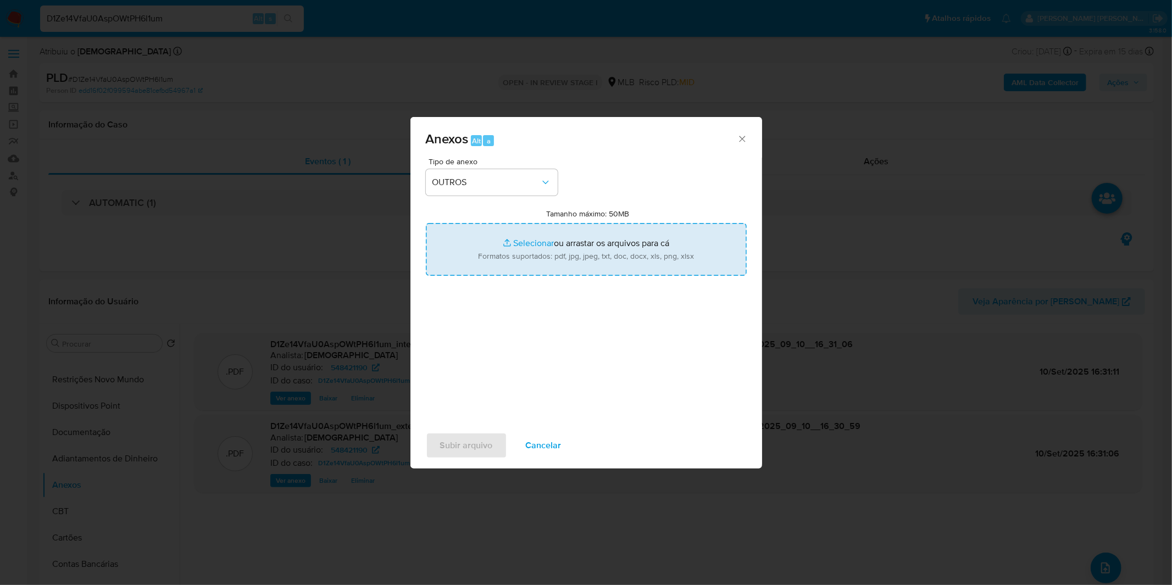
click at [508, 251] on input "Tamanho máximo: 50MB Selecionar arquivos" at bounding box center [586, 249] width 321 height 53
type input "C:\fakepath\Mulan 548421190_2025_09_01_11_10_05.xlsx"
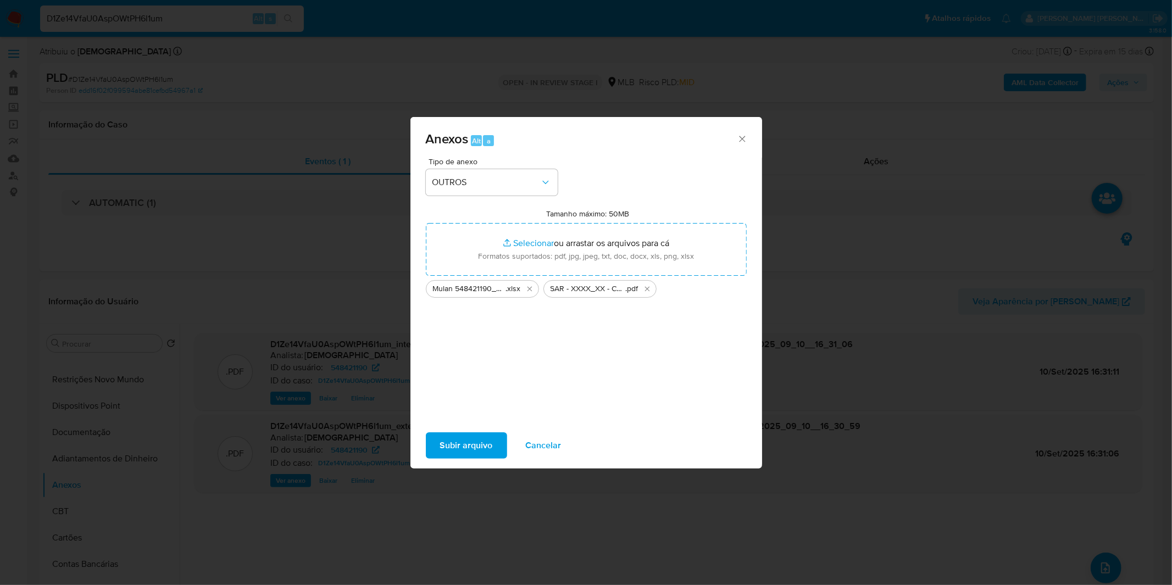
click at [459, 440] on span "Subir arquivo" at bounding box center [466, 446] width 53 height 24
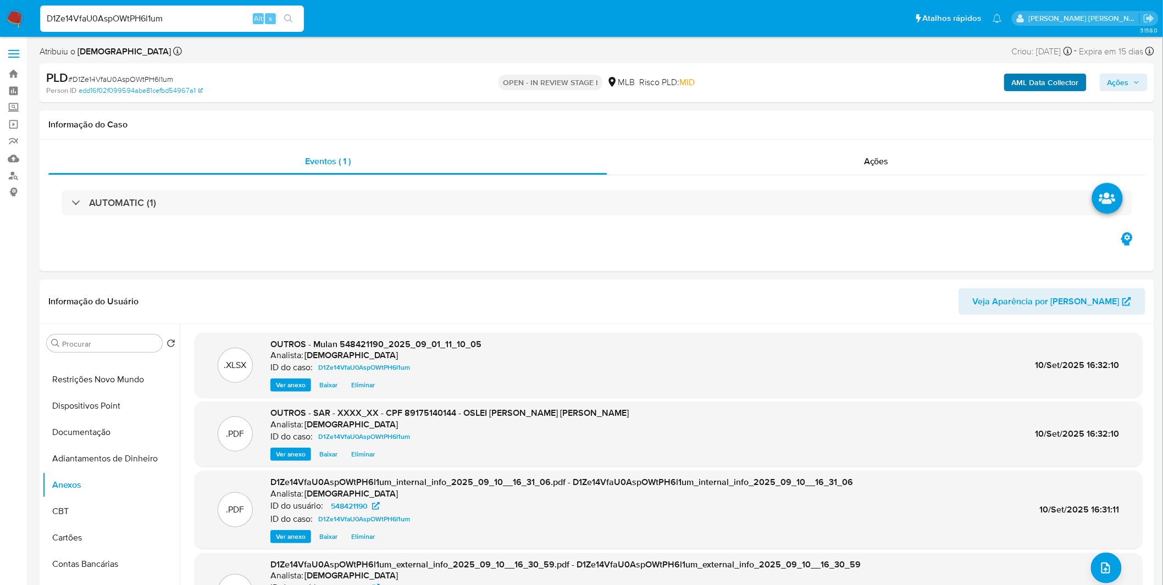
click at [1123, 81] on span "Ações" at bounding box center [1117, 83] width 21 height 18
click at [1106, 79] on button "Ações" at bounding box center [1124, 83] width 48 height 18
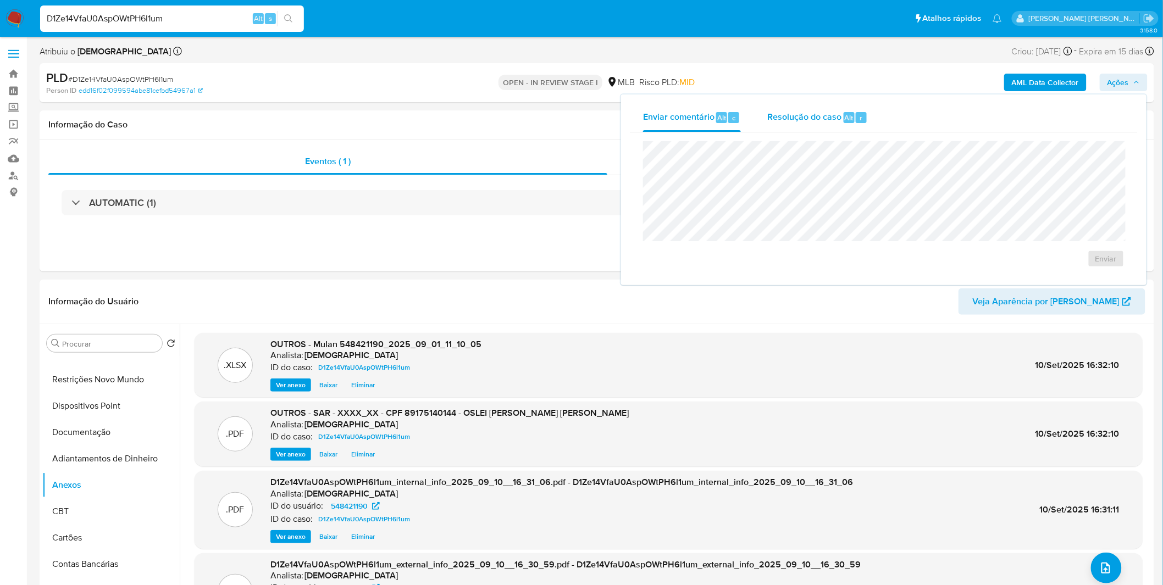
click at [783, 112] on span "Resolução do caso" at bounding box center [804, 117] width 74 height 13
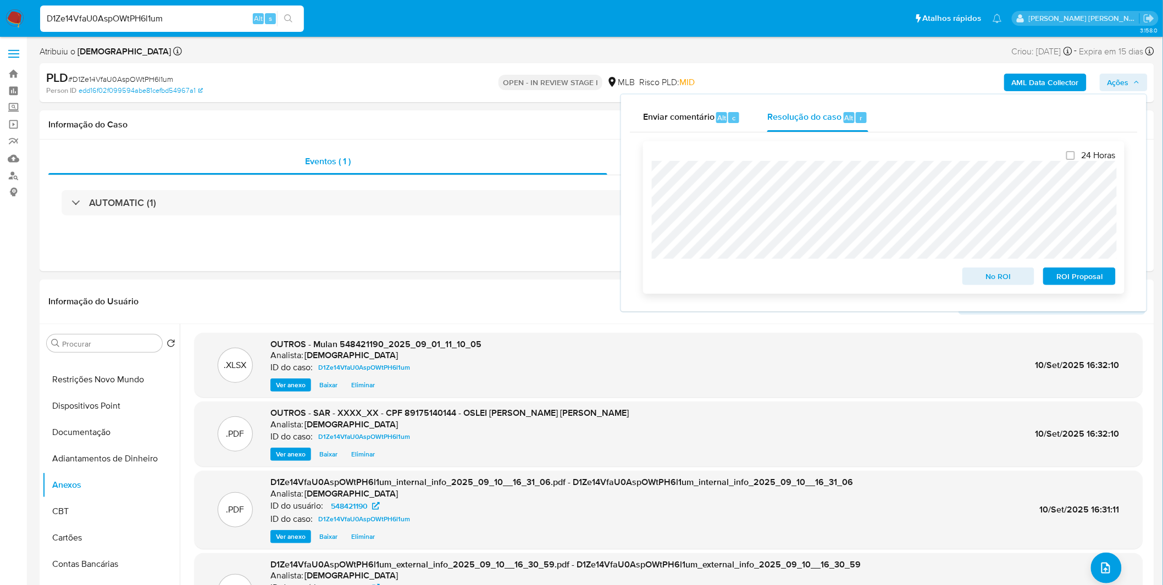
click at [1086, 279] on span "ROI Proposal" at bounding box center [1079, 276] width 57 height 15
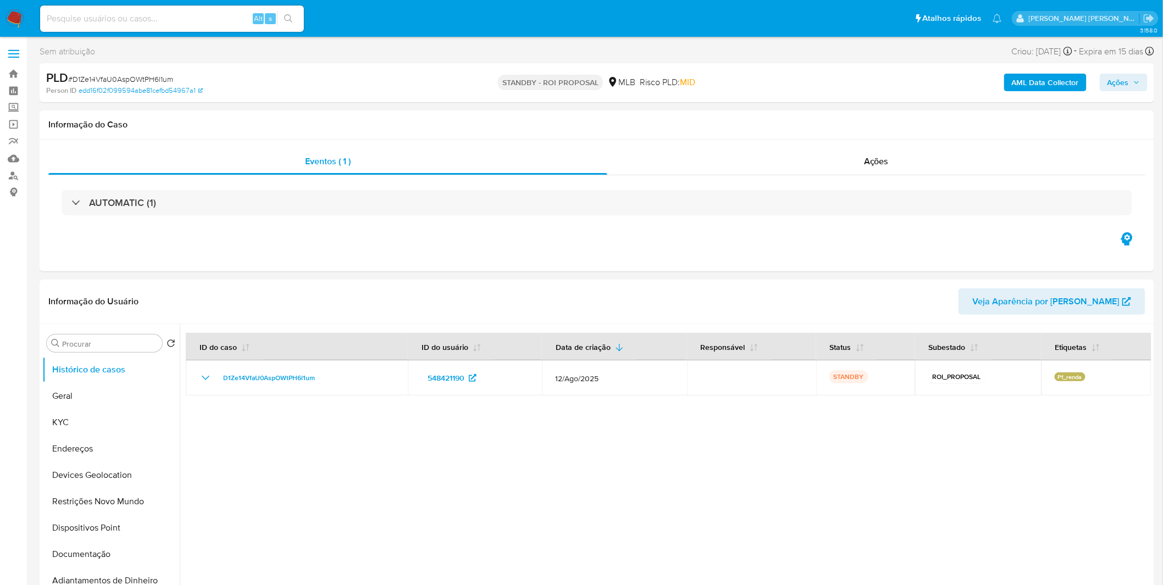
select select "10"
click at [14, 12] on img at bounding box center [14, 18] width 19 height 19
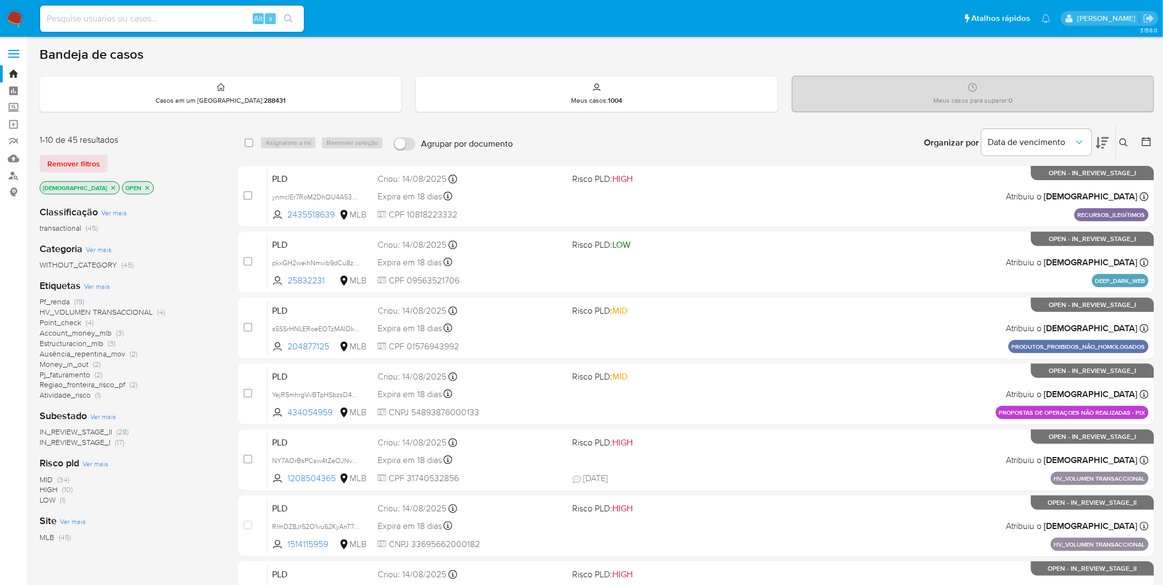
click at [194, 18] on input at bounding box center [172, 19] width 264 height 14
paste input "Lz7SW3jNUiOUPWoMCdGLu0o6"
type input "Lz7SW3jNUiOUPWoMCdGLu0o6"
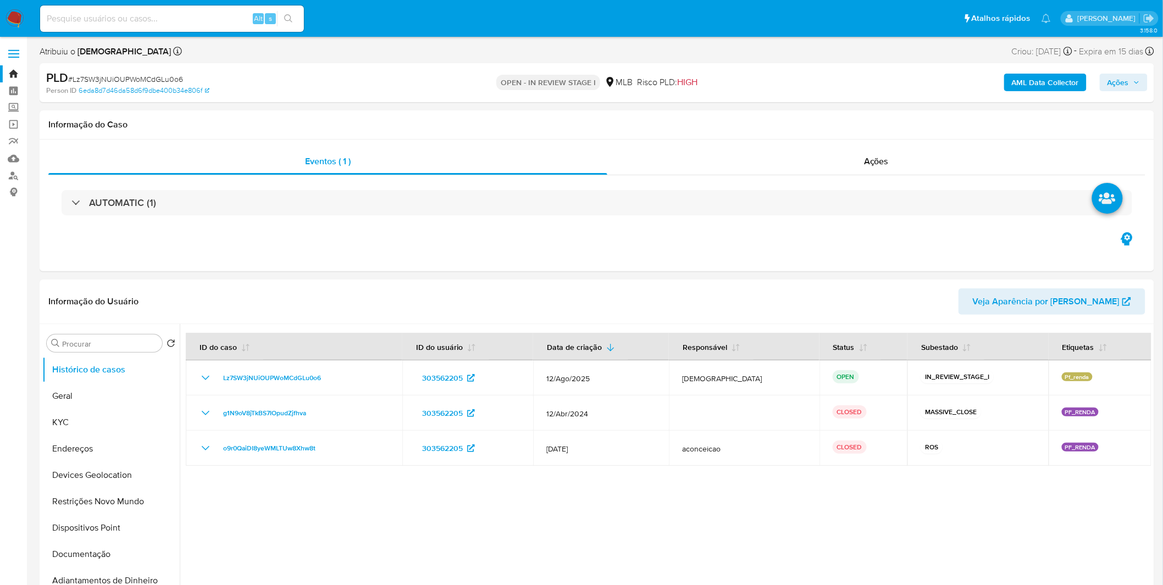
select select "10"
drag, startPoint x: 92, startPoint y: 427, endPoint x: 117, endPoint y: 424, distance: 25.4
click at [92, 427] on button "KYC" at bounding box center [106, 422] width 129 height 26
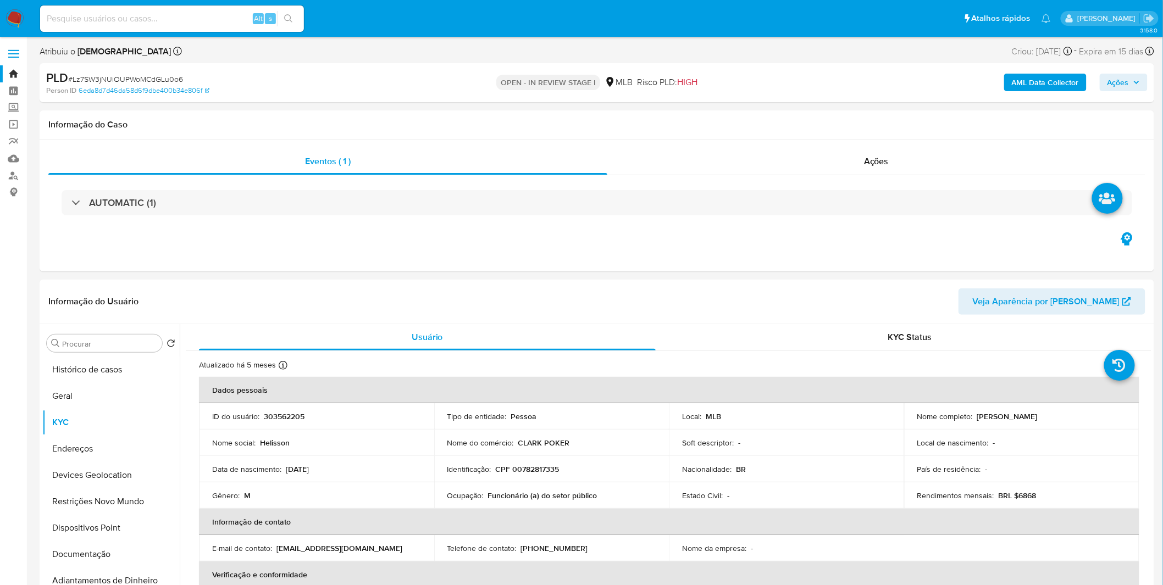
click at [1058, 84] on b "AML Data Collector" at bounding box center [1045, 83] width 67 height 18
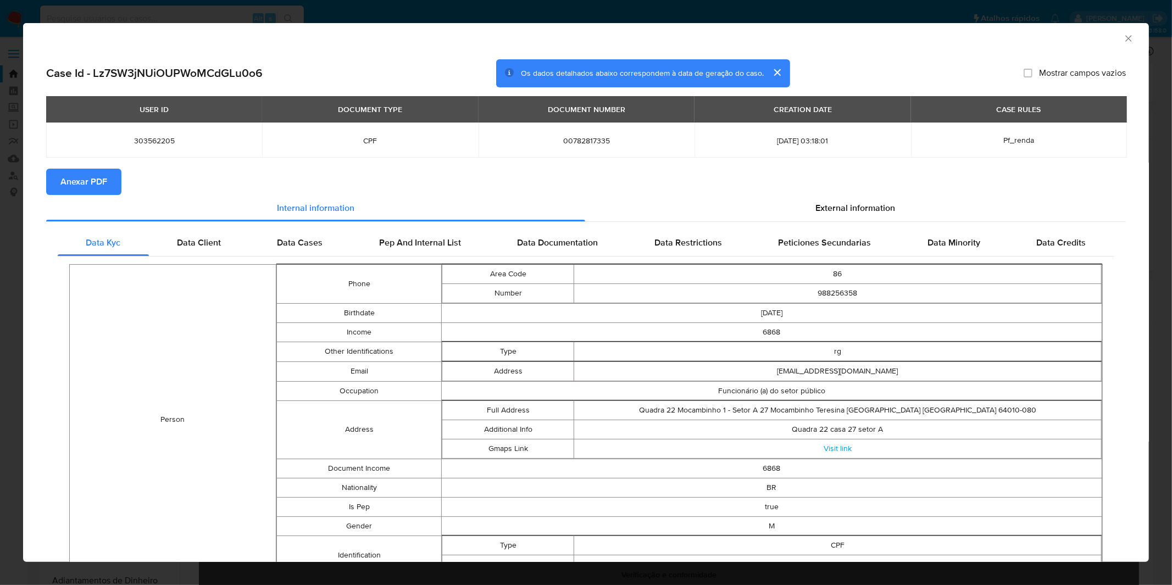
click at [112, 185] on button "Anexar PDF" at bounding box center [83, 182] width 75 height 26
click at [469, 8] on div "AML Data Collector Case Id - Lz7SW3jNUiOUPWoMCdGLu0o6 Os dados detalhados abaix…" at bounding box center [586, 292] width 1172 height 585
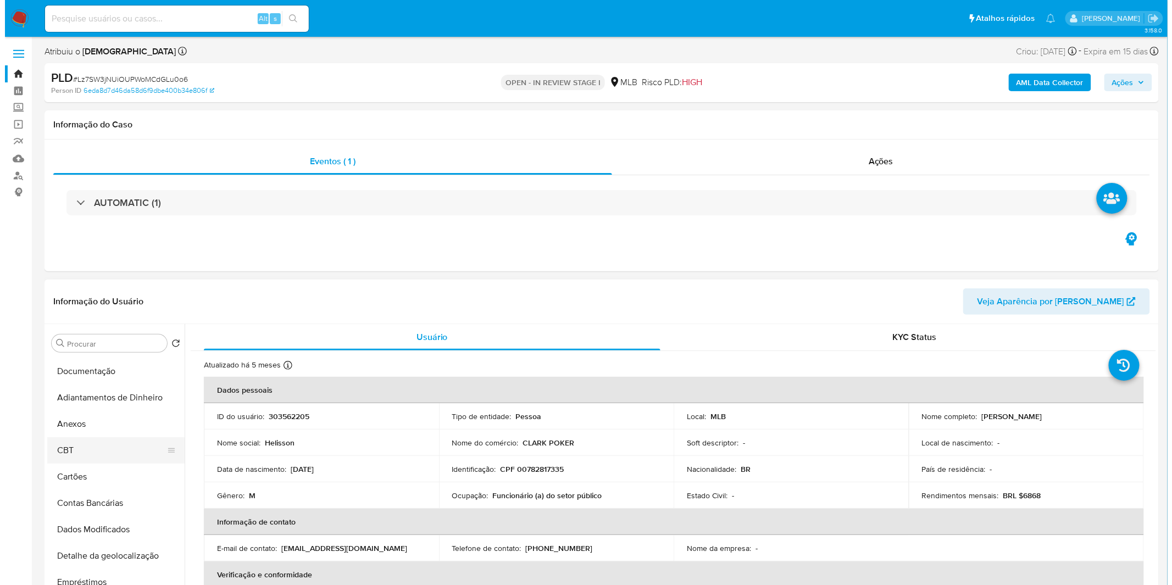
scroll to position [182, 0]
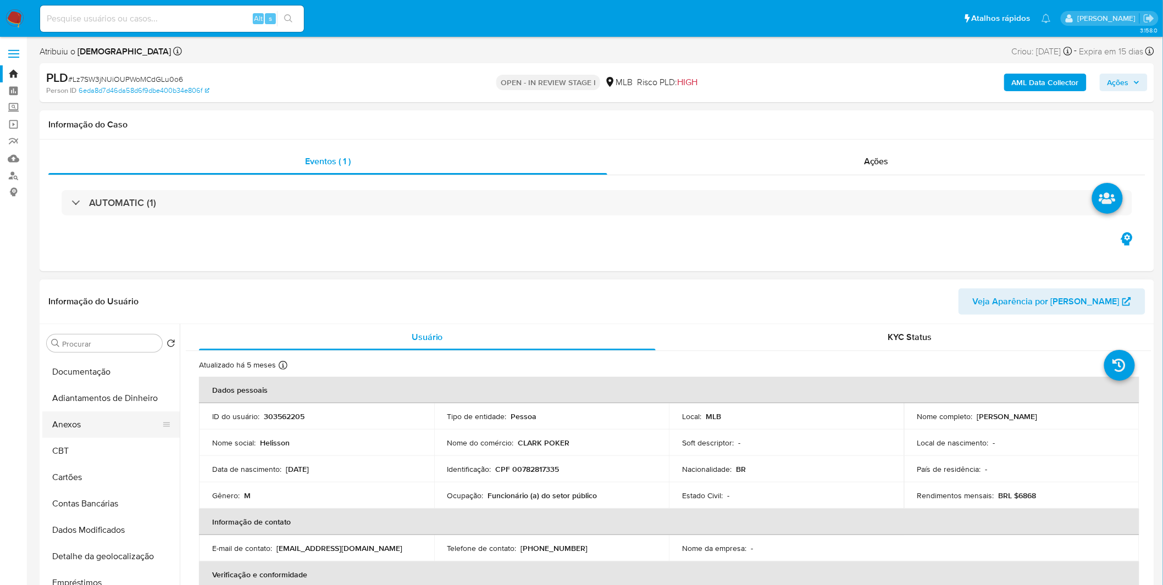
click at [108, 428] on button "Anexos" at bounding box center [106, 425] width 129 height 26
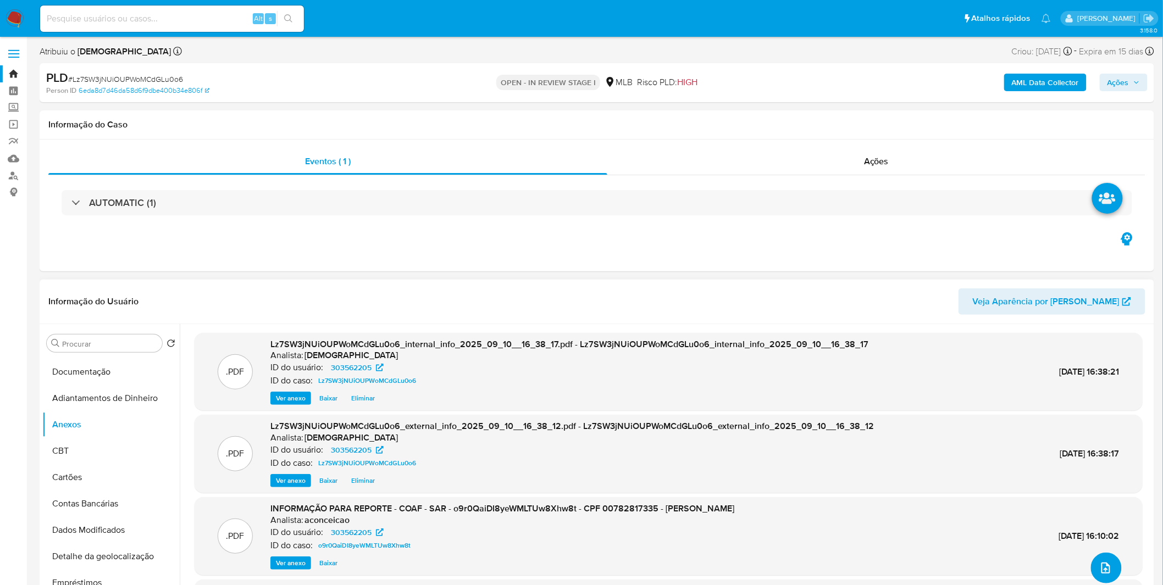
click at [1099, 562] on icon "upload-file" at bounding box center [1105, 568] width 13 height 13
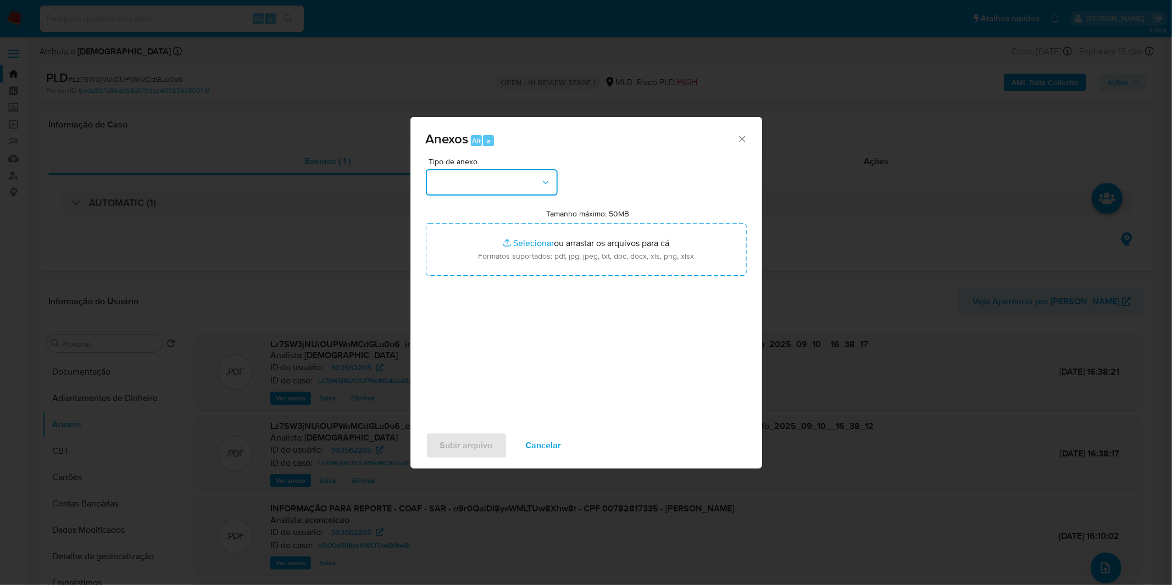
click at [541, 190] on button "button" at bounding box center [492, 182] width 132 height 26
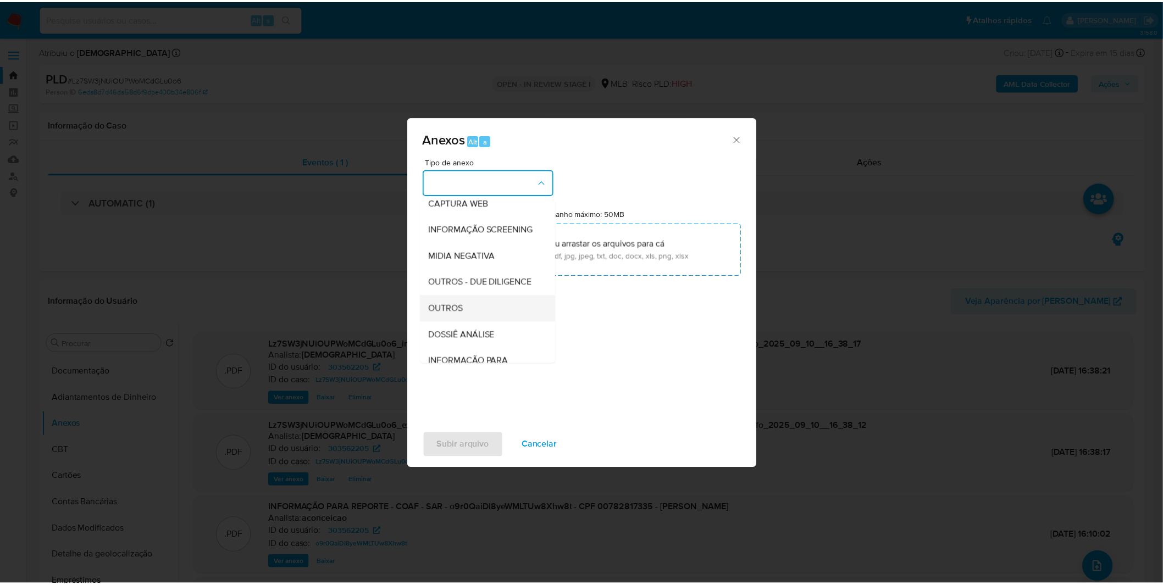
scroll to position [122, 0]
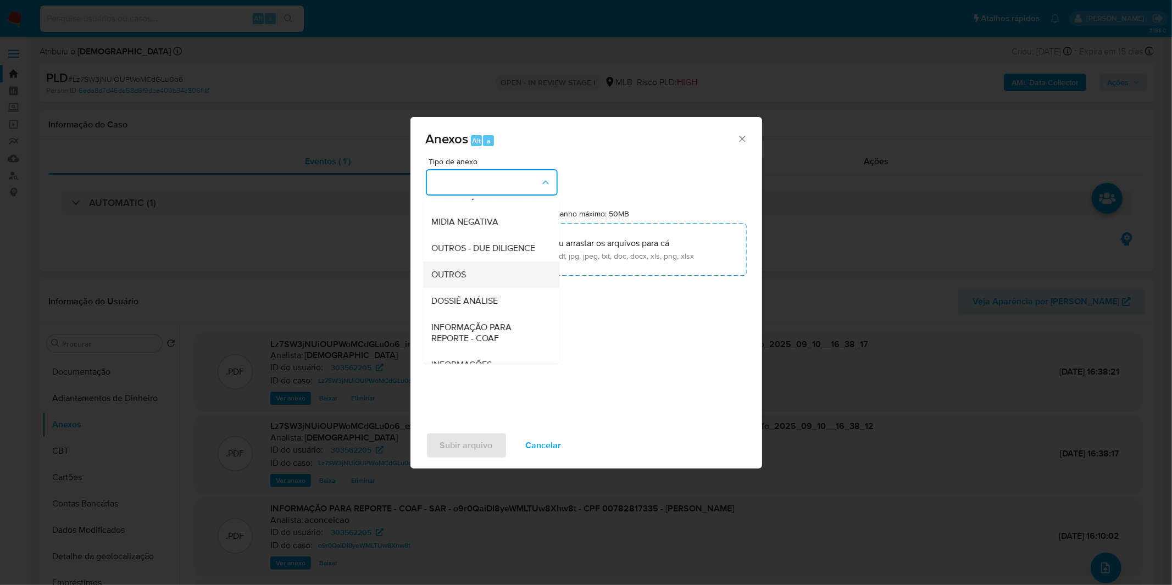
click at [480, 288] on div "OUTROS" at bounding box center [488, 275] width 112 height 26
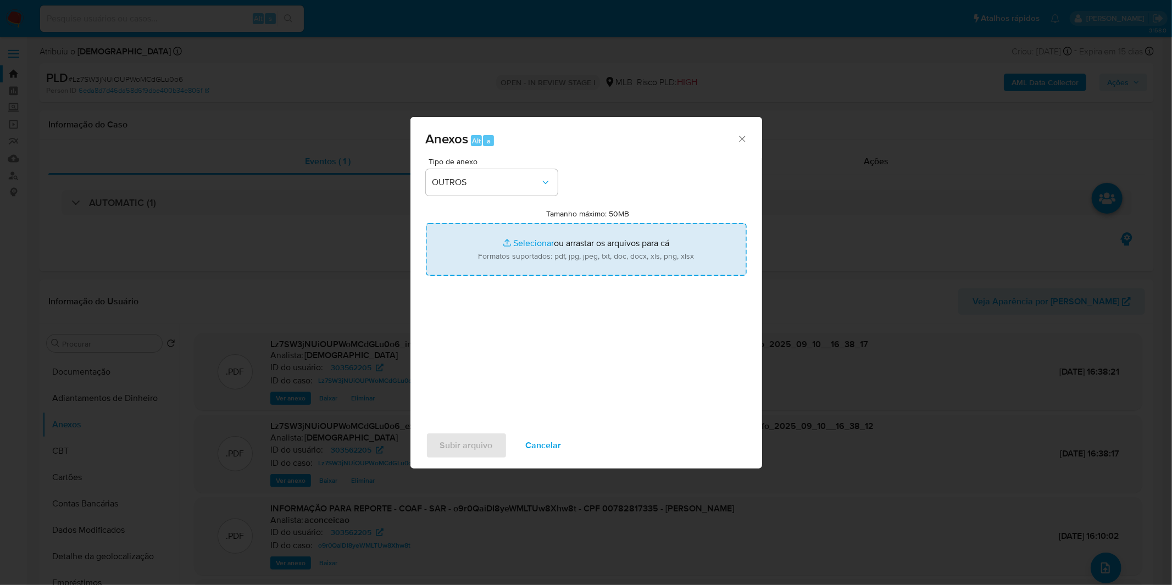
click at [509, 251] on input "Tamanho máximo: 50MB Selecionar arquivos" at bounding box center [586, 249] width 321 height 53
type input "C:\fakepath\2º SAR - XXXX_XX - CPF 00782817335 - HELISSON DE CARVALHO SILVA.pdf"
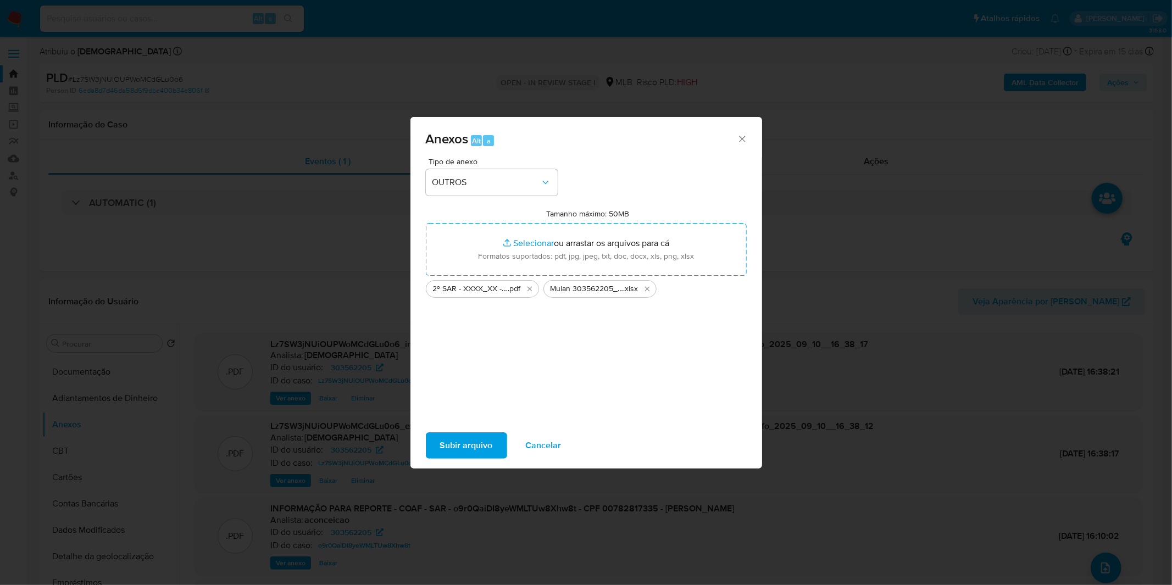
click at [437, 451] on button "Subir arquivo" at bounding box center [466, 445] width 81 height 26
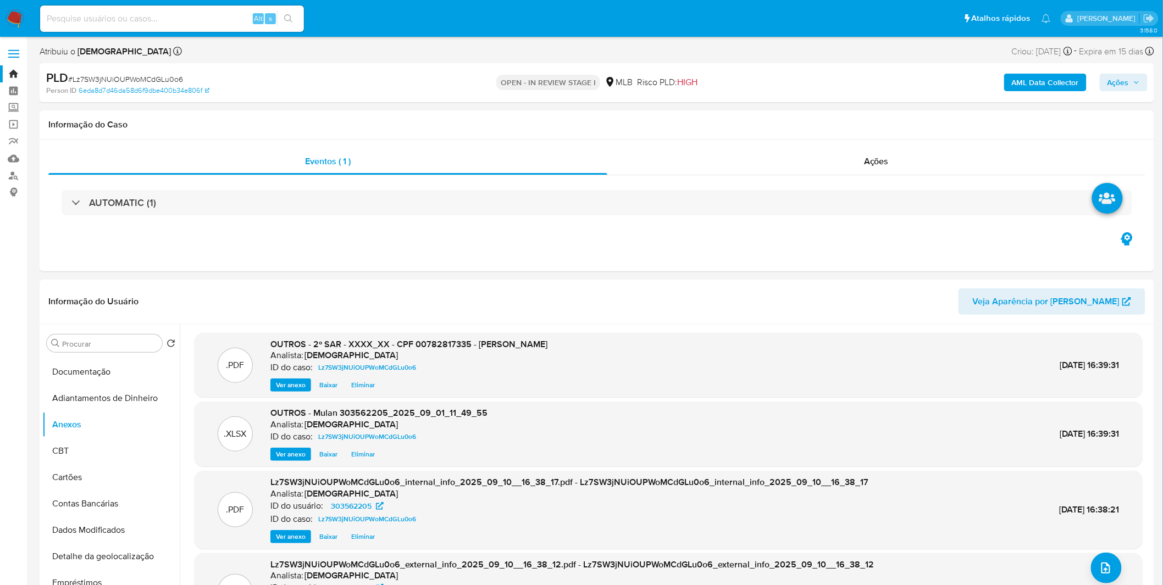
click at [1114, 80] on span "Ações" at bounding box center [1117, 83] width 21 height 18
click at [772, 125] on div "Resolução do caso Alt r" at bounding box center [817, 117] width 101 height 29
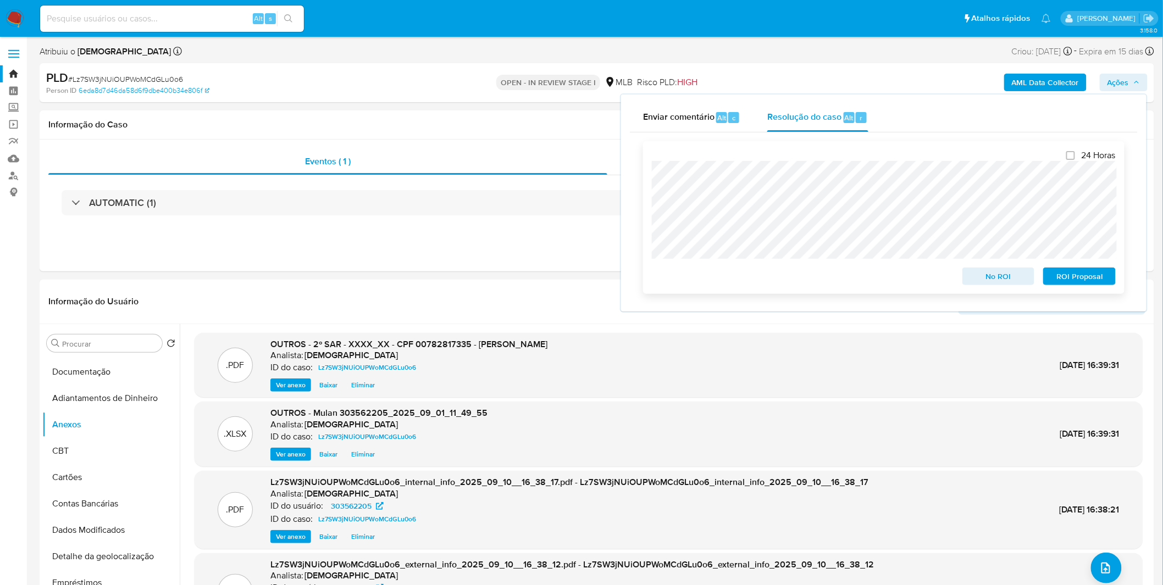
click at [1091, 284] on span "ROI Proposal" at bounding box center [1079, 276] width 57 height 15
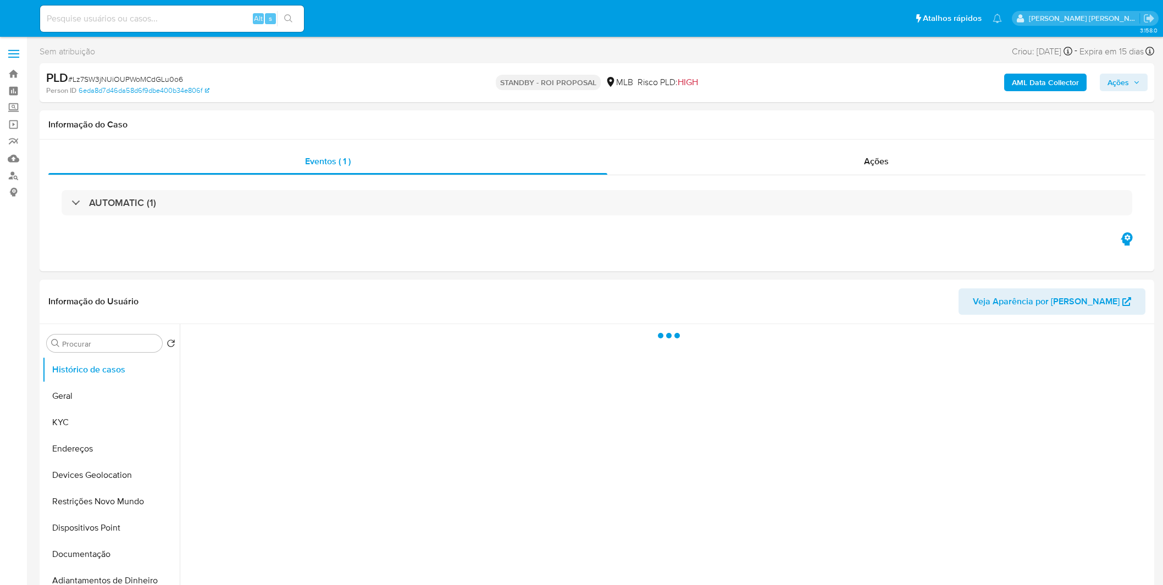
select select "10"
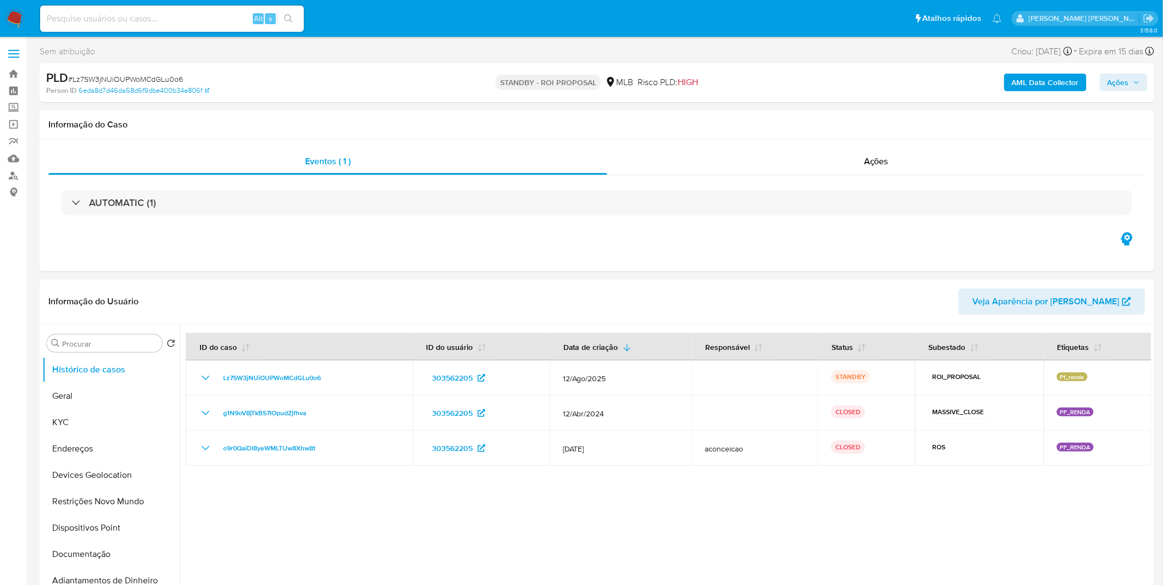
click at [20, 20] on img at bounding box center [14, 18] width 19 height 19
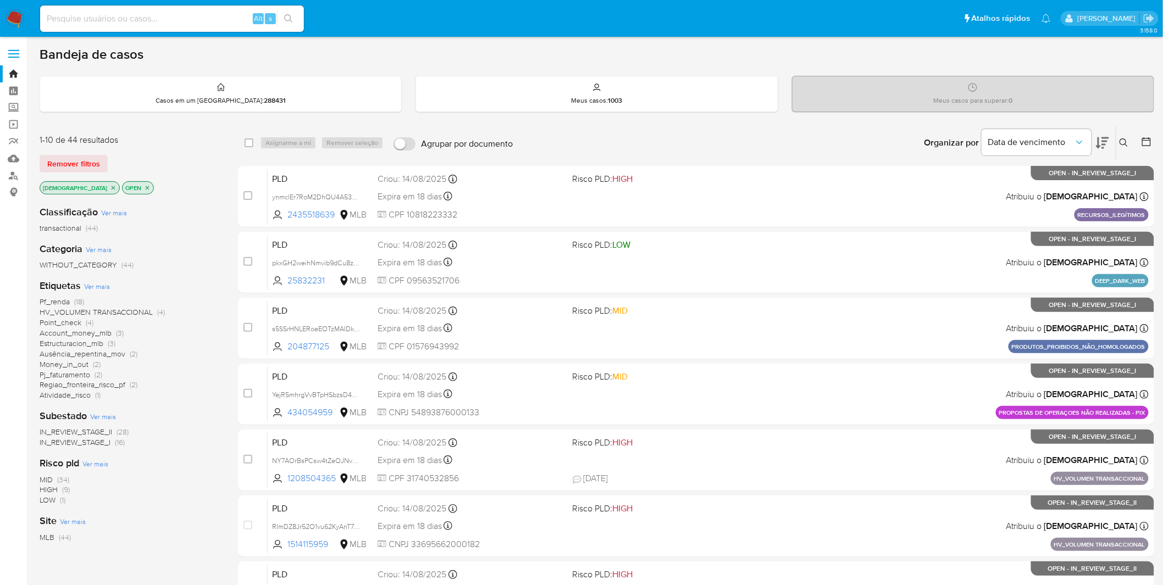
click at [107, 15] on input at bounding box center [172, 19] width 264 height 14
paste input "SLXqQOoTb9q6GP1v0iRHXpdO"
type input "SLXqQOoTb9q6GP1v0iRHXpdO"
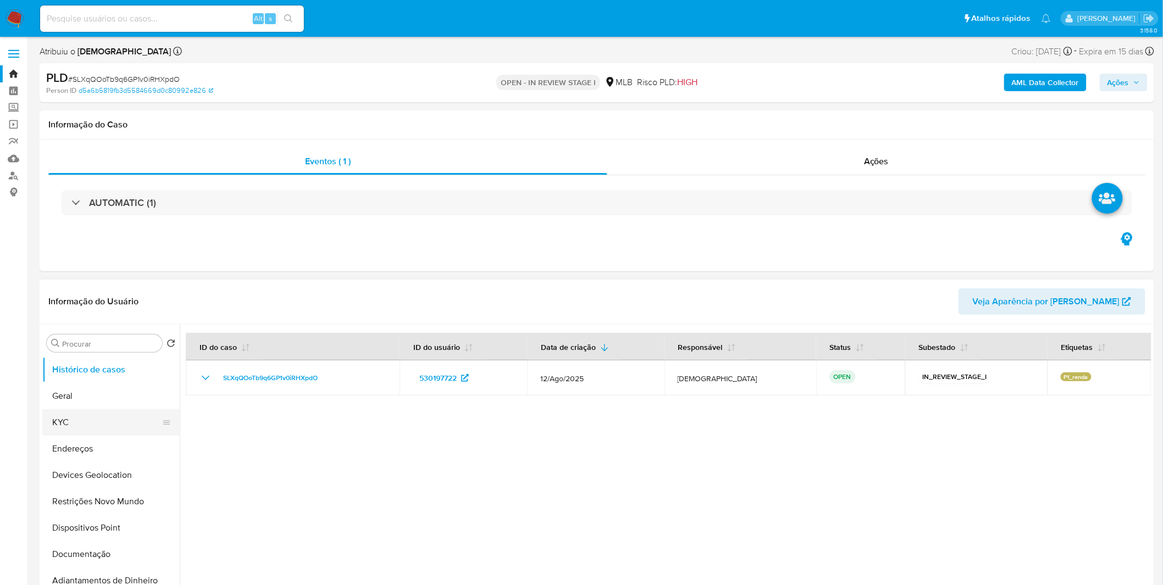
select select "10"
click at [99, 415] on button "KYC" at bounding box center [106, 422] width 129 height 26
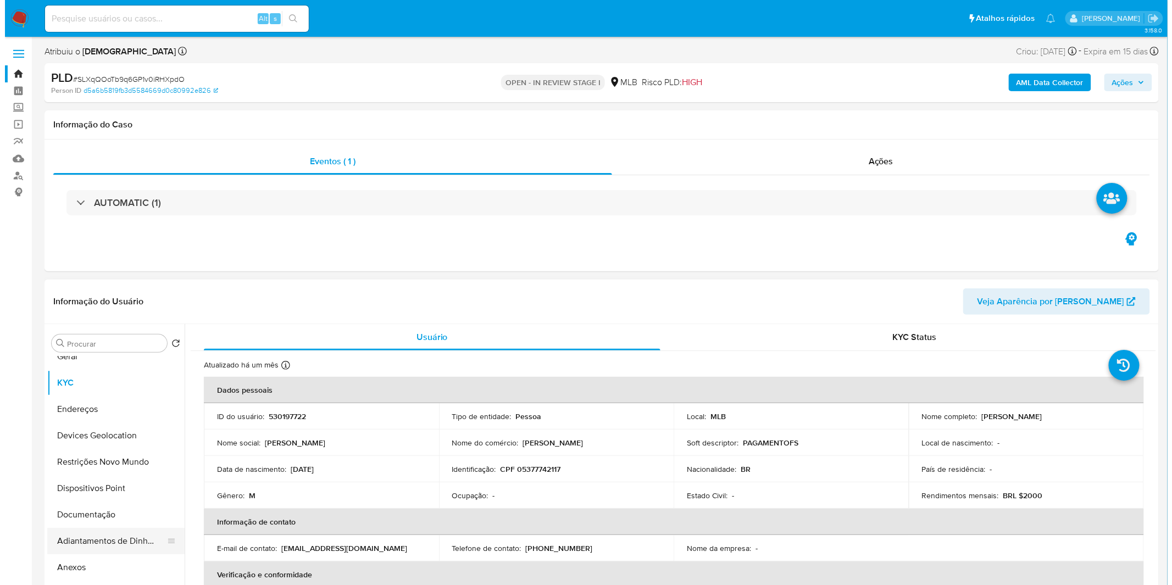
scroll to position [61, 0]
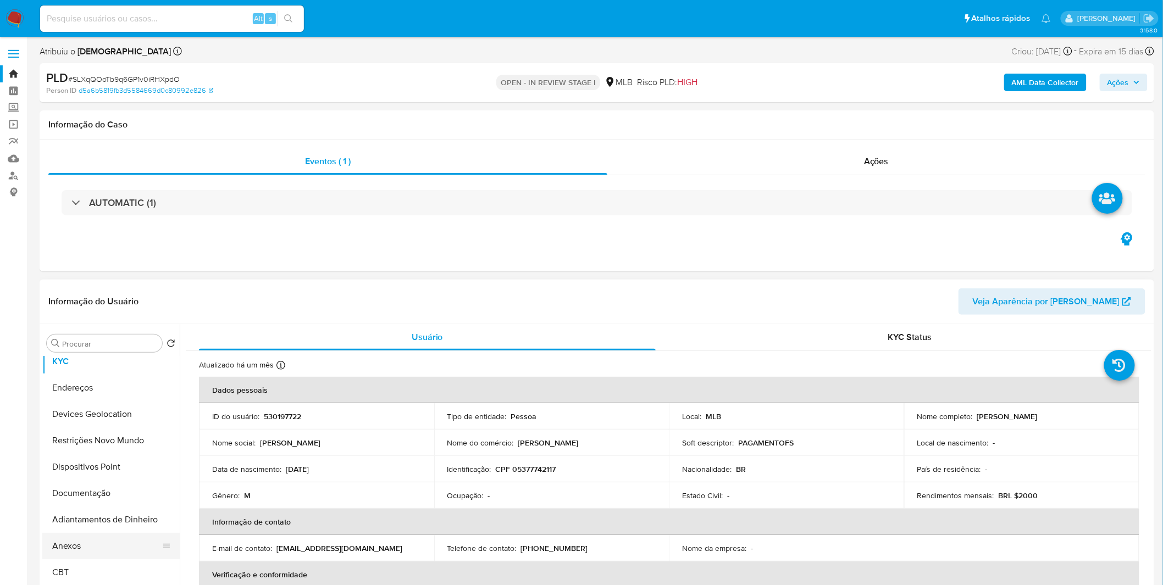
click at [94, 547] on button "Anexos" at bounding box center [106, 546] width 129 height 26
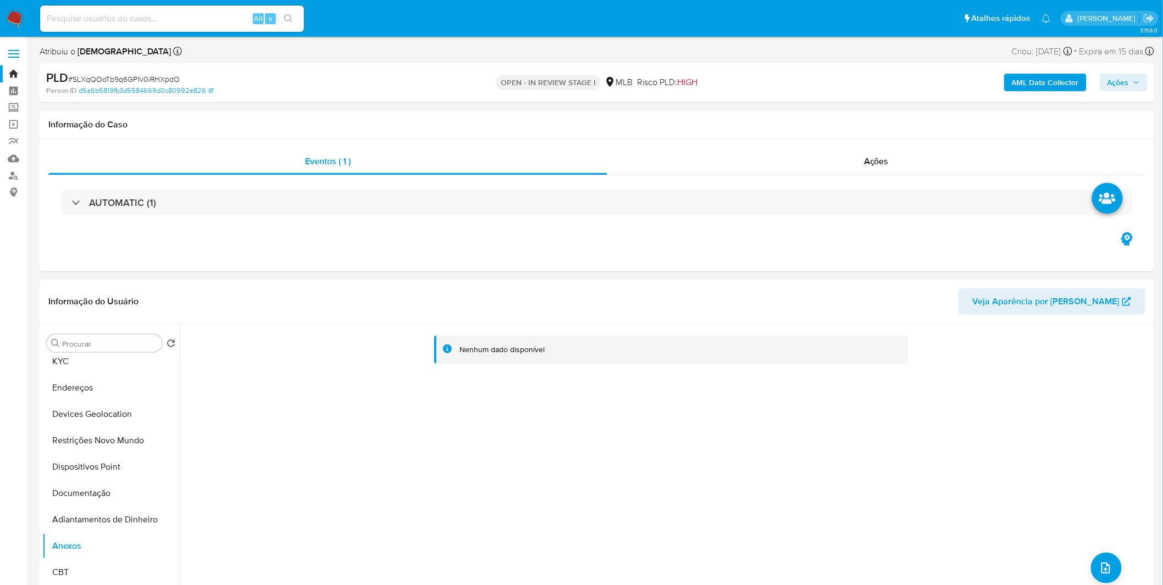
click at [1047, 74] on b "AML Data Collector" at bounding box center [1045, 83] width 67 height 18
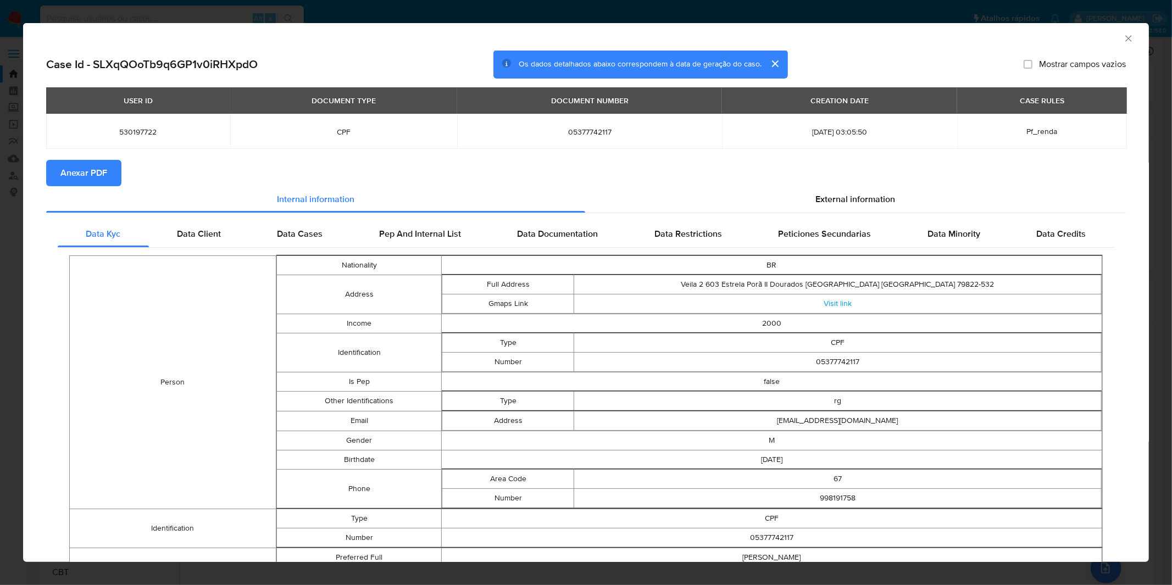
click at [115, 180] on button "Anexar PDF" at bounding box center [83, 173] width 75 height 26
click at [492, 13] on div "AML Data Collector Case Id - SLXqQOoTb9q6GP1v0iRHXpdO Os dados detalhados abaix…" at bounding box center [586, 292] width 1172 height 585
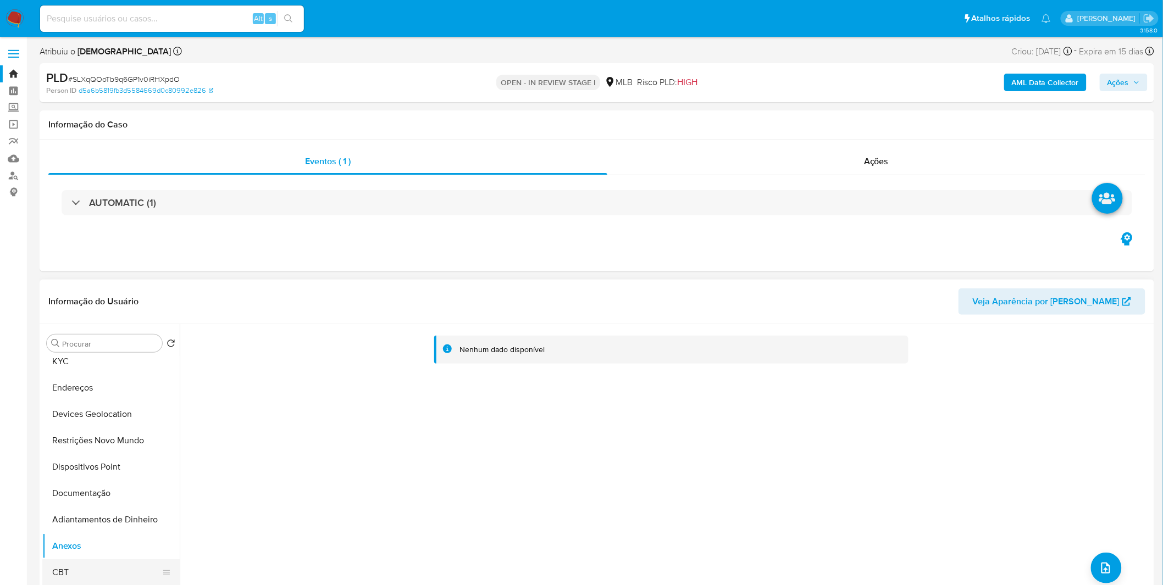
click at [86, 570] on button "CBT" at bounding box center [106, 572] width 129 height 26
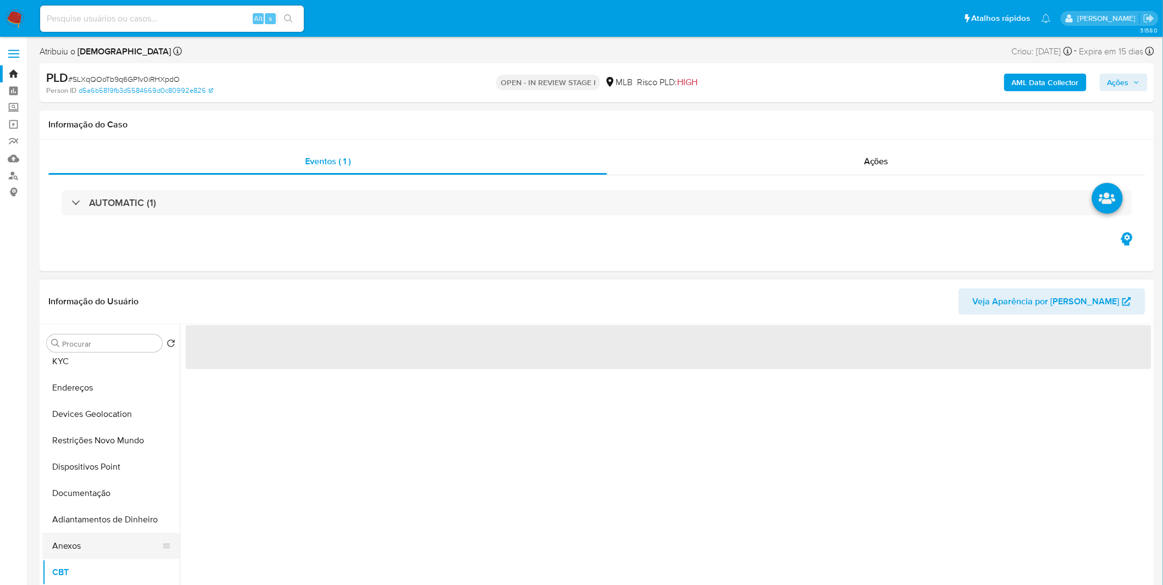
click at [90, 542] on button "Anexos" at bounding box center [106, 546] width 129 height 26
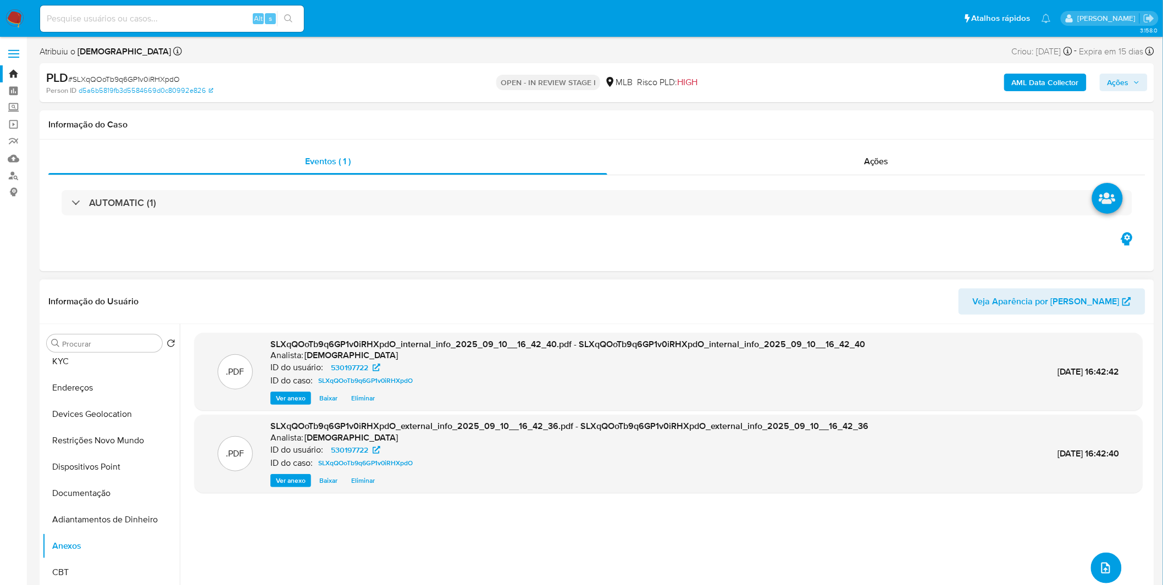
click at [1100, 567] on icon "upload-file" at bounding box center [1105, 568] width 13 height 13
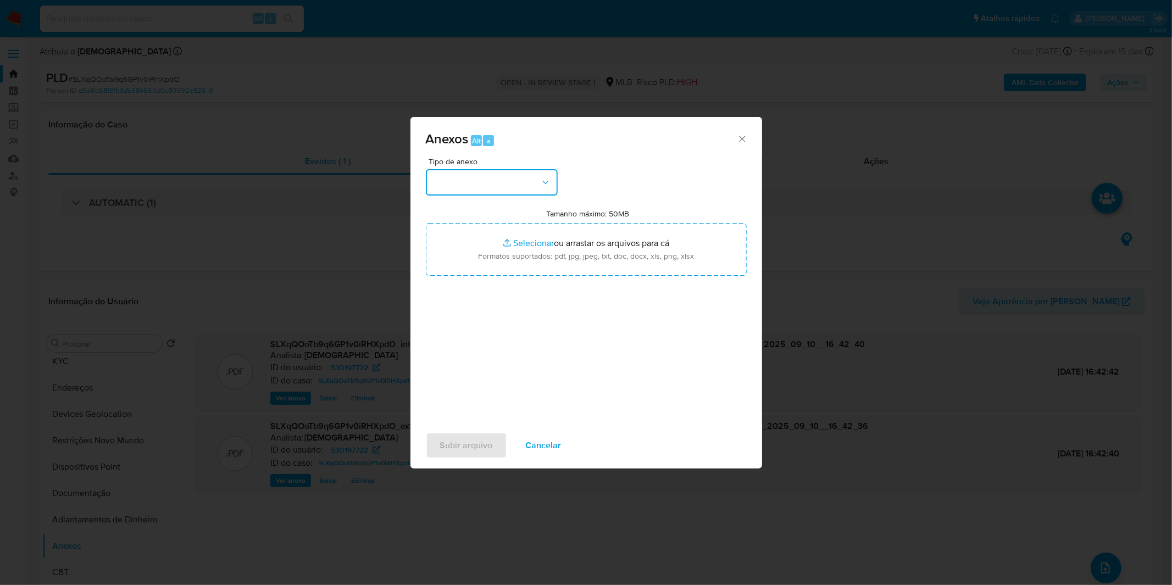
click at [520, 174] on button "button" at bounding box center [492, 182] width 132 height 26
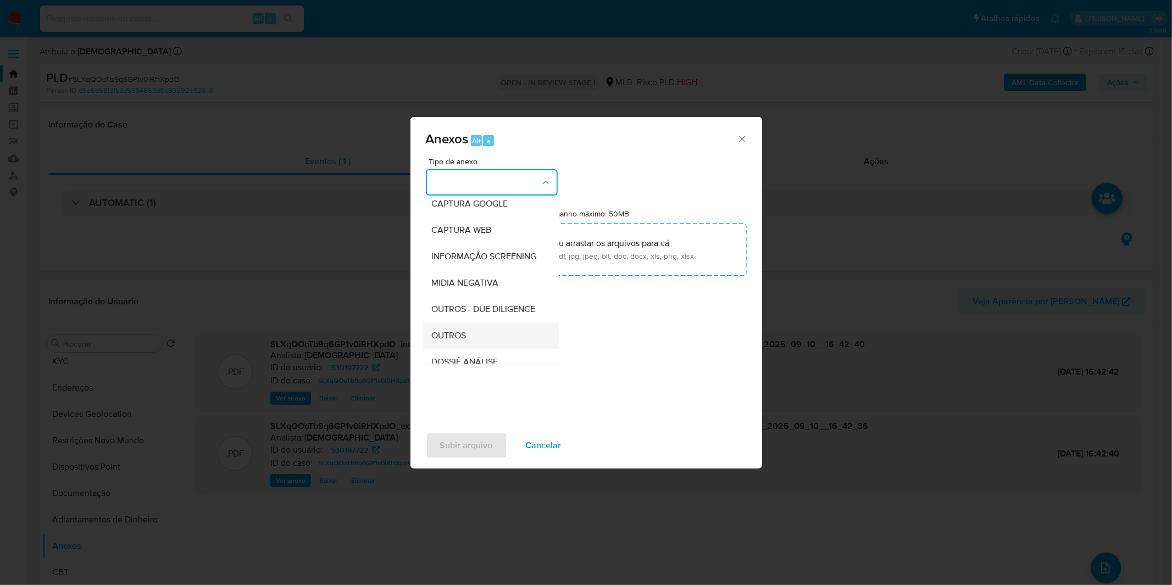
click at [464, 341] on span "OUTROS" at bounding box center [449, 335] width 35 height 11
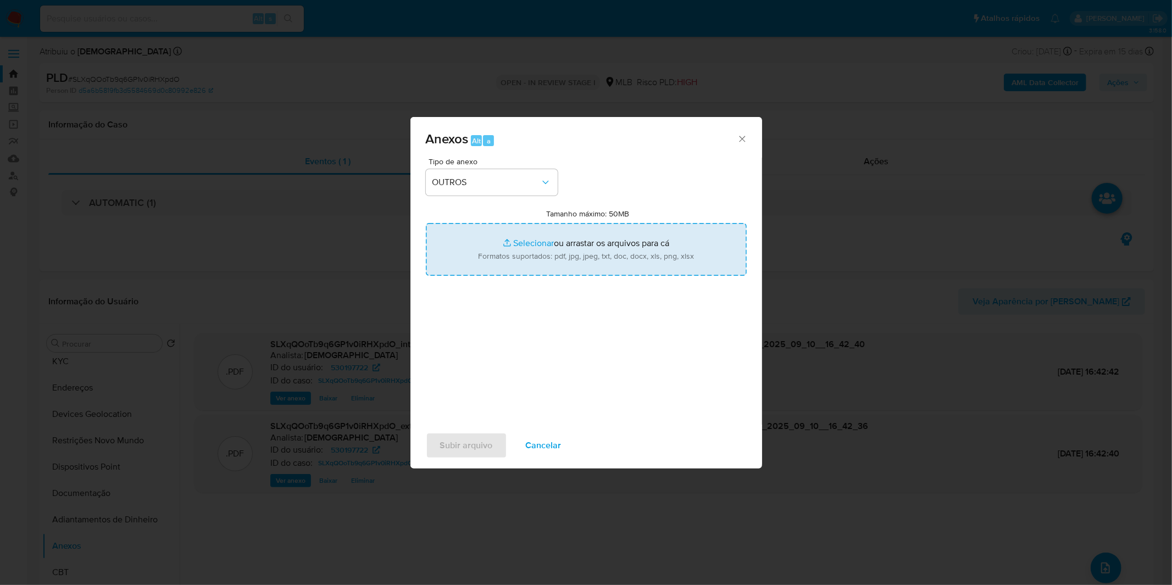
click at [510, 263] on input "Tamanho máximo: 50MB Selecionar arquivos" at bounding box center [586, 249] width 321 height 53
type input "C:\fakepath\Mulan 530197722_2025_09_01_09_37_07.xlsx"
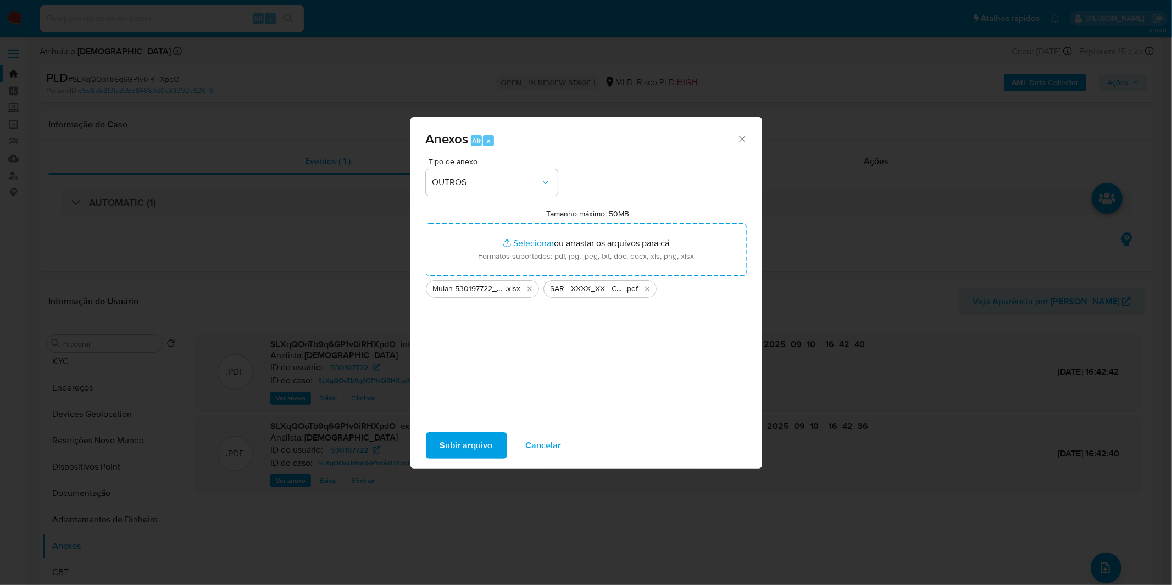
click at [463, 452] on span "Subir arquivo" at bounding box center [466, 446] width 53 height 24
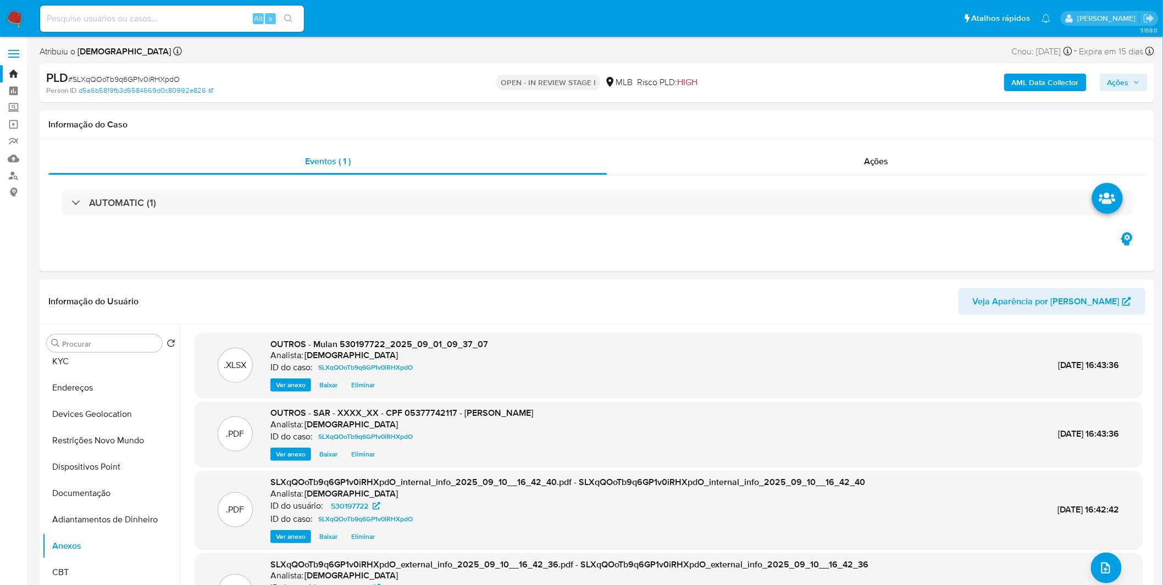
click at [1105, 80] on button "Ações" at bounding box center [1124, 83] width 48 height 18
click at [861, 125] on div "Resolução do caso Alt r" at bounding box center [817, 117] width 101 height 29
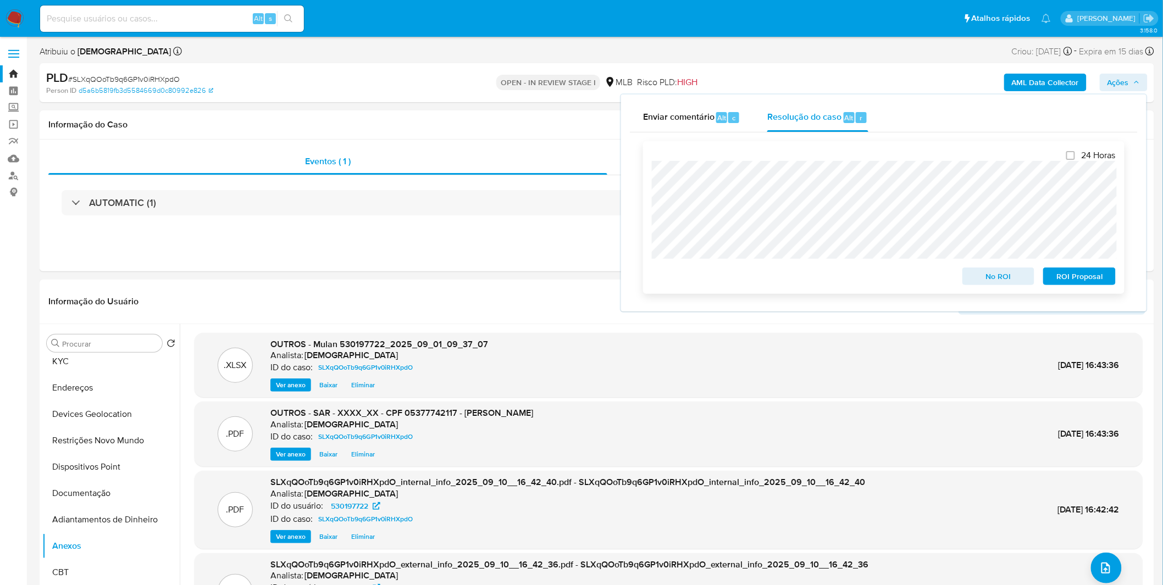
click at [1087, 276] on span "ROI Proposal" at bounding box center [1079, 276] width 57 height 15
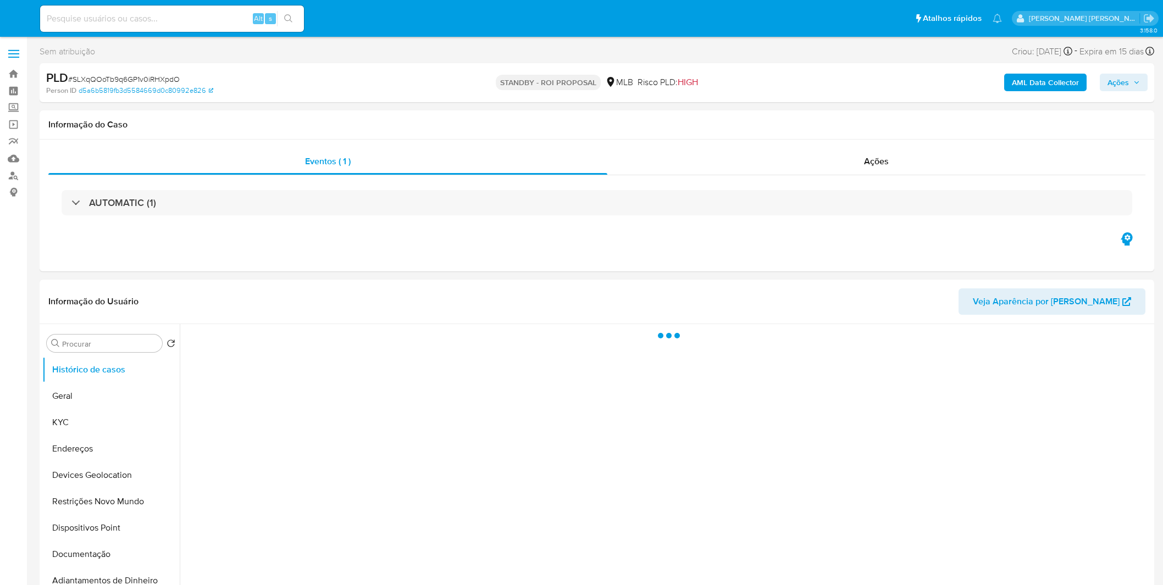
select select "10"
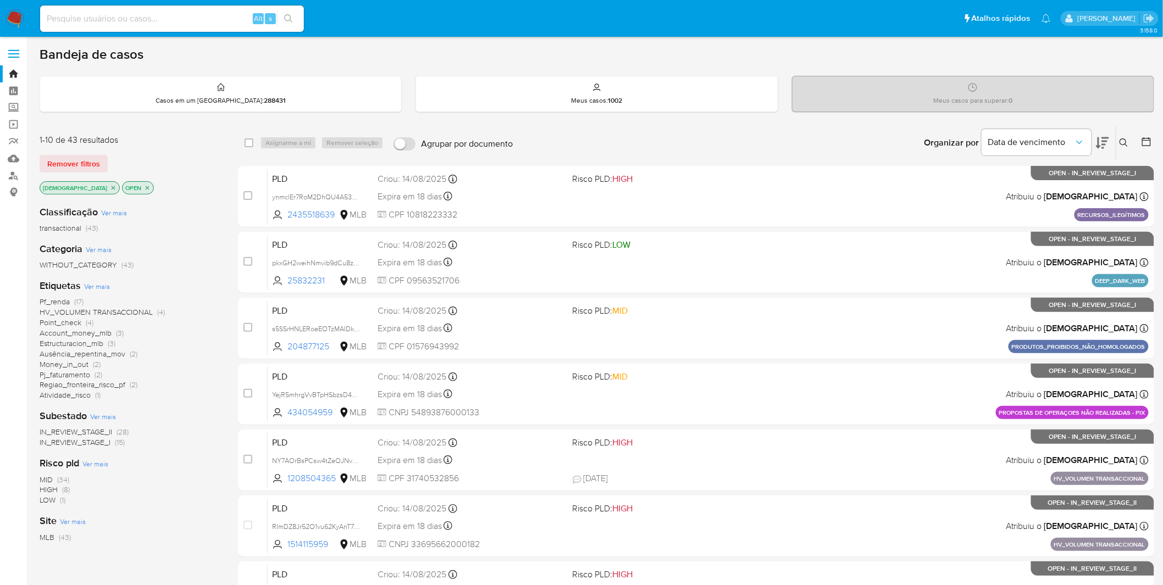
click at [155, 23] on input at bounding box center [172, 19] width 264 height 14
paste input "jigV6gSDgfXmKzf4ptMvCCdW"
type input "jigV6gSDgfXmKzf4ptMvCCdW"
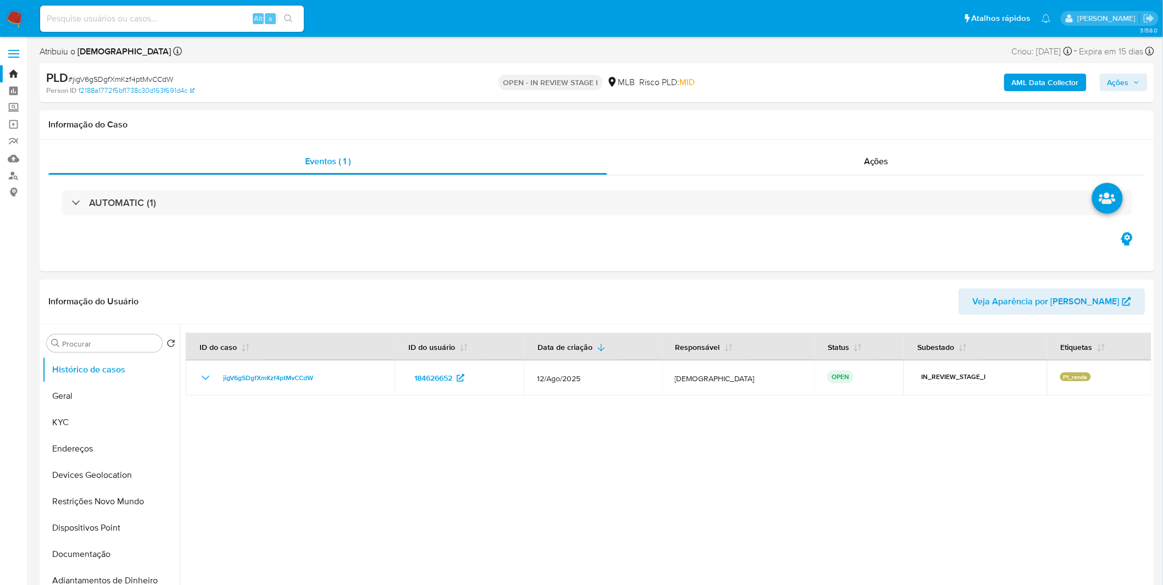
select select "10"
click at [134, 426] on button "KYC" at bounding box center [106, 422] width 129 height 26
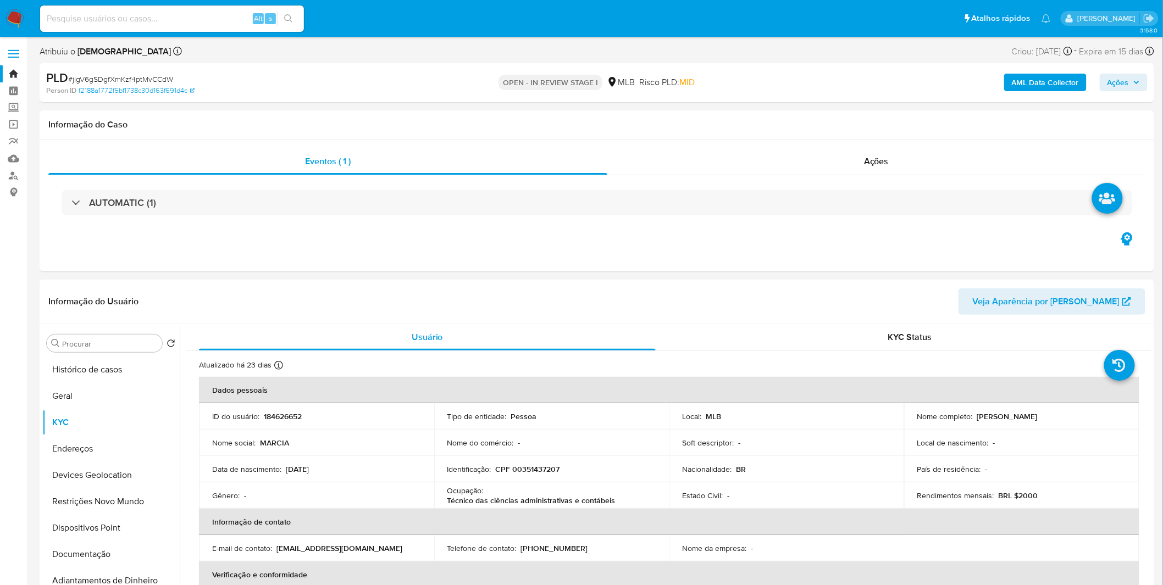
click at [1063, 85] on b "AML Data Collector" at bounding box center [1045, 83] width 67 height 18
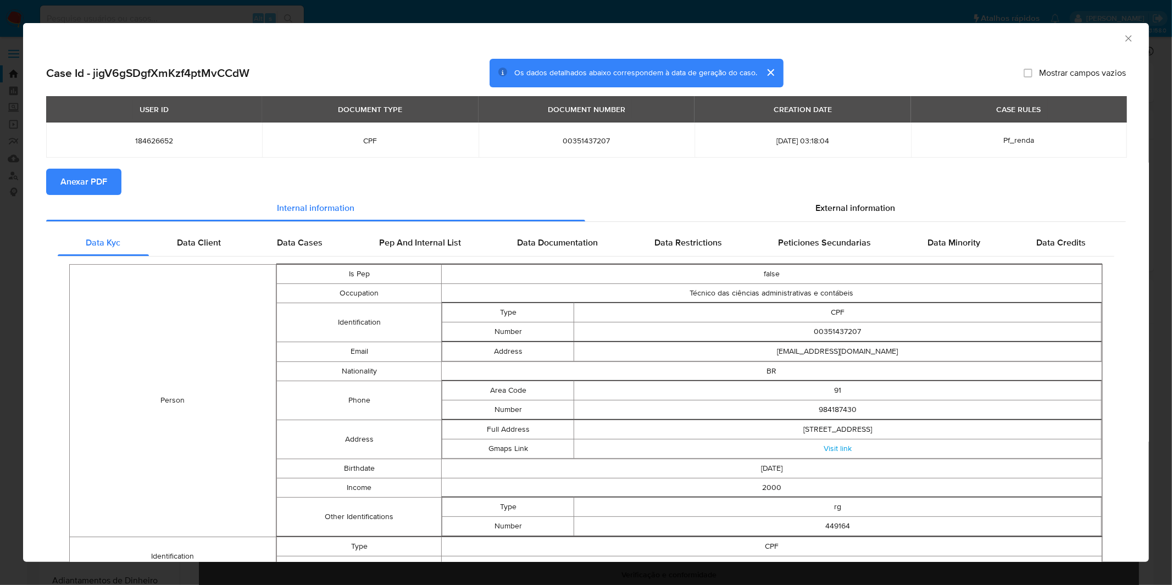
click at [105, 180] on span "Anexar PDF" at bounding box center [83, 182] width 47 height 24
click at [452, 13] on div "AML Data Collector Case Id - jigV6gSDgfXmKzf4ptMvCCdW Os dados detalhados abaix…" at bounding box center [586, 292] width 1172 height 585
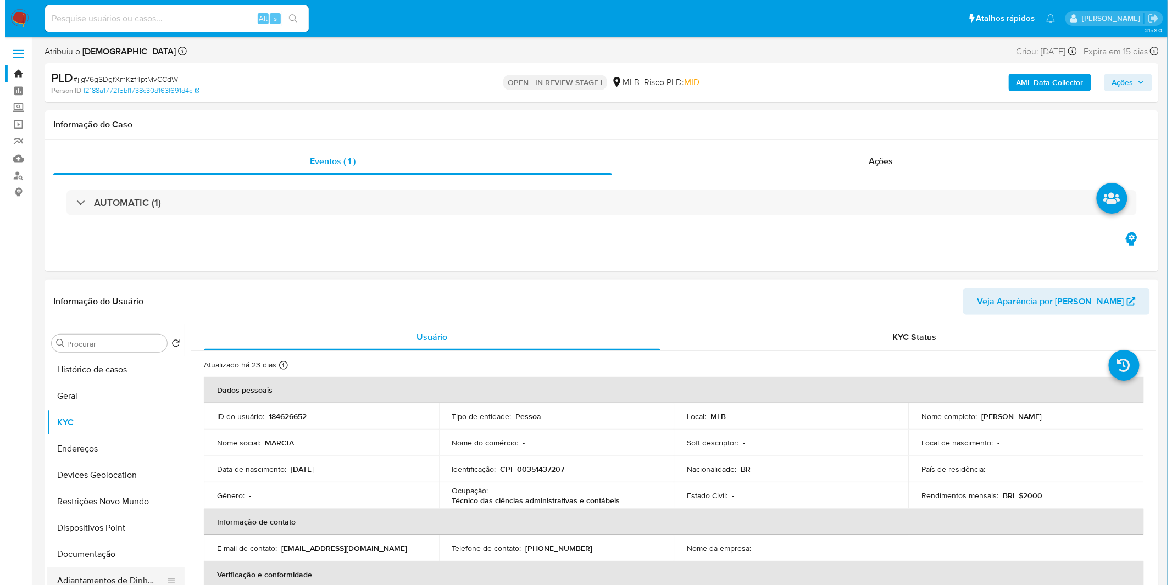
scroll to position [61, 0]
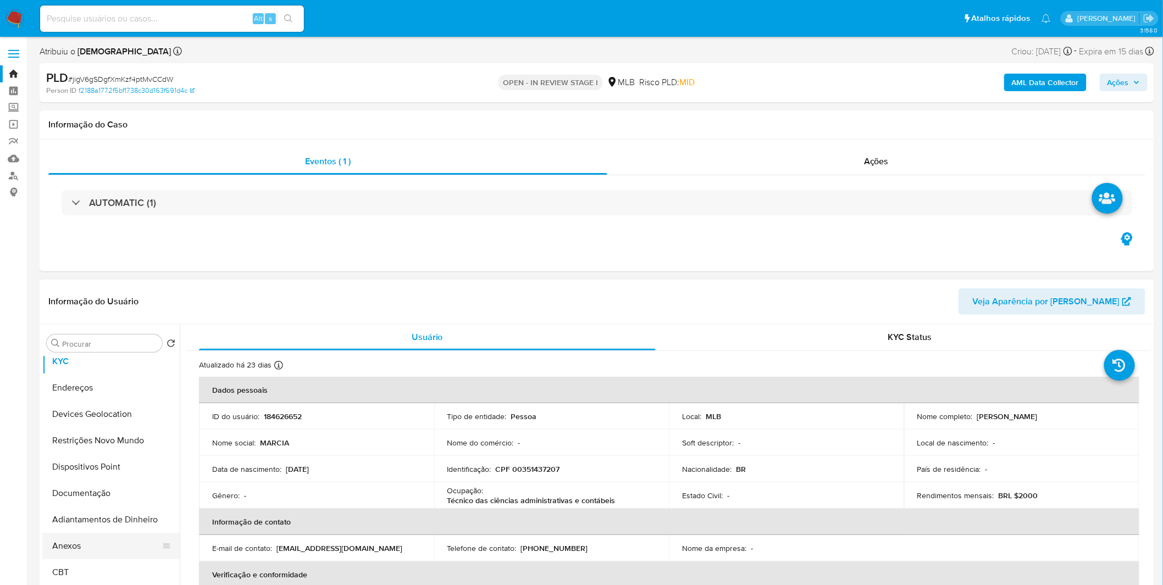
click at [86, 544] on button "Anexos" at bounding box center [106, 546] width 129 height 26
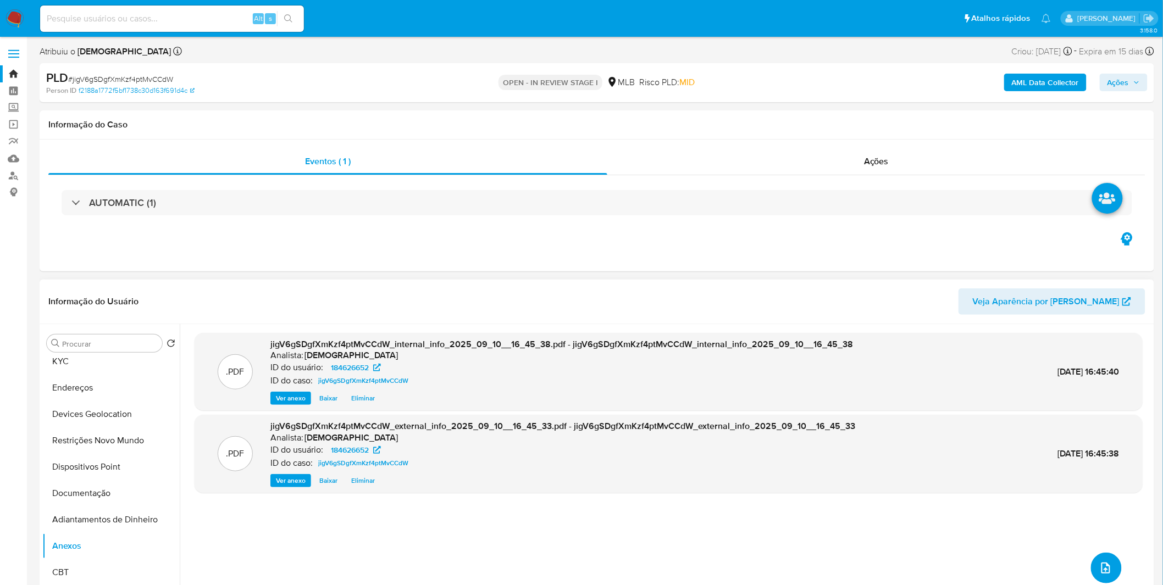
click at [1091, 566] on button "upload-file" at bounding box center [1106, 568] width 31 height 31
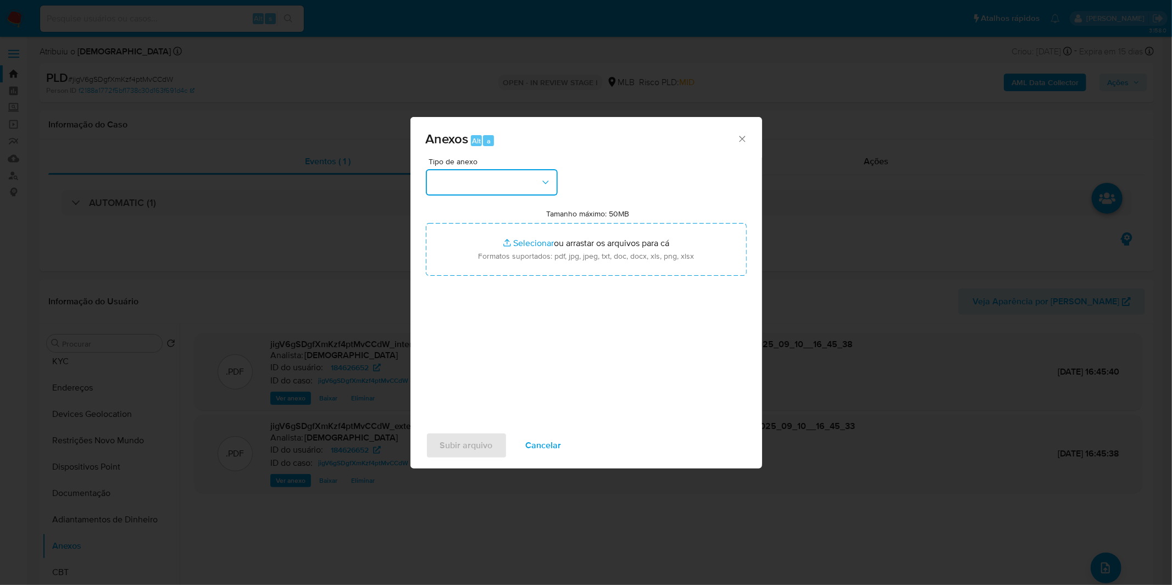
click at [515, 187] on button "button" at bounding box center [492, 182] width 132 height 26
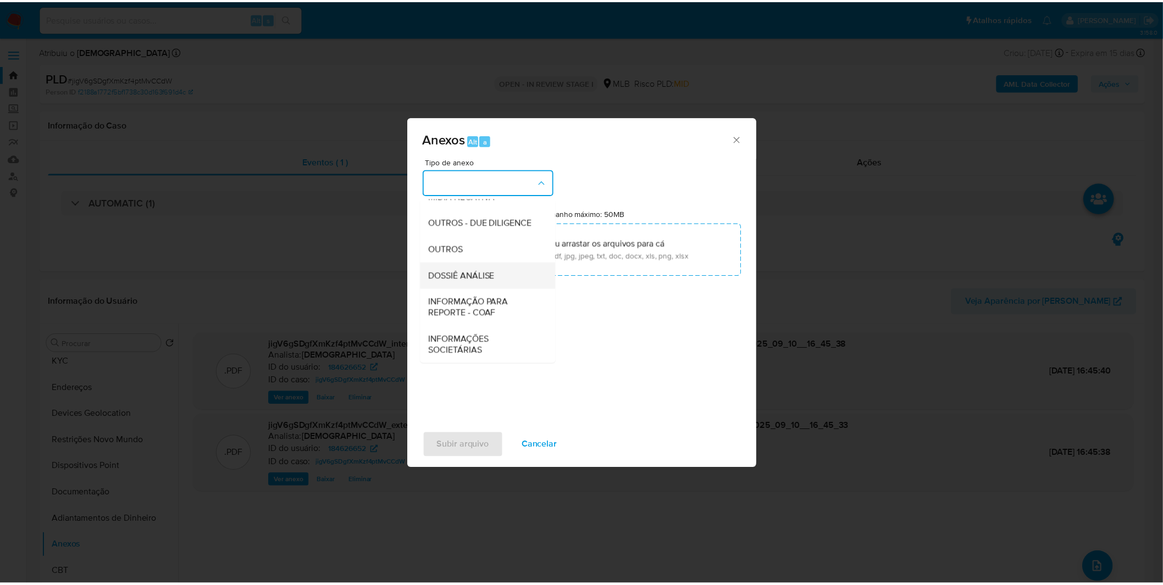
scroll to position [169, 0]
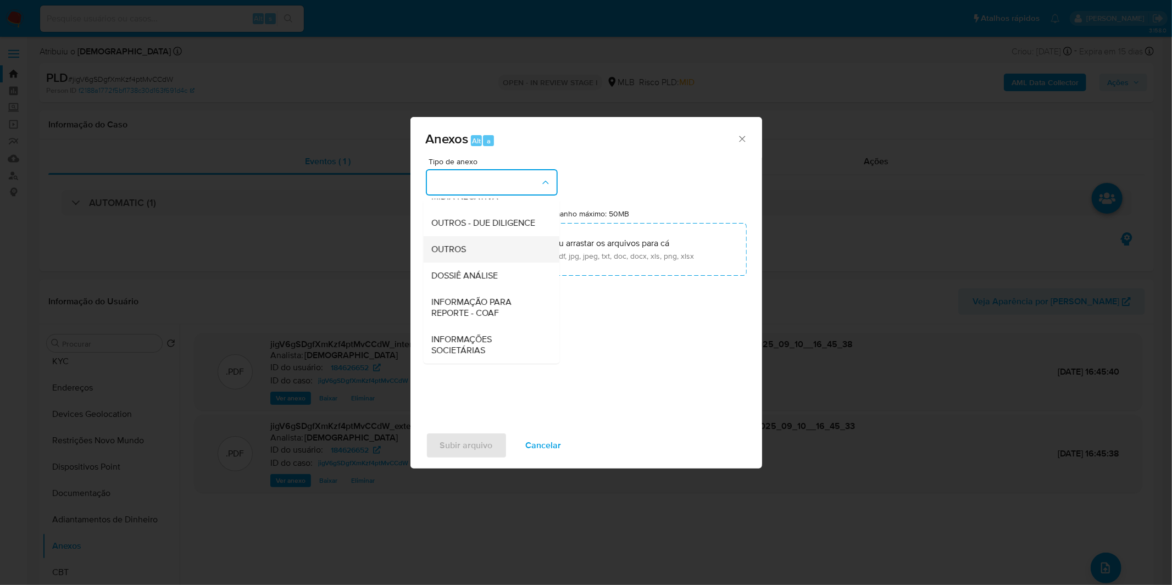
click at [486, 256] on div "OUTROS" at bounding box center [488, 249] width 112 height 26
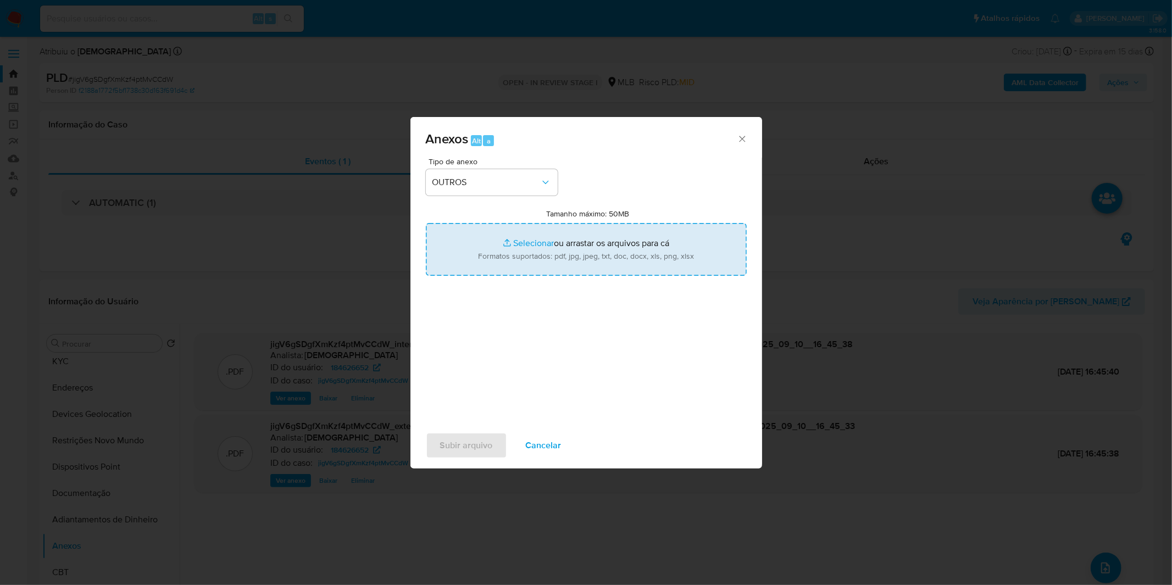
click at [507, 254] on input "Tamanho máximo: 50MB Selecionar arquivos" at bounding box center [586, 249] width 321 height 53
type input "C:\fakepath\Mulan 184626652_2025_09_01_09_07_27.xlsx"
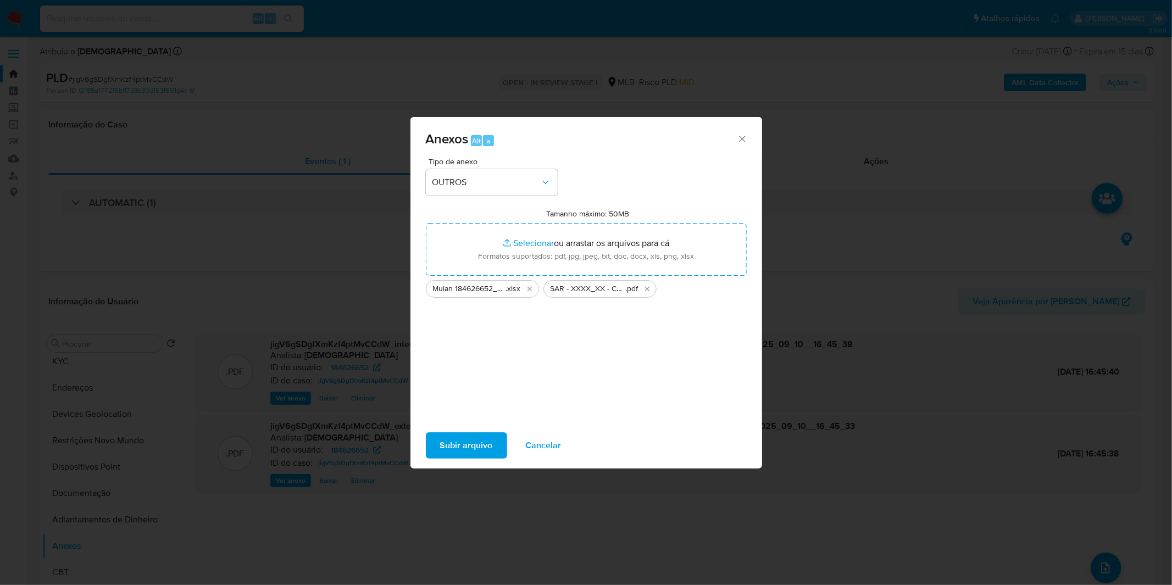
click at [488, 448] on span "Subir arquivo" at bounding box center [466, 446] width 53 height 24
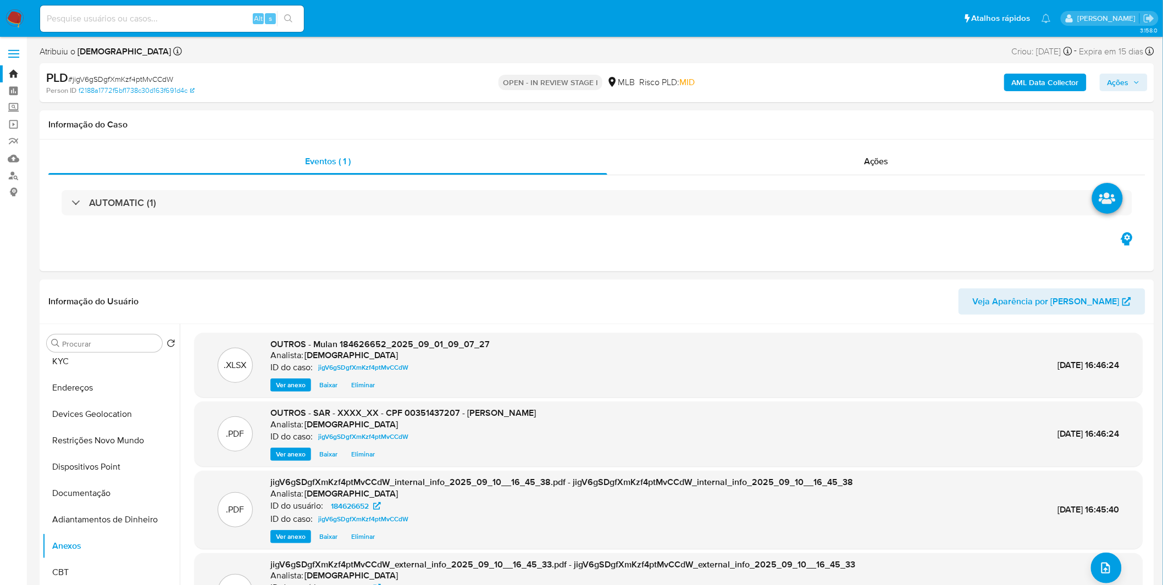
click at [1116, 86] on span "Ações" at bounding box center [1117, 83] width 21 height 18
click at [817, 130] on div "Resolução do caso Alt r" at bounding box center [817, 117] width 101 height 29
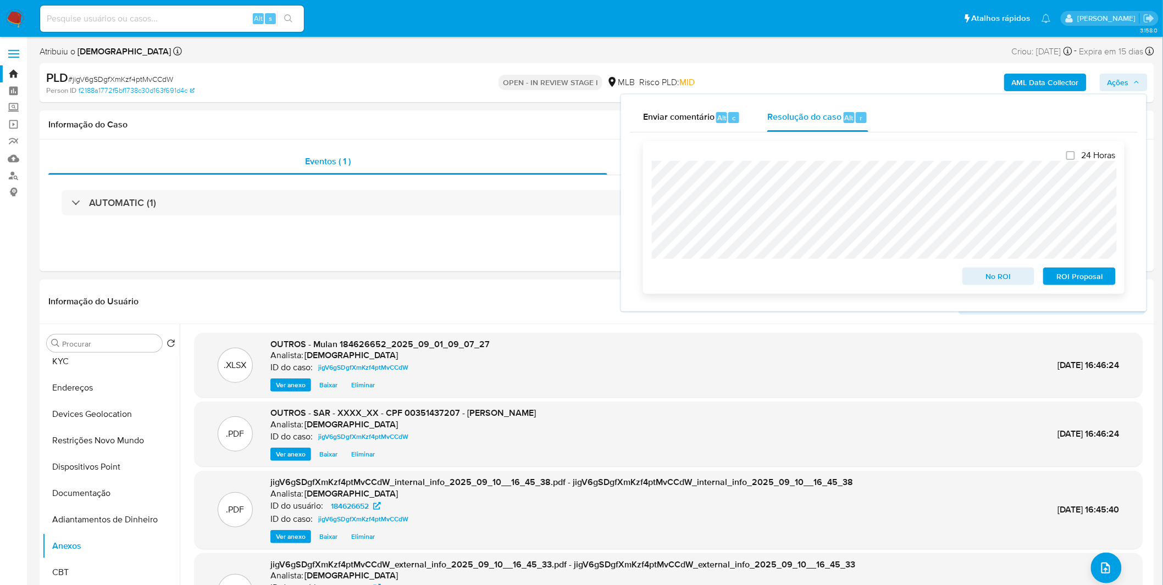
click at [1075, 281] on span "ROI Proposal" at bounding box center [1079, 276] width 57 height 15
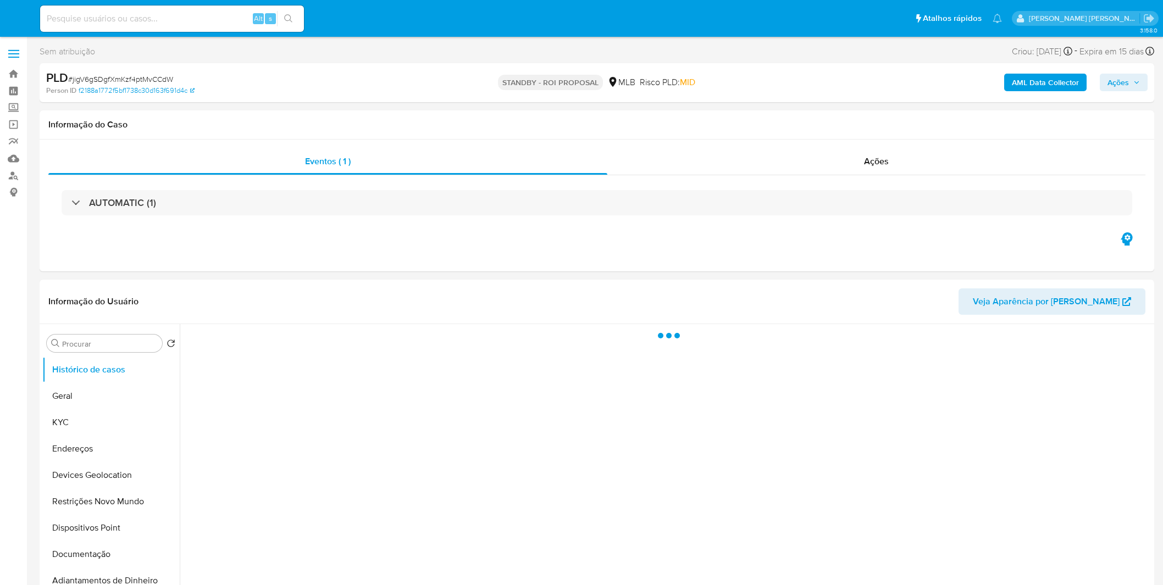
select select "10"
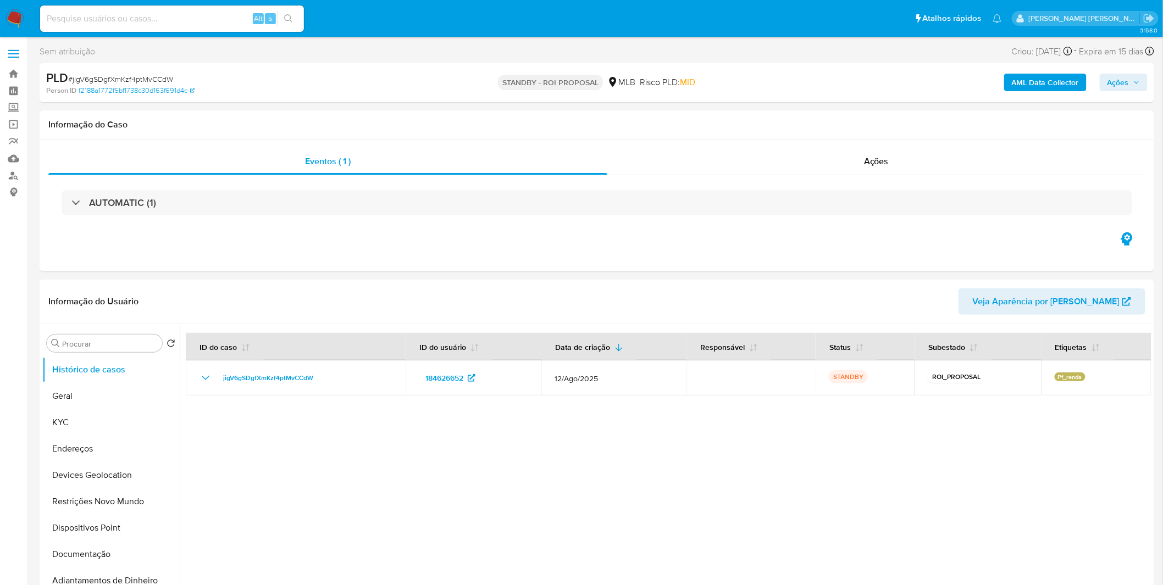
click at [13, 18] on img at bounding box center [14, 18] width 19 height 19
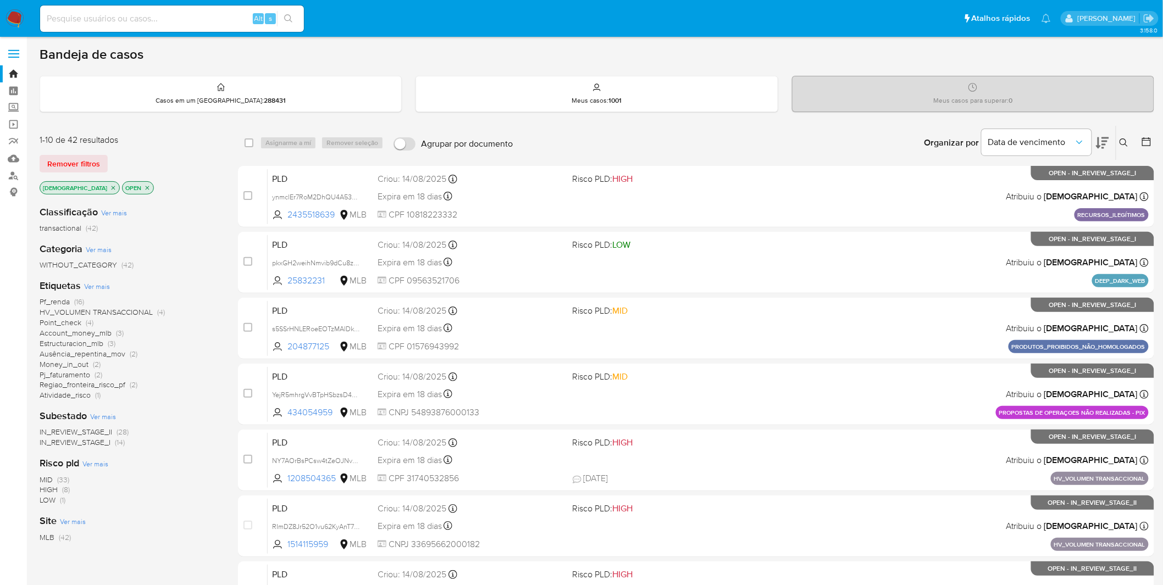
click at [211, 18] on input at bounding box center [172, 19] width 264 height 14
paste input "p7RGoHG7SMzlWpcJgKpI0QTz"
type input "p7RGoHG7SMzlWpcJgKpI0QTz"
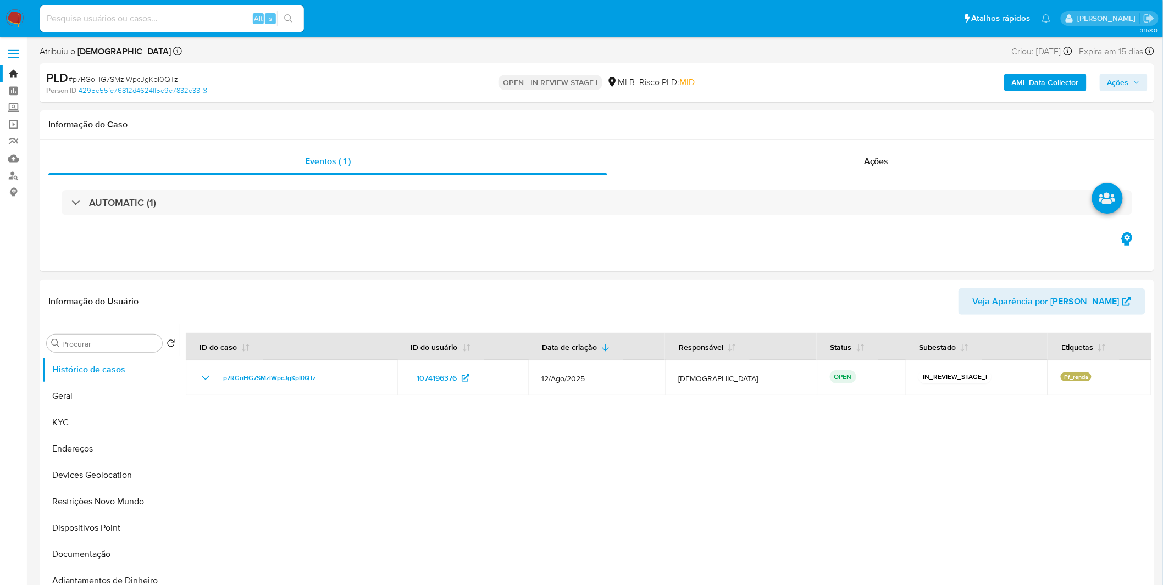
select select "10"
click at [87, 420] on button "KYC" at bounding box center [106, 422] width 129 height 26
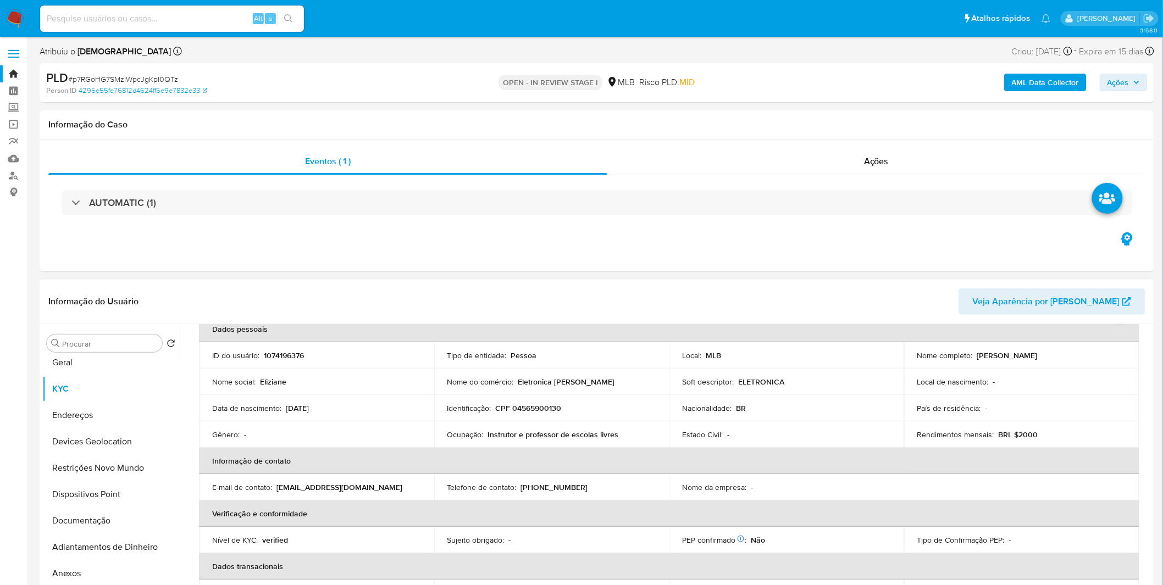
scroll to position [122, 0]
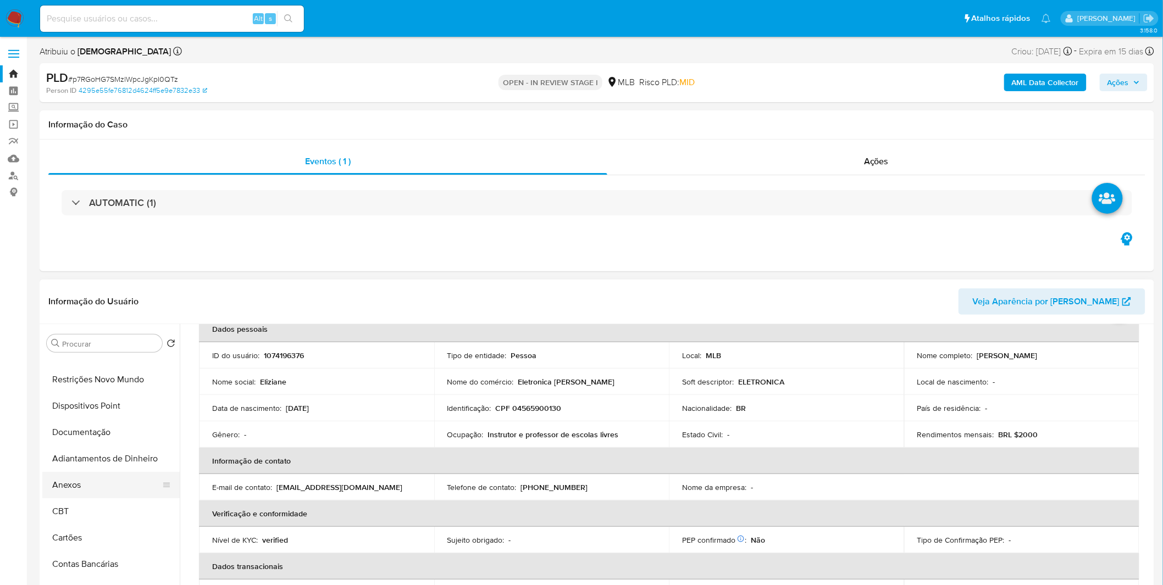
click at [92, 482] on button "Anexos" at bounding box center [106, 485] width 129 height 26
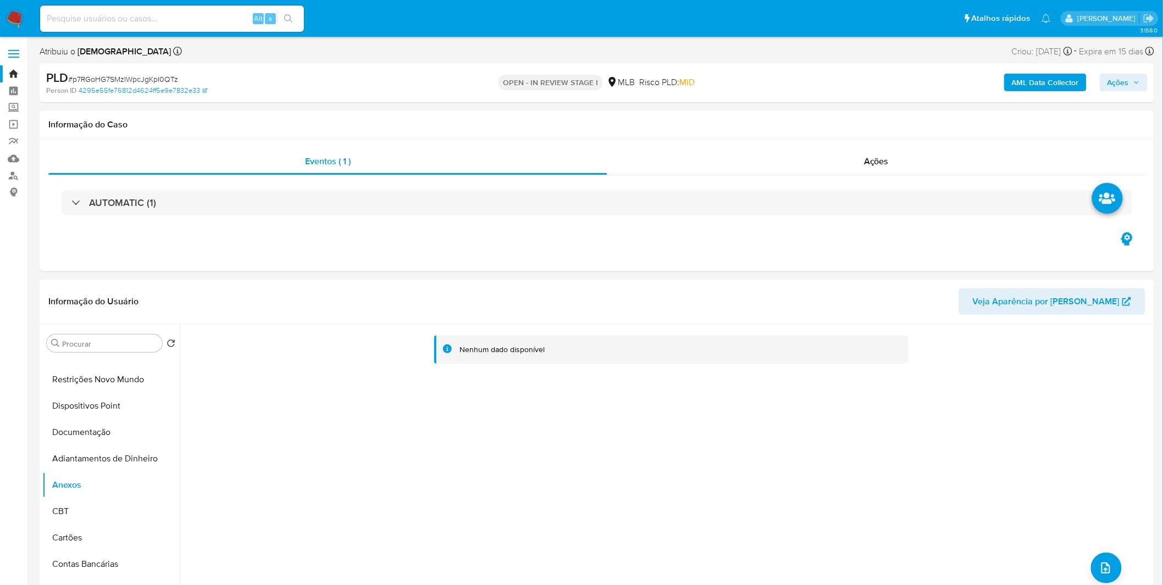
click at [1025, 88] on b "AML Data Collector" at bounding box center [1045, 83] width 67 height 18
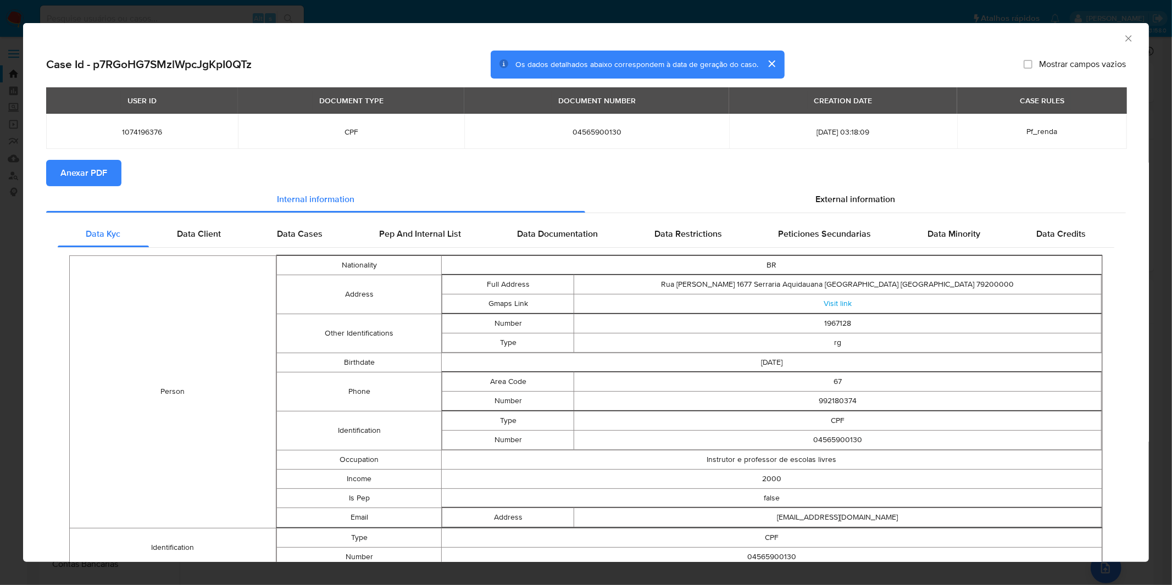
click at [95, 176] on span "Anexar PDF" at bounding box center [83, 173] width 47 height 24
click at [404, 13] on div "AML Data Collector Case Id - p7RGoHG7SMzlWpcJgKpI0QTz Os dados detalhados abaix…" at bounding box center [586, 292] width 1172 height 585
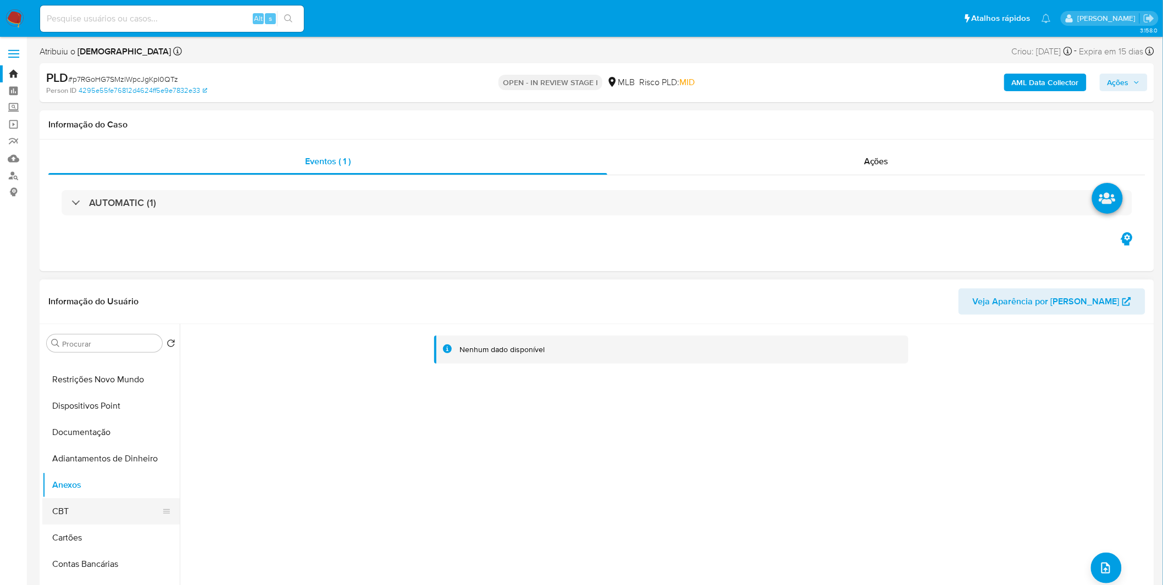
click at [102, 507] on button "CBT" at bounding box center [106, 511] width 129 height 26
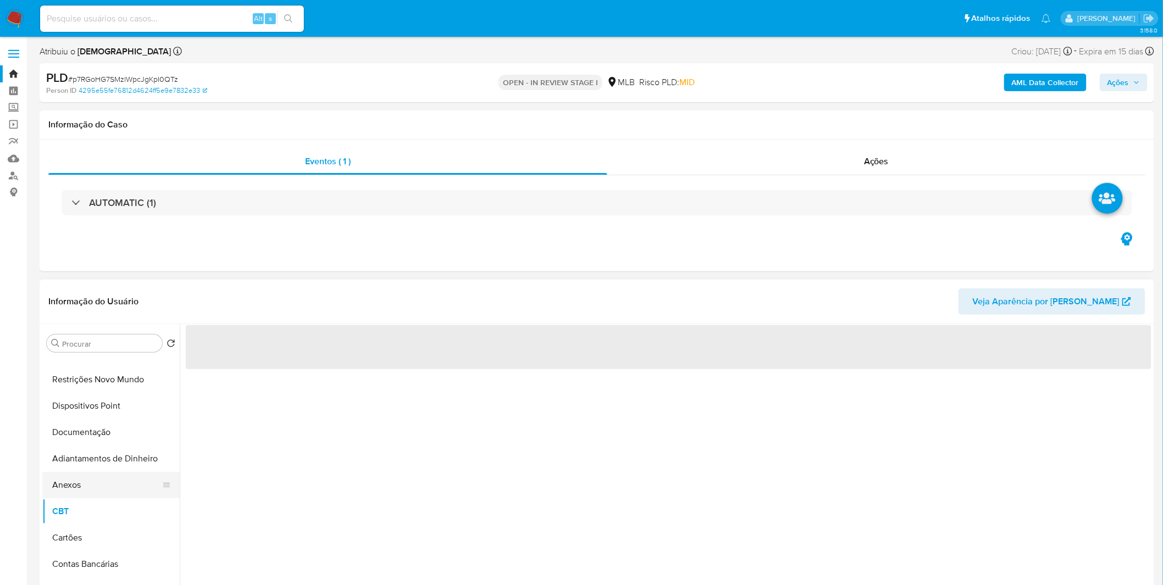
click at [97, 491] on button "Anexos" at bounding box center [106, 485] width 129 height 26
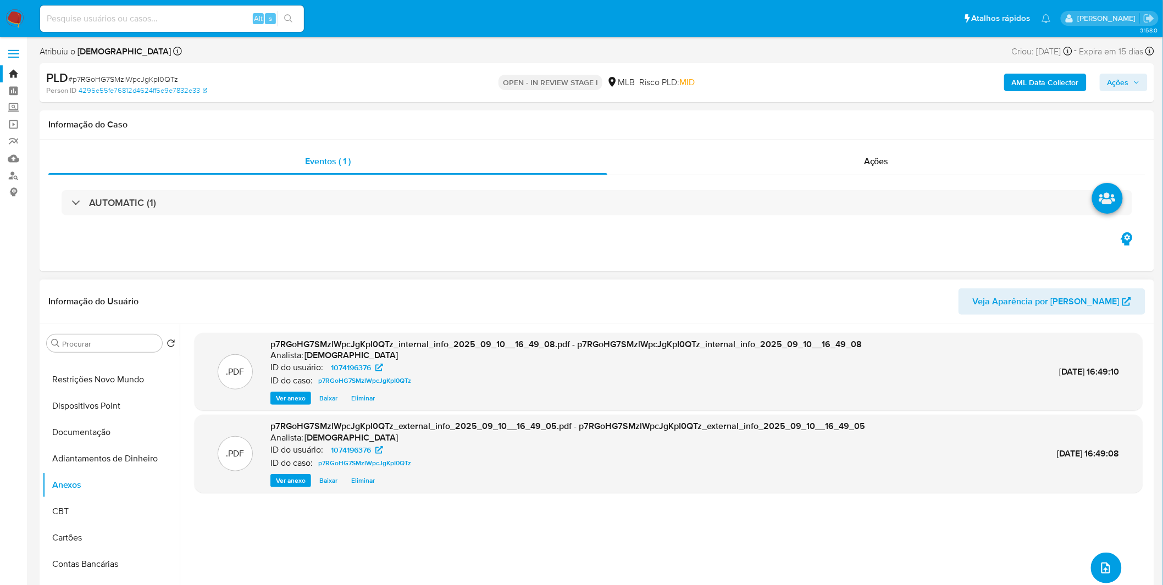
click at [1094, 563] on button "upload-file" at bounding box center [1106, 568] width 31 height 31
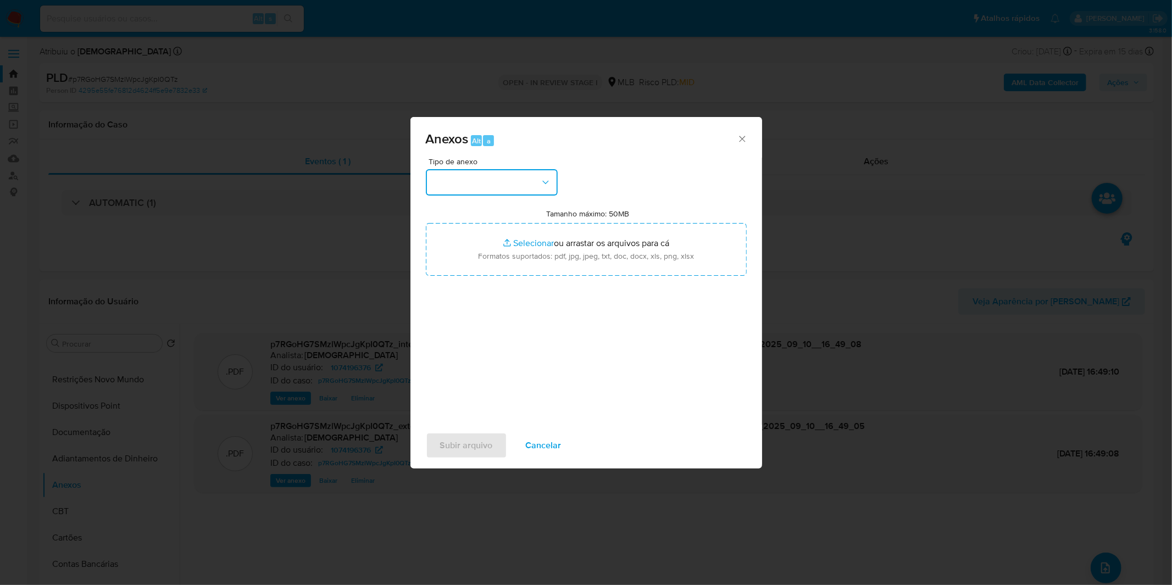
click at [533, 180] on button "button" at bounding box center [492, 182] width 132 height 26
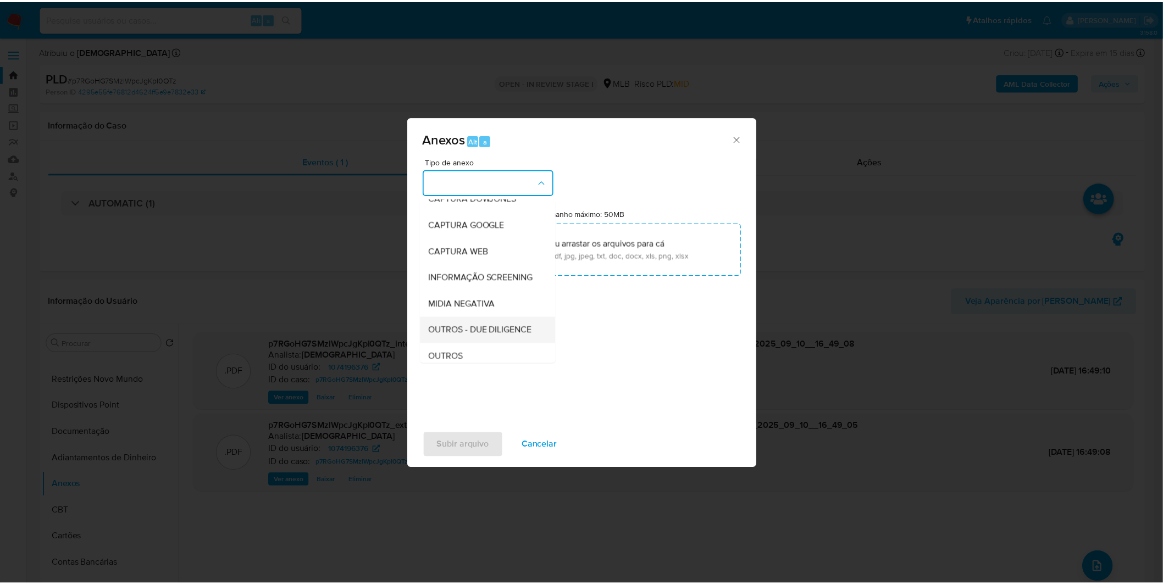
scroll to position [61, 0]
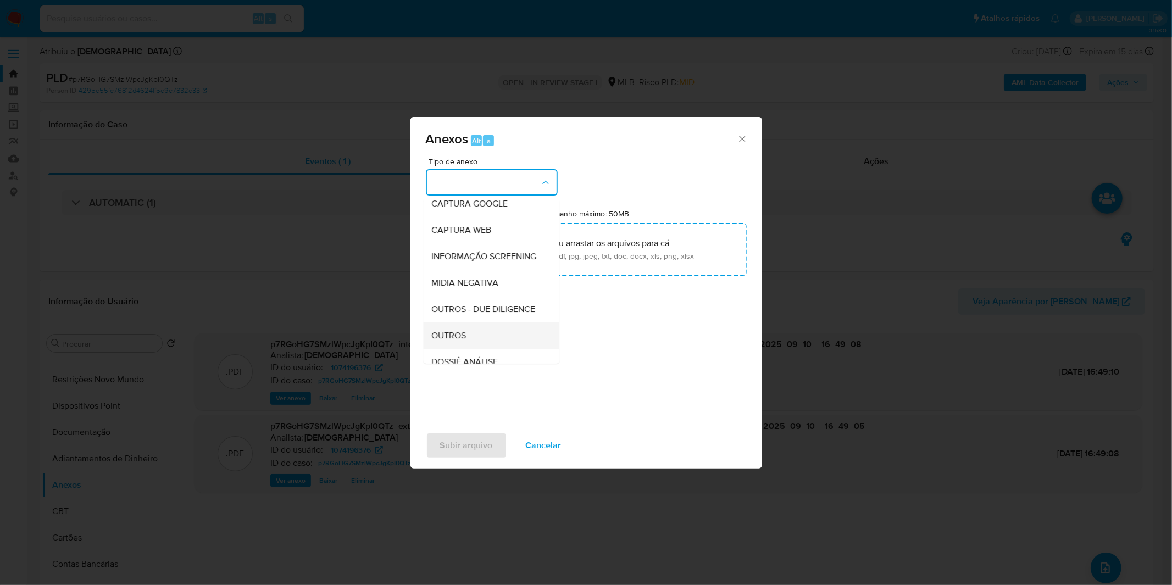
click at [473, 349] on div "OUTROS" at bounding box center [488, 336] width 112 height 26
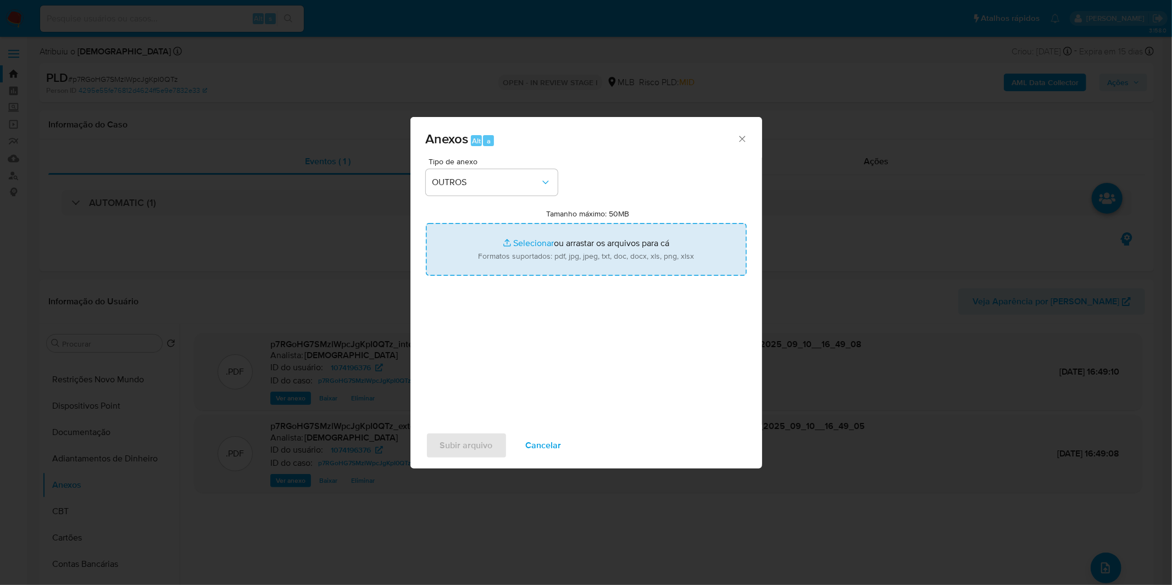
click at [541, 255] on input "Tamanho máximo: 50MB Selecionar arquivos" at bounding box center [586, 249] width 321 height 53
type input "C:\fakepath\Mulan 1074196376_2025_09_01_09_54_35.xlsx"
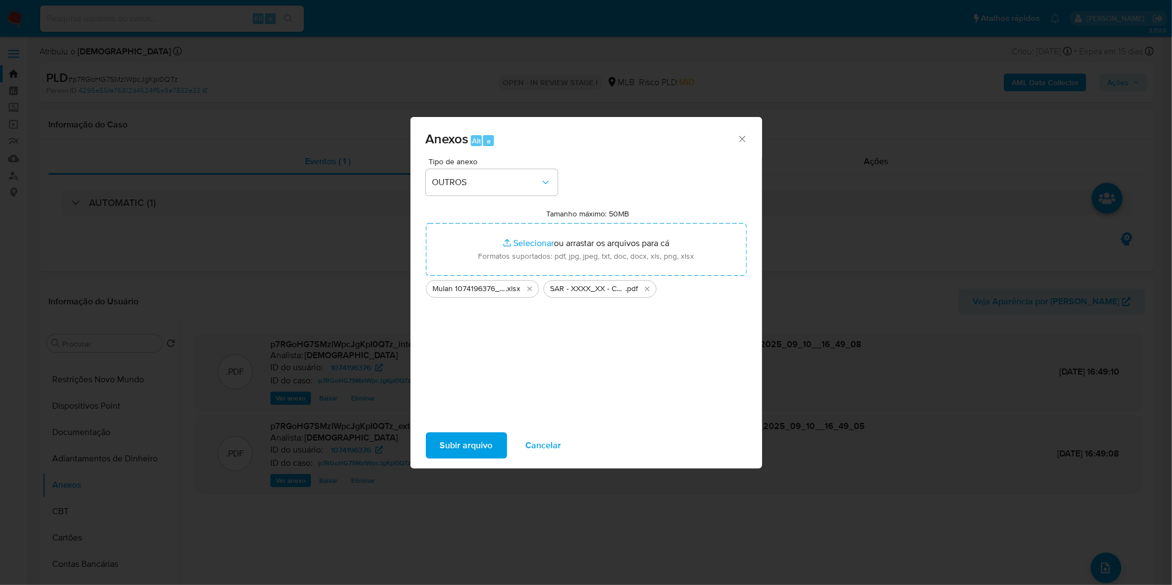
click at [458, 440] on span "Subir arquivo" at bounding box center [466, 446] width 53 height 24
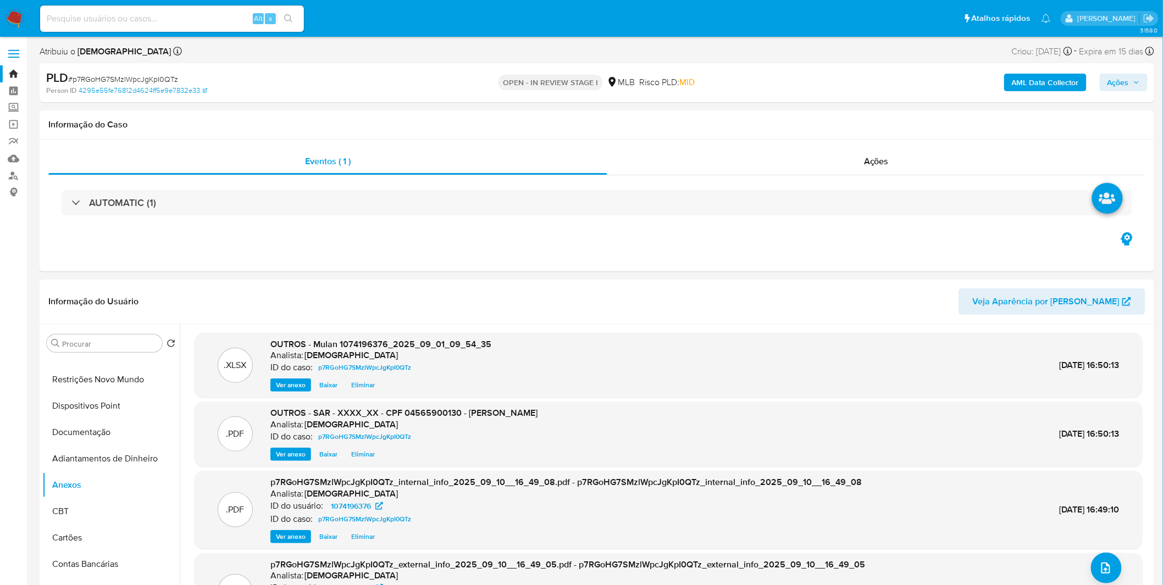
click at [1113, 86] on span "Ações" at bounding box center [1117, 83] width 21 height 18
click at [845, 114] on span "Alt" at bounding box center [849, 118] width 9 height 10
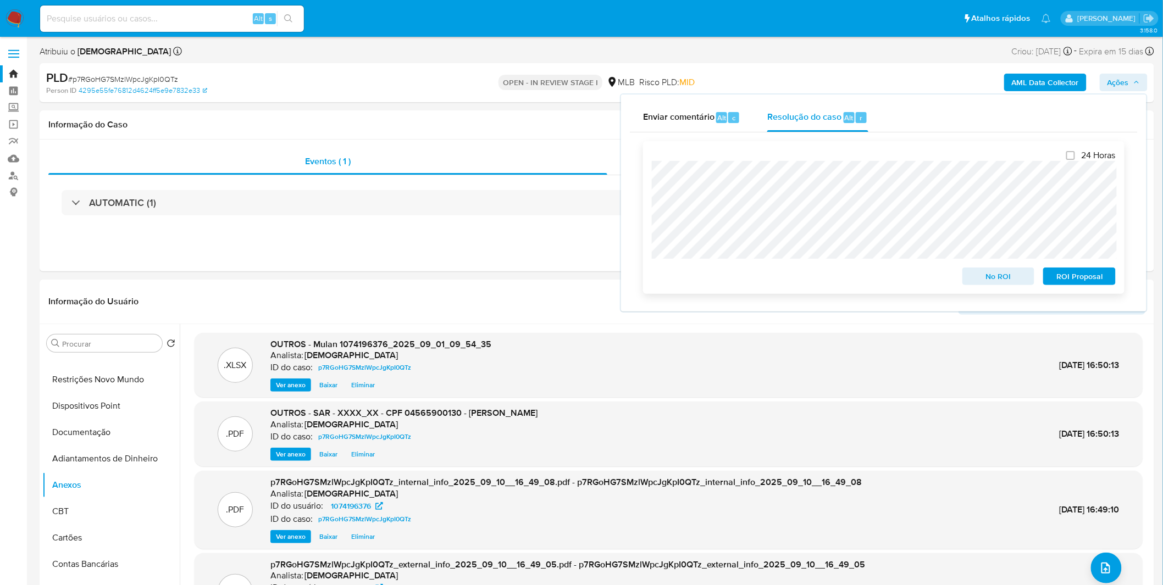
click at [1074, 277] on span "ROI Proposal" at bounding box center [1079, 276] width 57 height 15
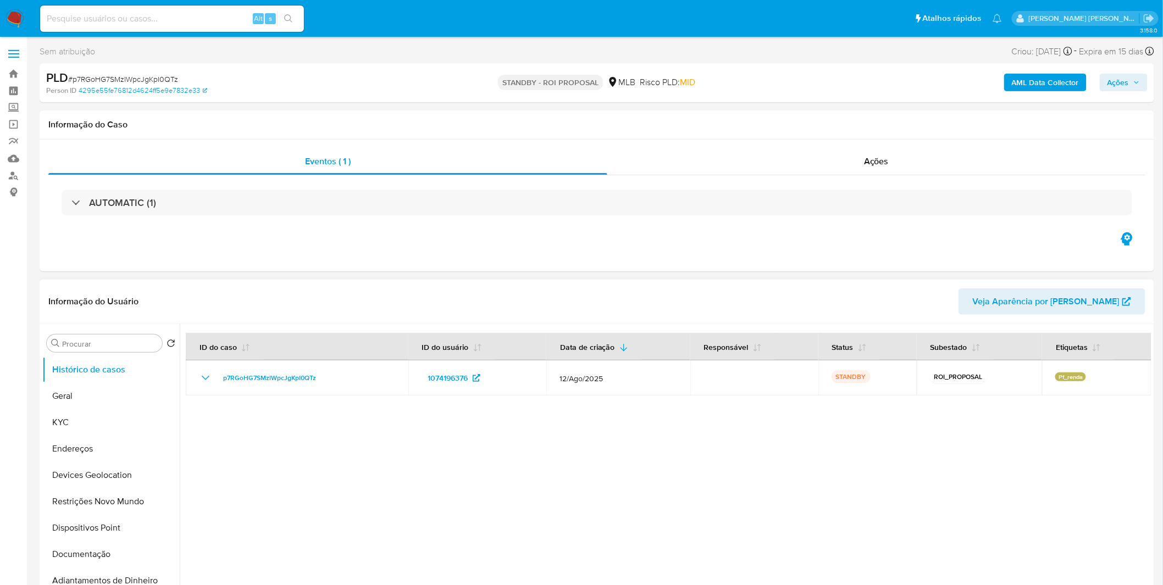
select select "10"
click at [218, 25] on div "Alt s" at bounding box center [172, 18] width 264 height 26
click at [213, 19] on input at bounding box center [172, 19] width 264 height 14
click at [11, 23] on img at bounding box center [14, 18] width 19 height 19
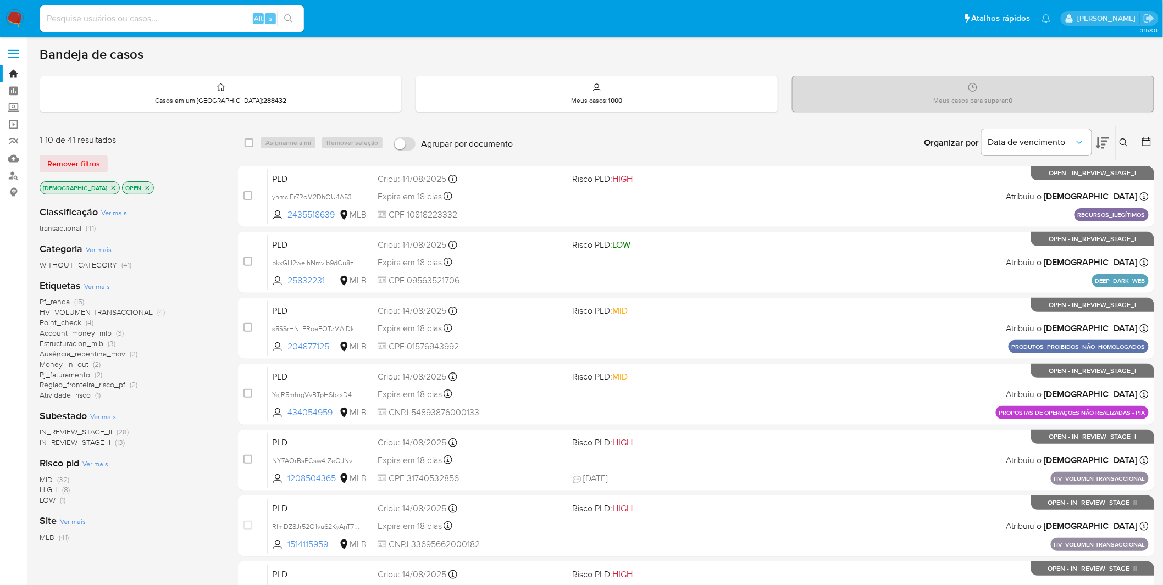
click at [106, 15] on input at bounding box center [172, 19] width 264 height 14
paste input "2R6FllJNa7hstg2GbZ0sV1R2"
type input "2R6FllJNa7hstg2GbZ0sV1R2"
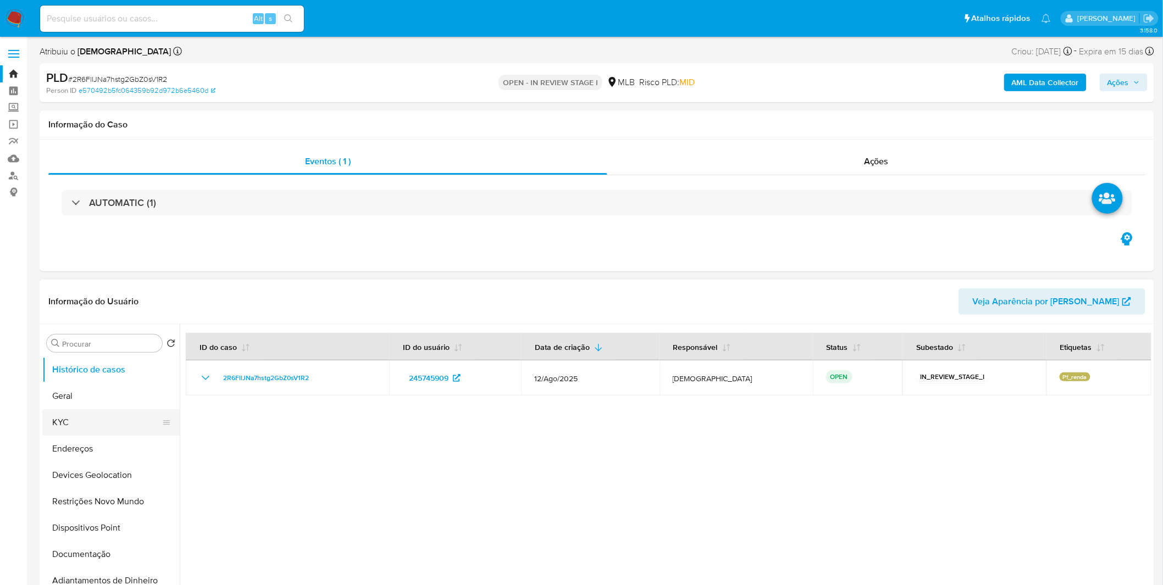
click at [112, 425] on button "KYC" at bounding box center [106, 422] width 129 height 26
select select "10"
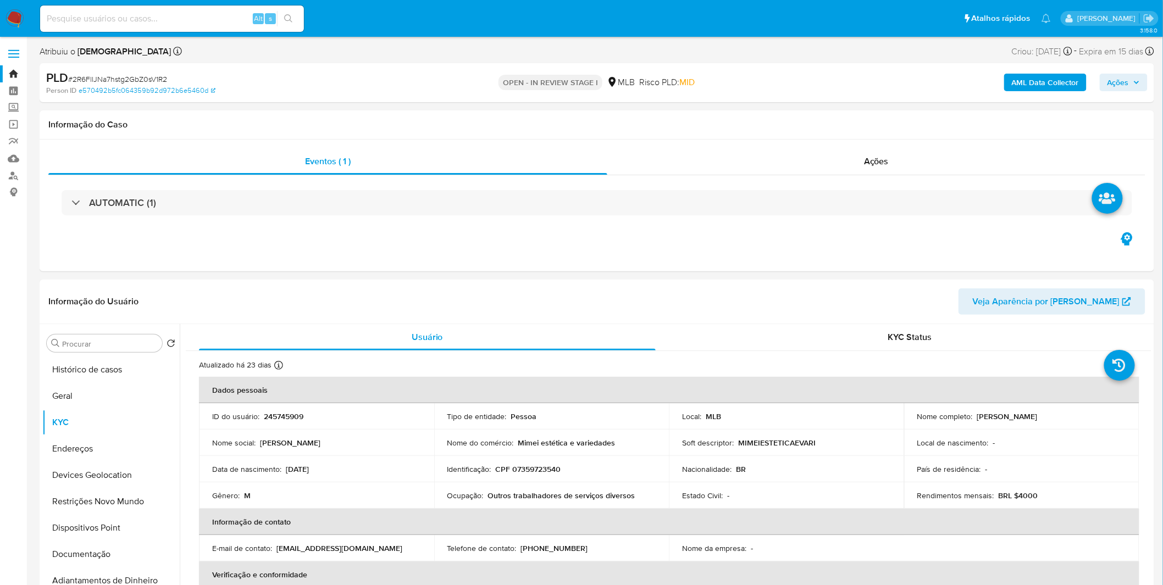
click at [1036, 83] on b "AML Data Collector" at bounding box center [1045, 83] width 67 height 18
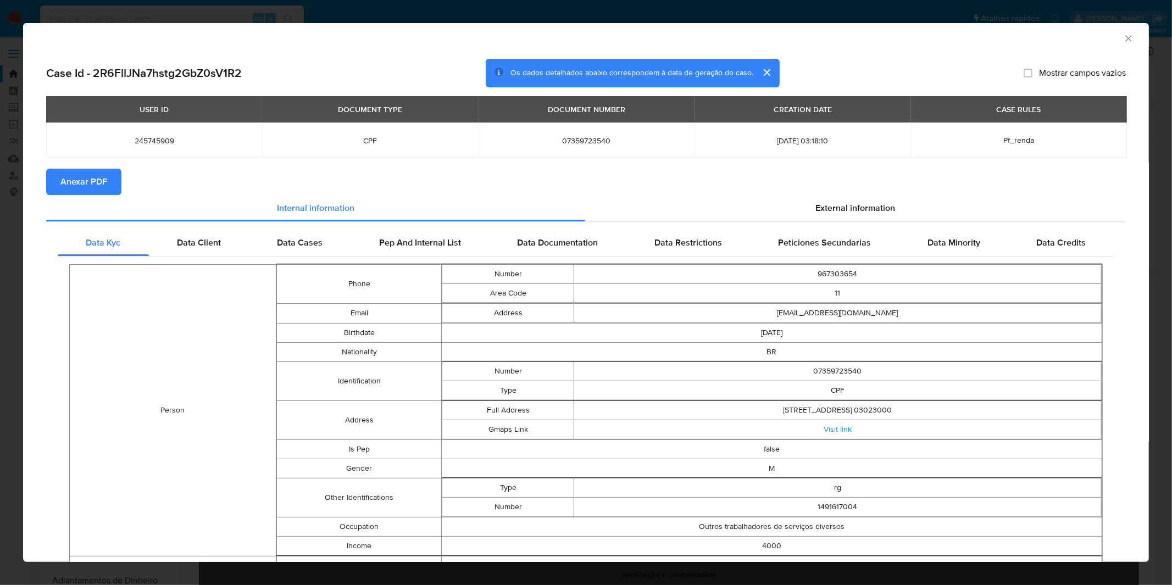
click at [97, 178] on span "Anexar PDF" at bounding box center [83, 182] width 47 height 24
click at [513, 9] on div "AML Data Collector Case Id - 2R6FllJNa7hstg2GbZ0sV1R2 Os dados detalhados abaix…" at bounding box center [586, 292] width 1172 height 585
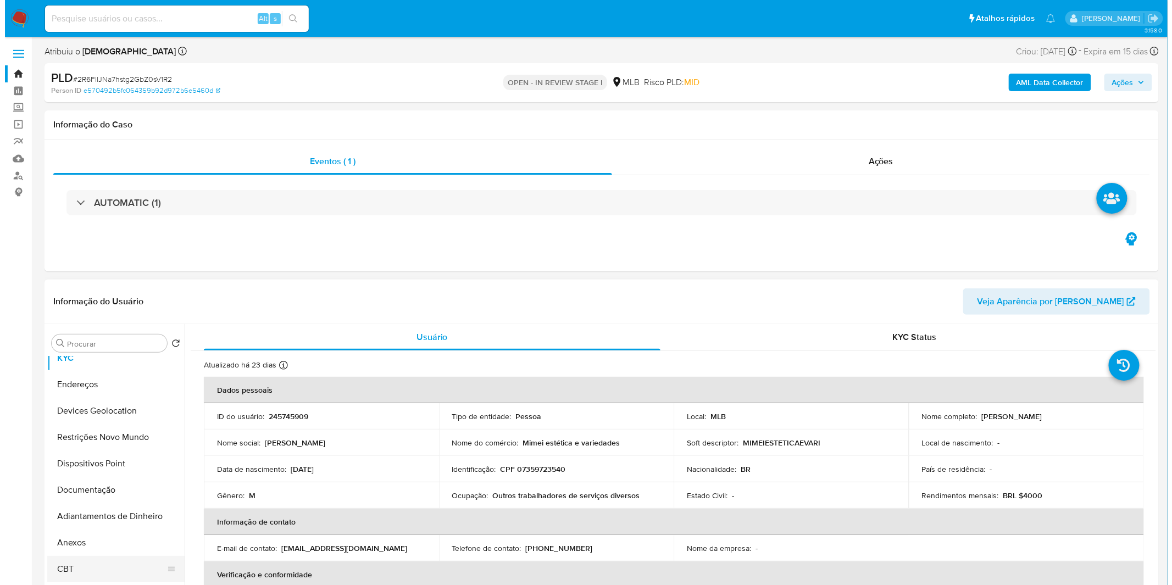
scroll to position [122, 0]
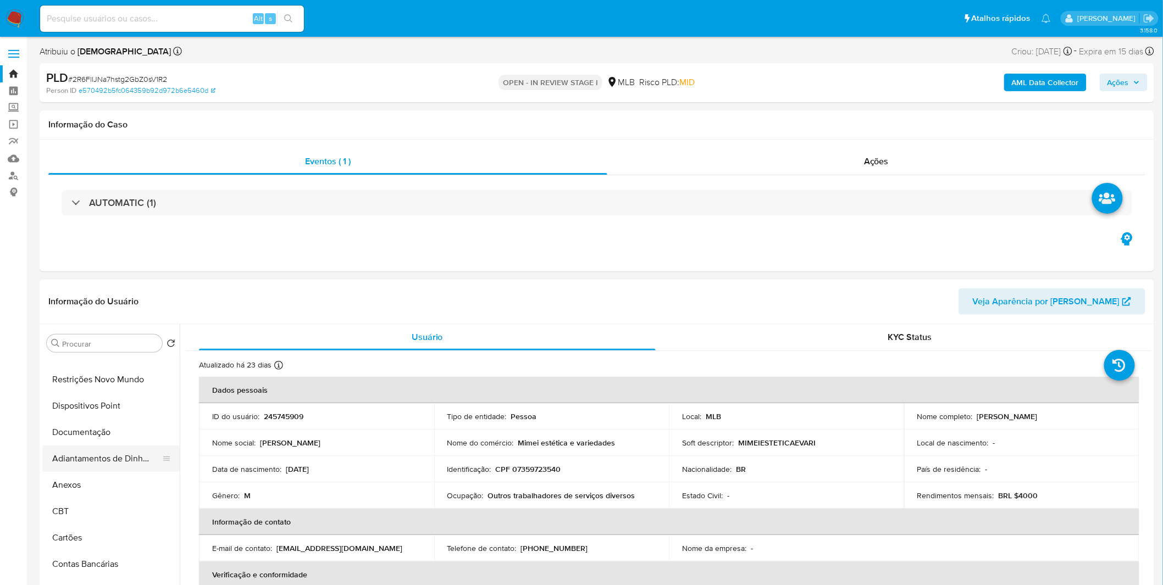
click at [91, 469] on button "Adiantamentos de Dinheiro" at bounding box center [106, 459] width 129 height 26
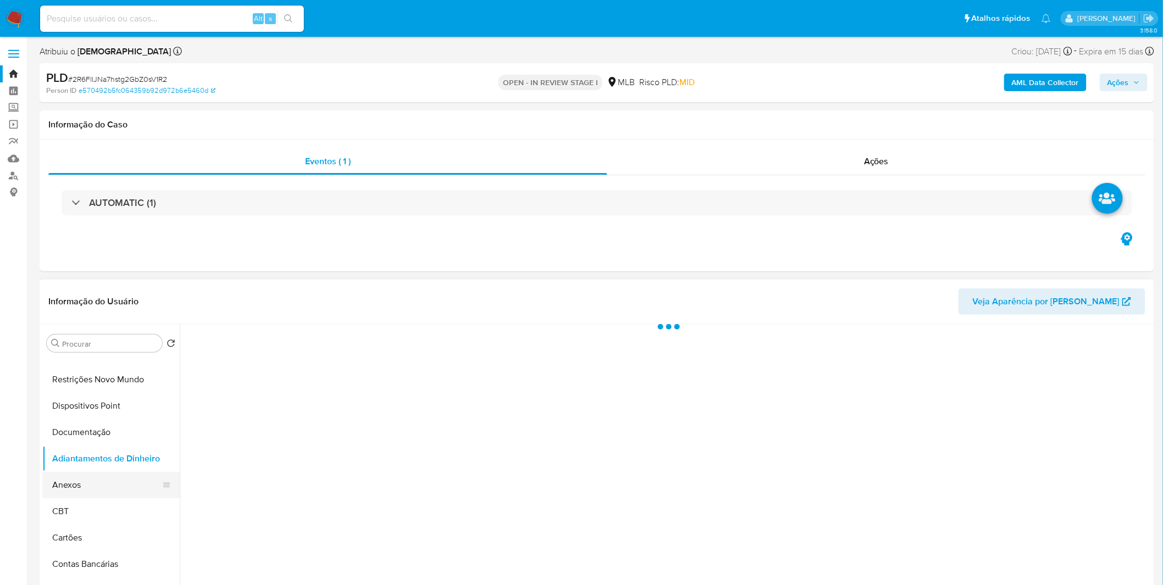
click at [91, 486] on button "Anexos" at bounding box center [106, 485] width 129 height 26
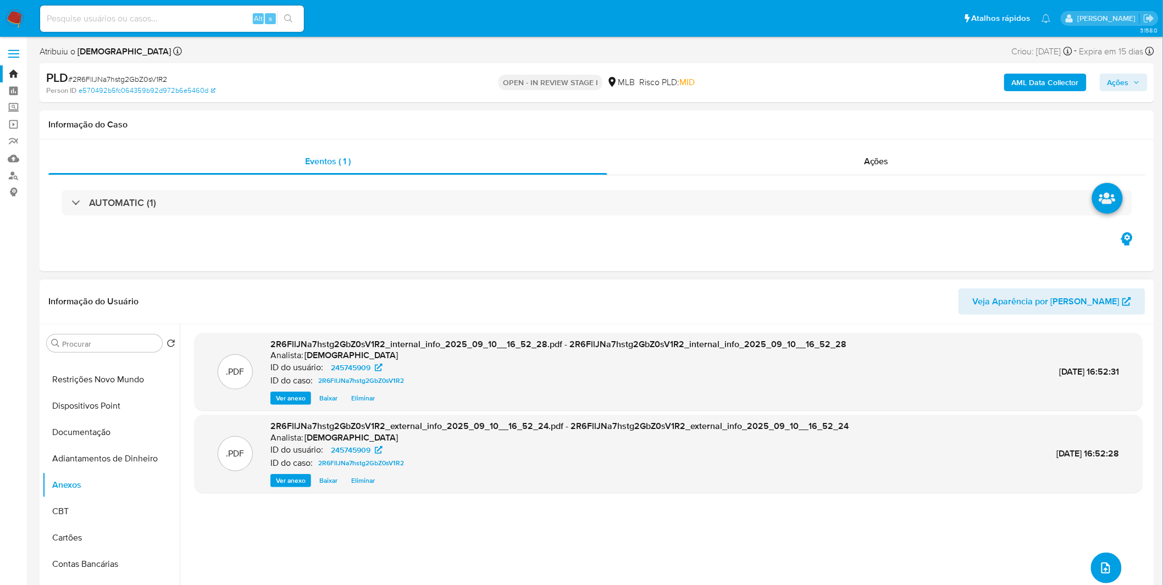
click at [1112, 574] on button "upload-file" at bounding box center [1106, 568] width 31 height 31
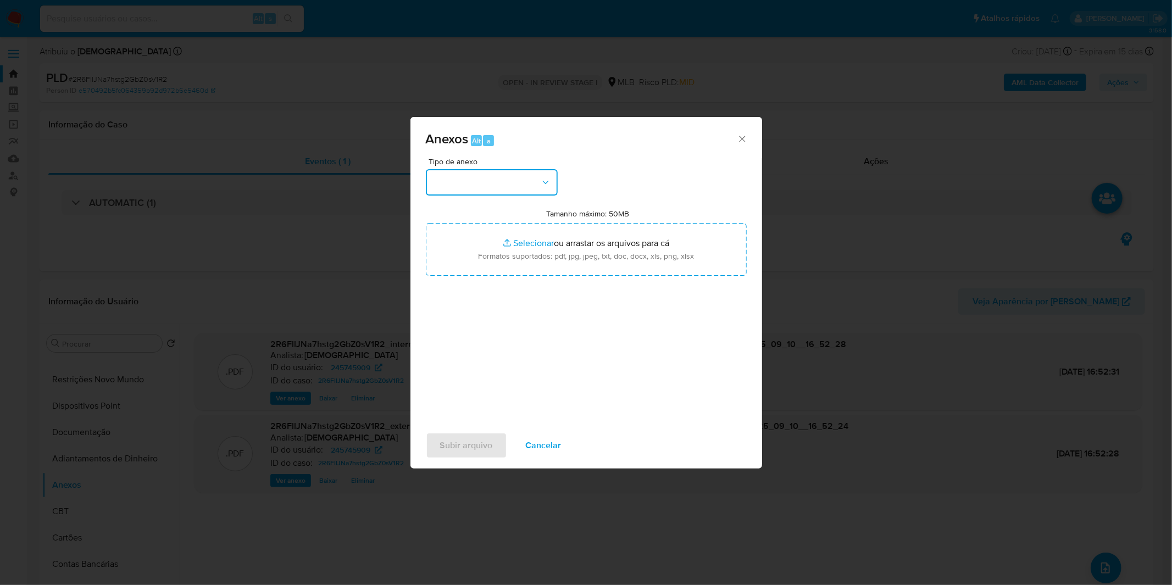
click at [473, 191] on button "button" at bounding box center [492, 182] width 132 height 26
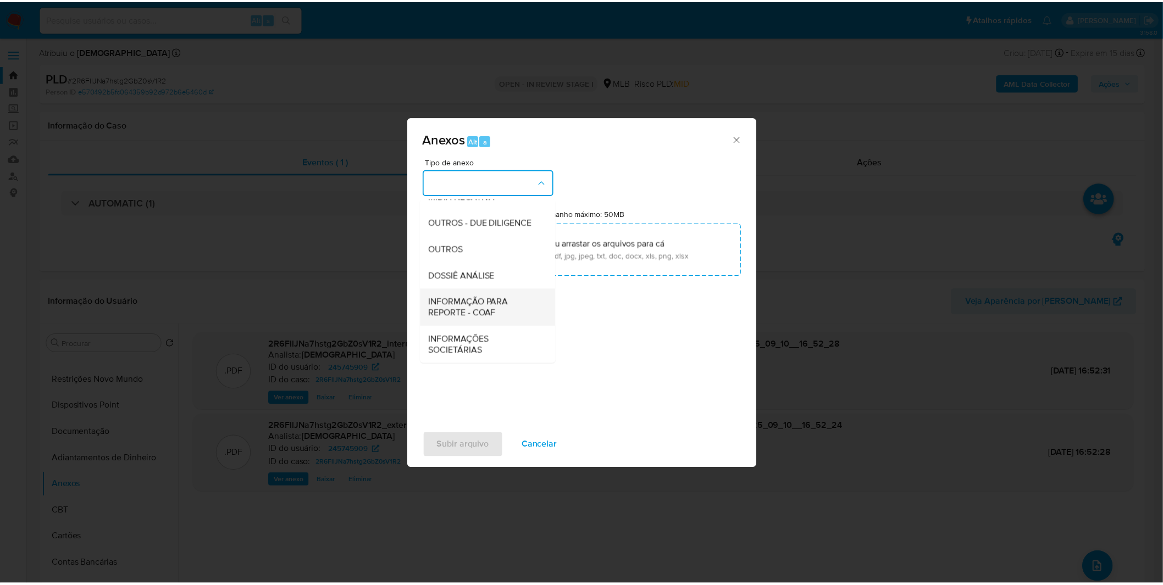
scroll to position [169, 0]
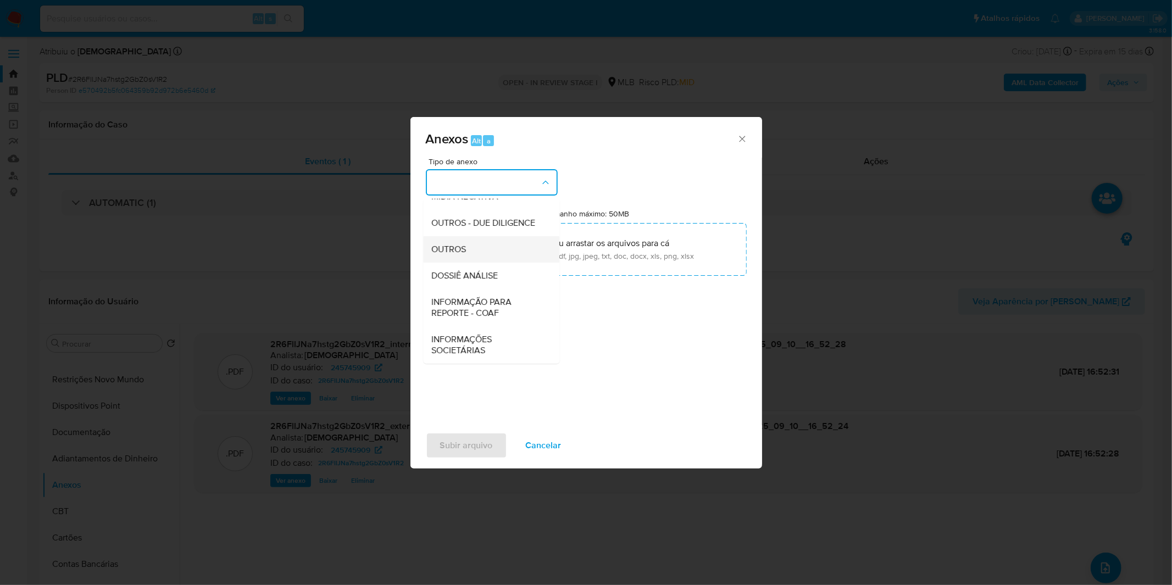
click at [466, 253] on span "OUTROS" at bounding box center [449, 249] width 35 height 11
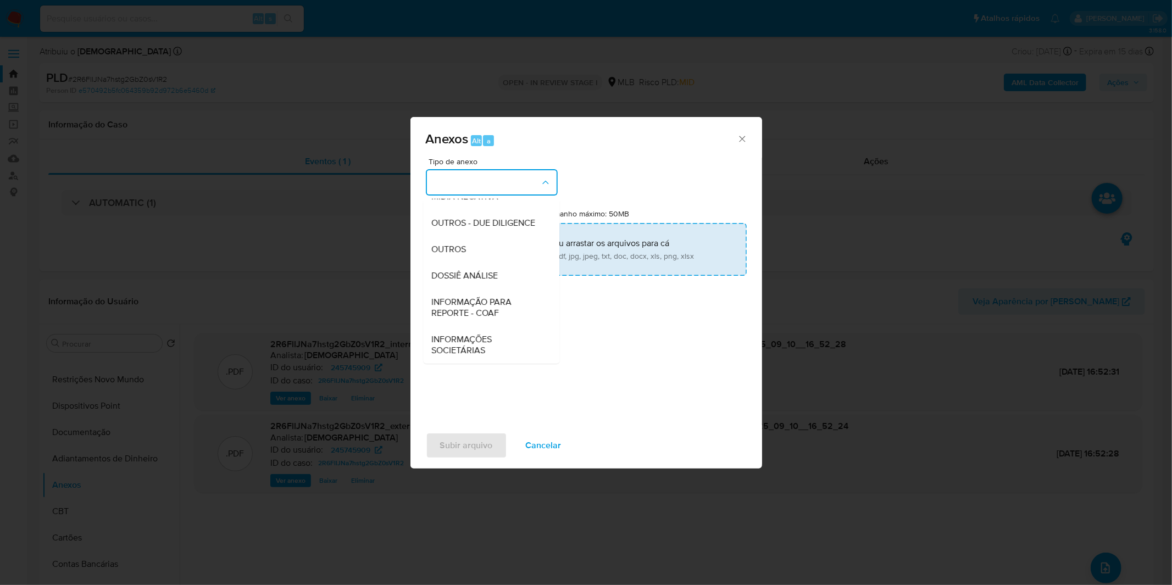
click at [486, 236] on input "Tamanho máximo: 50MB Selecionar arquivos" at bounding box center [586, 249] width 321 height 53
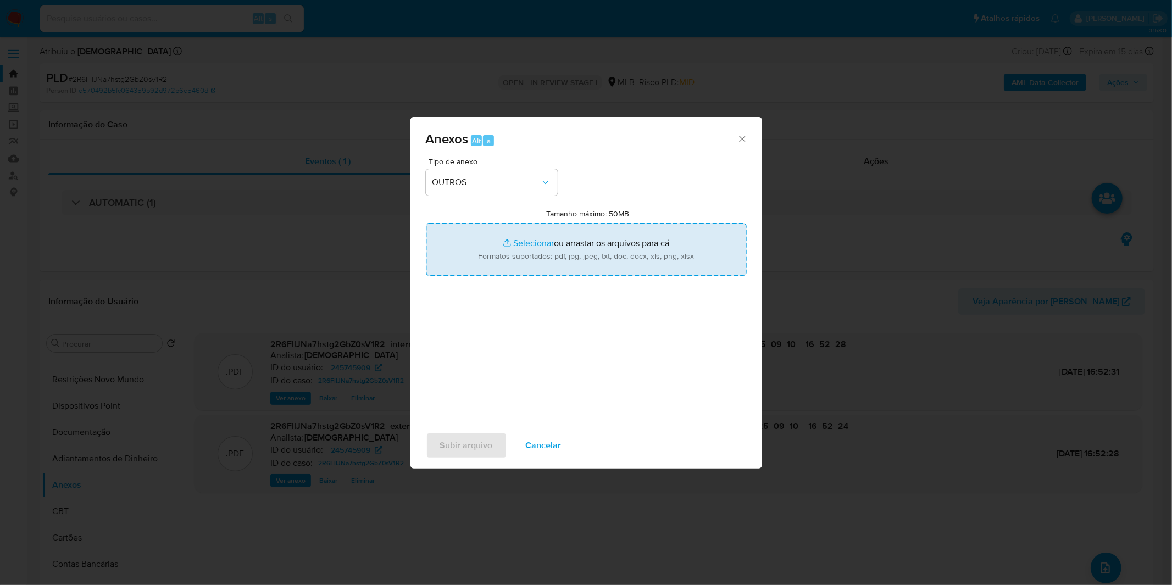
type input "C:\fakepath\Mulan 245745909_2025_09_01_10_08_40.xlsx"
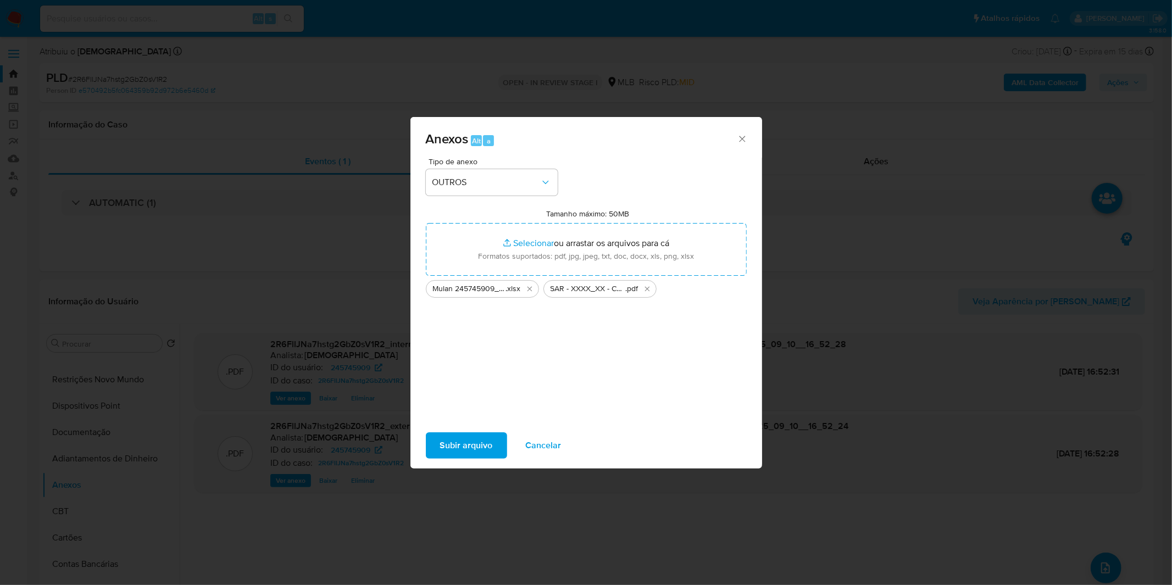
drag, startPoint x: 486, startPoint y: 236, endPoint x: 475, endPoint y: 444, distance: 208.0
click at [475, 444] on span "Subir arquivo" at bounding box center [466, 446] width 53 height 24
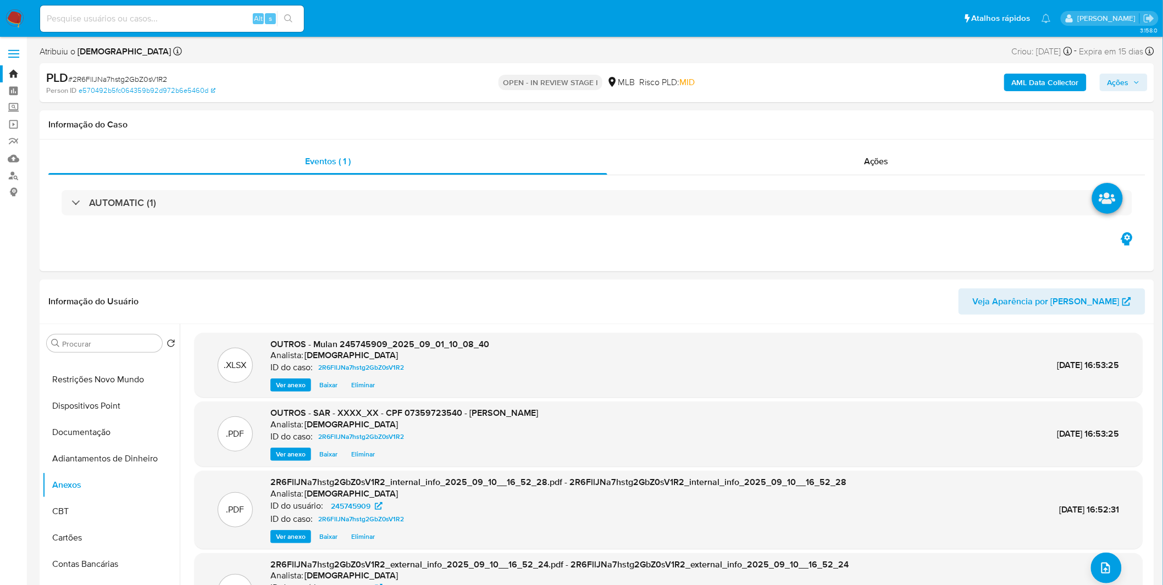
click at [1125, 87] on span "Ações" at bounding box center [1117, 83] width 21 height 18
click at [820, 128] on div "Resolução do caso Alt r" at bounding box center [817, 117] width 101 height 29
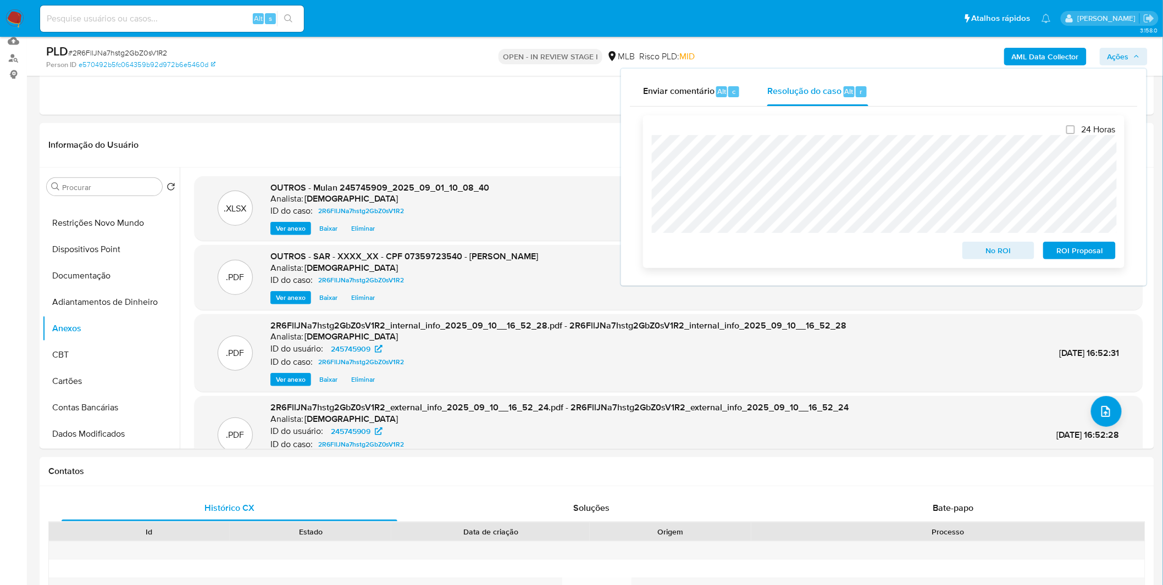
scroll to position [122, 0]
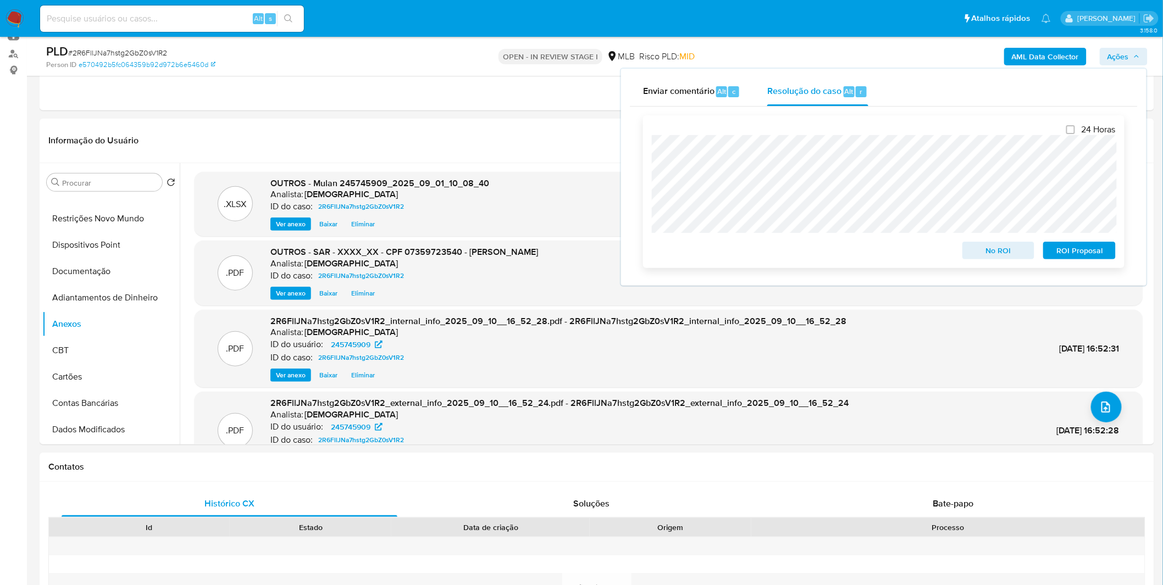
click at [1063, 253] on span "ROI Proposal" at bounding box center [1079, 250] width 57 height 15
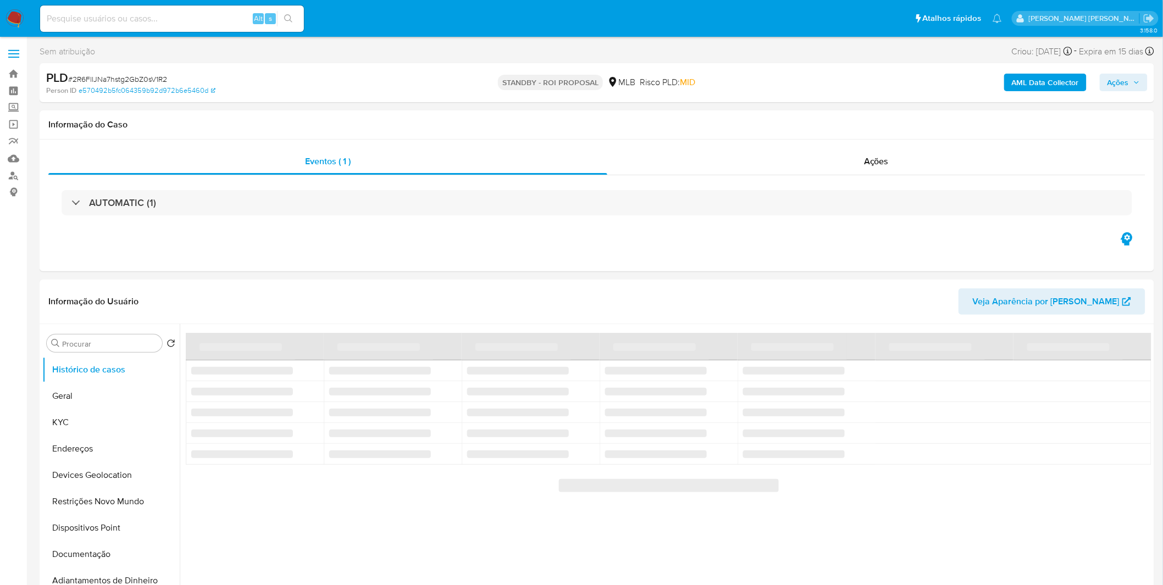
select select "10"
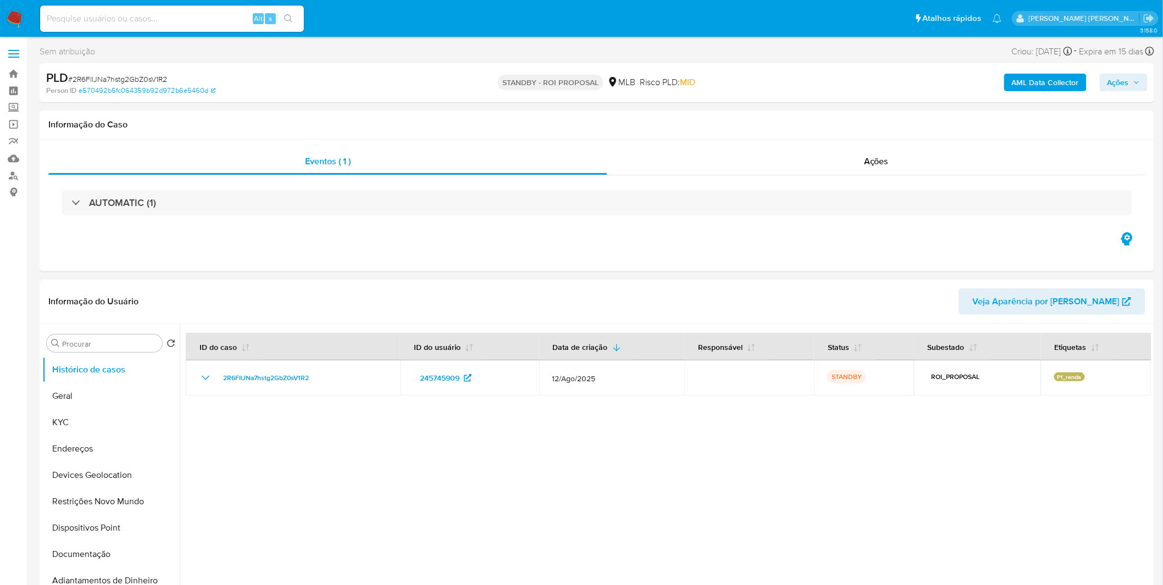
click at [23, 20] on img at bounding box center [14, 18] width 19 height 19
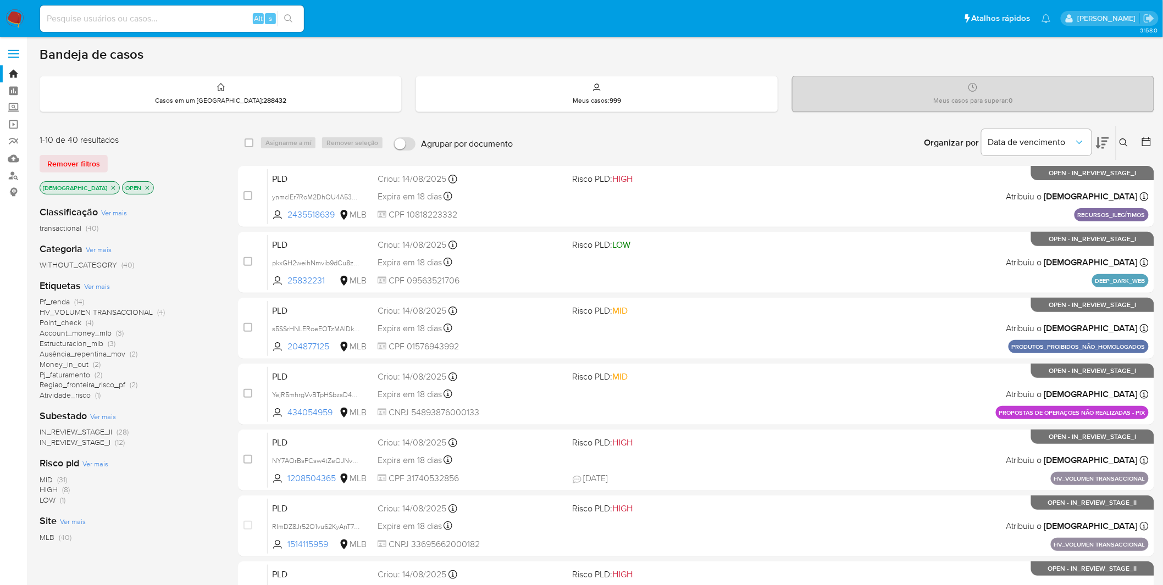
click at [9, 14] on img at bounding box center [14, 18] width 19 height 19
click at [110, 188] on icon "close-filter" at bounding box center [113, 188] width 7 height 7
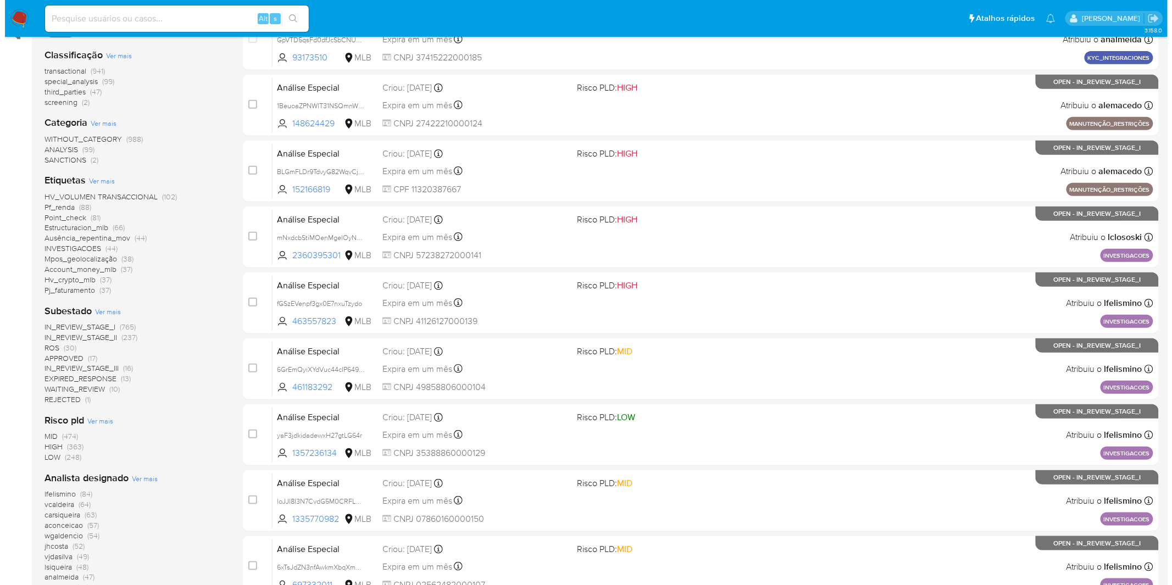
scroll to position [305, 0]
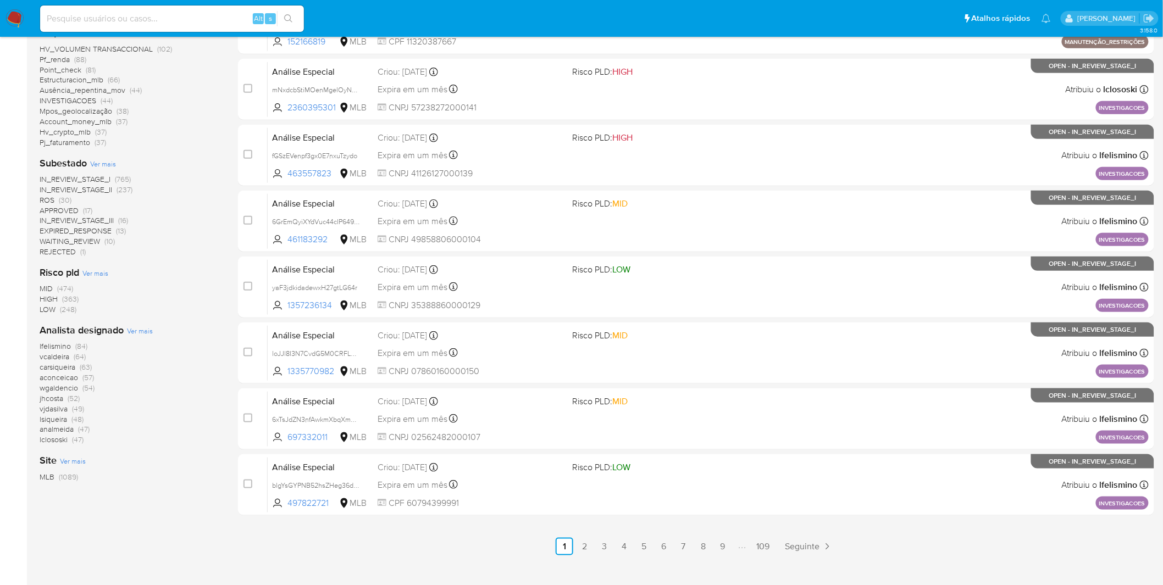
click at [150, 332] on span "Ver mais" at bounding box center [140, 331] width 26 height 10
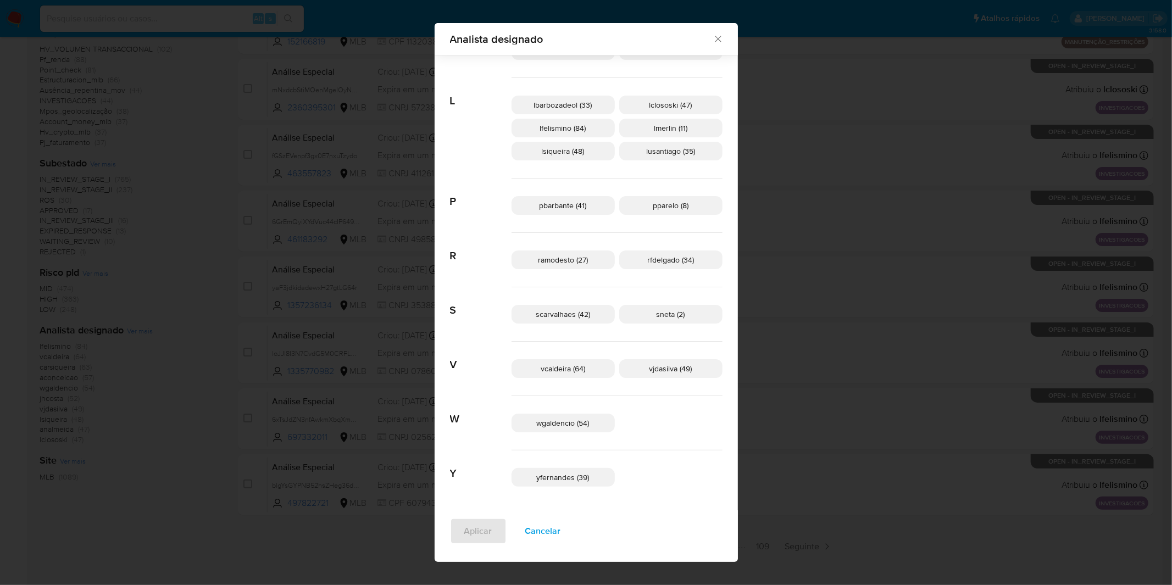
scroll to position [448, 0]
click at [561, 529] on span "Cancelar" at bounding box center [543, 531] width 36 height 24
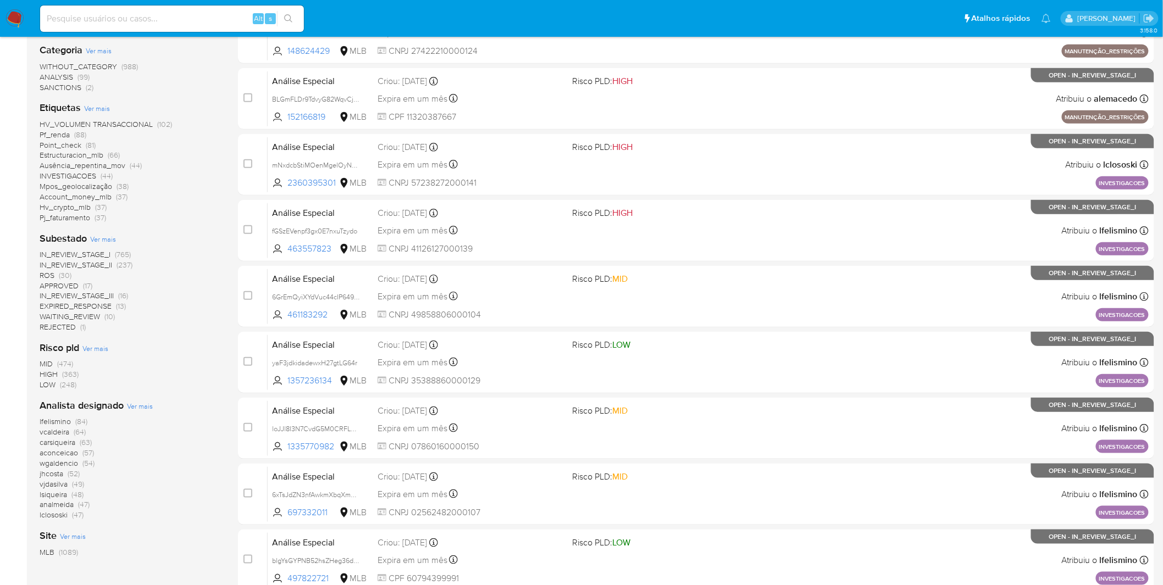
scroll to position [0, 0]
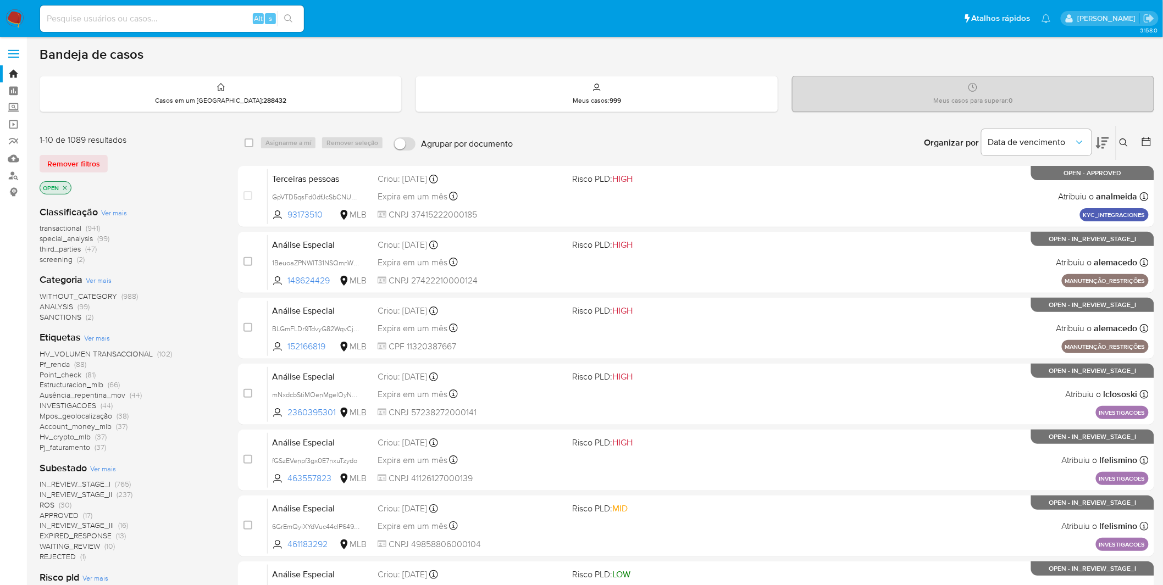
click at [23, 19] on img at bounding box center [14, 18] width 19 height 19
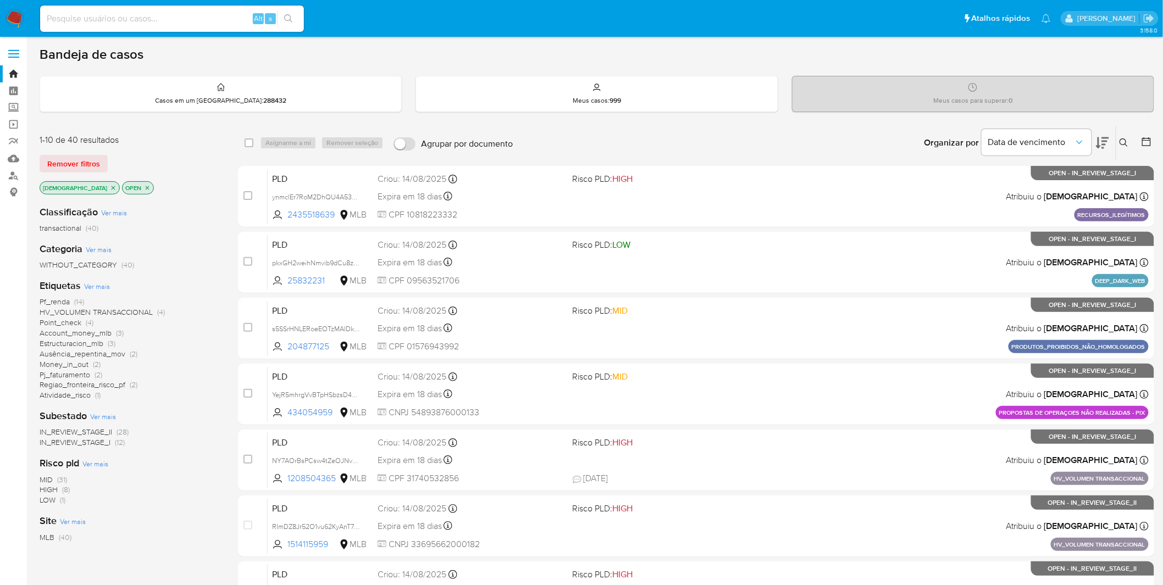
click at [85, 309] on span "HV_VOLUMEN TRANSACCIONAL" at bounding box center [96, 312] width 113 height 11
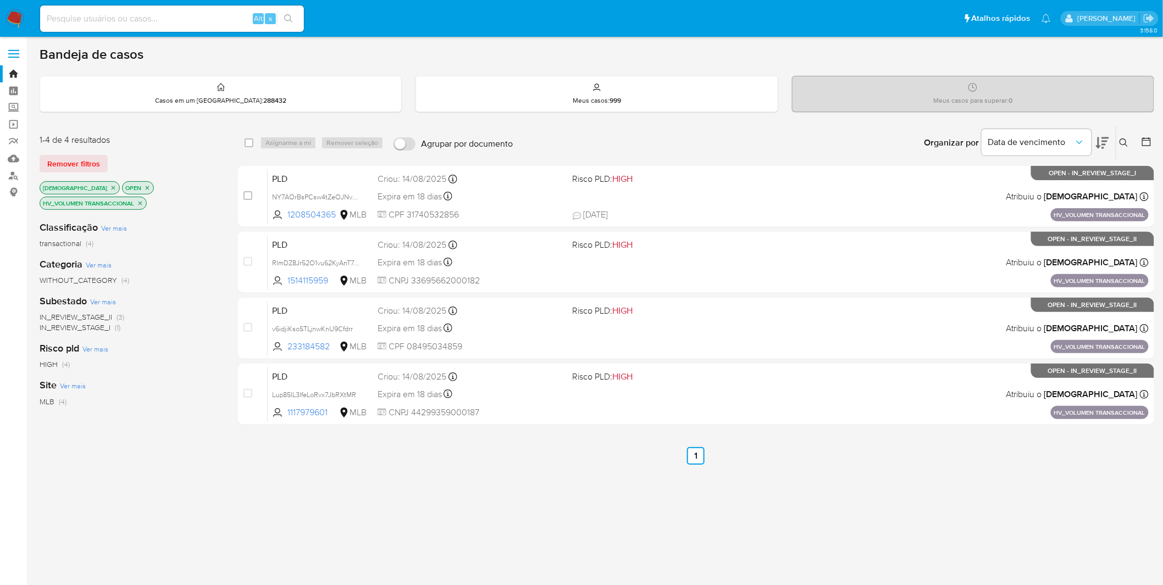
drag, startPoint x: 647, startPoint y: 407, endPoint x: 634, endPoint y: 428, distance: 24.4
click at [645, 432] on div "select-all-cases-checkbox Asignarme a mí Remover seleção Agrupar por documento …" at bounding box center [696, 381] width 916 height 513
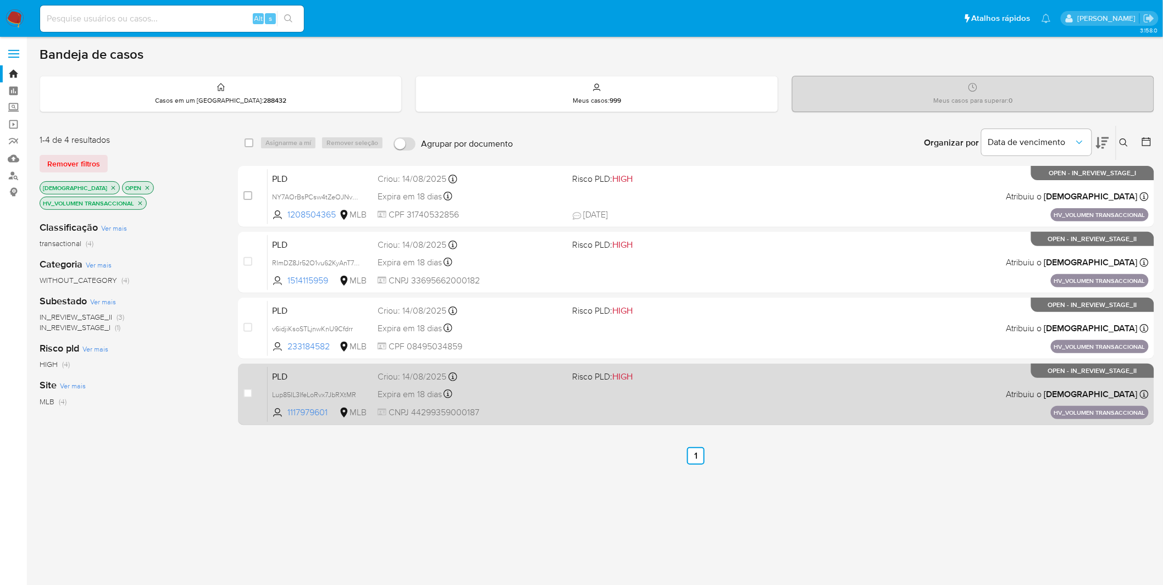
click at [651, 402] on div "PLD Lup85IL3IfeLoRvx7JbRXtMR 1117979601 MLB Risco PLD: HIGH Criou: 14/08/2025 C…" at bounding box center [708, 395] width 881 height 56
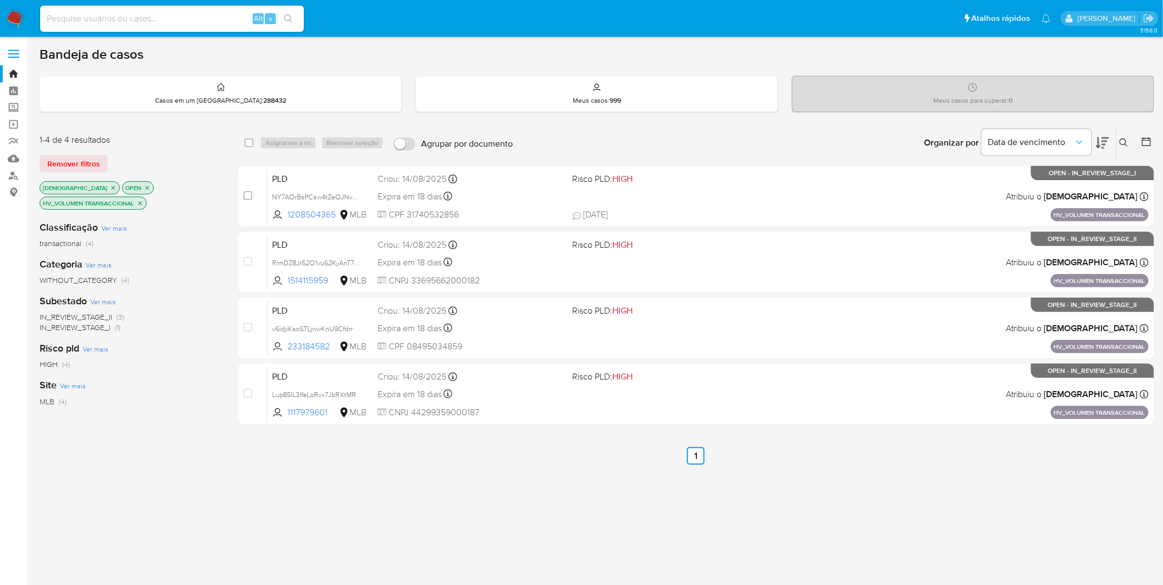
click at [137, 202] on icon "close-filter" at bounding box center [140, 203] width 7 height 7
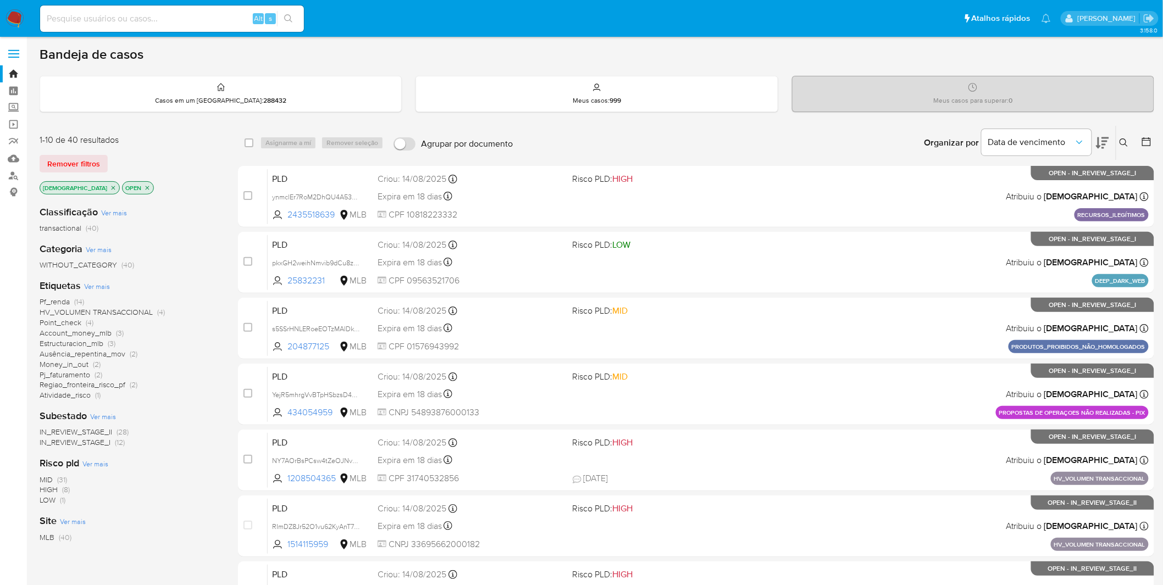
click at [21, 21] on img at bounding box center [14, 18] width 19 height 19
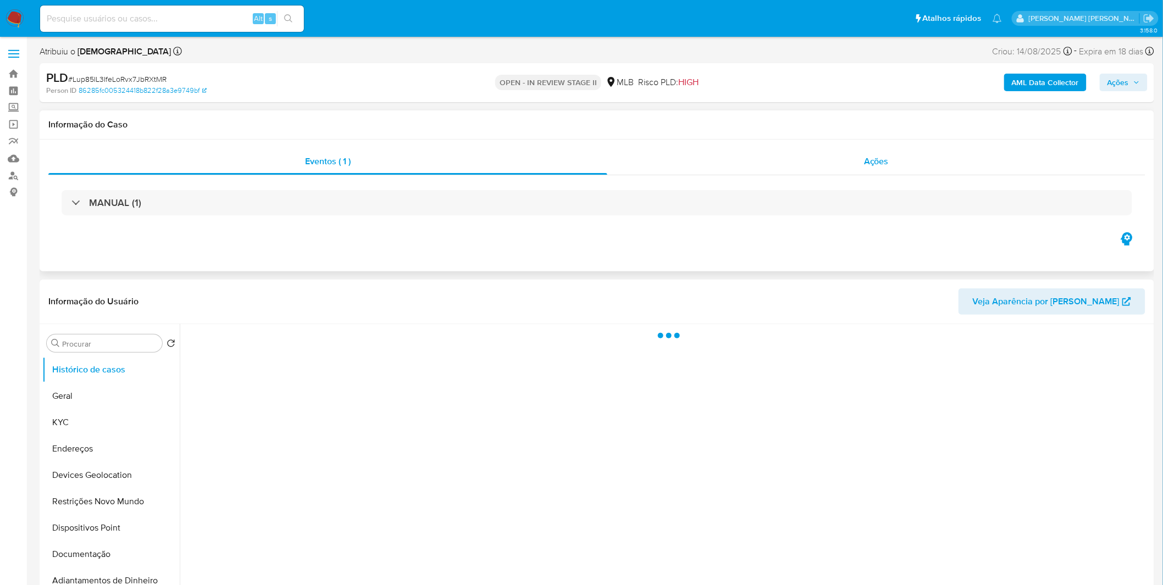
click at [736, 161] on div "Ações" at bounding box center [876, 161] width 538 height 26
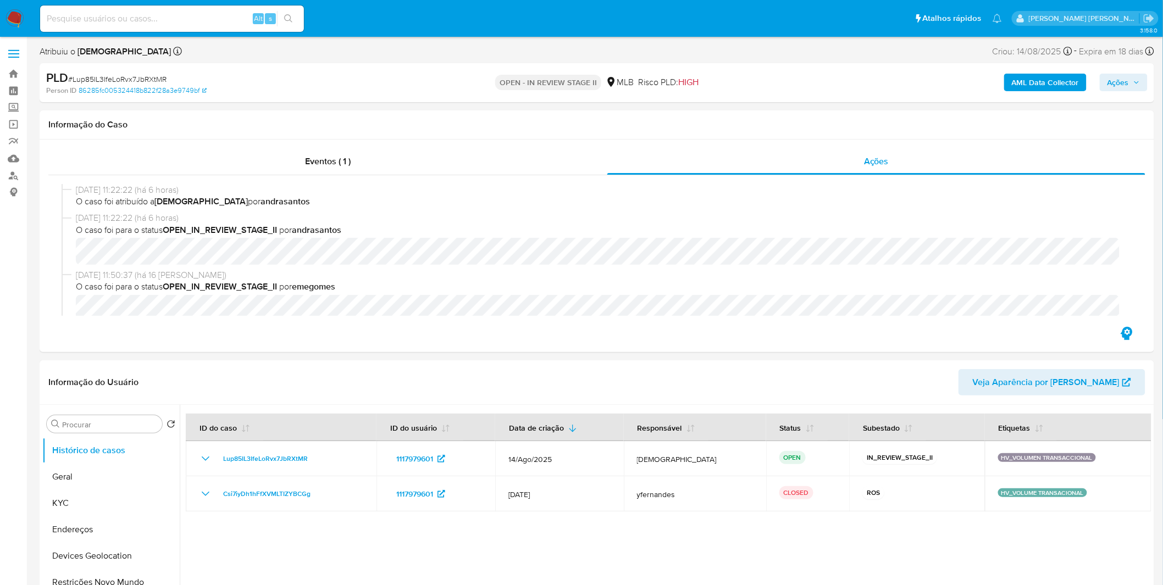
select select "10"
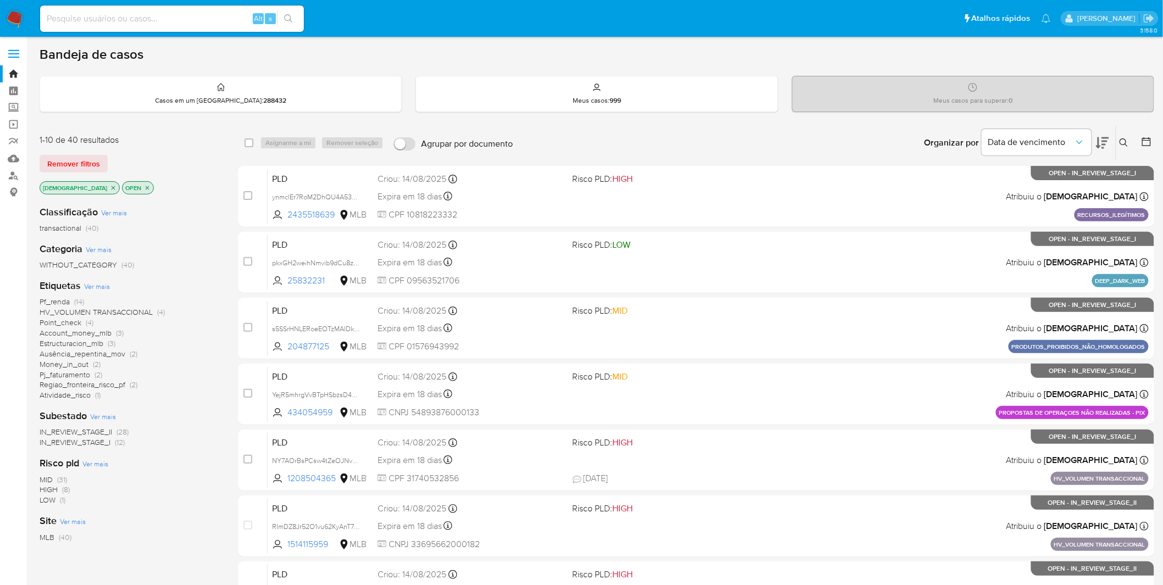
click at [20, 12] on img at bounding box center [14, 18] width 19 height 19
click at [18, 18] on img at bounding box center [14, 18] width 19 height 19
click at [23, 14] on img at bounding box center [14, 18] width 19 height 19
click at [12, 23] on img at bounding box center [14, 18] width 19 height 19
click at [16, 19] on img at bounding box center [14, 18] width 19 height 19
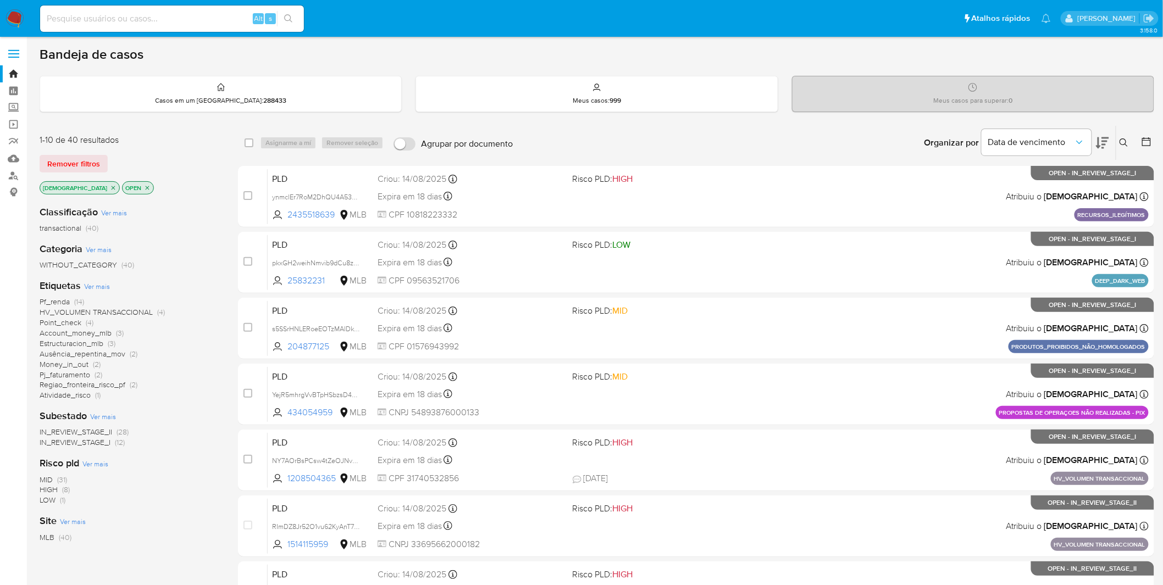
drag, startPoint x: 168, startPoint y: 185, endPoint x: 112, endPoint y: 131, distance: 77.7
click at [168, 185] on div "isadacostaes OPEN" at bounding box center [128, 188] width 176 height 15
click at [19, 18] on img at bounding box center [14, 18] width 19 height 19
click at [16, 21] on img at bounding box center [14, 18] width 19 height 19
click at [12, 15] on img at bounding box center [14, 18] width 19 height 19
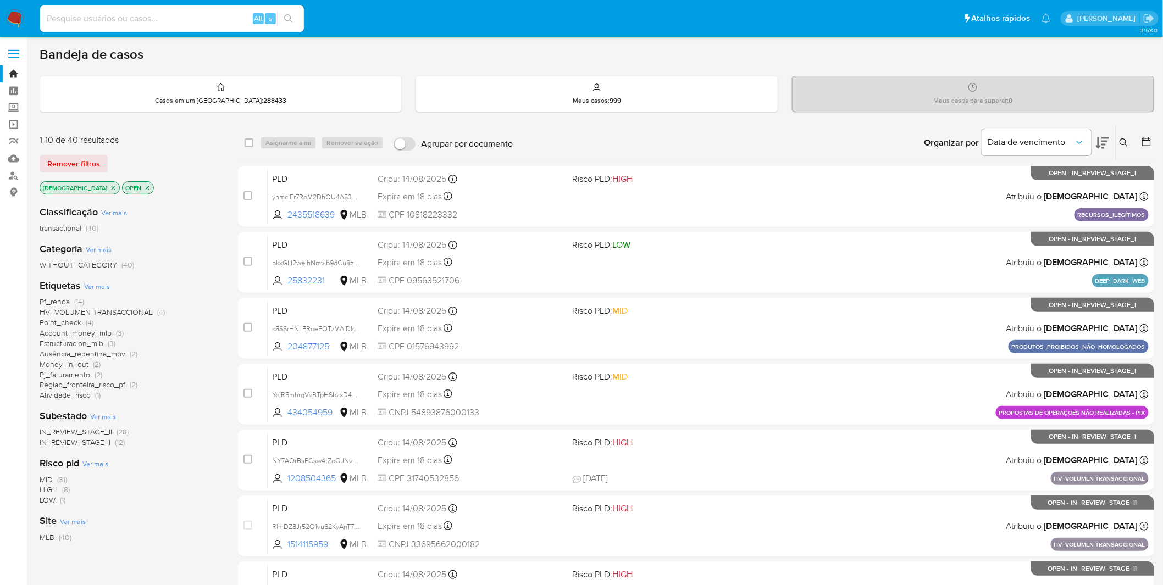
click at [107, 287] on span "Ver mais" at bounding box center [97, 286] width 26 height 10
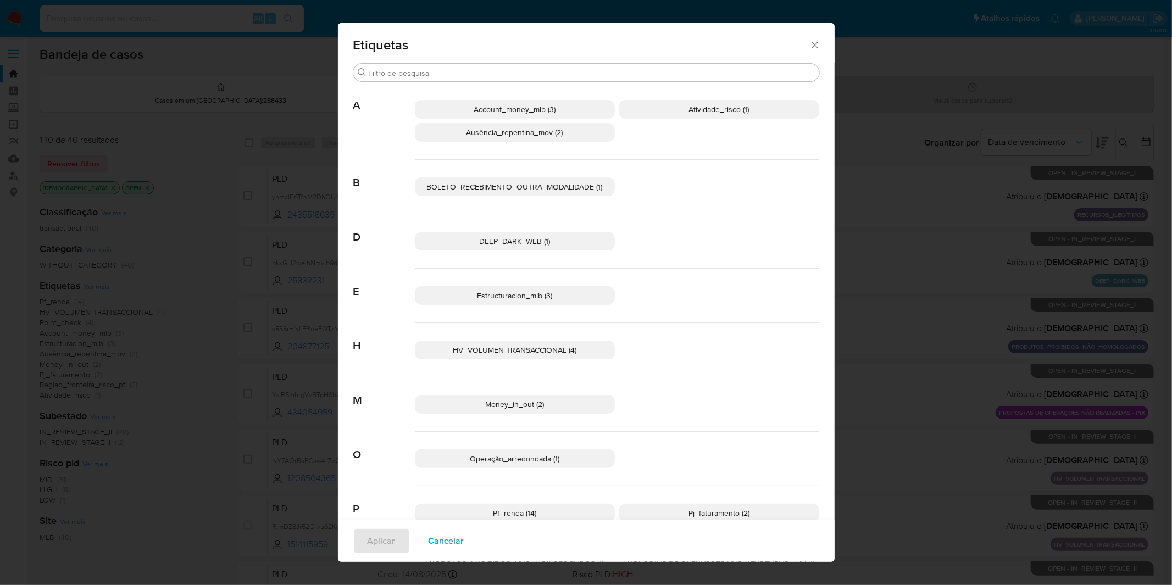
click at [429, 539] on span "Cancelar" at bounding box center [447, 541] width 36 height 24
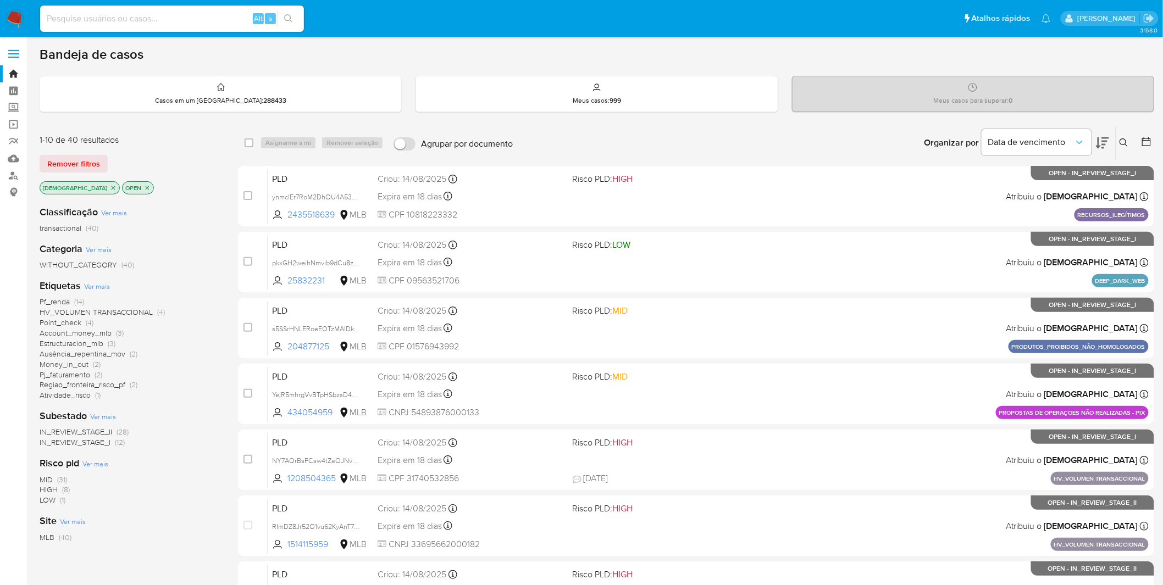
click at [19, 26] on img at bounding box center [14, 18] width 19 height 19
